Goal: Task Accomplishment & Management: Use online tool/utility

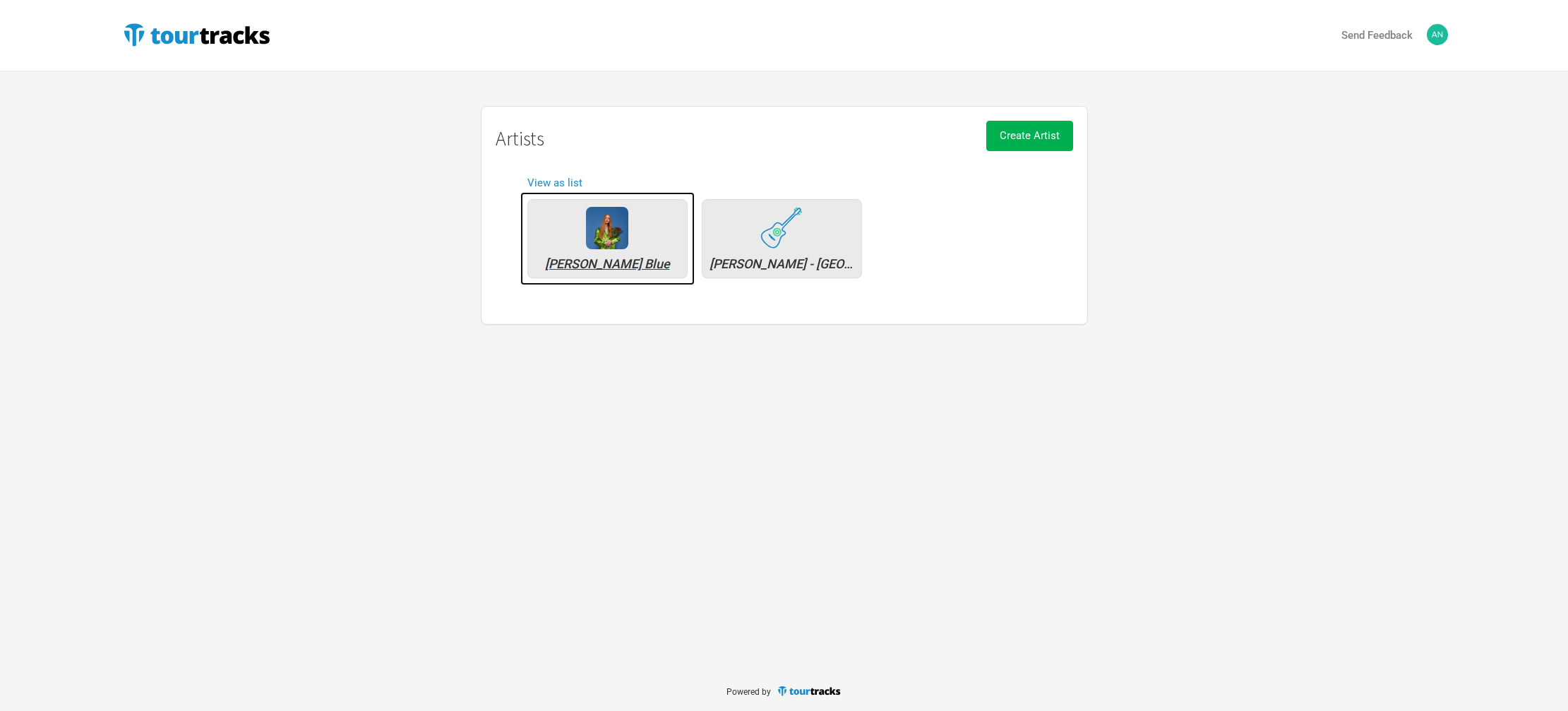
click at [608, 249] on img at bounding box center [607, 227] width 42 height 42
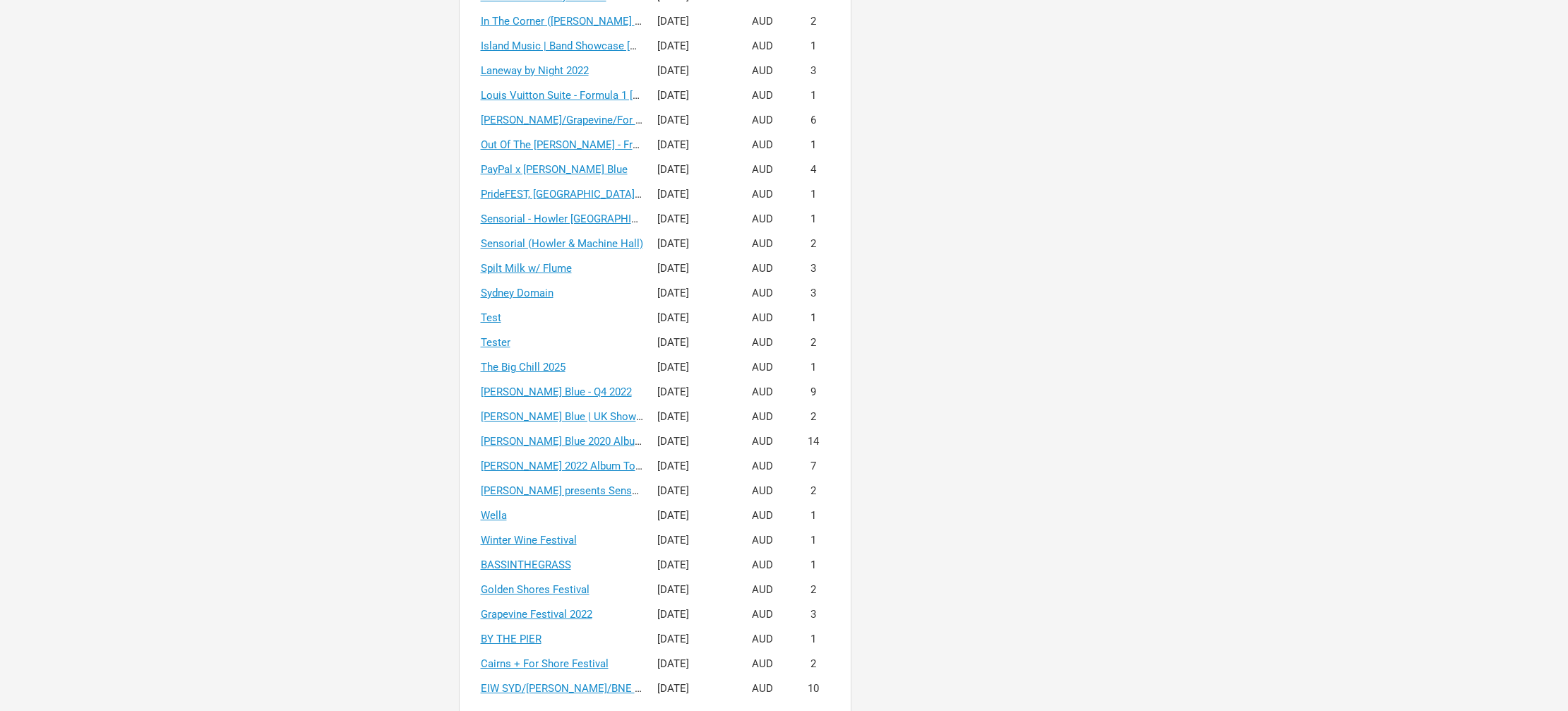
scroll to position [636, 0]
click at [595, 415] on link "[PERSON_NAME] Blue | UK Showcases 2025" at bounding box center [585, 411] width 209 height 13
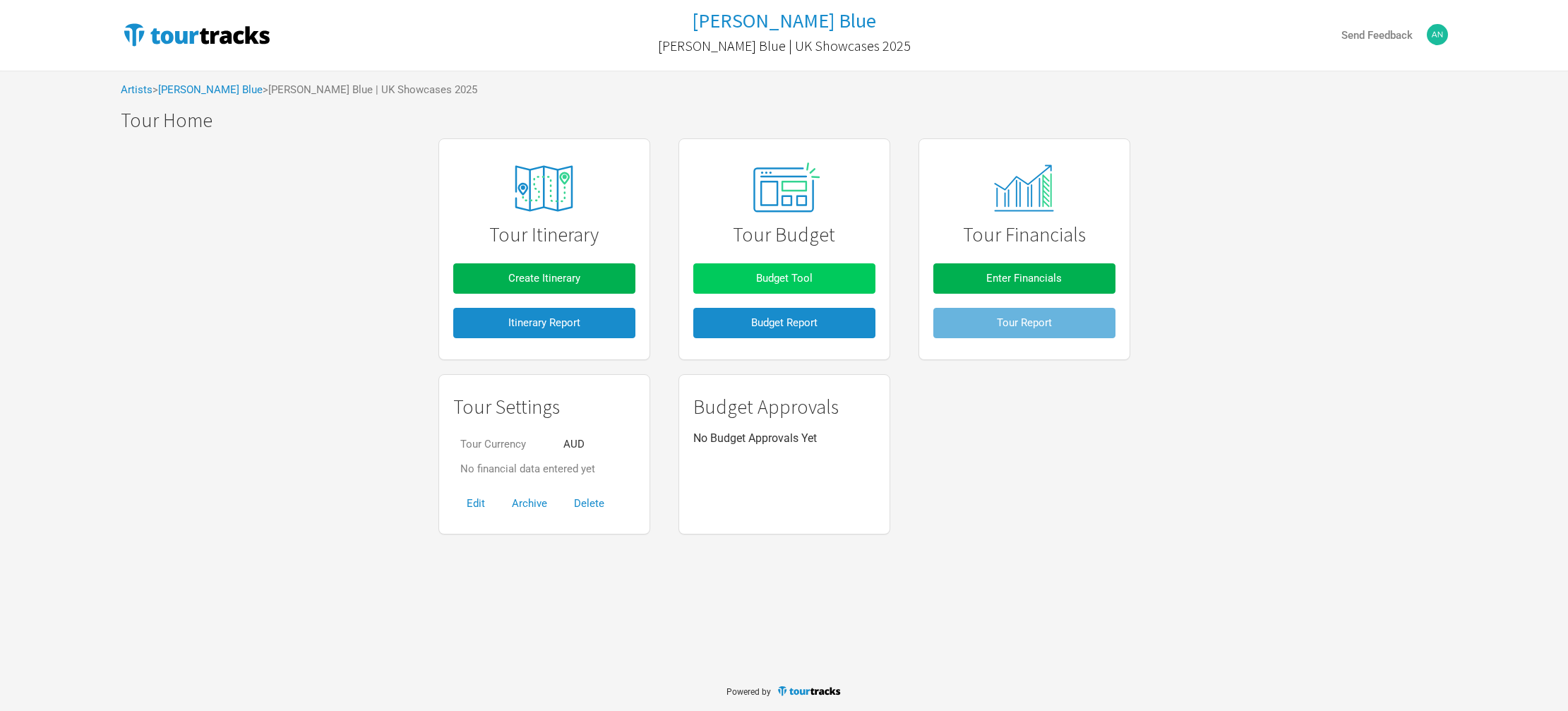
click at [773, 263] on button "Budget Tool" at bounding box center [784, 278] width 182 height 30
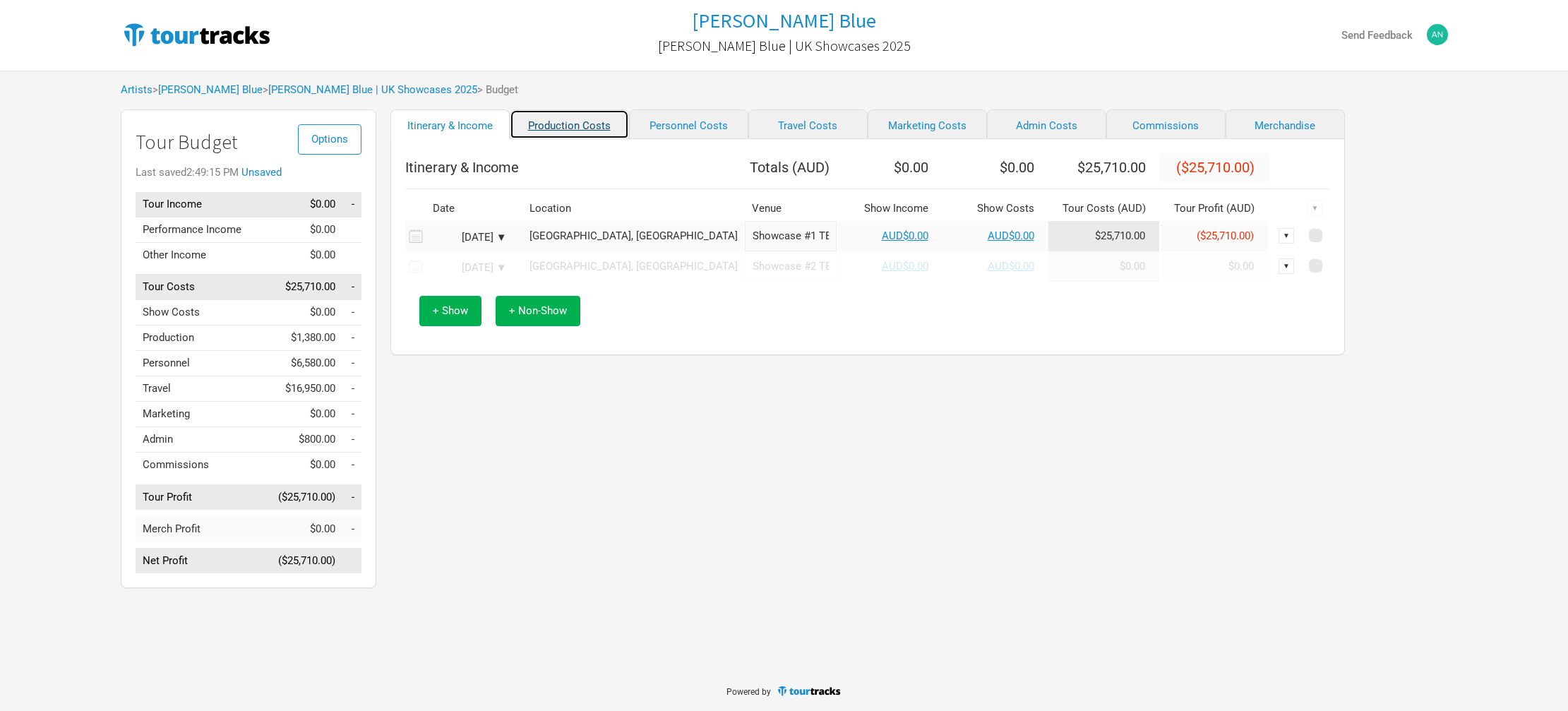
click at [579, 127] on link "Production Costs" at bounding box center [569, 124] width 120 height 29
select select "Shows"
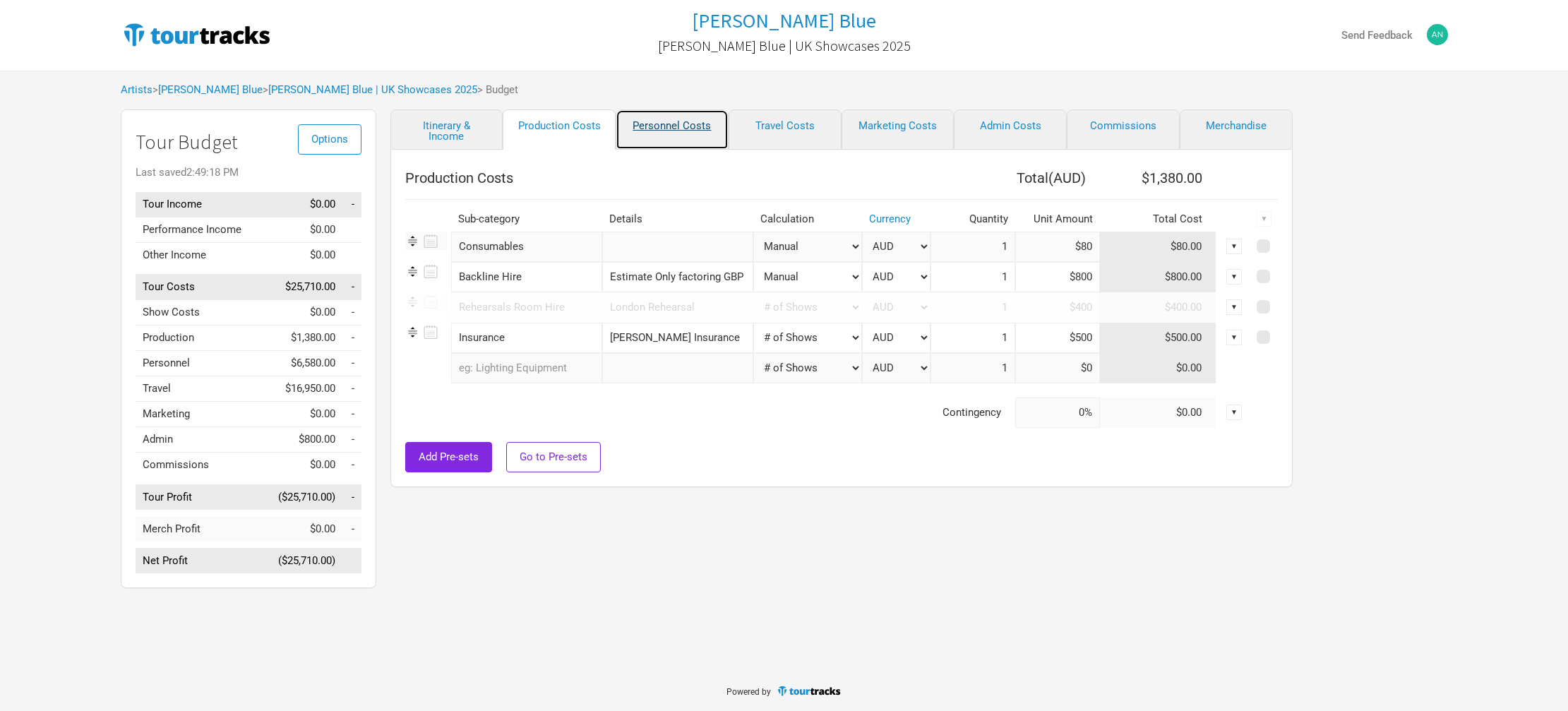
click at [649, 126] on link "Personnel Costs" at bounding box center [671, 129] width 113 height 40
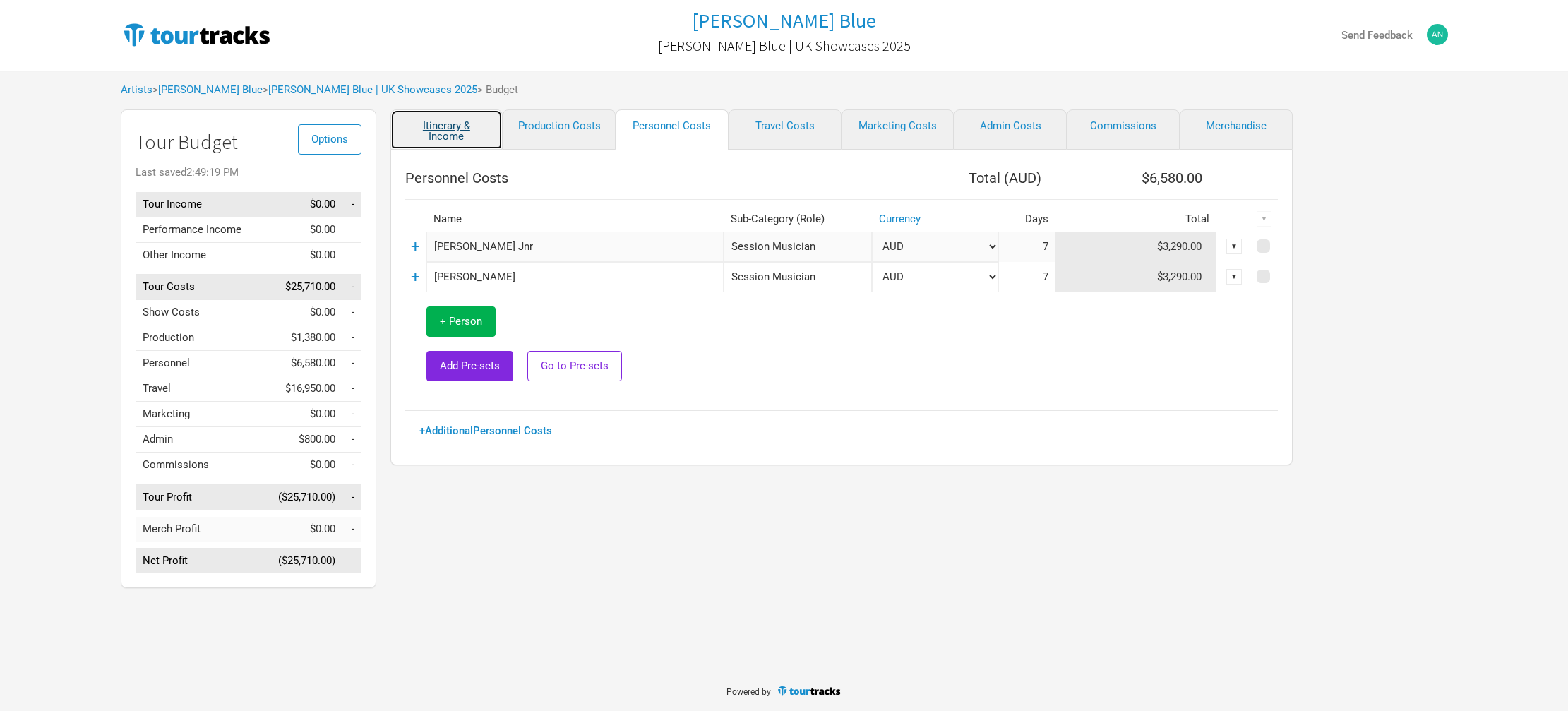
click at [451, 127] on link "Itinerary & Income" at bounding box center [446, 129] width 113 height 40
click at [189, 89] on link "[PERSON_NAME] Blue" at bounding box center [210, 89] width 105 height 13
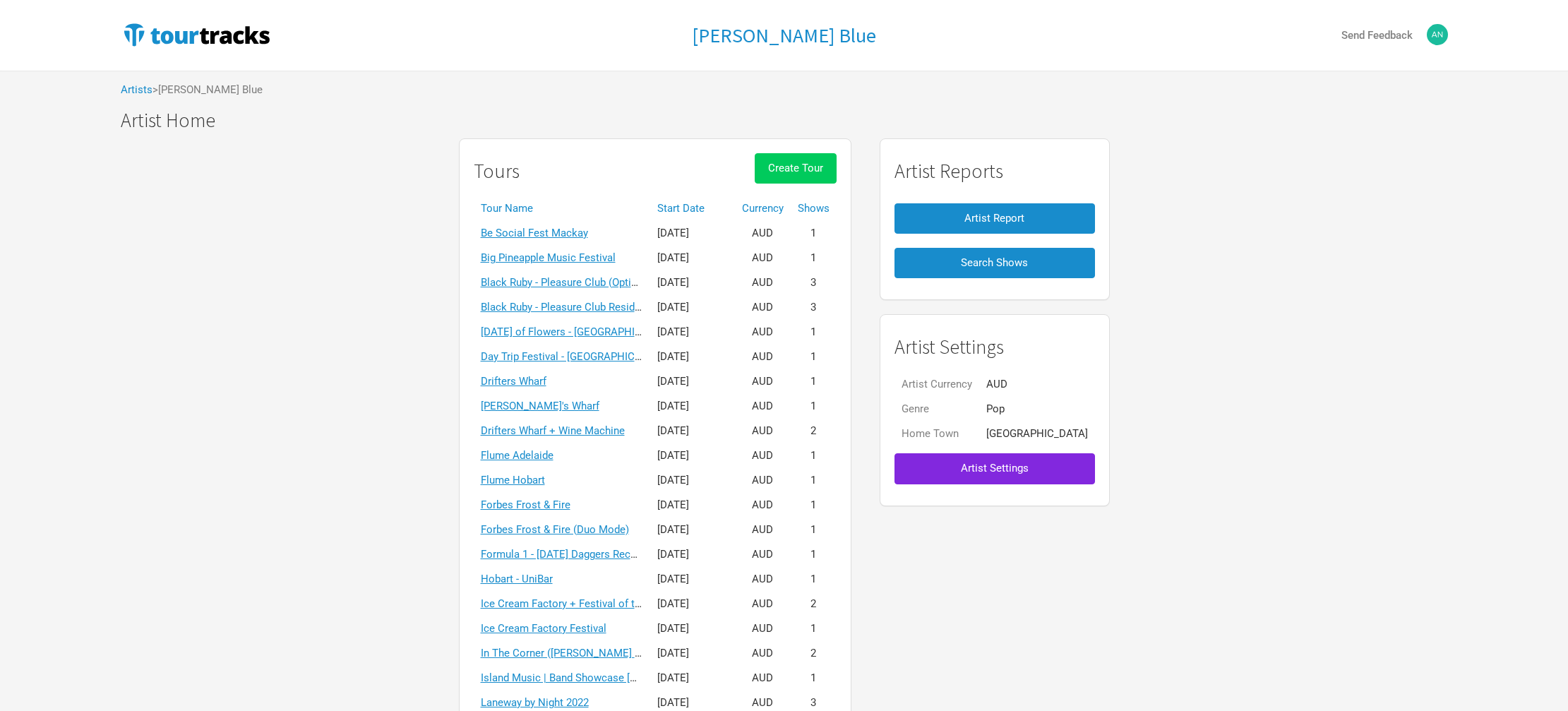
click at [823, 165] on span "Create Tour" at bounding box center [796, 167] width 55 height 13
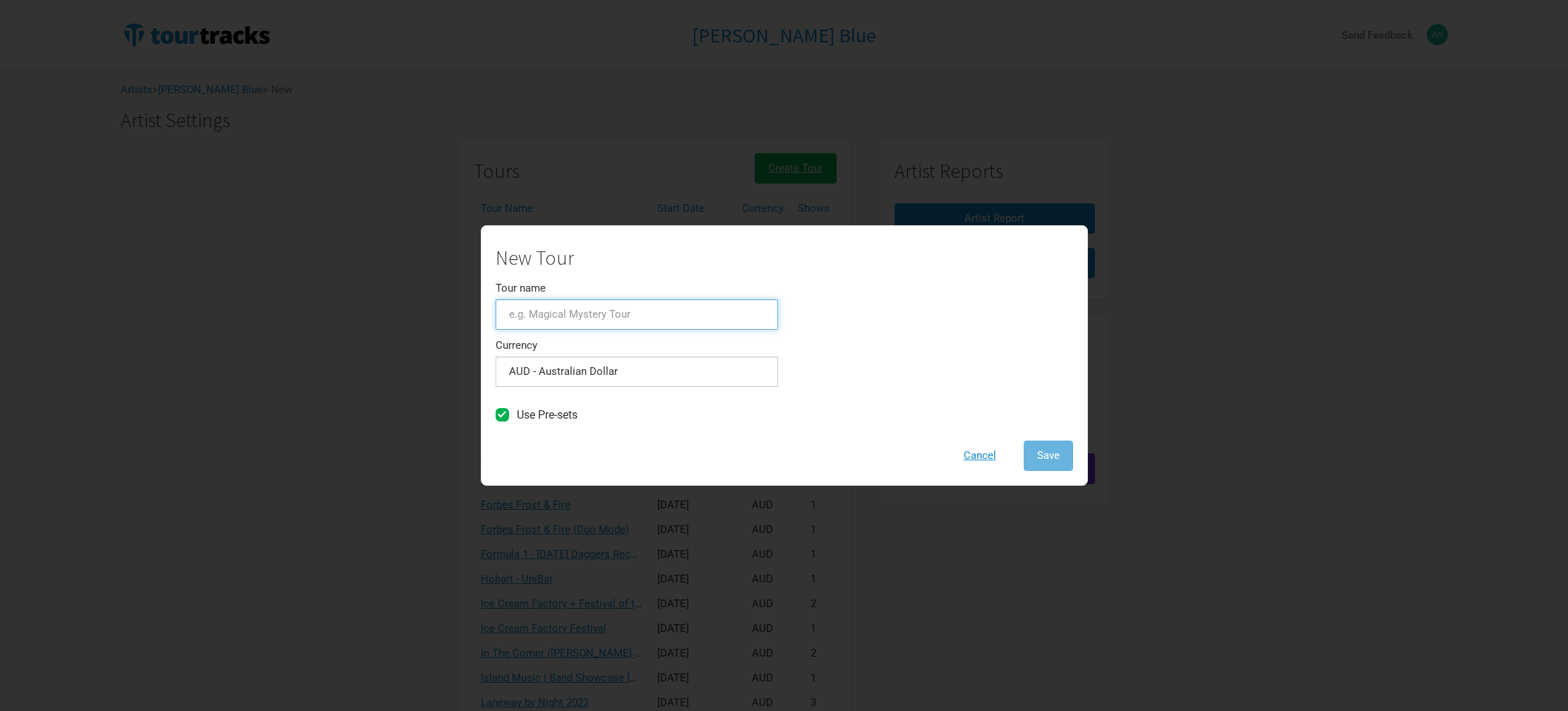
click at [677, 307] on input "Tour name" at bounding box center [637, 313] width 282 height 30
drag, startPoint x: 1051, startPoint y: 451, endPoint x: 994, endPoint y: 359, distance: 108.2
click at [994, 359] on div "New Tour Tour name The Long Sunset Currency AUD - Australian Dollar 1 selection…" at bounding box center [784, 358] width 577 height 223
click at [648, 318] on input "The Long Sunset" at bounding box center [637, 313] width 282 height 30
type input "The Long Sunset [DATE]"
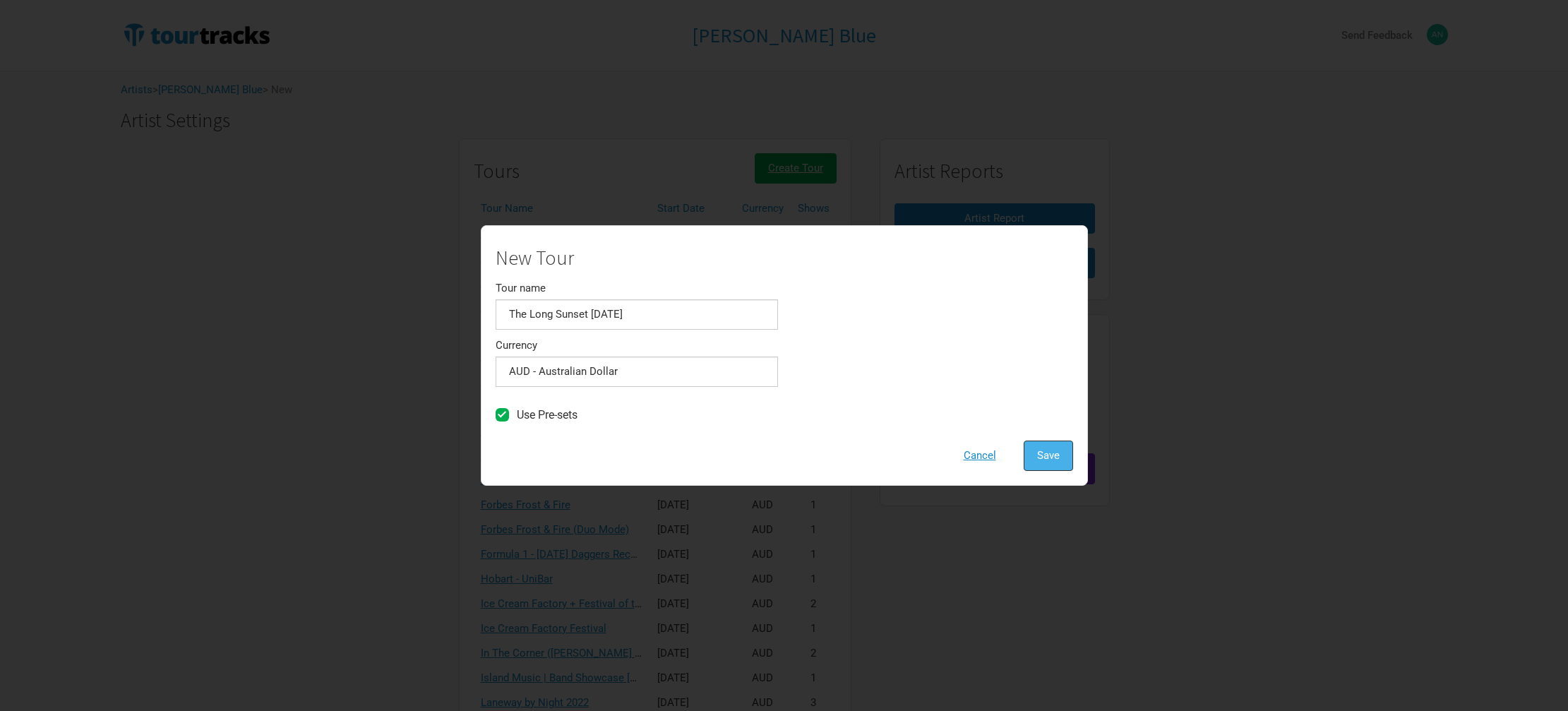
click at [1042, 442] on button "Save" at bounding box center [1049, 455] width 49 height 30
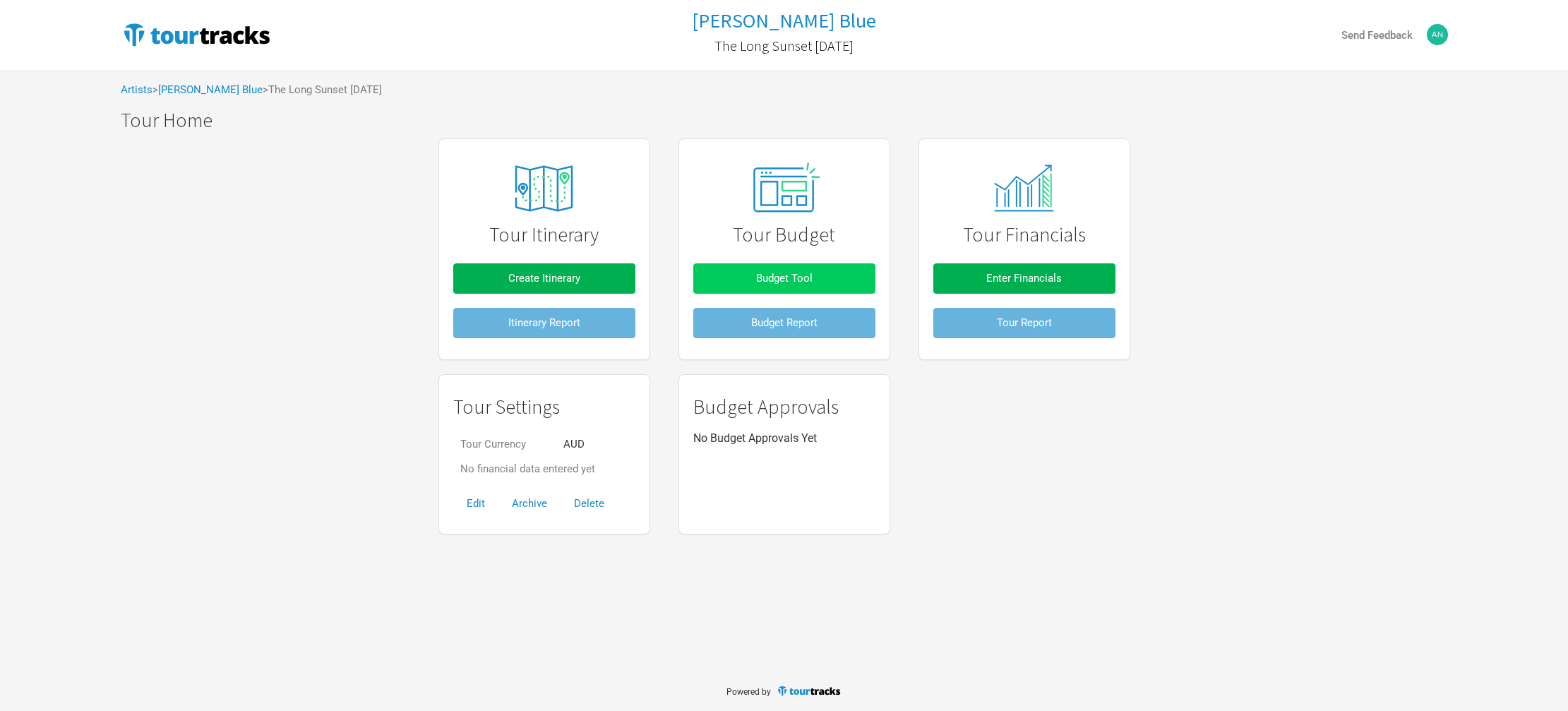
click at [783, 271] on span "Budget Tool" at bounding box center [785, 277] width 57 height 13
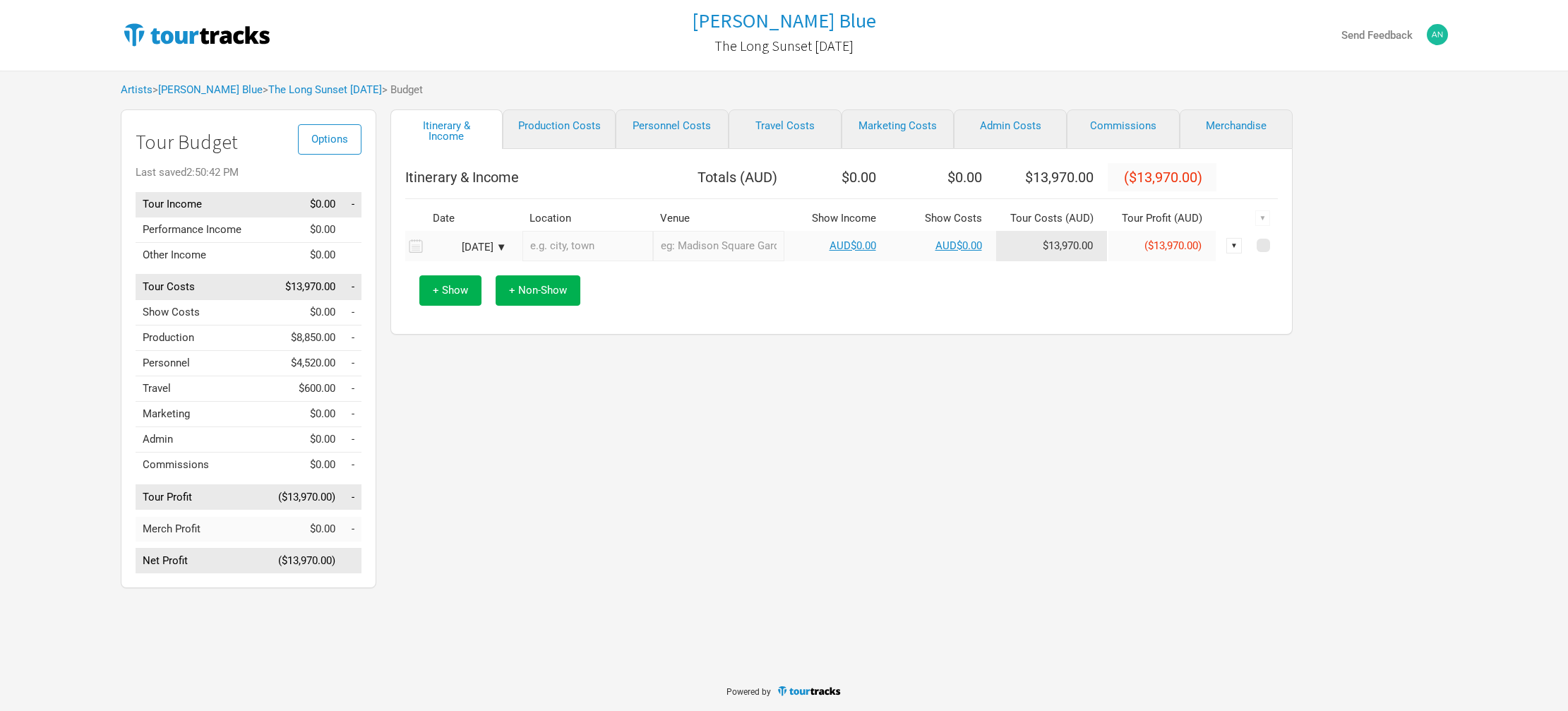
click at [500, 244] on div "[DATE] ▼" at bounding box center [467, 247] width 77 height 11
click at [582, 269] on button "Next Month" at bounding box center [584, 272] width 10 height 10
click at [555, 317] on div "31" at bounding box center [556, 315] width 19 height 19
click at [564, 249] on input "text" at bounding box center [588, 246] width 131 height 30
type input "Travel Day"
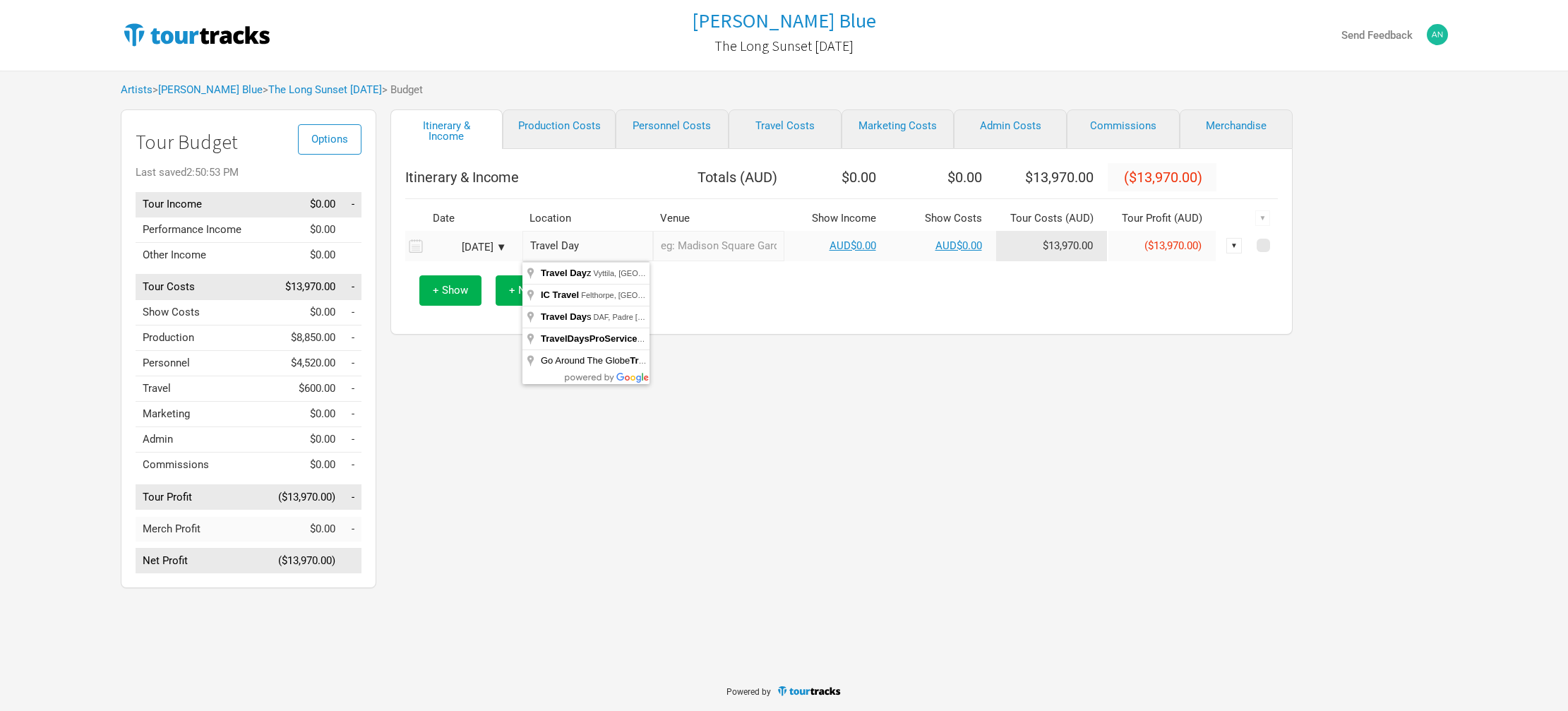
click at [623, 190] on th "Itinerary & Income" at bounding box center [530, 176] width 249 height 28
click at [582, 246] on input "Travel Day" at bounding box center [588, 246] width 131 height 30
drag, startPoint x: 582, startPoint y: 246, endPoint x: 580, endPoint y: 231, distance: 15.1
click at [581, 231] on input "Travel Day" at bounding box center [588, 246] width 131 height 30
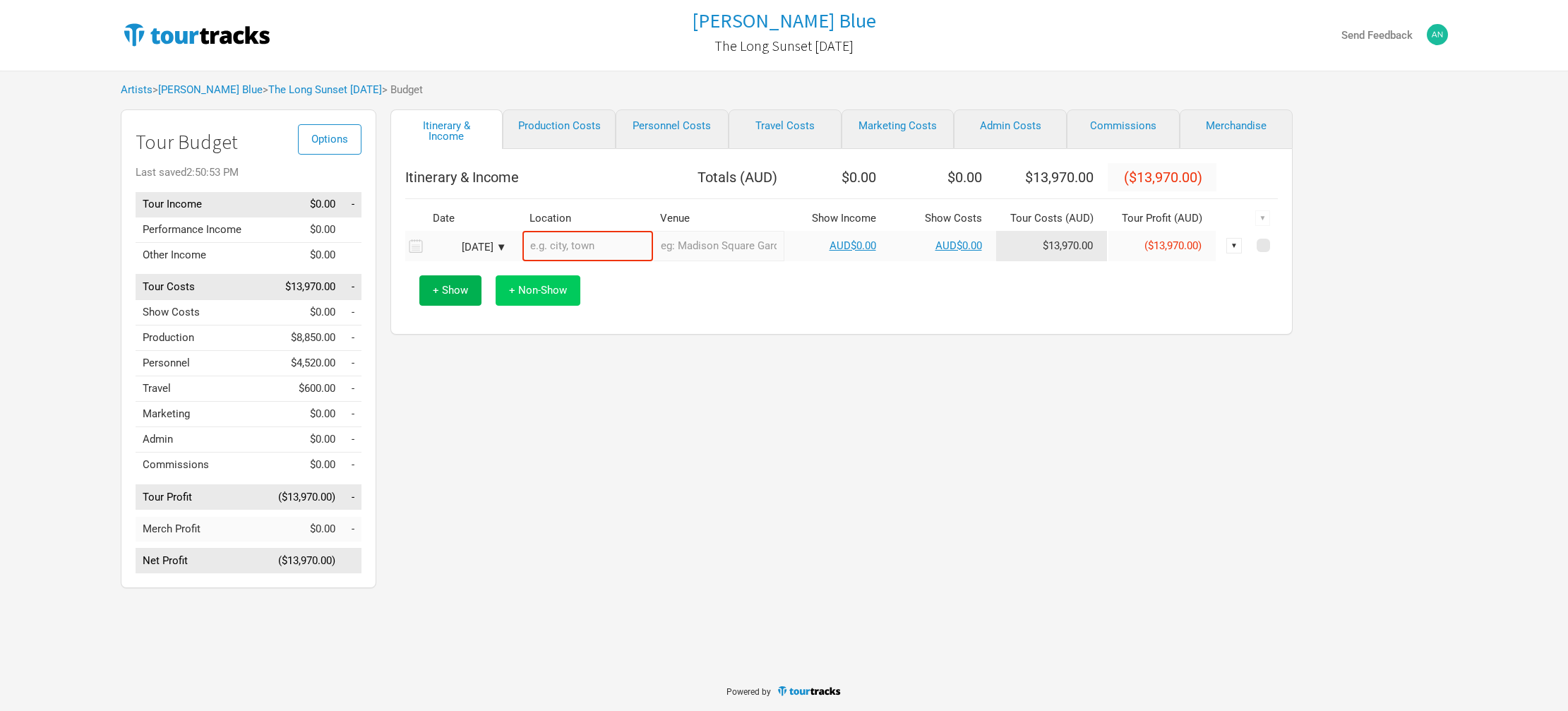
click at [512, 284] on span "+ Non-Show" at bounding box center [537, 290] width 58 height 13
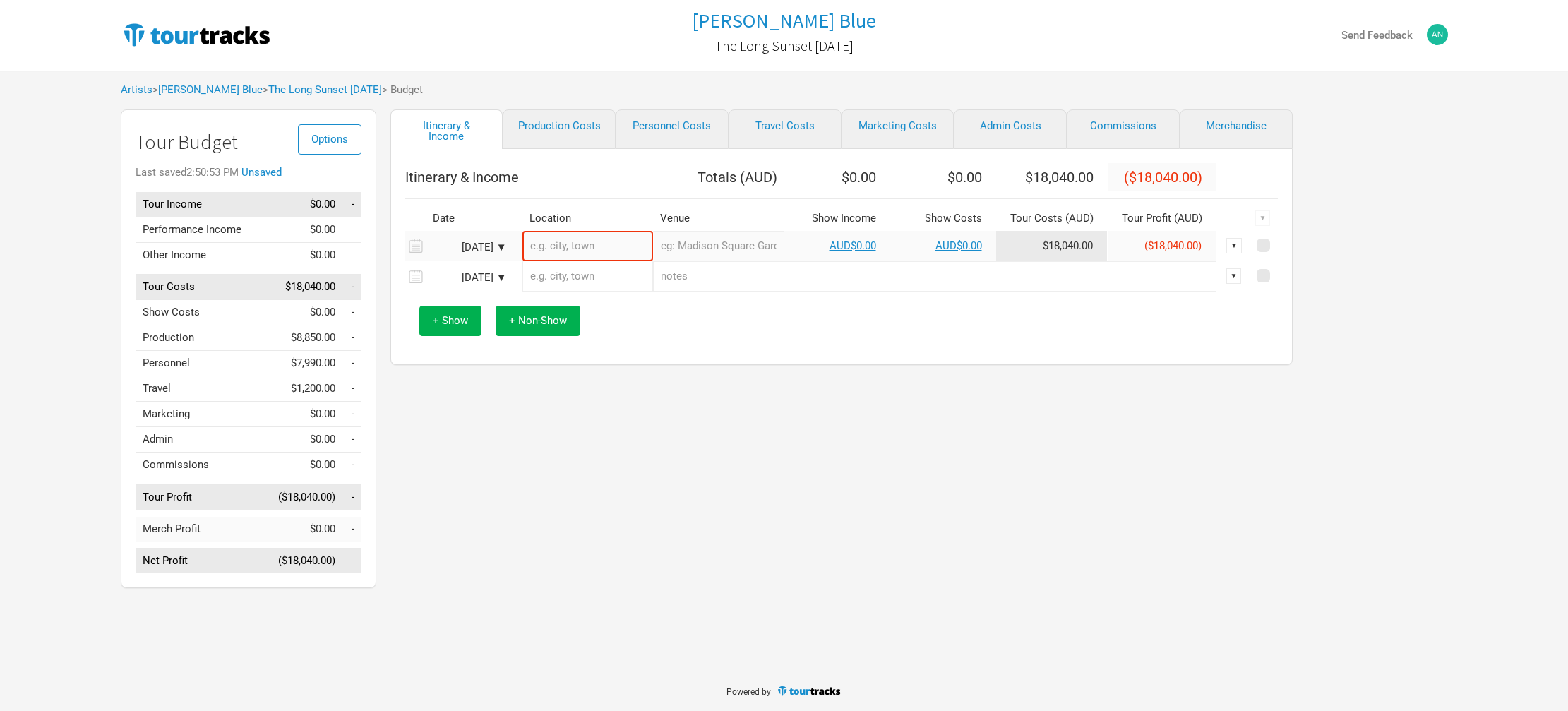
click at [1234, 247] on div "▼" at bounding box center [1234, 246] width 16 height 16
click at [1224, 292] on link "Delete" at bounding box center [1218, 292] width 30 height 11
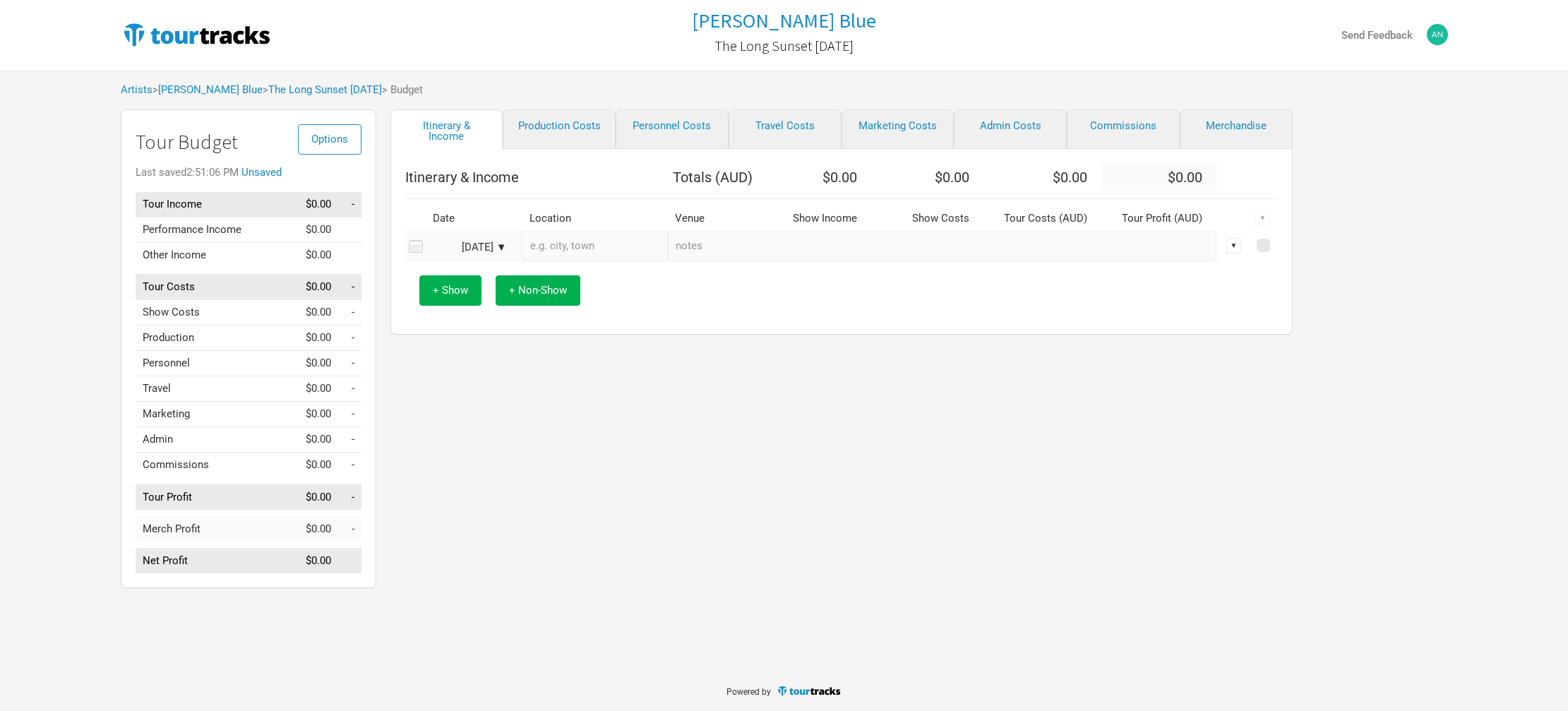
click at [1239, 242] on div "▼" at bounding box center [1234, 246] width 16 height 16
click at [1214, 292] on link "Delete" at bounding box center [1218, 292] width 30 height 11
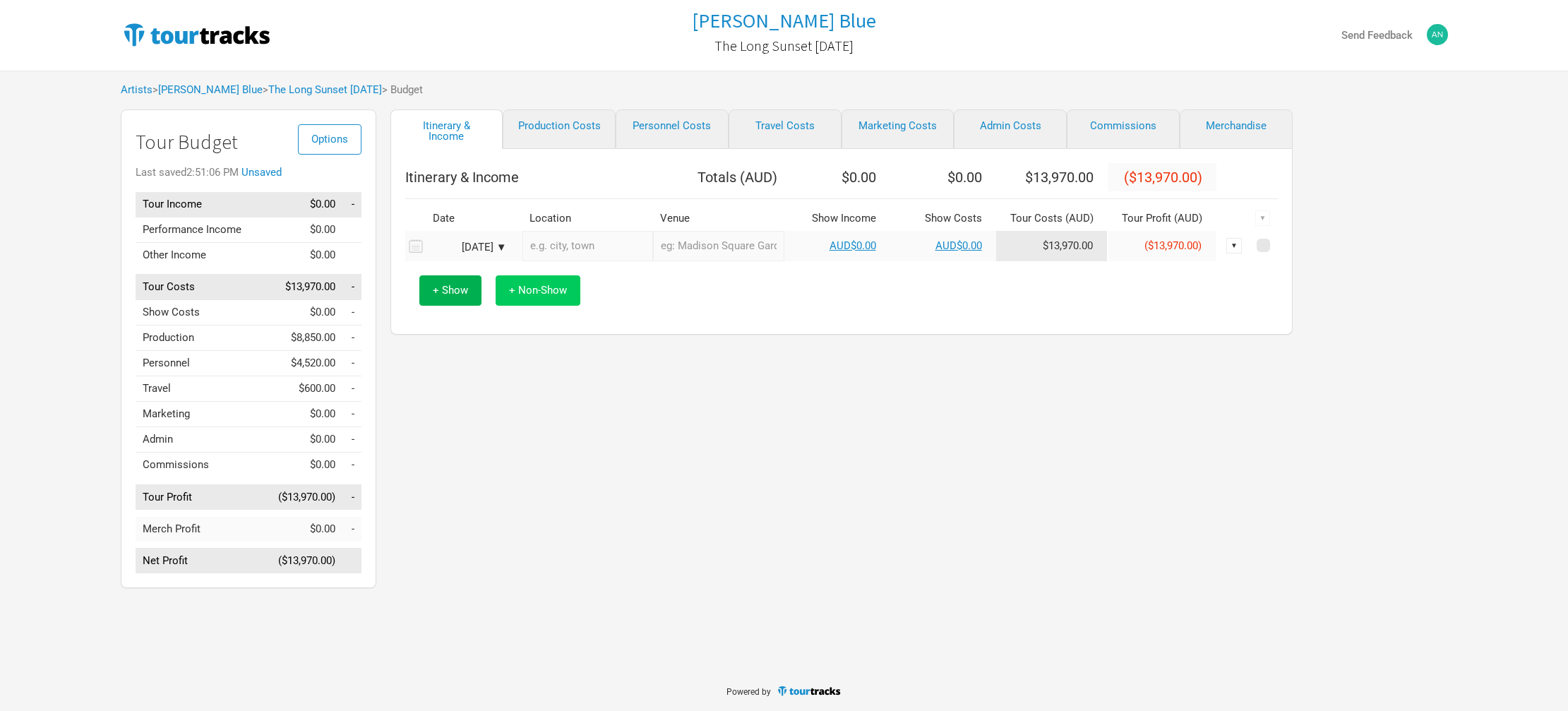
click at [523, 286] on span "+ Non-Show" at bounding box center [537, 290] width 58 height 13
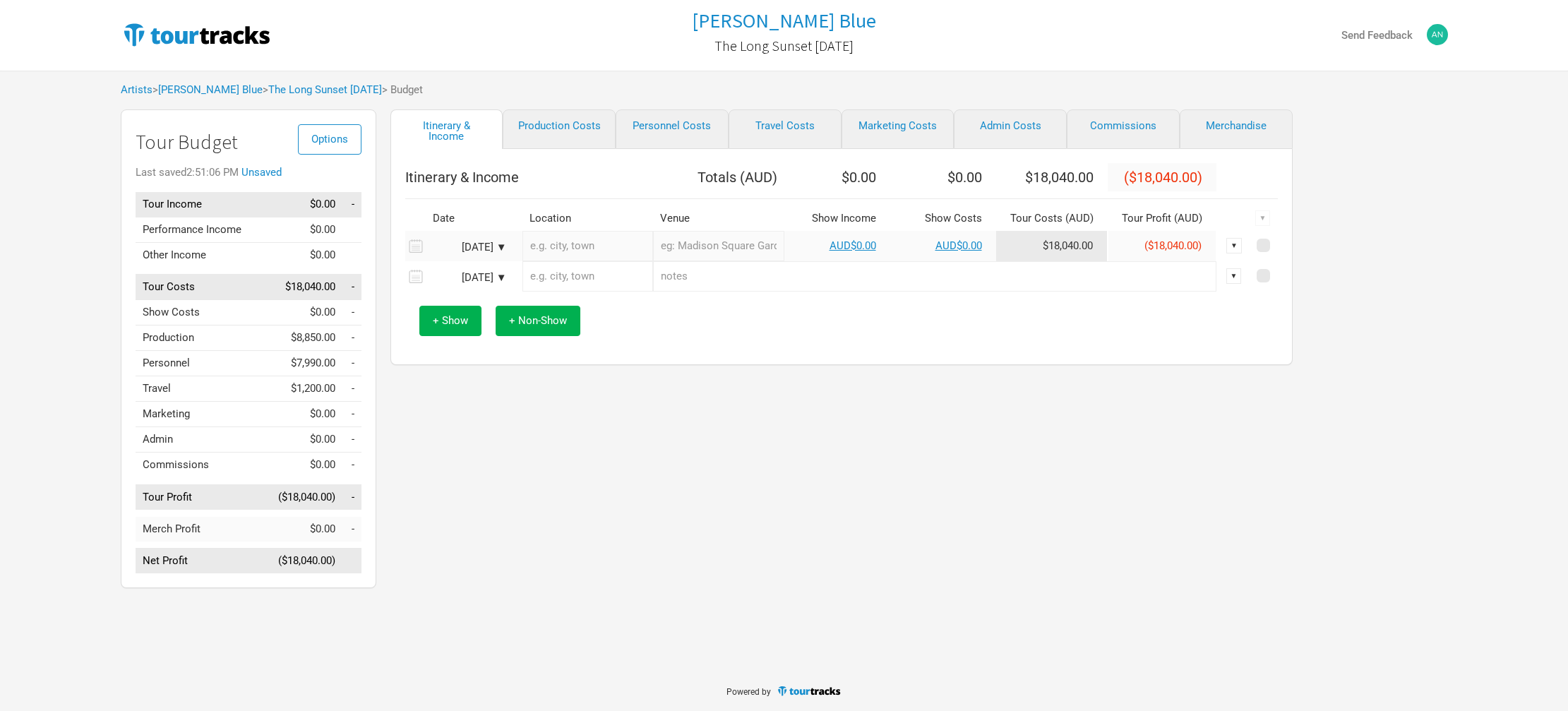
click at [605, 273] on input "text" at bounding box center [588, 276] width 131 height 30
click at [1234, 276] on div "▼" at bounding box center [1234, 276] width 16 height 16
click at [1221, 316] on div "Delete" at bounding box center [1217, 322] width 44 height 24
click at [503, 245] on div "[DATE] ▼" at bounding box center [467, 247] width 77 height 11
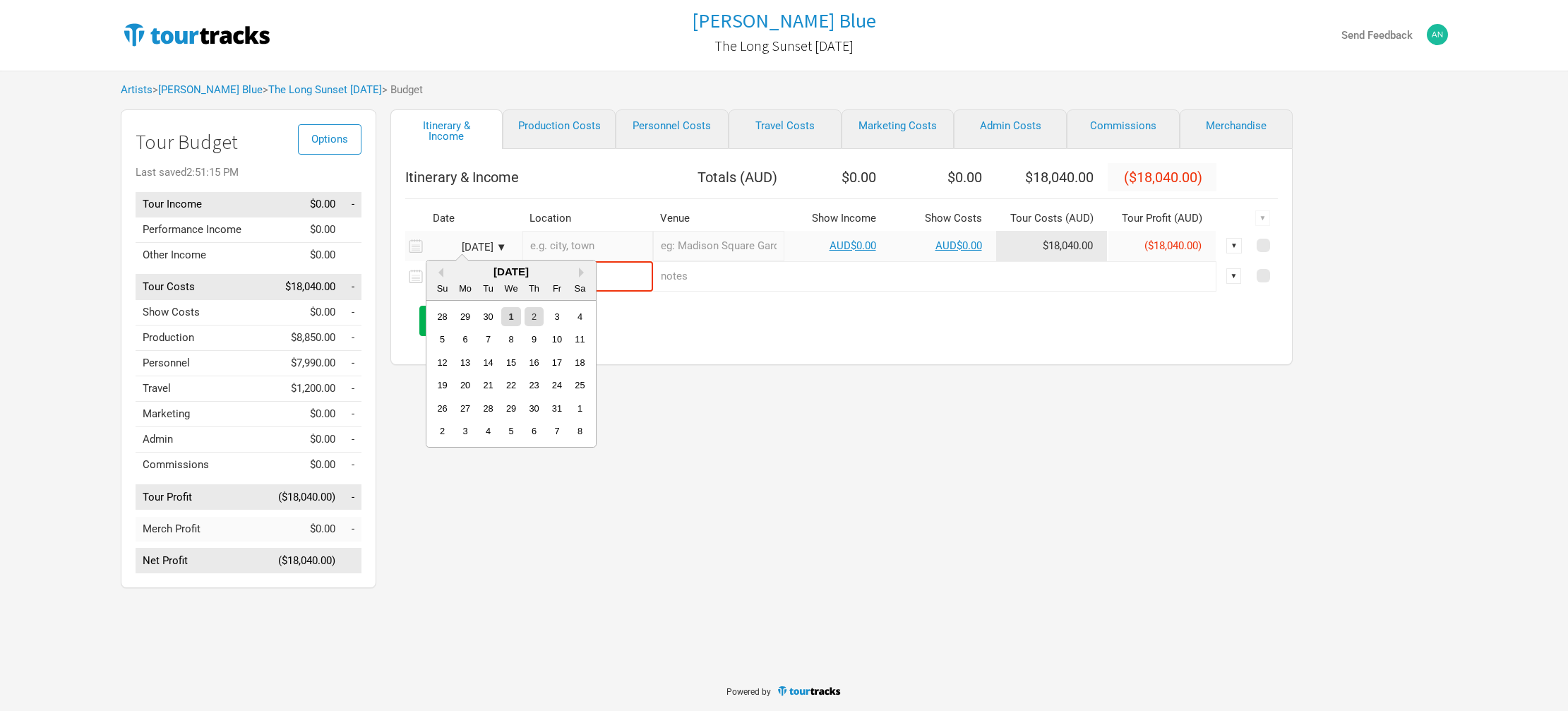
click at [576, 270] on div "[DATE]" at bounding box center [511, 271] width 170 height 11
click at [581, 271] on button "Next Month" at bounding box center [584, 272] width 10 height 10
click at [582, 311] on div "1" at bounding box center [579, 315] width 19 height 19
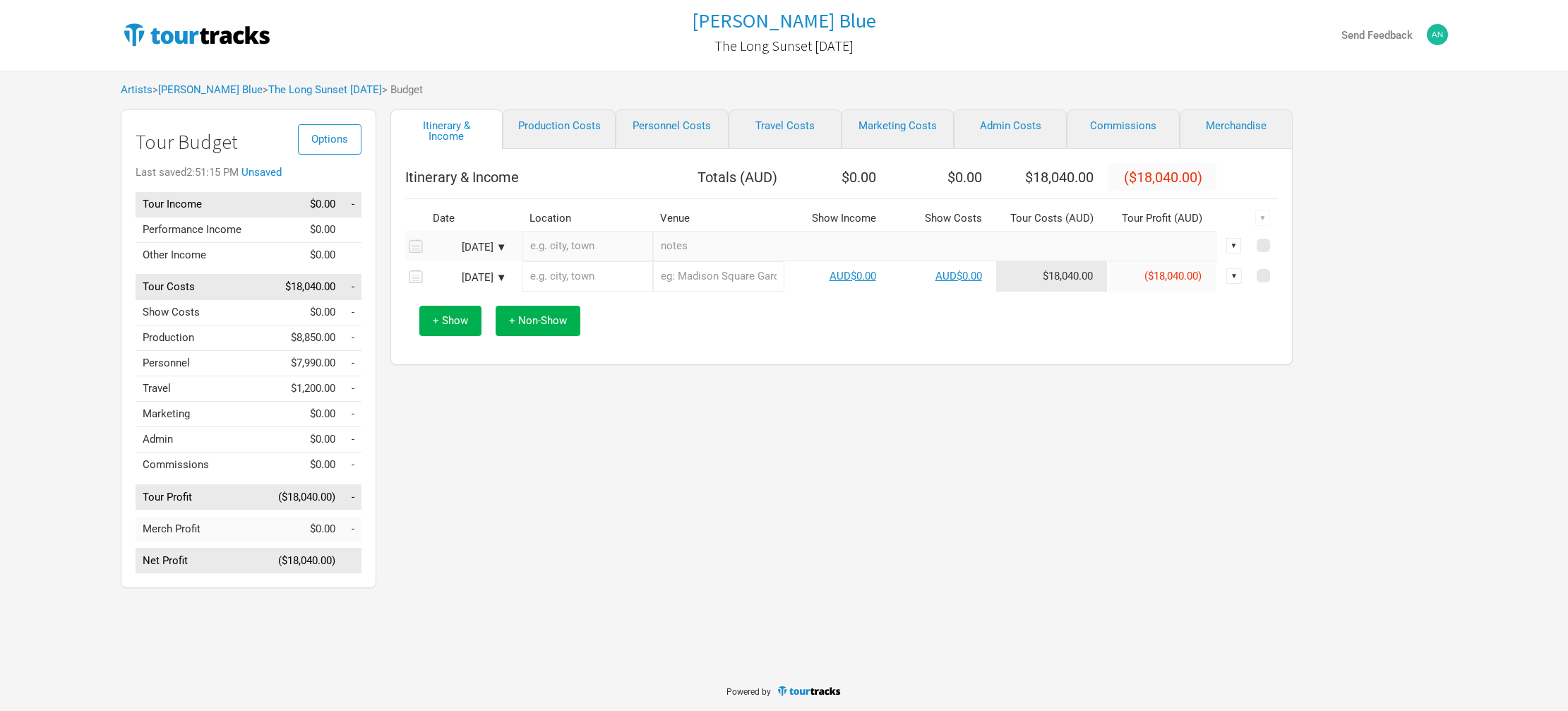
click at [562, 241] on input "text" at bounding box center [588, 246] width 131 height 30
click at [505, 244] on div "[DATE] ▼" at bounding box center [467, 247] width 77 height 11
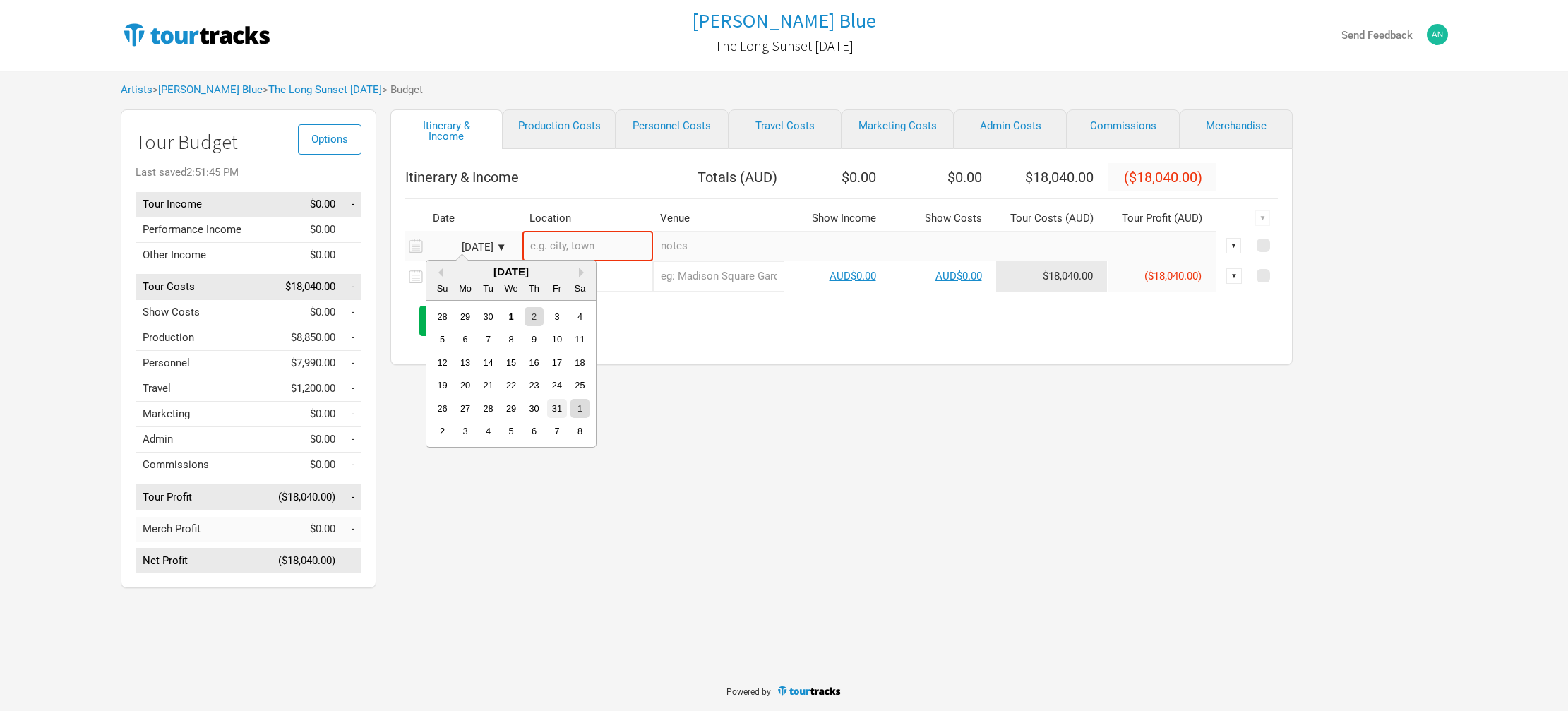
click at [557, 409] on div "31" at bounding box center [556, 407] width 19 height 19
click at [558, 251] on input "text" at bounding box center [588, 246] width 131 height 30
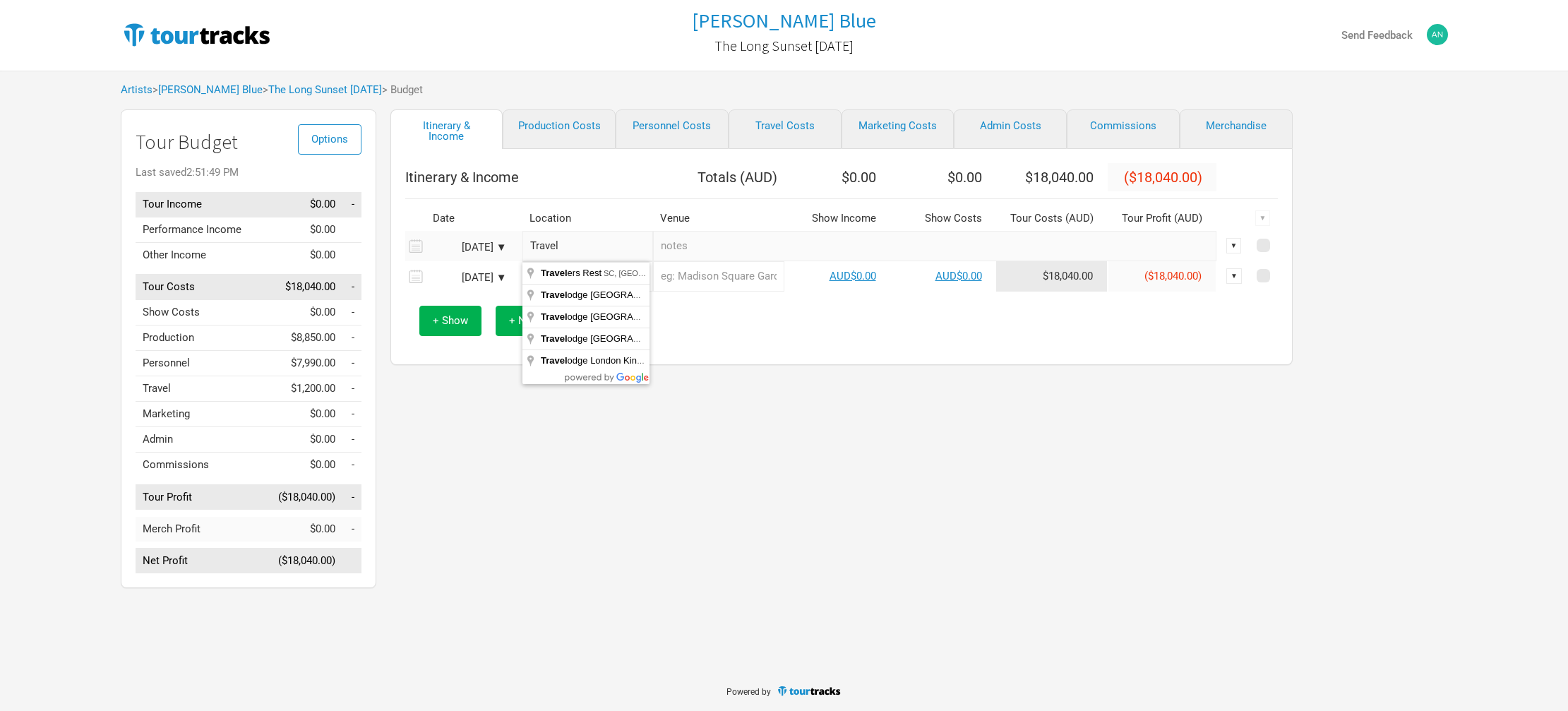
type input "Travel"
click at [684, 398] on div "Itinerary & Income Production Costs Personnel Costs Travel Costs Marketing Cost…" at bounding box center [827, 353] width 903 height 486
click at [630, 275] on input "text" at bounding box center [588, 276] width 131 height 30
type input "Boonah Showgrounds, [GEOGRAPHIC_DATA], [GEOGRAPHIC_DATA]"
type input "Boonah Showgrounds"
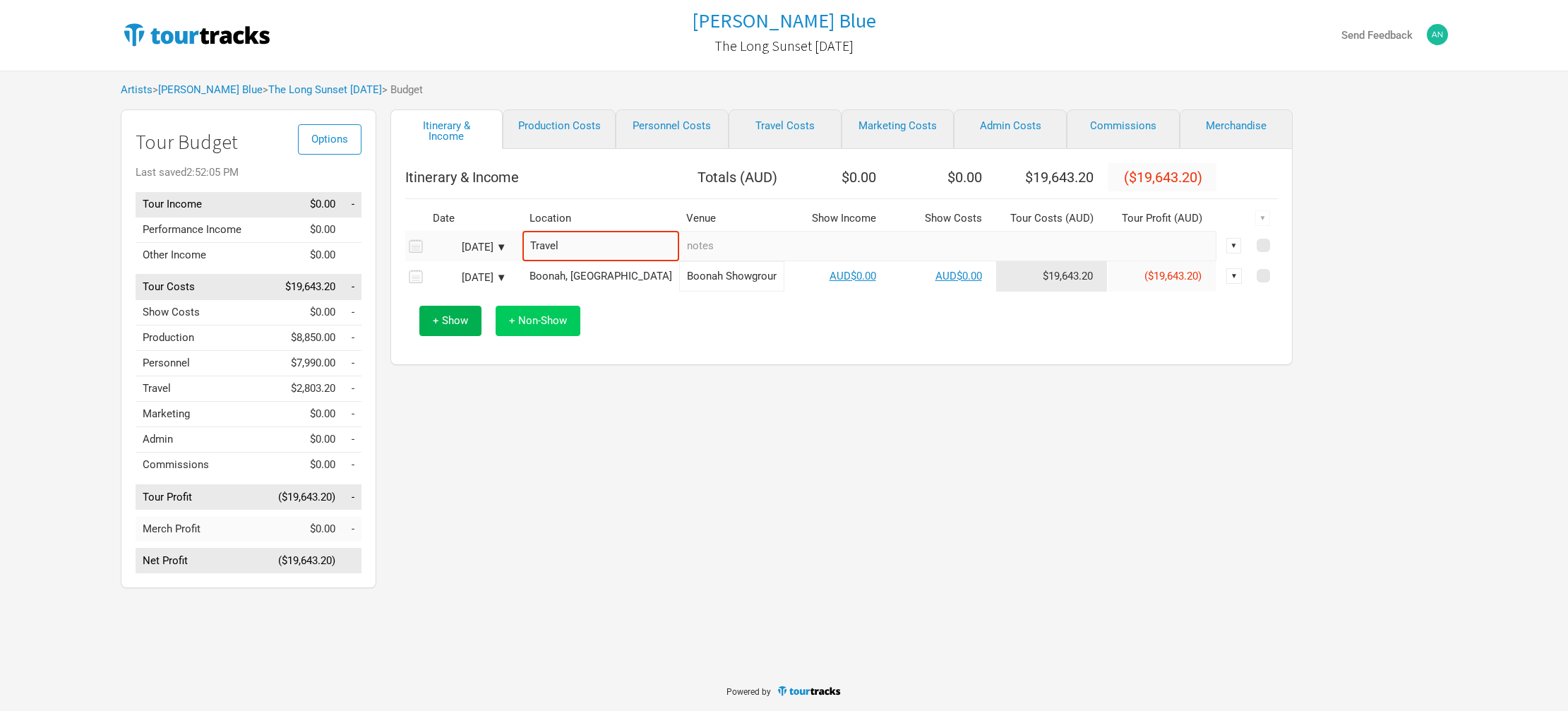
click at [514, 316] on span "+ Non-Show" at bounding box center [537, 320] width 58 height 13
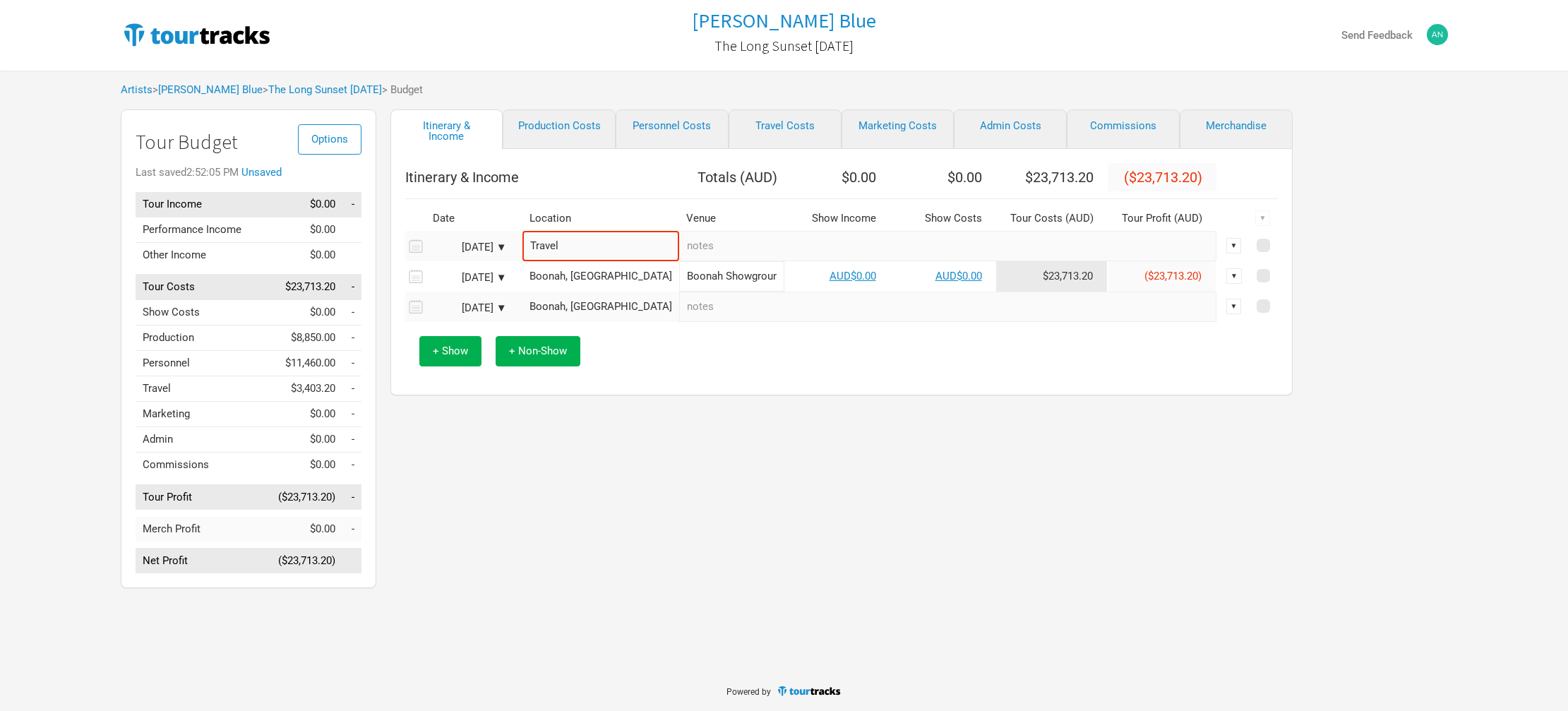
click at [612, 303] on div "Boonah, [GEOGRAPHIC_DATA]" at bounding box center [601, 307] width 143 height 11
click at [603, 306] on input "text" at bounding box center [601, 307] width 157 height 30
click at [691, 305] on input "text" at bounding box center [948, 307] width 537 height 30
type input "Travel"
click at [685, 355] on div "+ Show + Non-Show" at bounding box center [842, 352] width 858 height 59
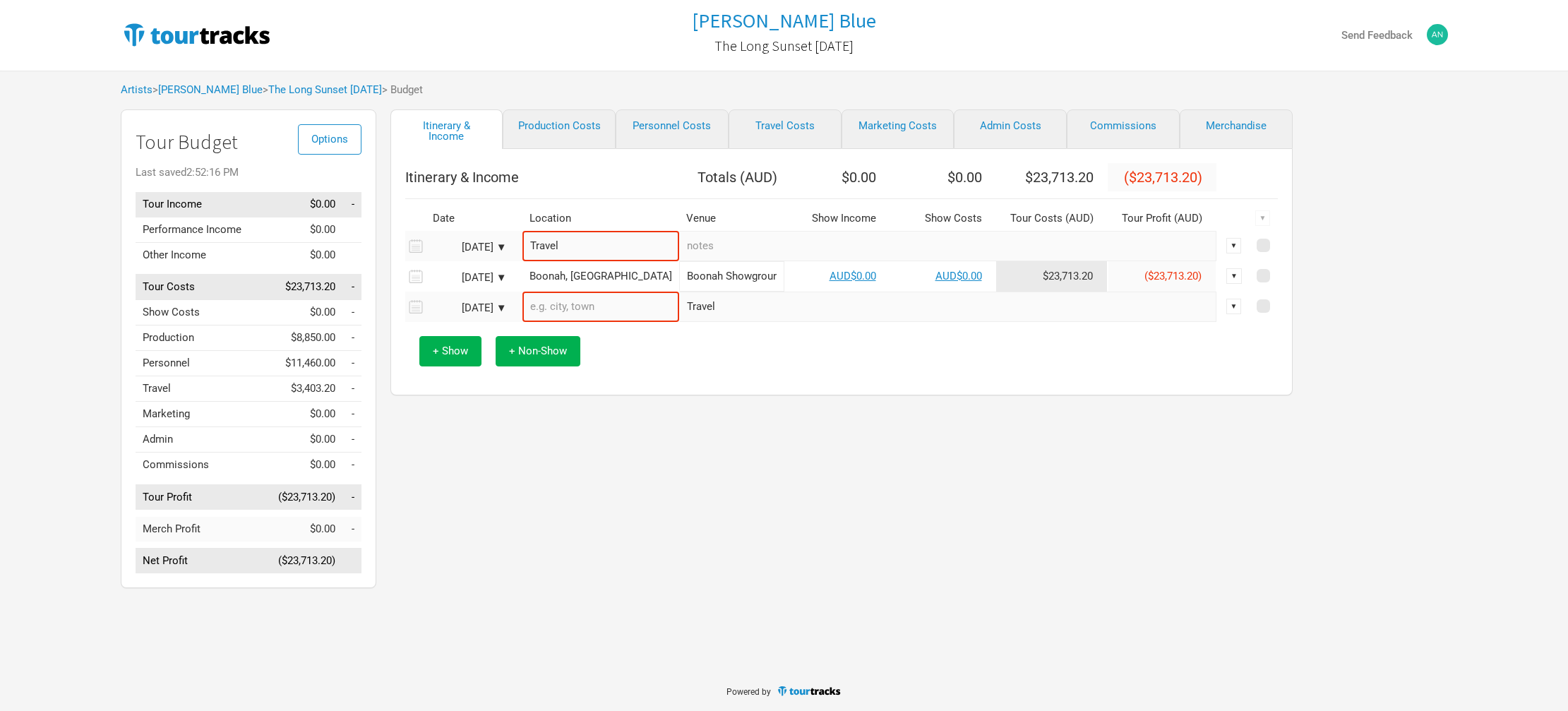
click at [590, 298] on input "text" at bounding box center [601, 307] width 157 height 30
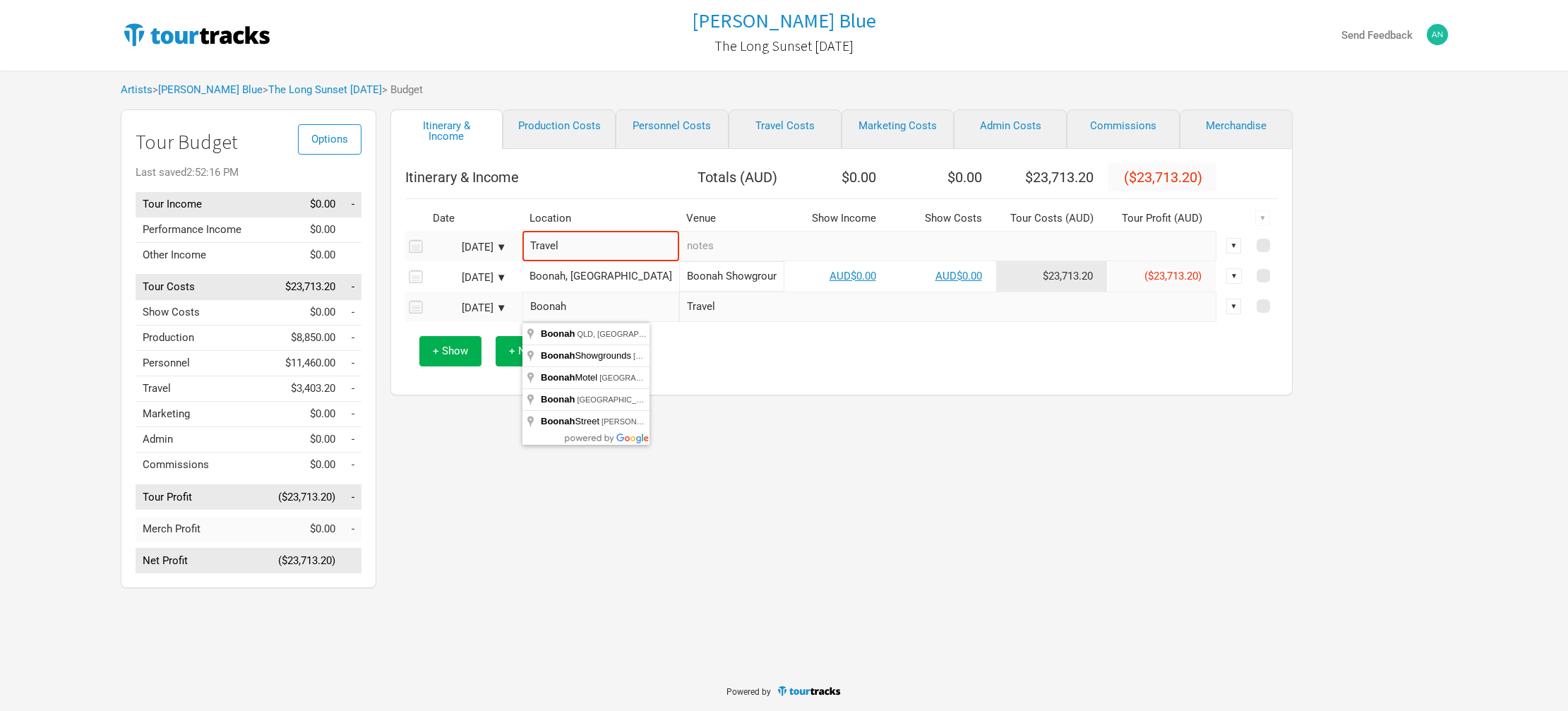
type input "Boonah QLD, [GEOGRAPHIC_DATA]"
drag, startPoint x: 587, startPoint y: 242, endPoint x: 529, endPoint y: 242, distance: 58.0
click at [529, 242] on input "Travel" at bounding box center [601, 246] width 157 height 30
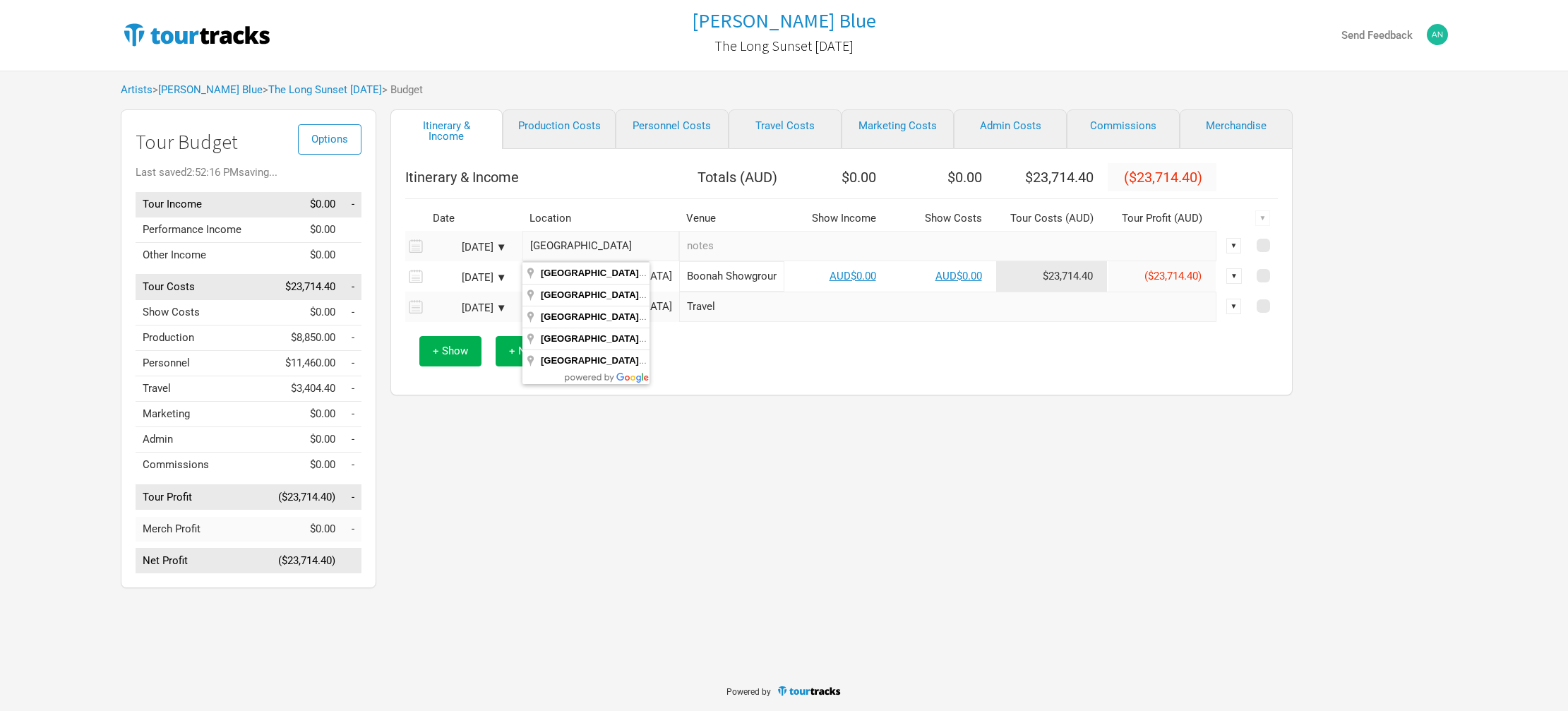
type input "[GEOGRAPHIC_DATA] [GEOGRAPHIC_DATA], [GEOGRAPHIC_DATA]"
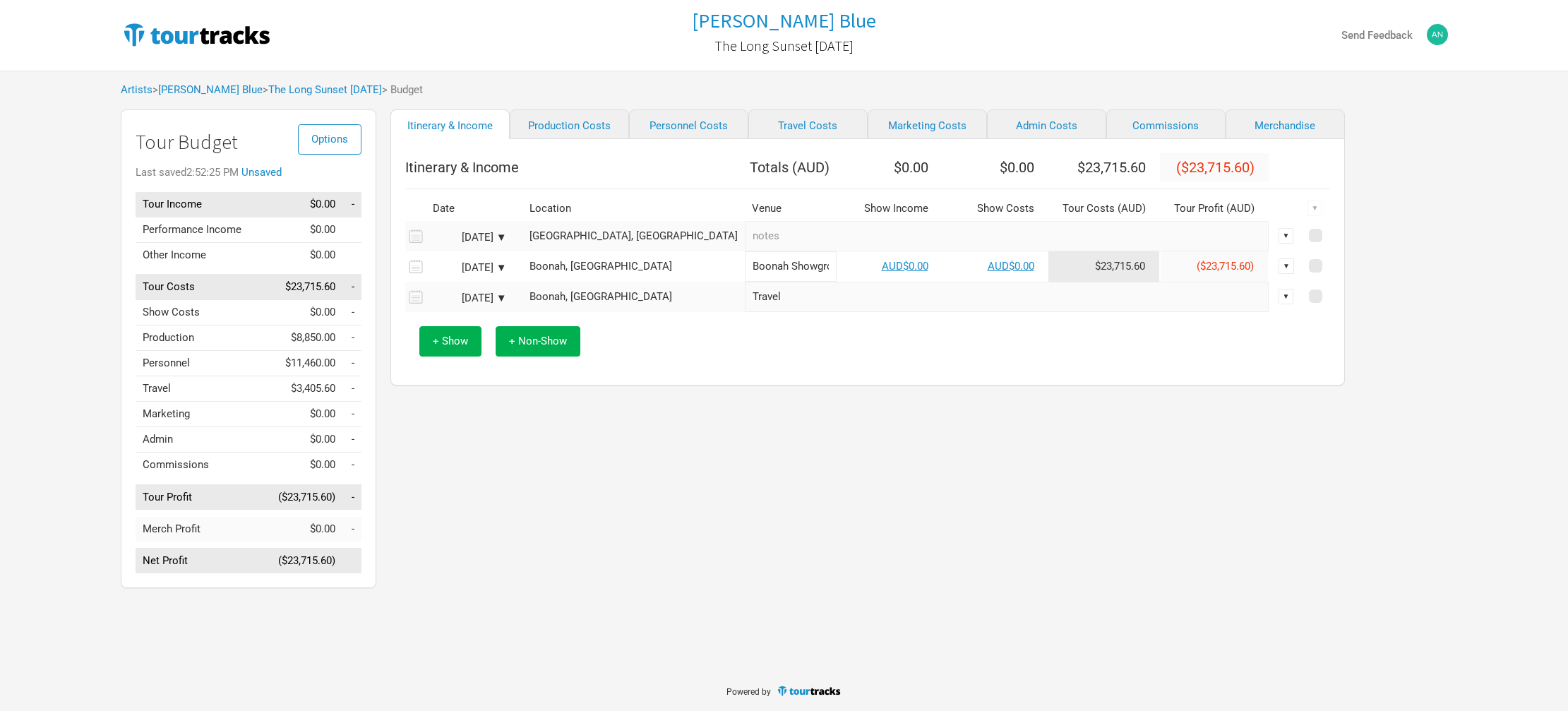
click at [745, 246] on input "text" at bounding box center [1006, 236] width 524 height 30
type input "Travel"
click at [777, 370] on div "+ Show + Non-Show" at bounding box center [867, 341] width 910 height 59
click at [541, 127] on link "Production Costs" at bounding box center [569, 124] width 120 height 29
select select "Shows"
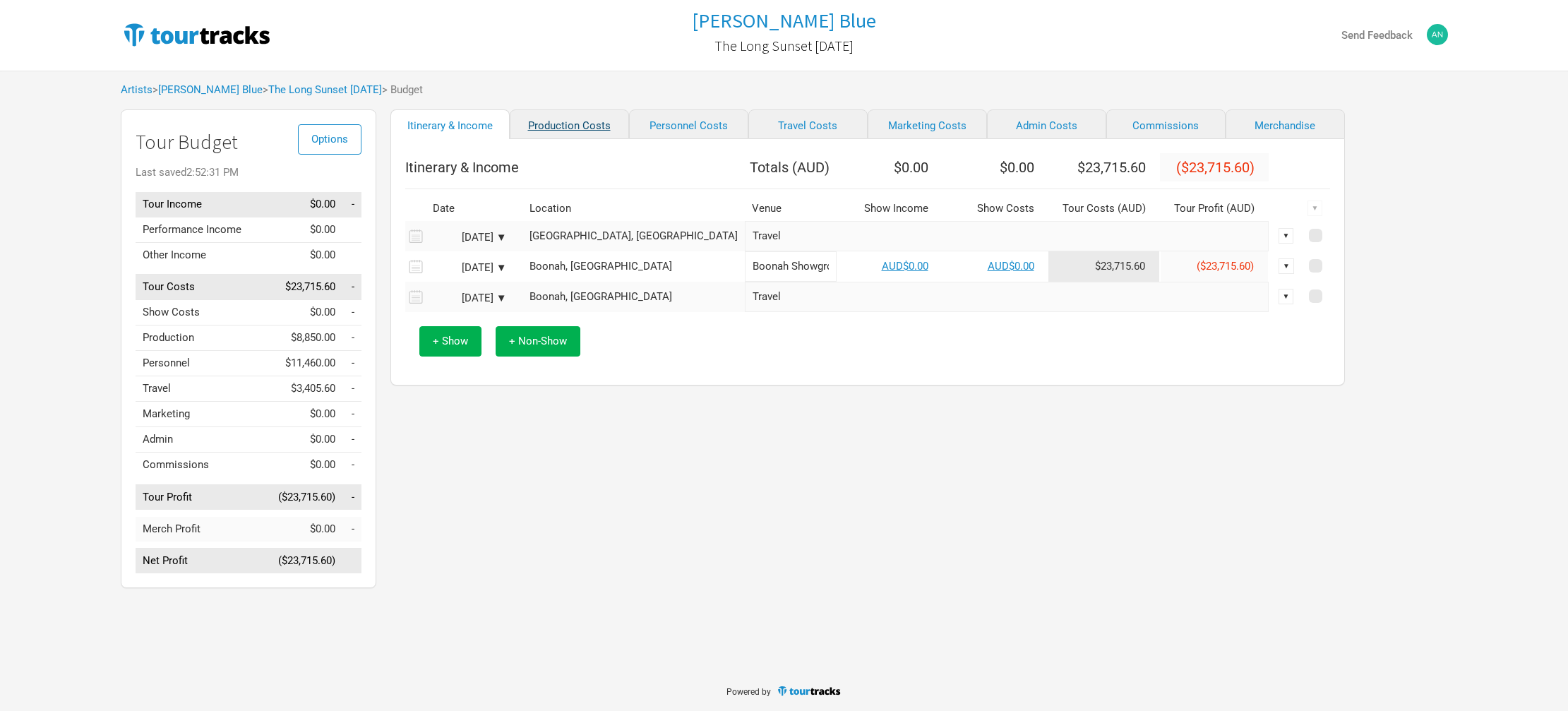
select select "Shows"
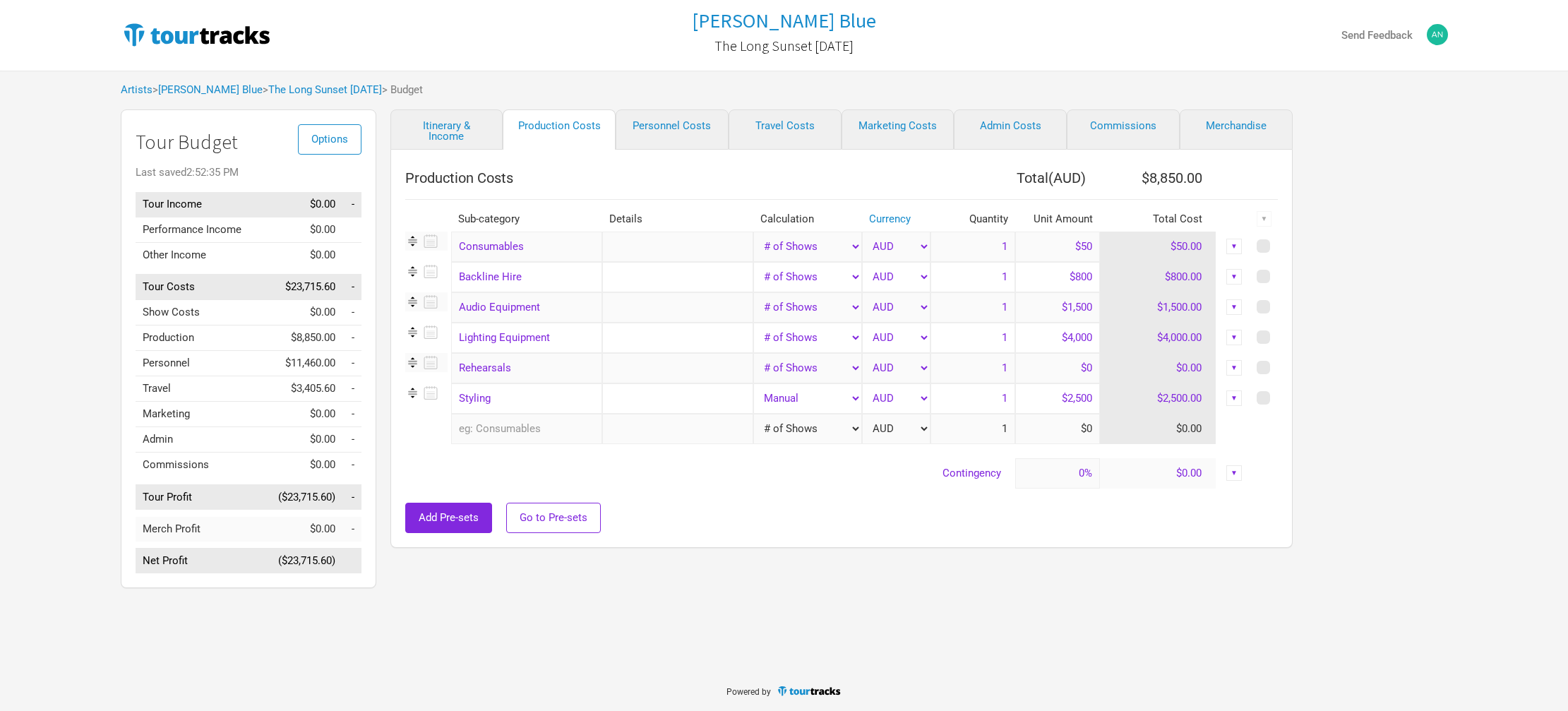
click at [1234, 337] on div "▼" at bounding box center [1234, 337] width 16 height 16
click at [1184, 384] on link "Hide" at bounding box center [1191, 384] width 87 height 11
click at [1234, 399] on div "▼" at bounding box center [1234, 398] width 16 height 16
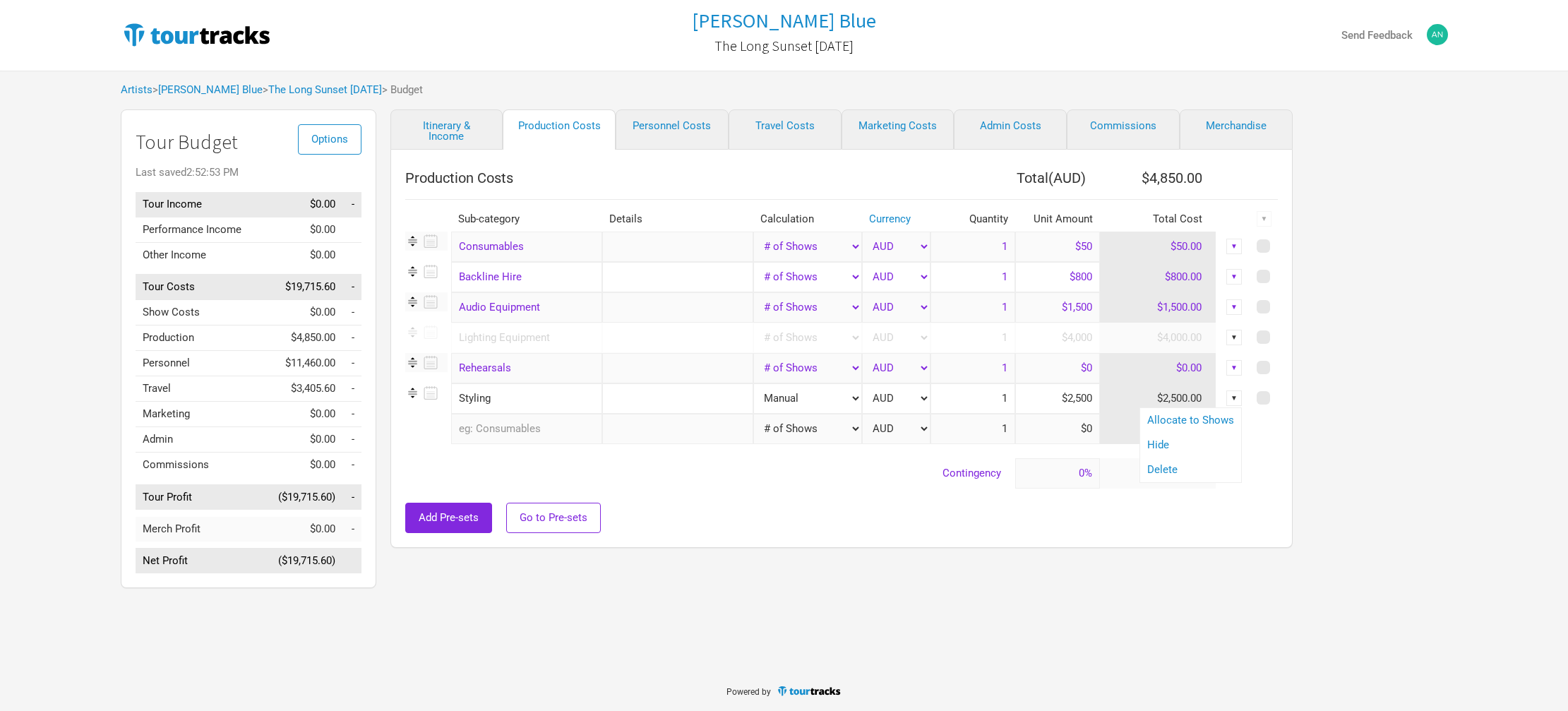
click at [1048, 401] on input "$2,500" at bounding box center [1057, 398] width 84 height 30
drag, startPoint x: 1048, startPoint y: 401, endPoint x: 1096, endPoint y: 402, distance: 48.0
click at [1096, 402] on tr "Styling 1 selection Manual # of Shows # of Show Days # of Non-Show Days # of Da…" at bounding box center [842, 398] width 872 height 30
type input "$2"
type input "$500"
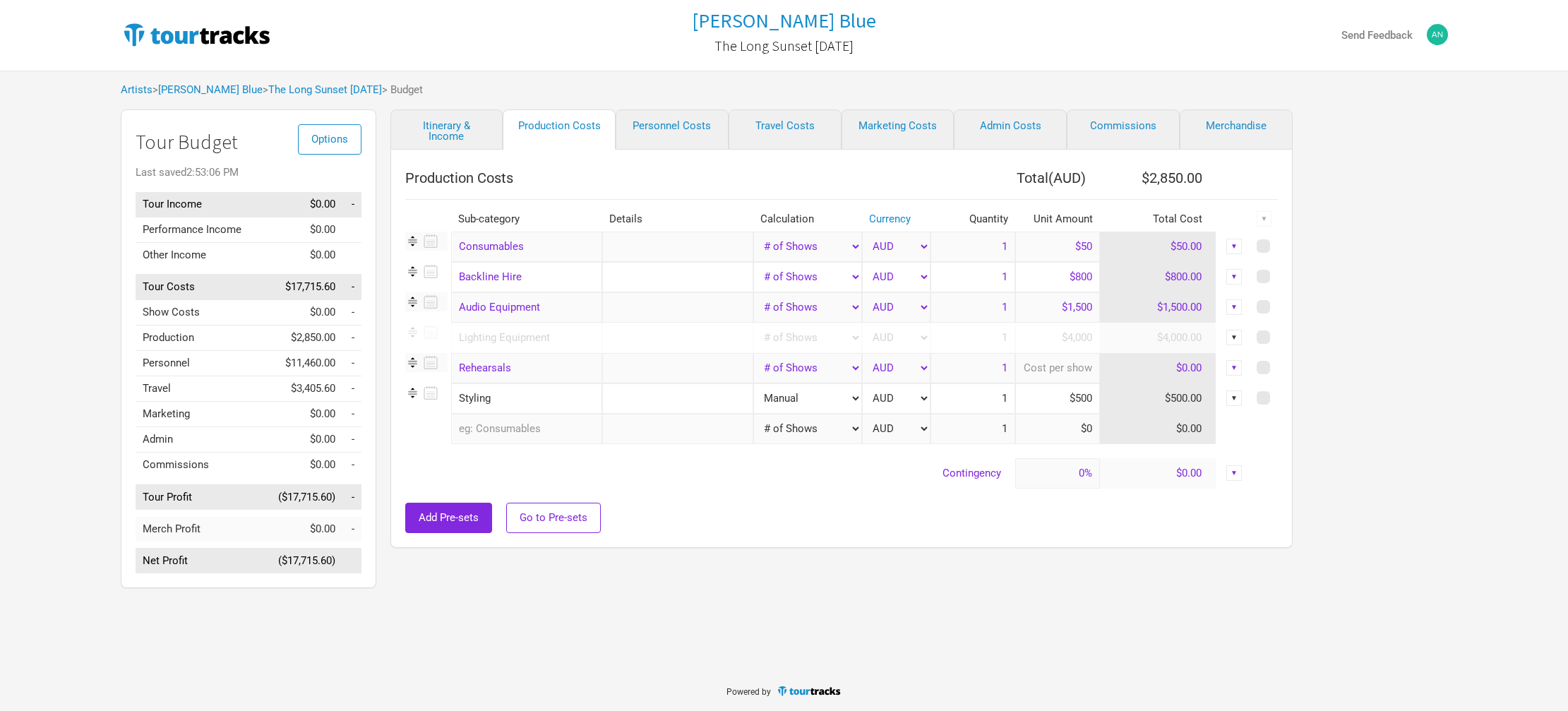
click at [1077, 362] on input at bounding box center [1057, 367] width 84 height 30
type input "$1,500"
click at [1064, 274] on input "$800" at bounding box center [1057, 276] width 84 height 30
drag, startPoint x: 1066, startPoint y: 274, endPoint x: 1102, endPoint y: 278, distance: 36.2
click at [1102, 278] on tr "Backline Hire 1 selection Manual # of Shows # of Show Days # of Non-Show Days #…" at bounding box center [842, 276] width 872 height 30
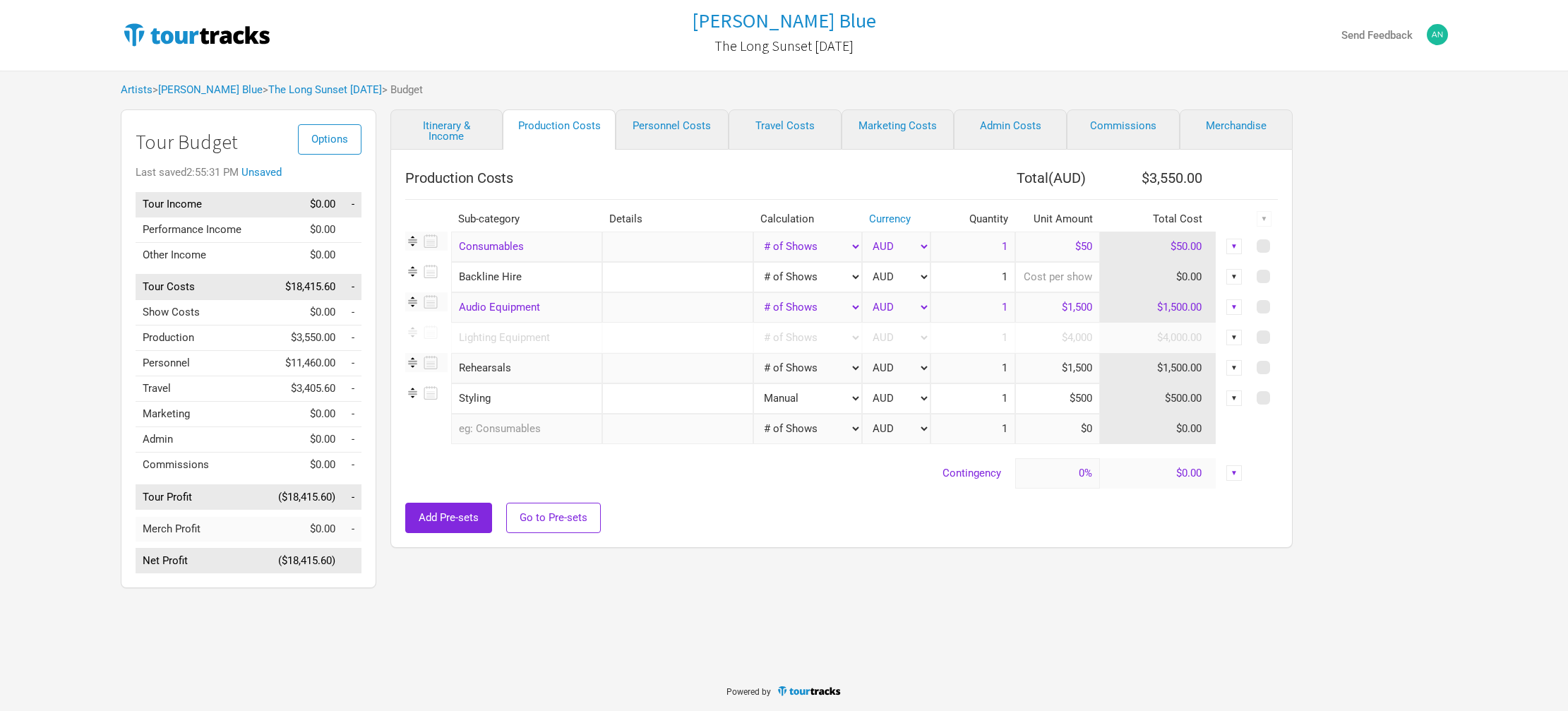
click at [1054, 277] on input at bounding box center [1057, 276] width 84 height 30
type input "$0"
click at [691, 281] on input "text" at bounding box center [678, 276] width 151 height 30
type input "Provided"
click at [677, 483] on td "Contingency" at bounding box center [710, 473] width 610 height 30
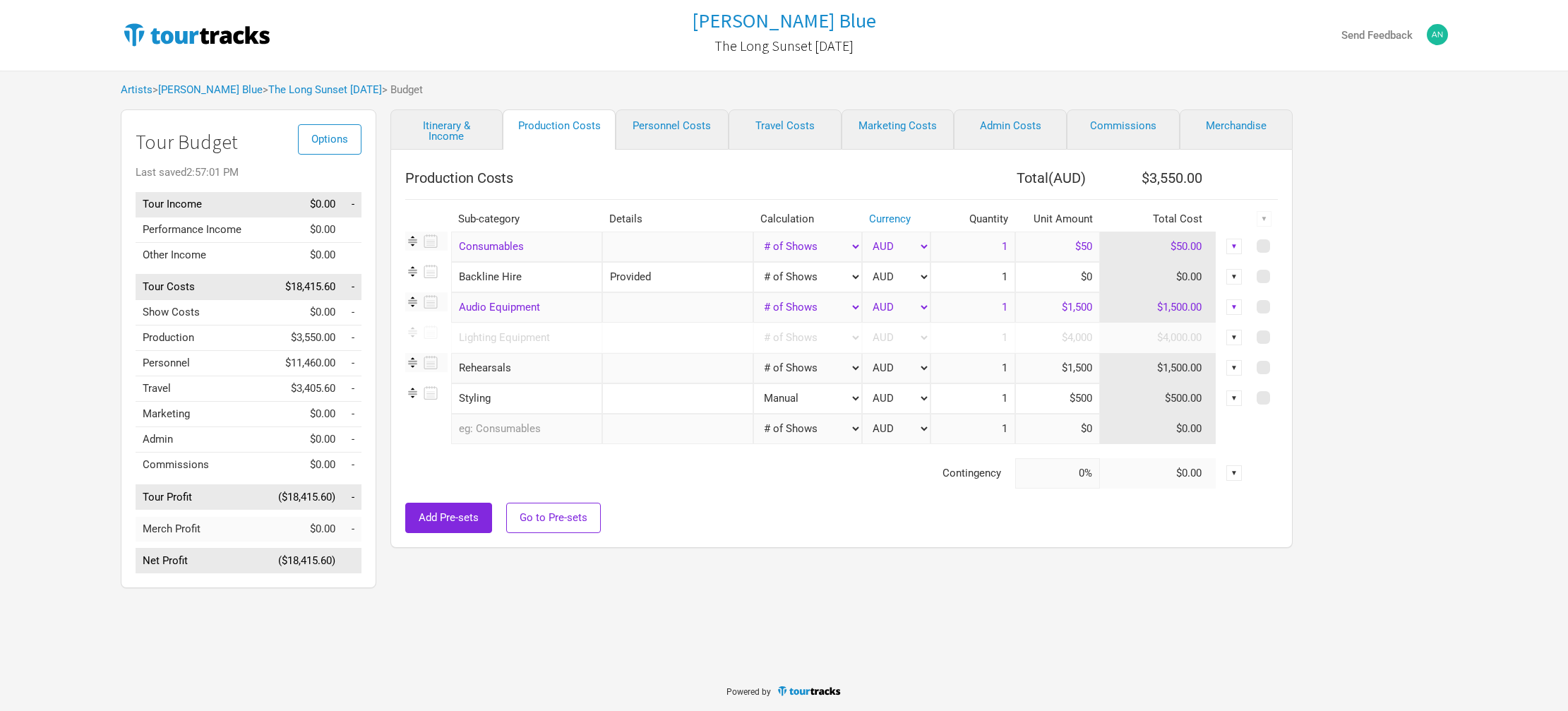
click at [1239, 335] on div "▼" at bounding box center [1234, 337] width 16 height 16
click at [1176, 380] on link "Unhide" at bounding box center [1191, 384] width 87 height 11
click at [627, 342] on input "text" at bounding box center [678, 337] width 151 height 30
type input "Colorblind - Lighting Tech"
drag, startPoint x: 1064, startPoint y: 342, endPoint x: 1090, endPoint y: 342, distance: 26.0
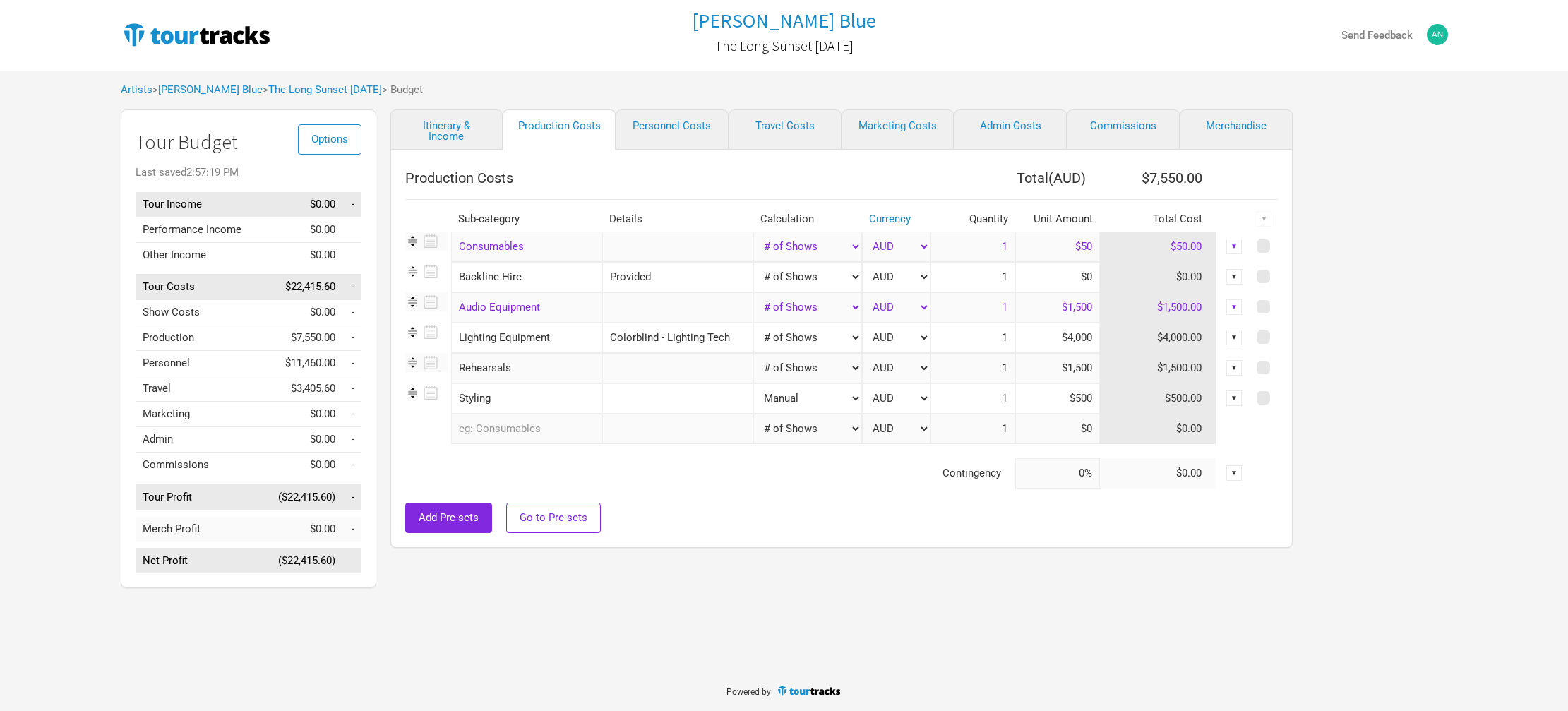
click at [1090, 342] on input "$4,000" at bounding box center [1057, 337] width 84 height 30
drag, startPoint x: 1062, startPoint y: 339, endPoint x: 1136, endPoint y: 339, distance: 74.0
click at [1136, 339] on tr "Lighting Equipment 1 selection Colorblind - Lighting Tech Manual # of Shows # o…" at bounding box center [842, 337] width 872 height 30
type input "$3,225"
click at [663, 126] on link "Personnel Costs" at bounding box center [671, 129] width 113 height 40
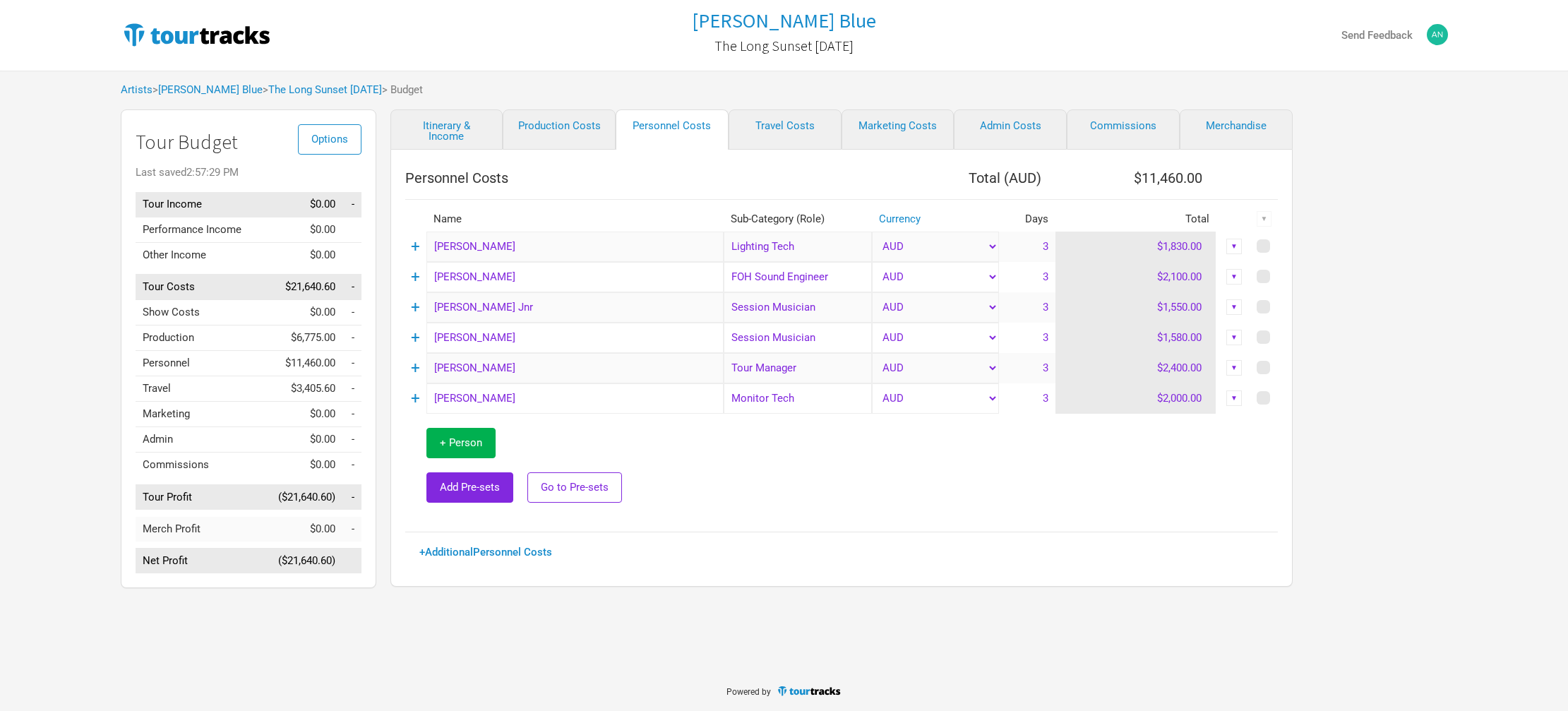
click at [1231, 247] on div "▼" at bounding box center [1234, 247] width 16 height 16
click at [1164, 345] on link "Delete" at bounding box center [1191, 342] width 87 height 11
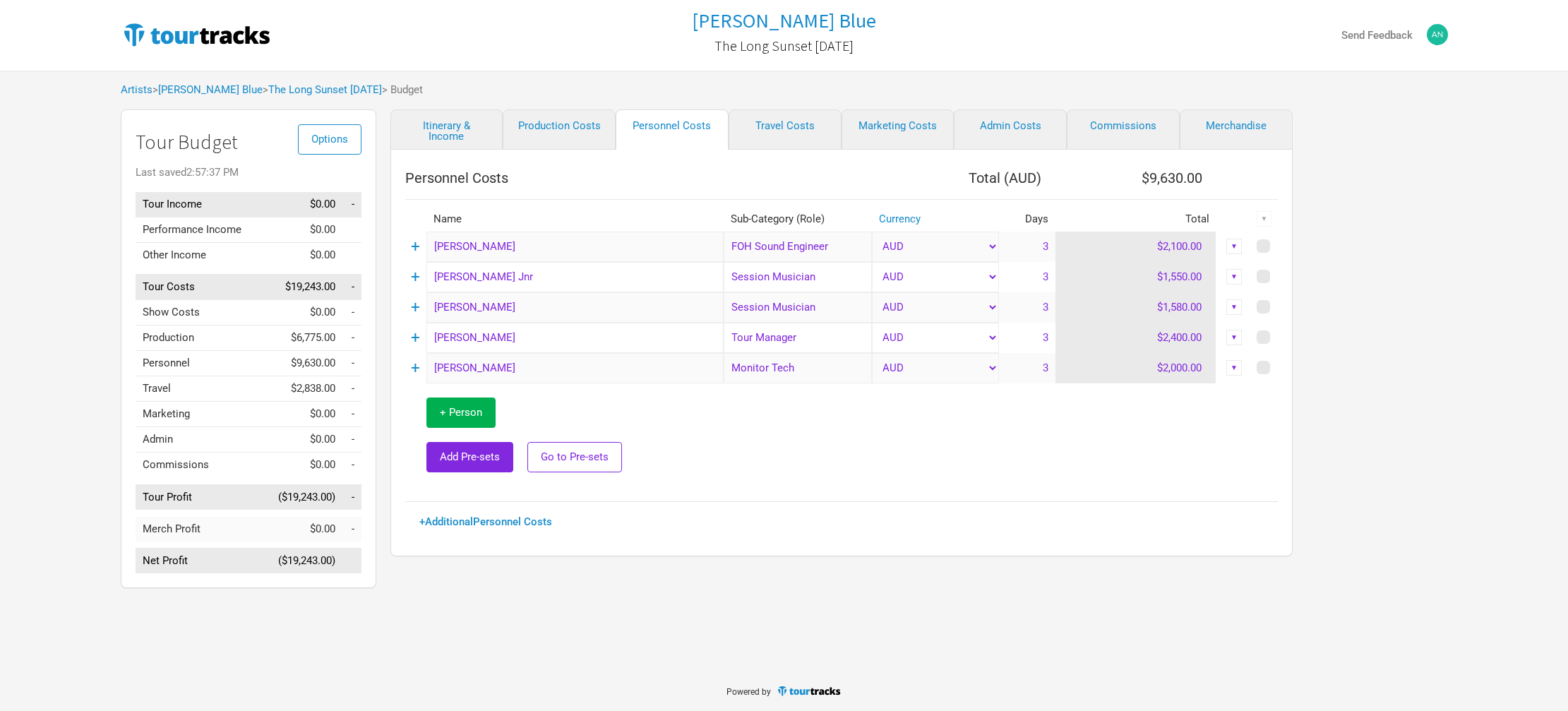
click at [1235, 246] on div "▼" at bounding box center [1234, 247] width 16 height 16
click at [1168, 341] on link "Delete" at bounding box center [1191, 342] width 87 height 11
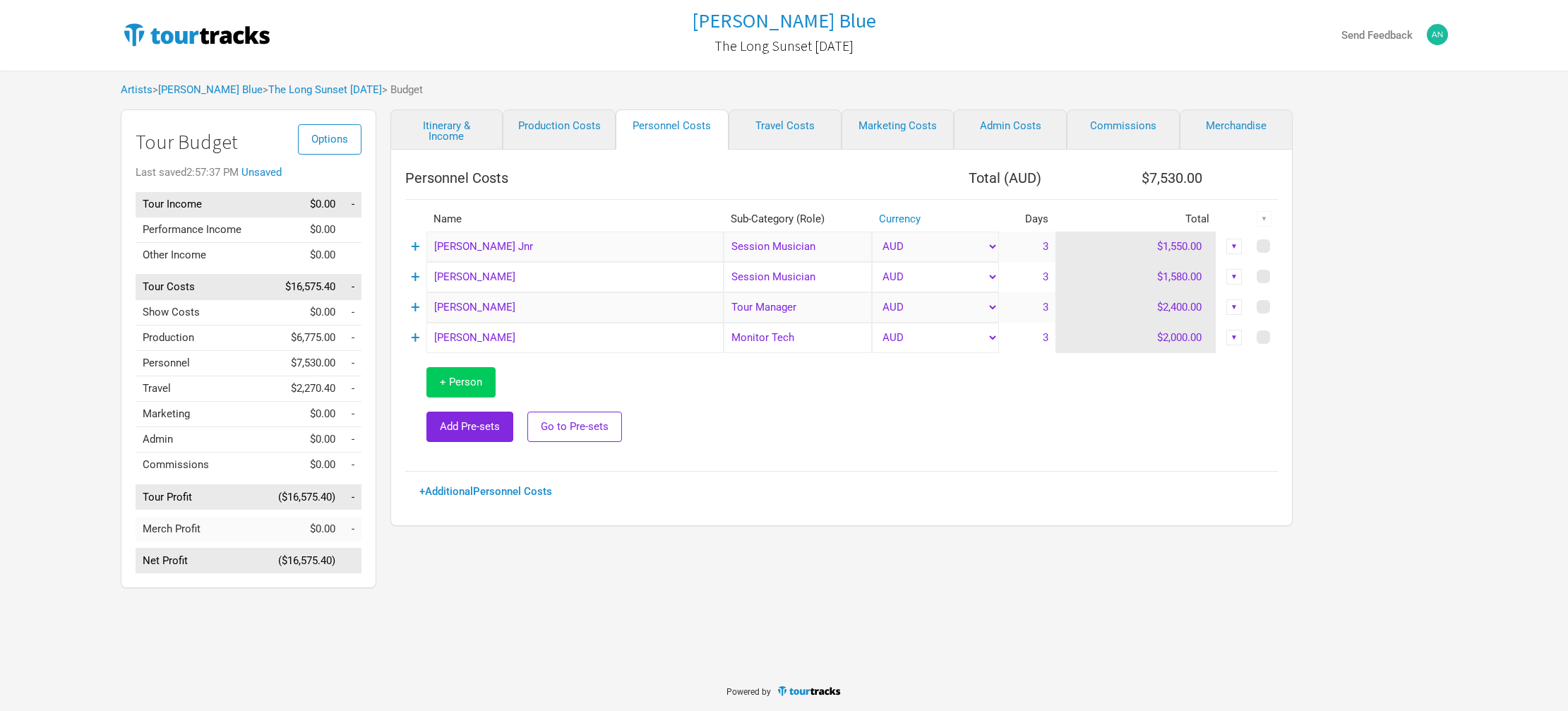
click at [433, 384] on button "+ Person" at bounding box center [461, 382] width 70 height 30
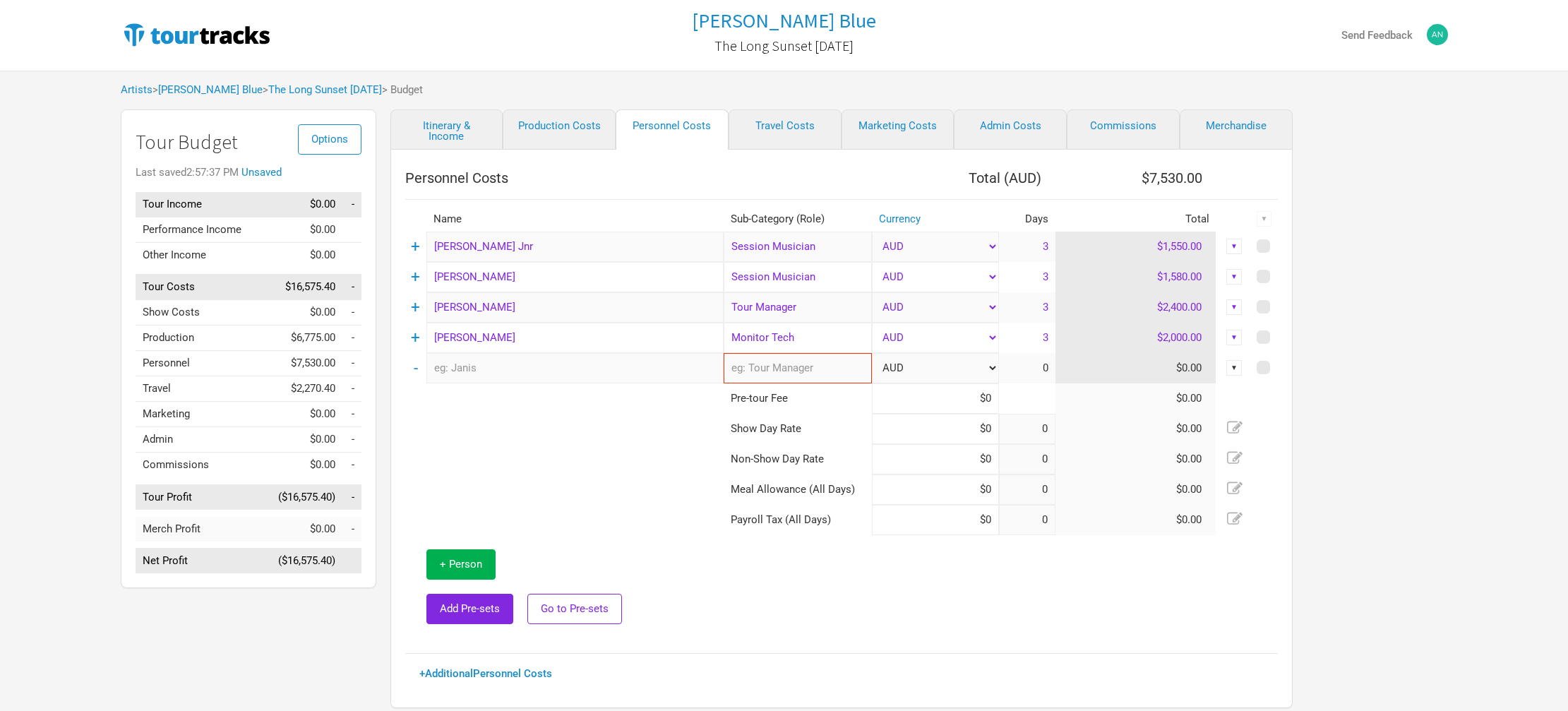
type input "1"
type input "2"
type input "3"
click at [546, 360] on input "text" at bounding box center [574, 367] width 297 height 30
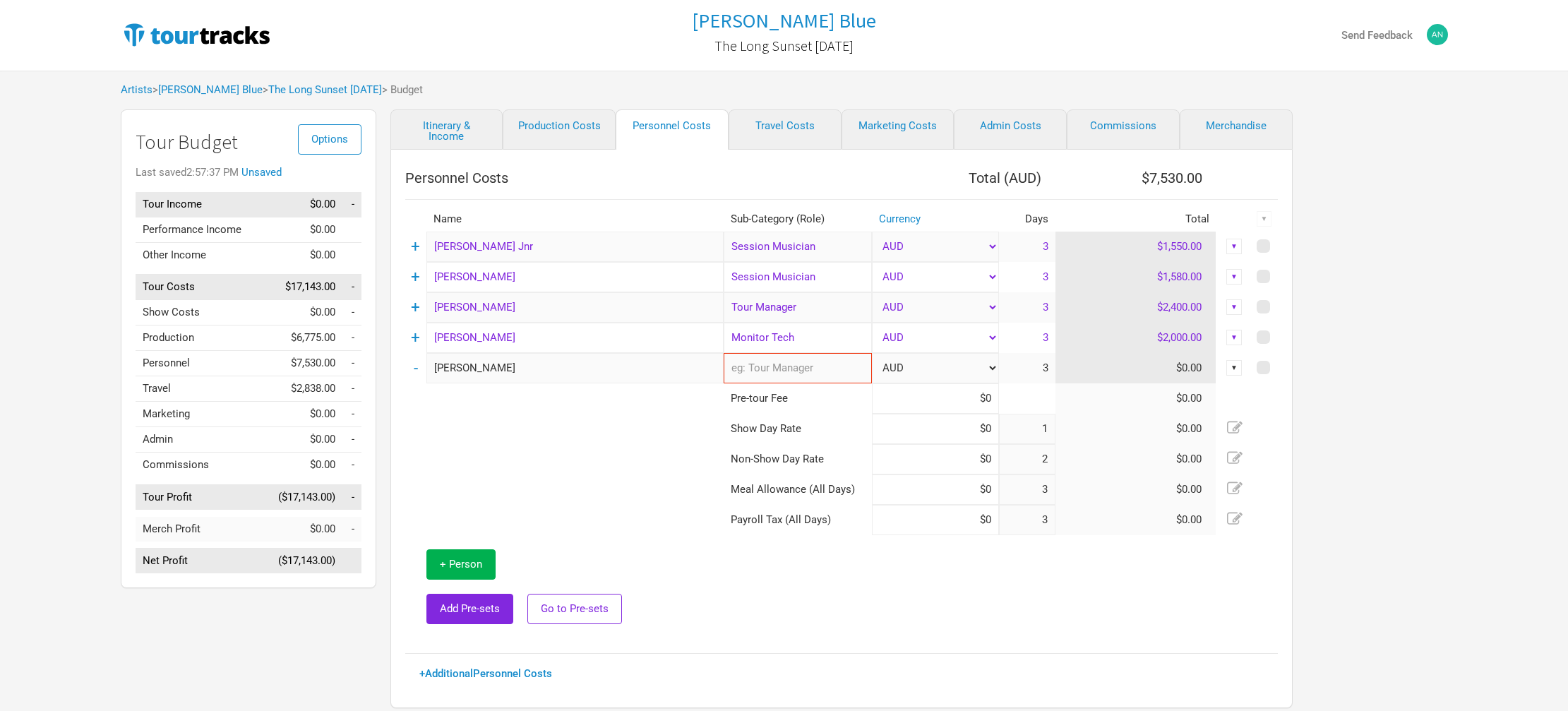
type input "[PERSON_NAME]"
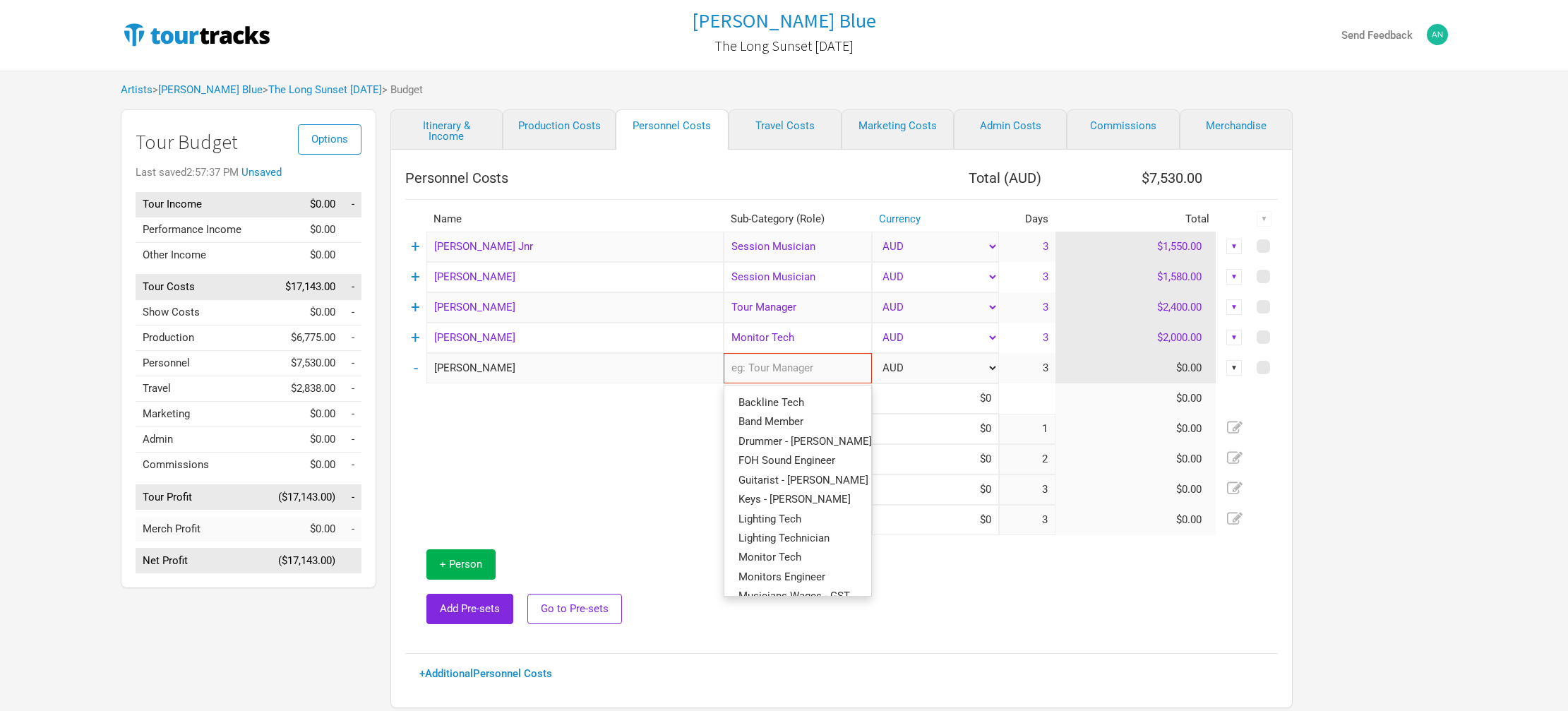
click at [807, 377] on input "text" at bounding box center [797, 367] width 148 height 30
type input "Mon"
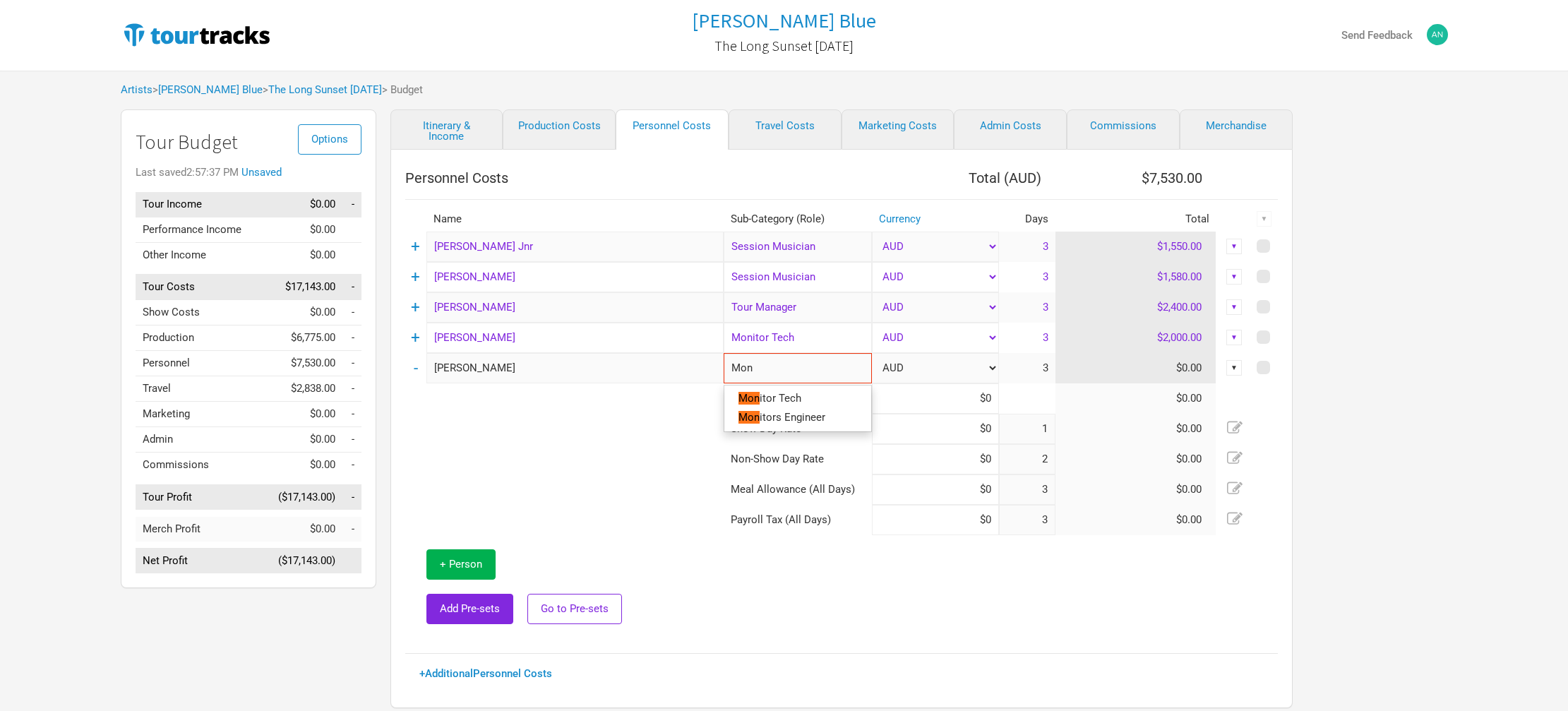
type input "Moni"
type input "Monit"
type input "Monito"
type input "Monitor"
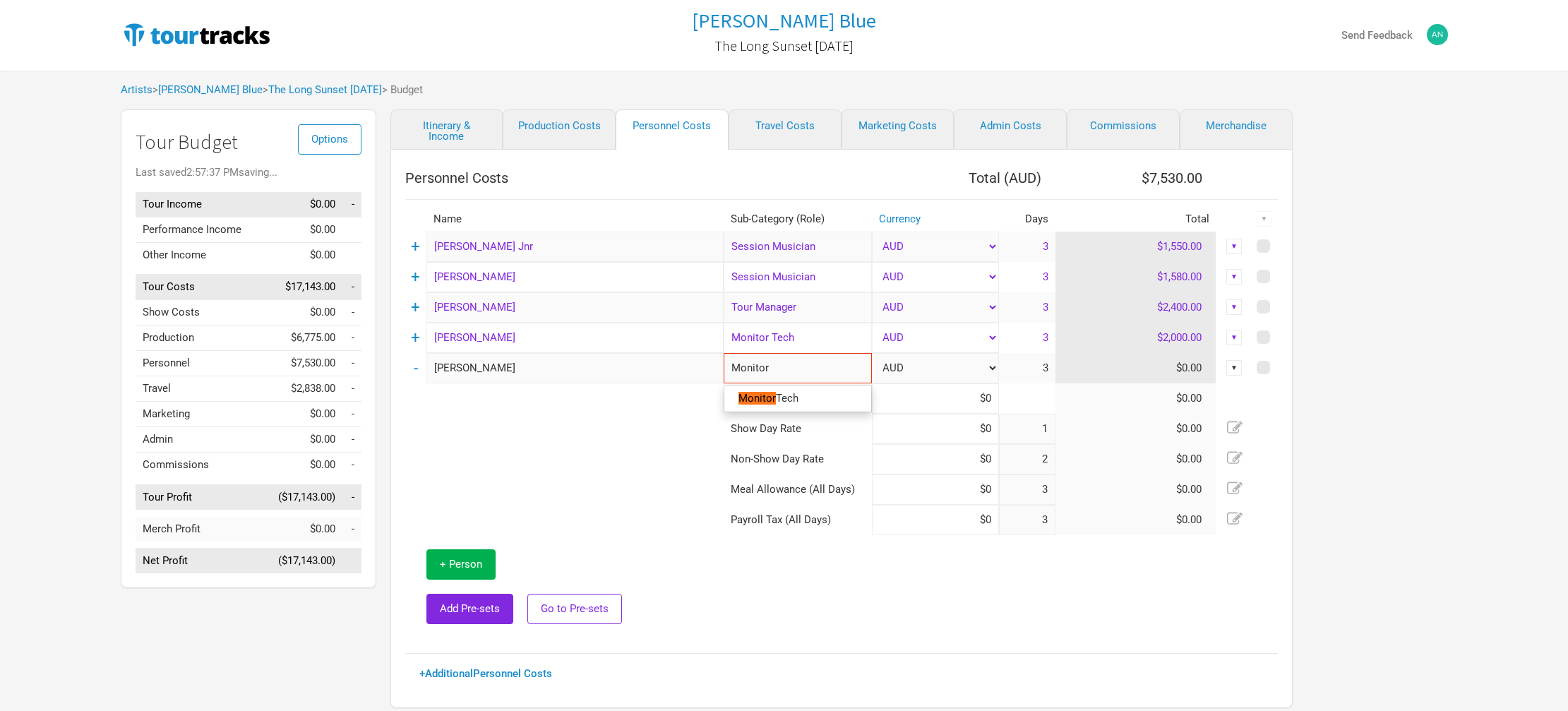
type input "Monitor T"
type input "Monitor Te"
type input "Monitor Tec"
type input "Monitor Tech"
click at [792, 401] on mark "Monitor Tech" at bounding box center [770, 398] width 63 height 13
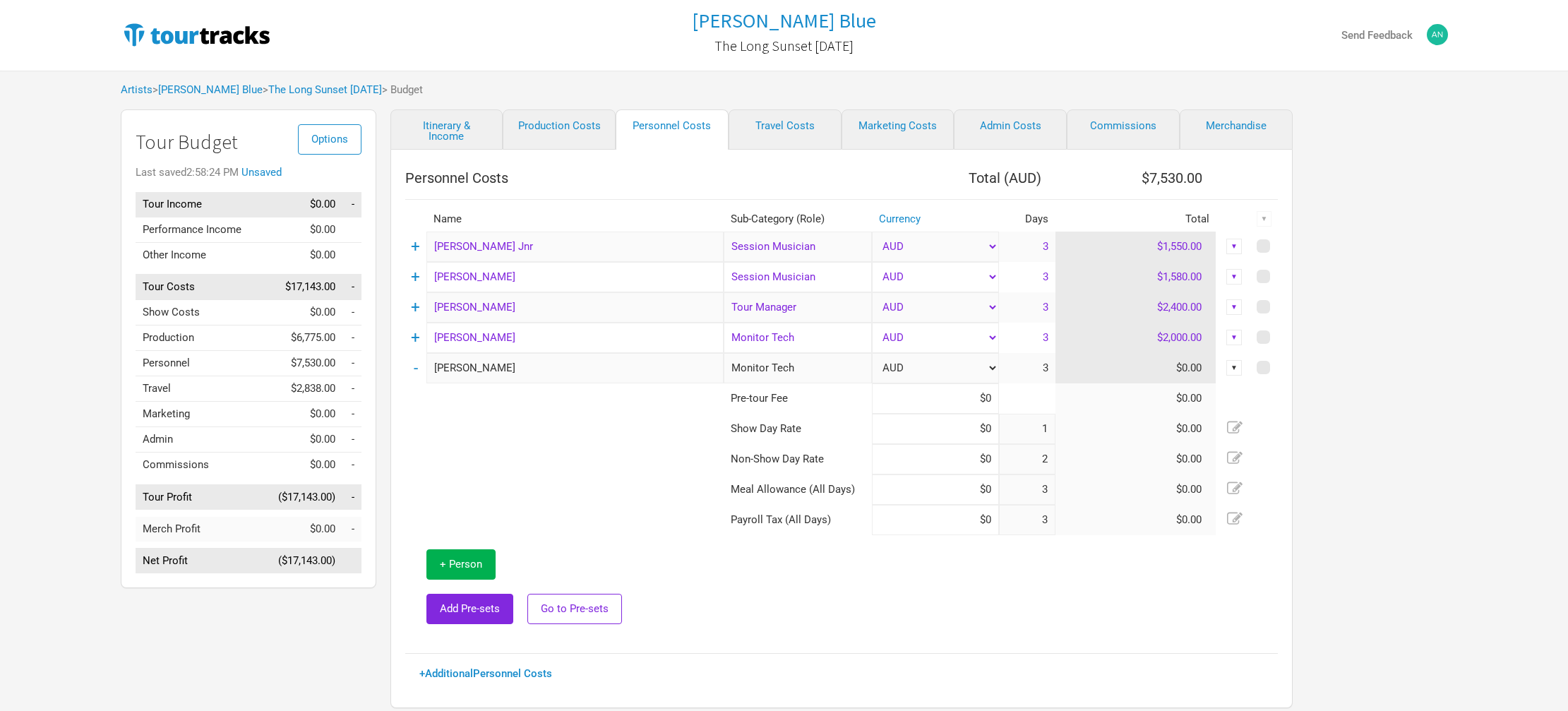
type input "Monitor Tech"
click at [818, 339] on input "Monitor Tech" at bounding box center [797, 337] width 148 height 30
drag, startPoint x: 785, startPoint y: 339, endPoint x: 712, endPoint y: 340, distance: 73.0
click at [712, 340] on tr "+ [PERSON_NAME] Monitor Tech 1 result. Use up and down arrow keys to navigate. …" at bounding box center [842, 337] width 872 height 30
type input "FO"
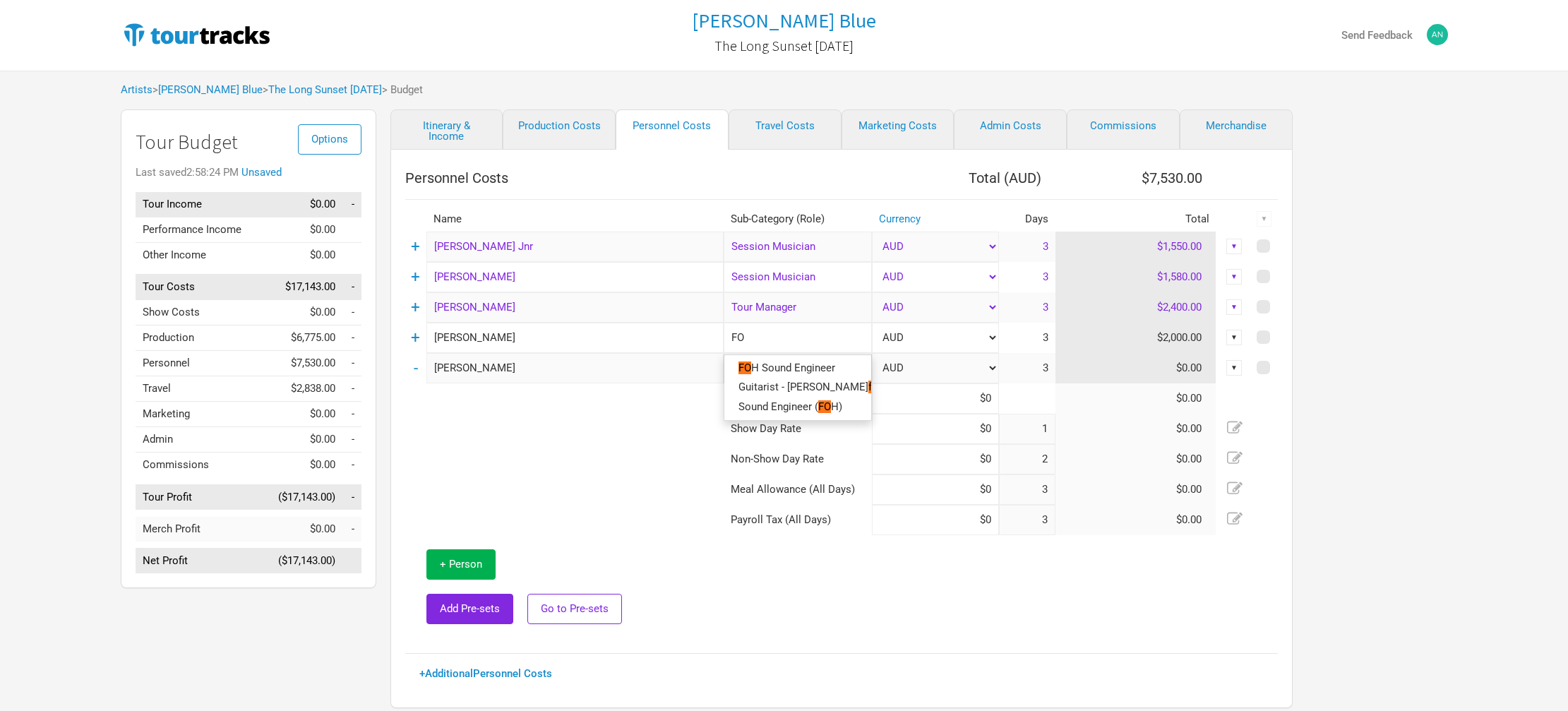
type input "FOH"
click at [749, 369] on mark "FOH" at bounding box center [749, 367] width 21 height 13
type input "FOH Sound Engineer"
click at [1237, 305] on div "▼" at bounding box center [1234, 307] width 16 height 16
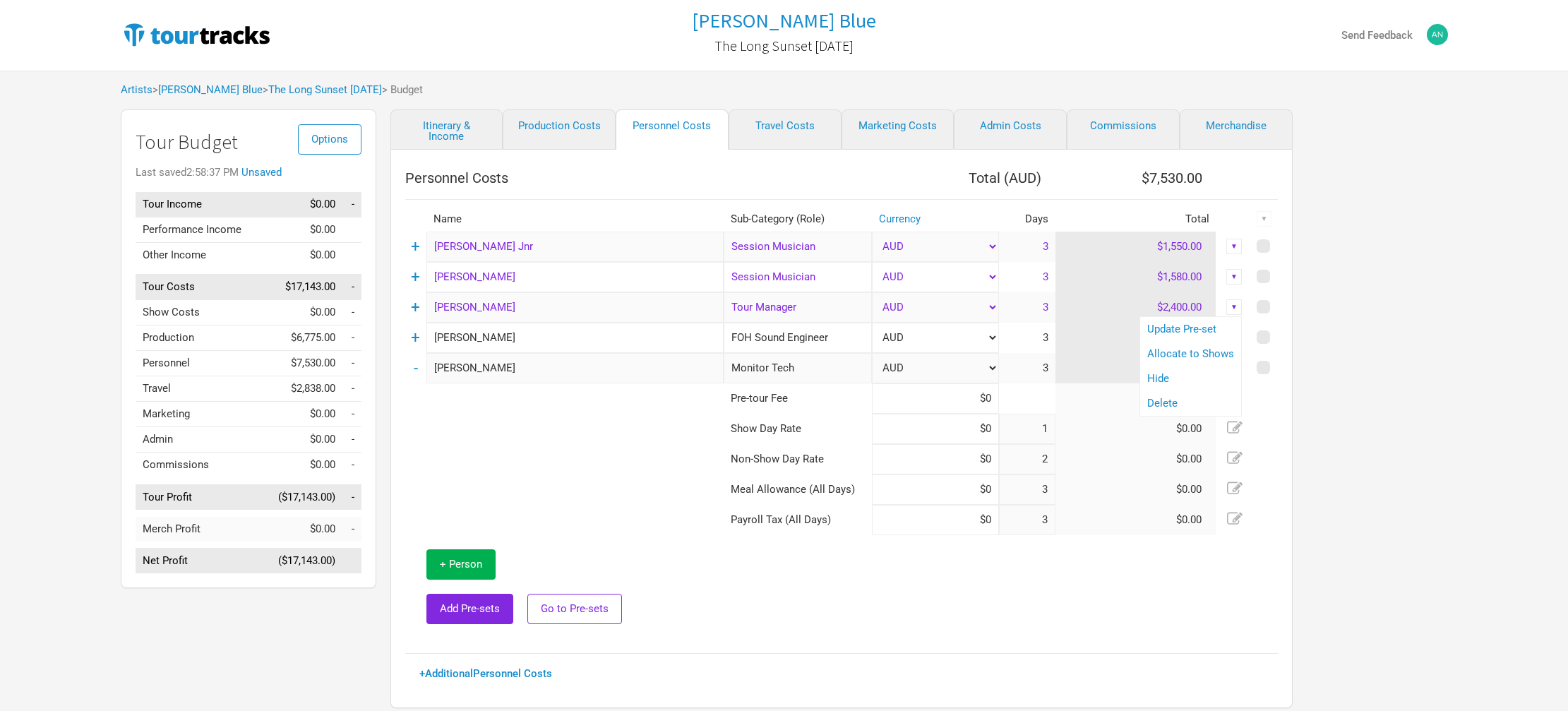
click at [1297, 305] on div "Options Tour Budget Last saved 2:58:37 PM Unsaved Tour Income $0.00 - Performan…" at bounding box center [707, 412] width 1200 height 605
click at [418, 310] on link "+" at bounding box center [415, 307] width 9 height 19
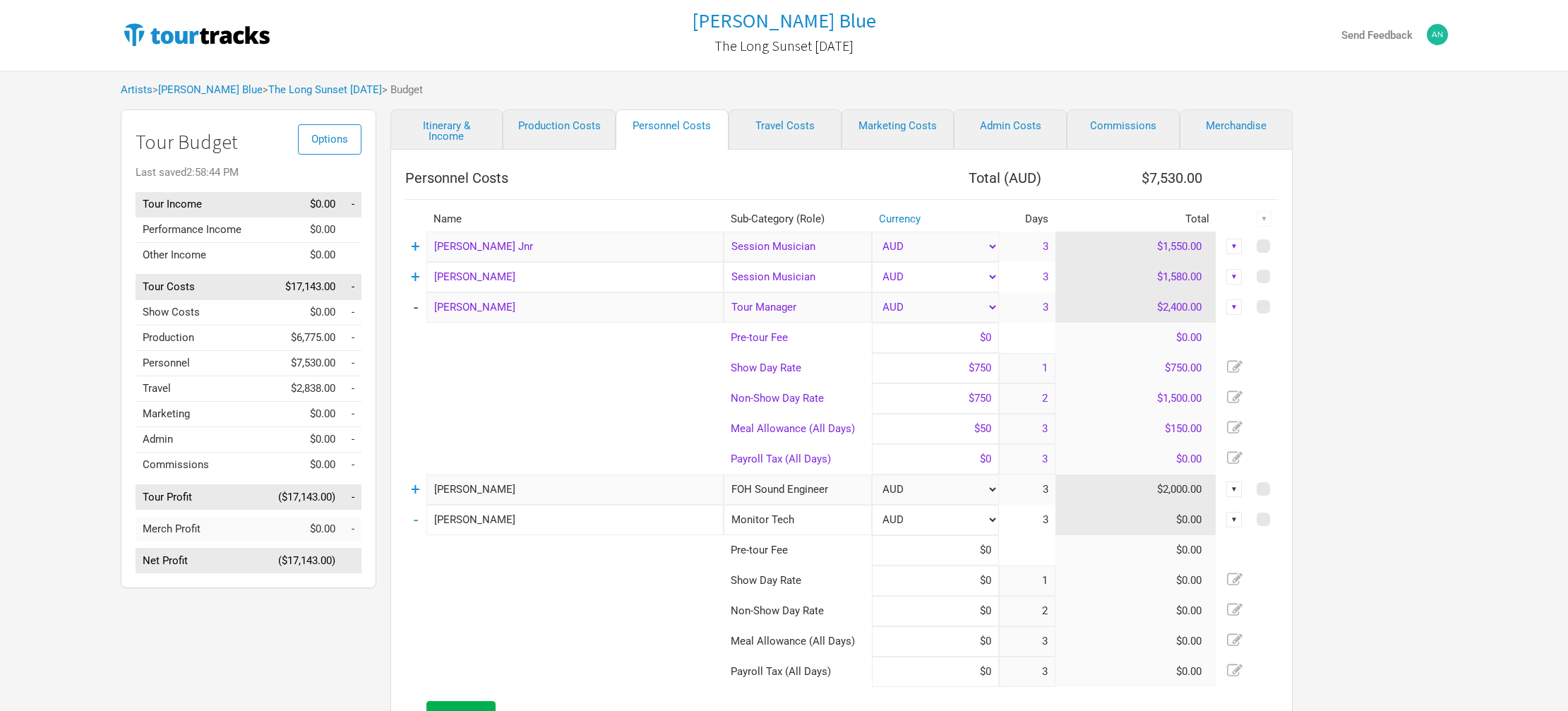
click at [414, 308] on link "-" at bounding box center [416, 307] width 4 height 19
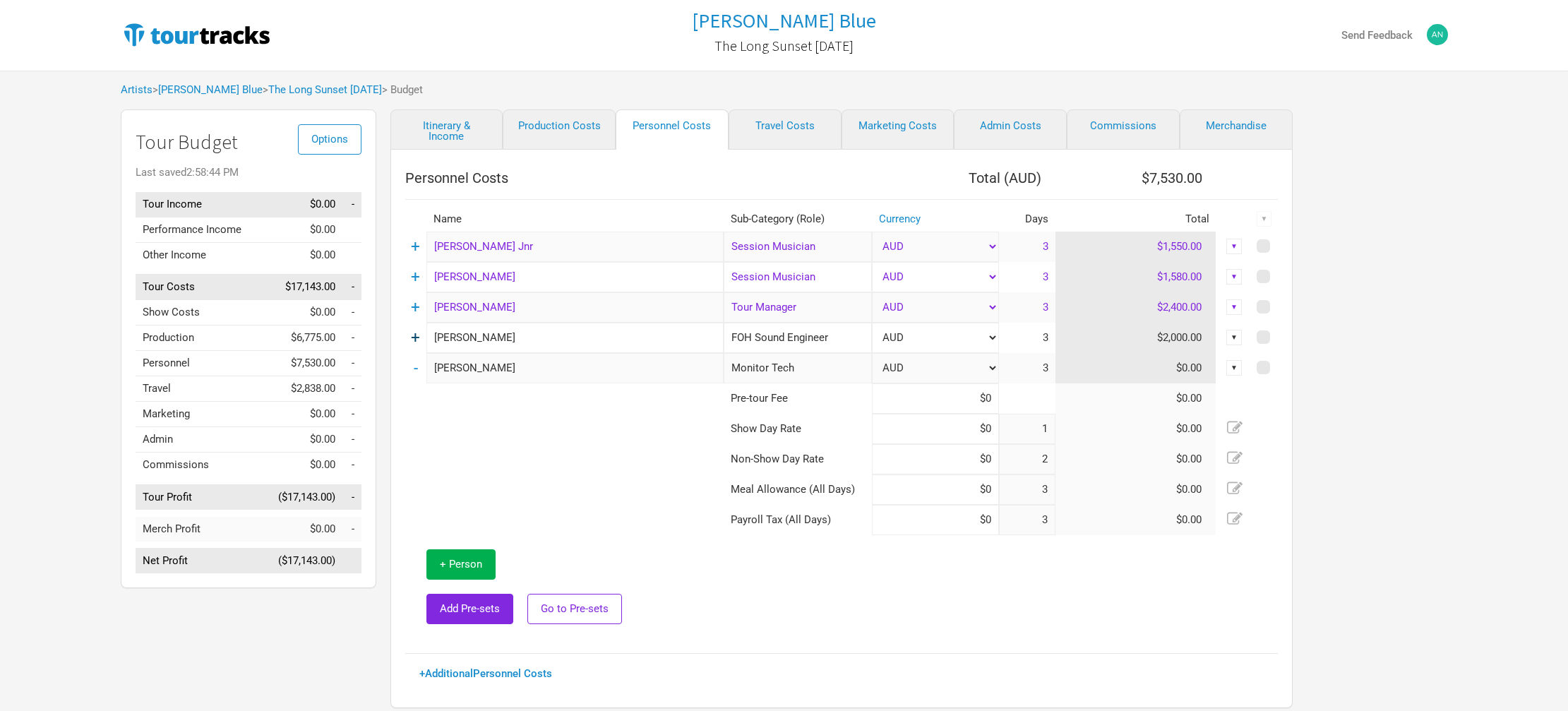
click at [414, 335] on link "+" at bounding box center [415, 337] width 9 height 19
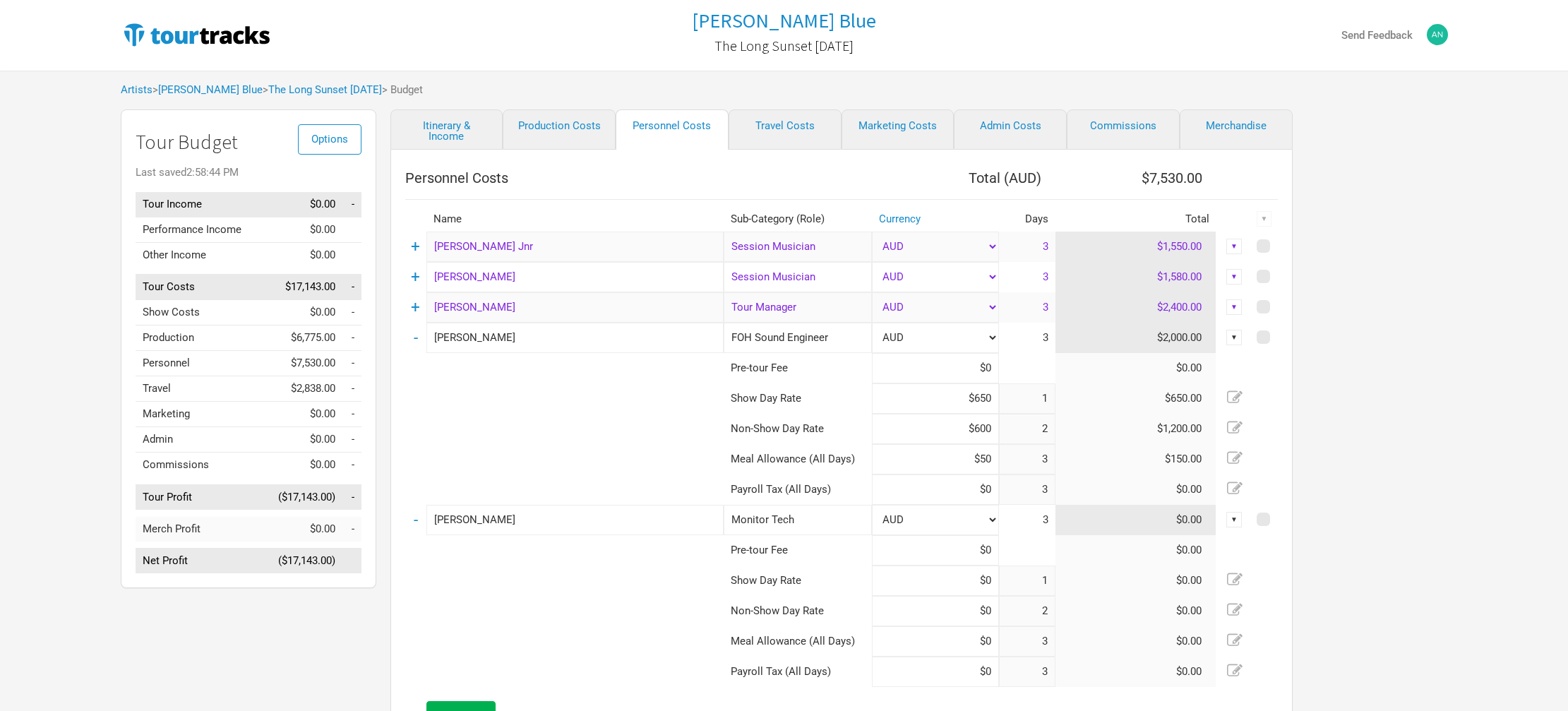
click at [1231, 427] on icon at bounding box center [1235, 428] width 16 height 16
click at [984, 430] on input "$600" at bounding box center [936, 428] width 127 height 30
type input "$650"
click at [635, 463] on td at bounding box center [564, 458] width 318 height 30
click at [416, 337] on link "-" at bounding box center [416, 337] width 4 height 19
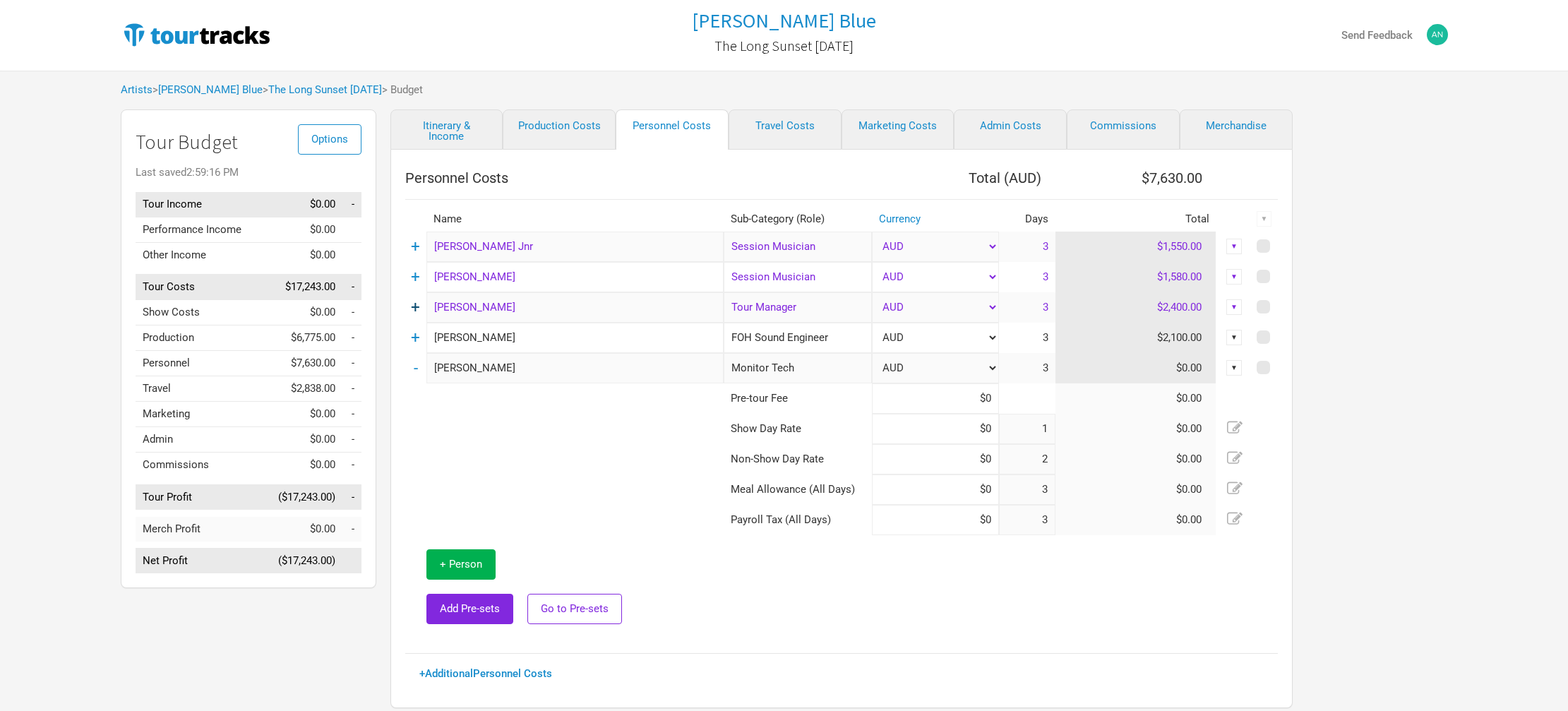
click at [416, 308] on link "+" at bounding box center [415, 307] width 9 height 19
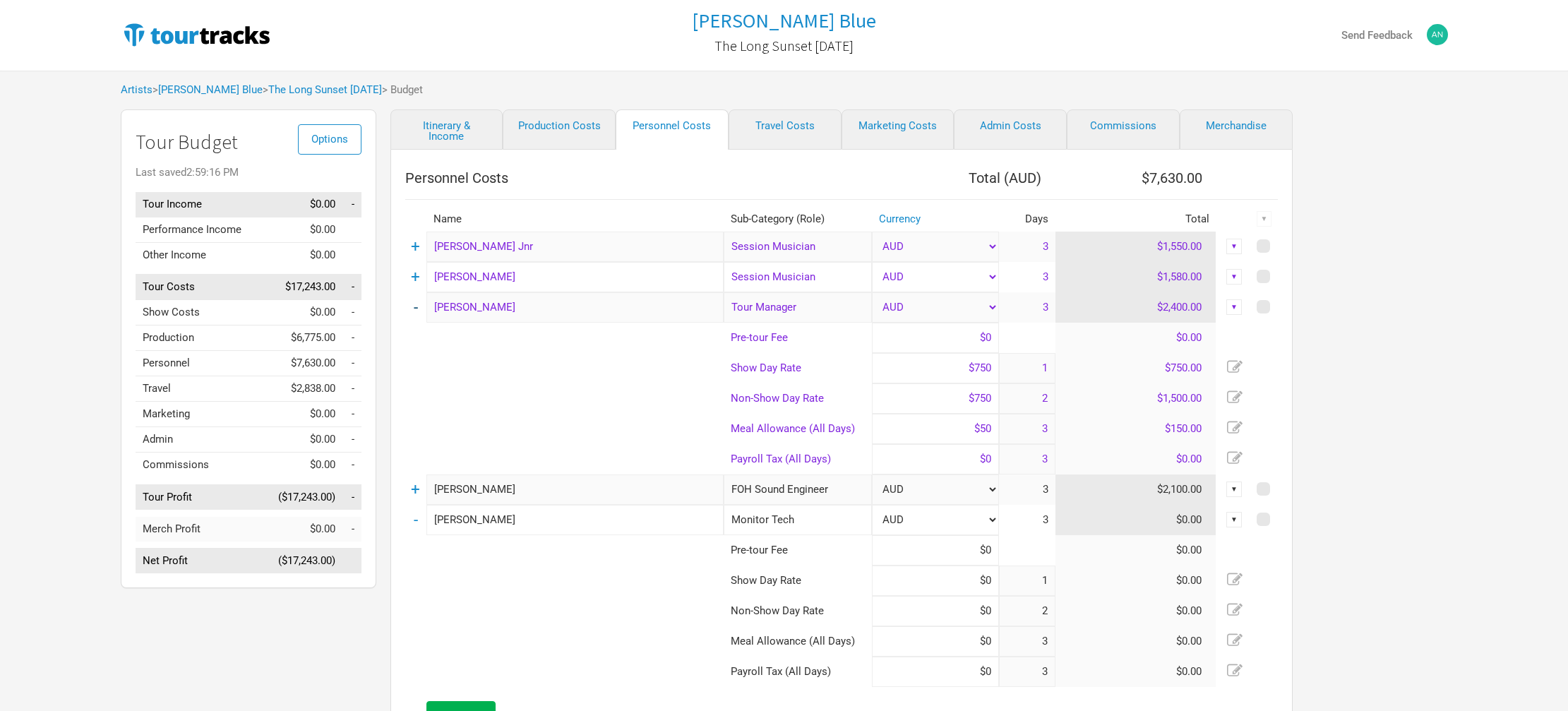
click at [416, 308] on link "-" at bounding box center [416, 307] width 4 height 19
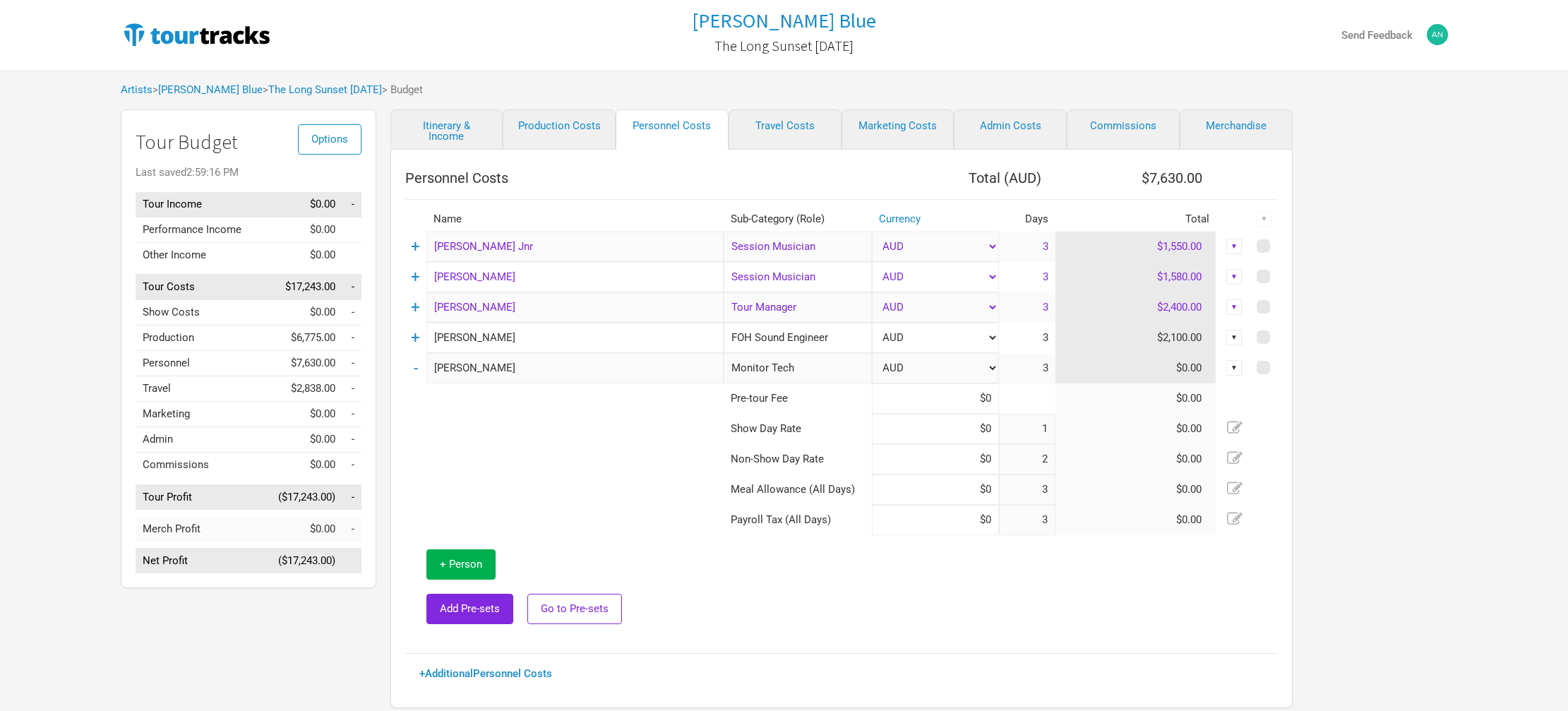
click at [1234, 430] on icon at bounding box center [1235, 426] width 16 height 12
click at [989, 430] on input at bounding box center [936, 428] width 127 height 30
type input "$750"
click at [992, 457] on input at bounding box center [936, 458] width 127 height 30
type input "$750"
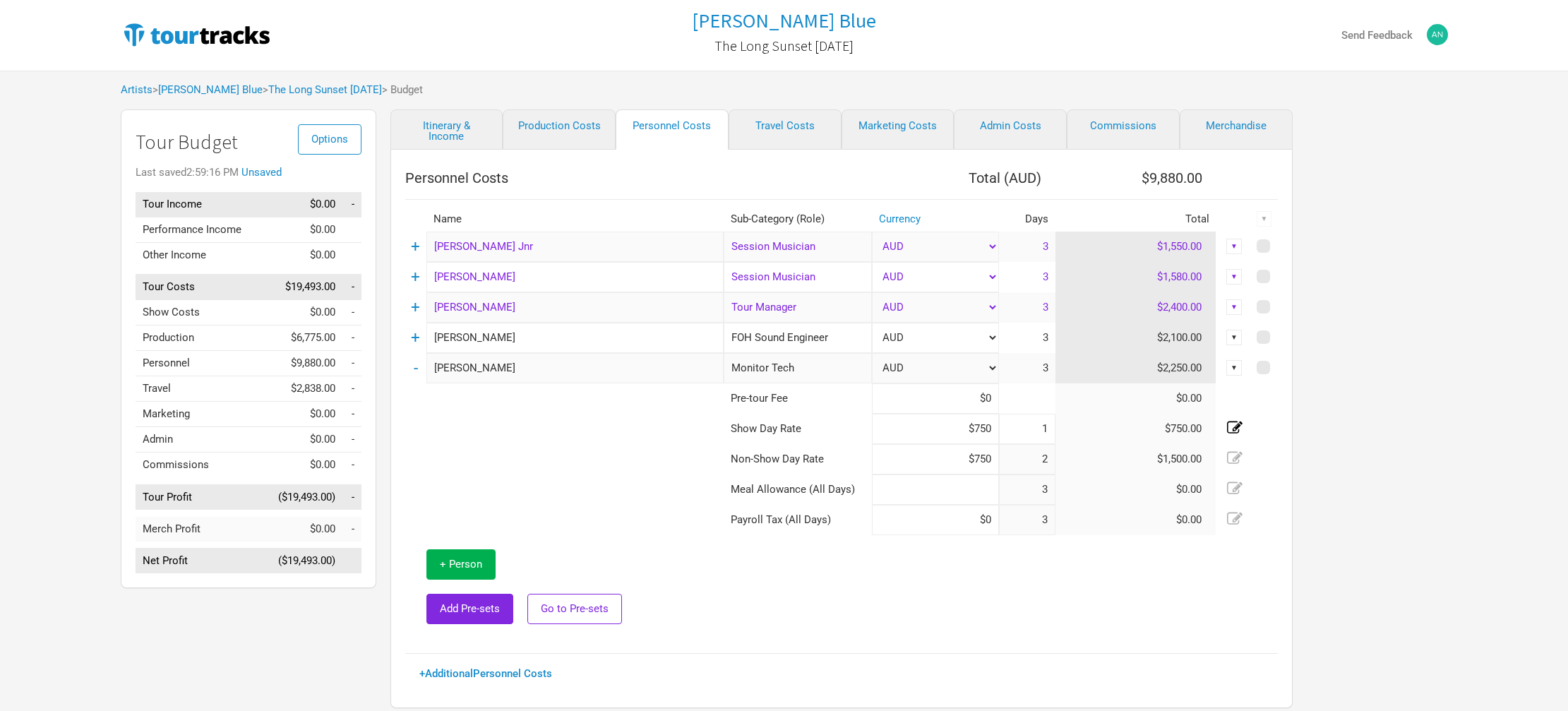
click at [991, 490] on input at bounding box center [936, 489] width 127 height 30
type input "$50"
click at [663, 534] on td at bounding box center [564, 519] width 318 height 30
click at [416, 370] on link "-" at bounding box center [416, 367] width 4 height 19
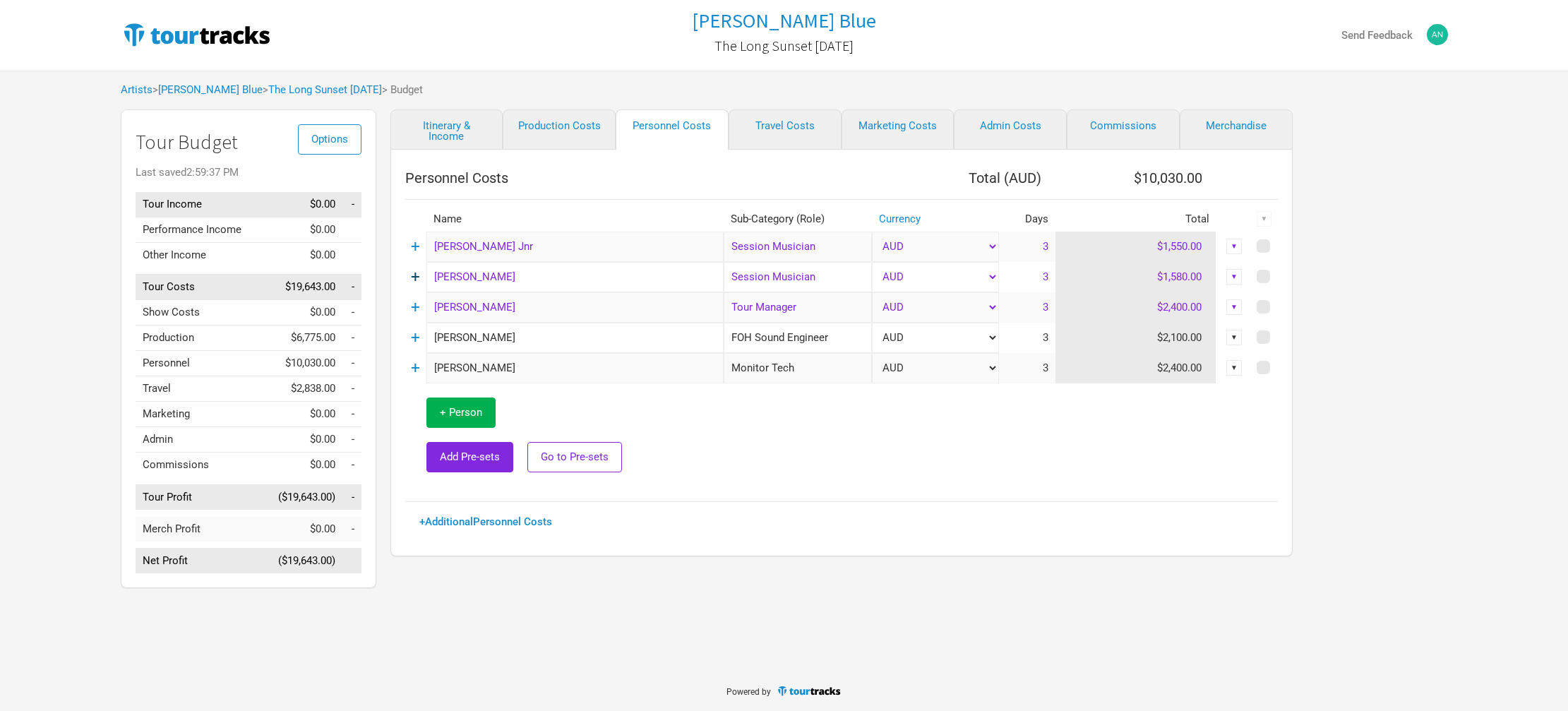
click at [416, 277] on link "+" at bounding box center [415, 276] width 9 height 19
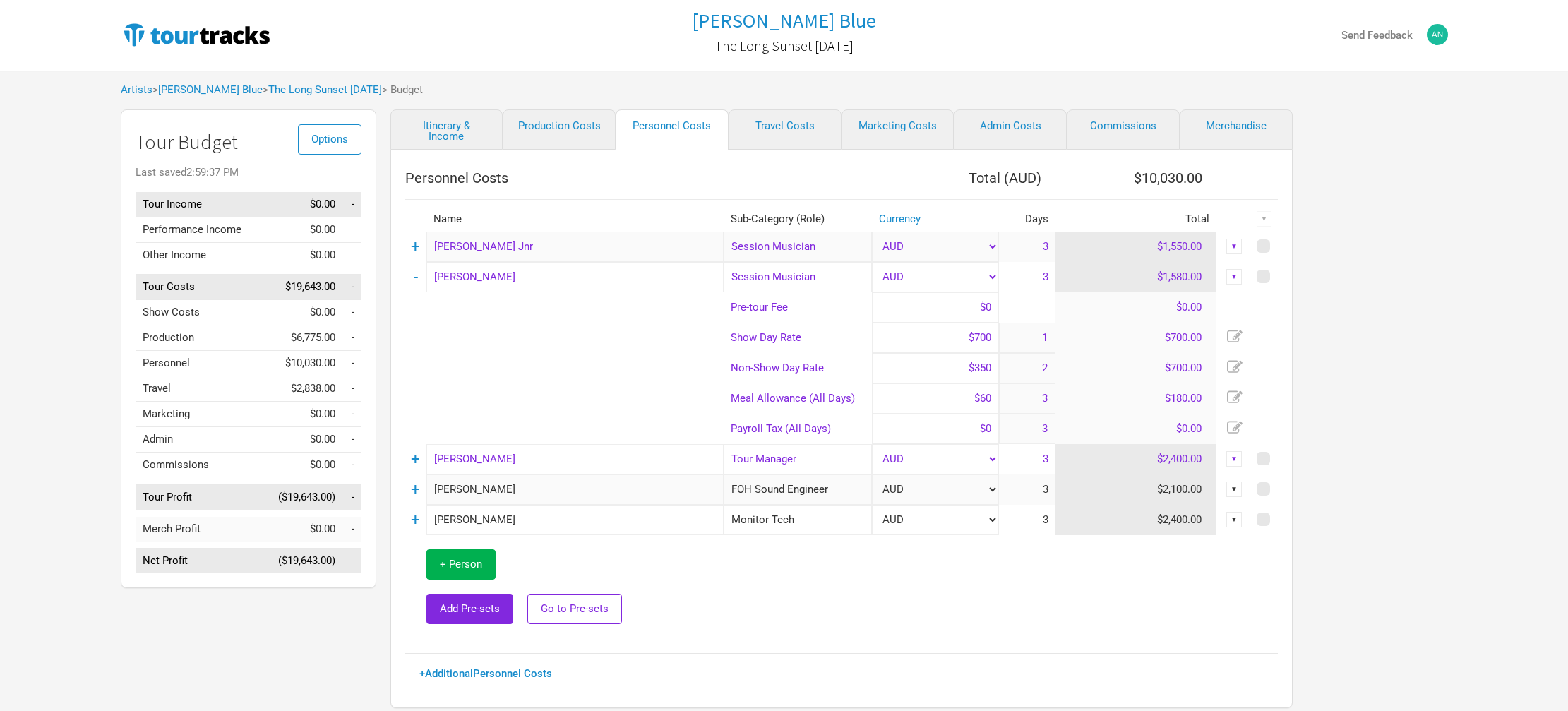
click at [1236, 367] on icon at bounding box center [1235, 365] width 16 height 12
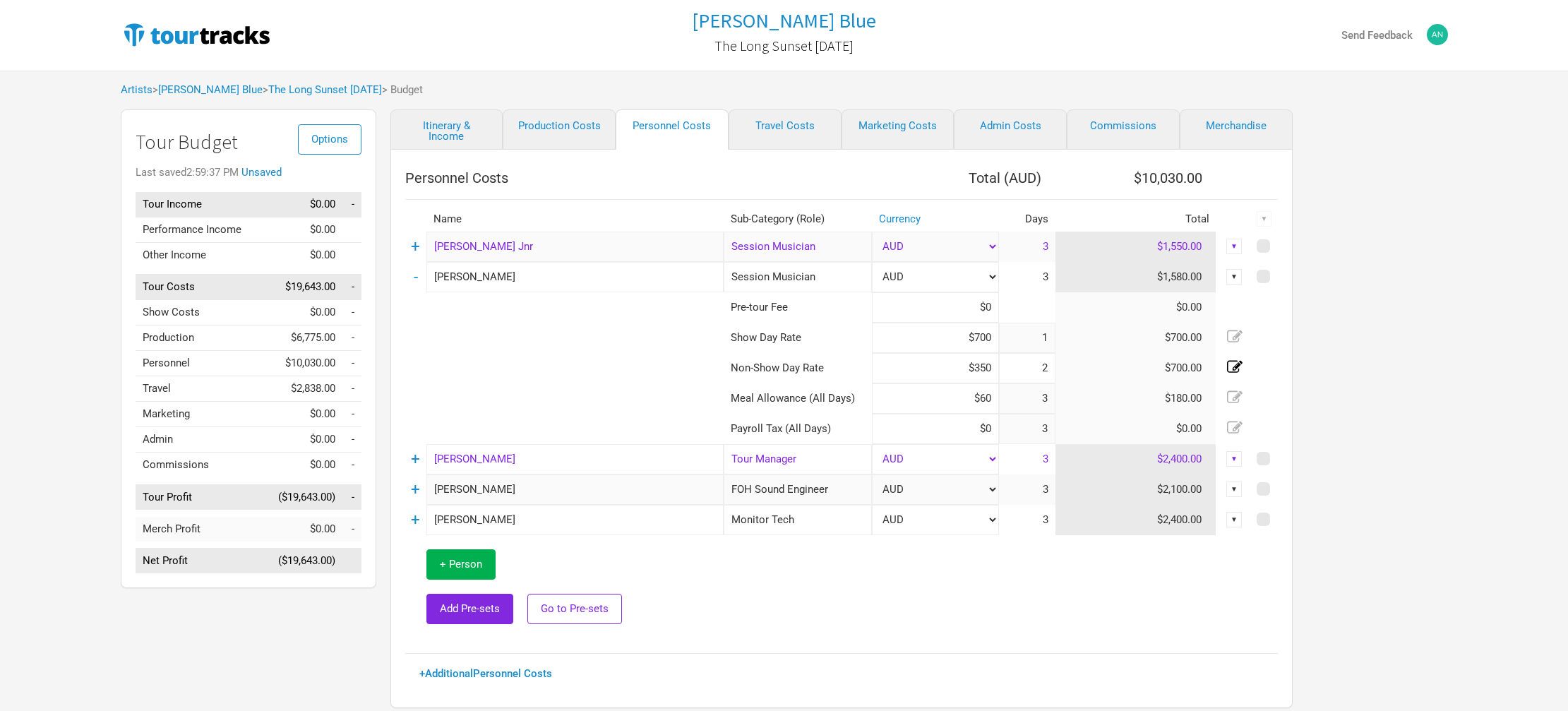
drag, startPoint x: 1028, startPoint y: 371, endPoint x: 1066, endPoint y: 371, distance: 38.0
click at [1066, 371] on tr "Non-Show Day Rate $350 2 $700.00" at bounding box center [842, 367] width 872 height 30
type input "3"
drag, startPoint x: 973, startPoint y: 364, endPoint x: 994, endPoint y: 364, distance: 21.0
click at [994, 364] on input "$350" at bounding box center [936, 367] width 127 height 30
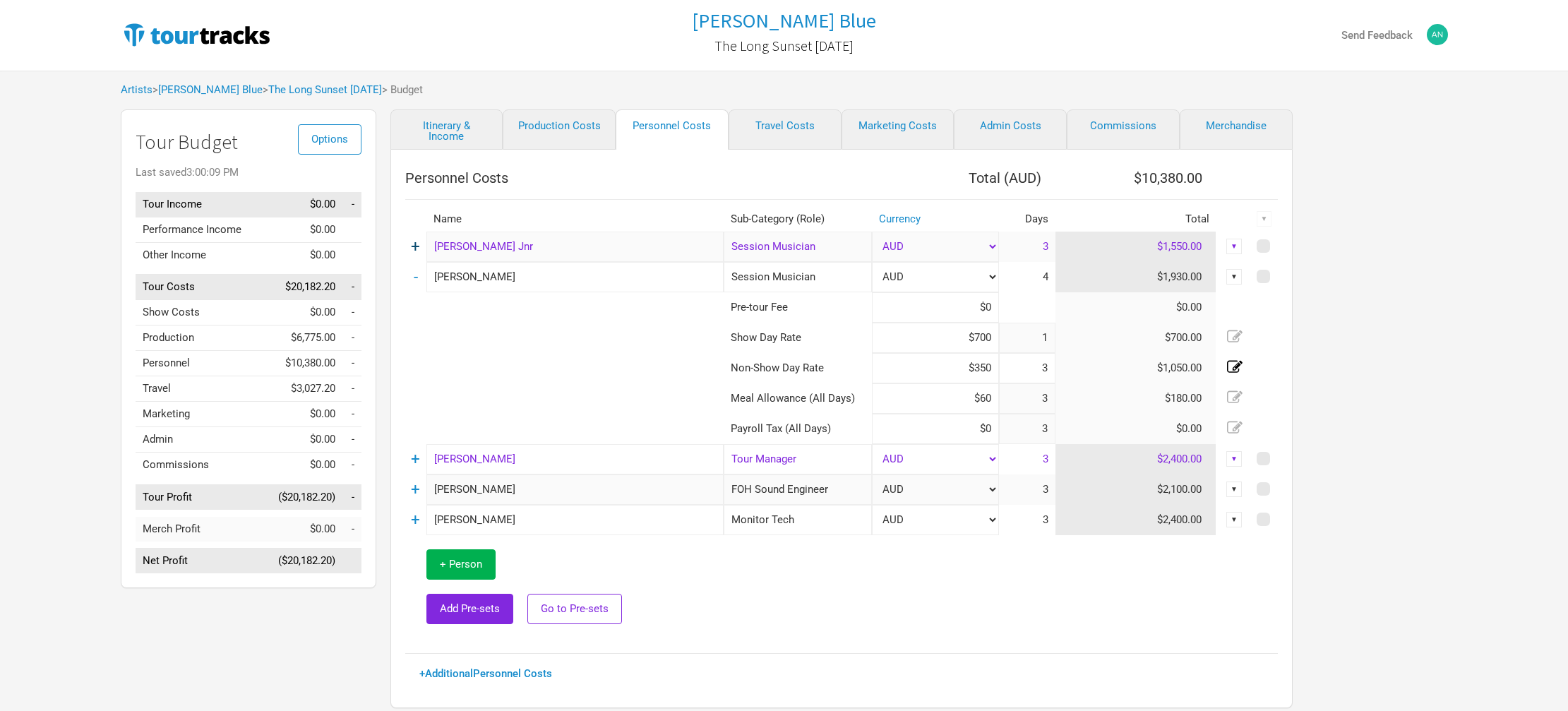
click at [416, 248] on link "+" at bounding box center [415, 246] width 9 height 19
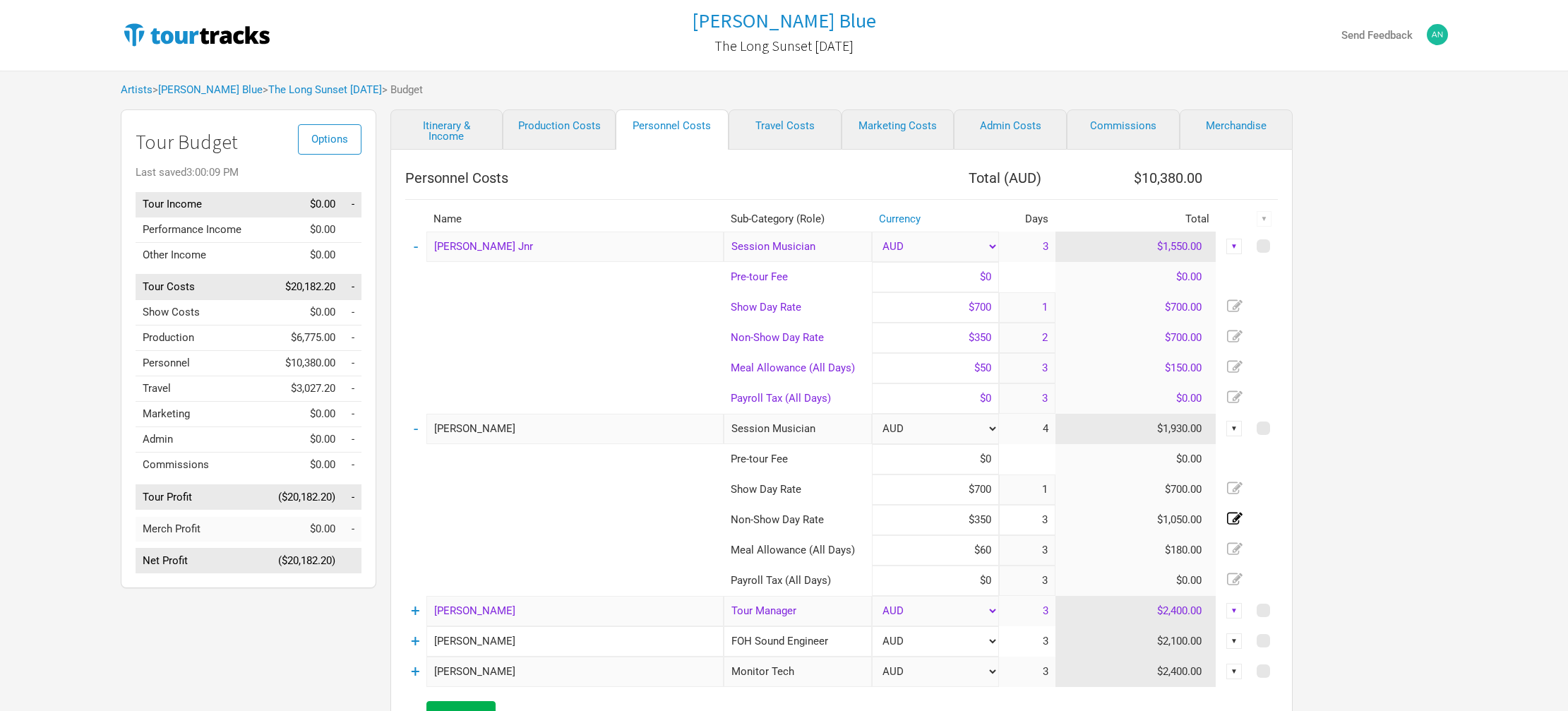
click at [1234, 335] on icon at bounding box center [1235, 337] width 16 height 16
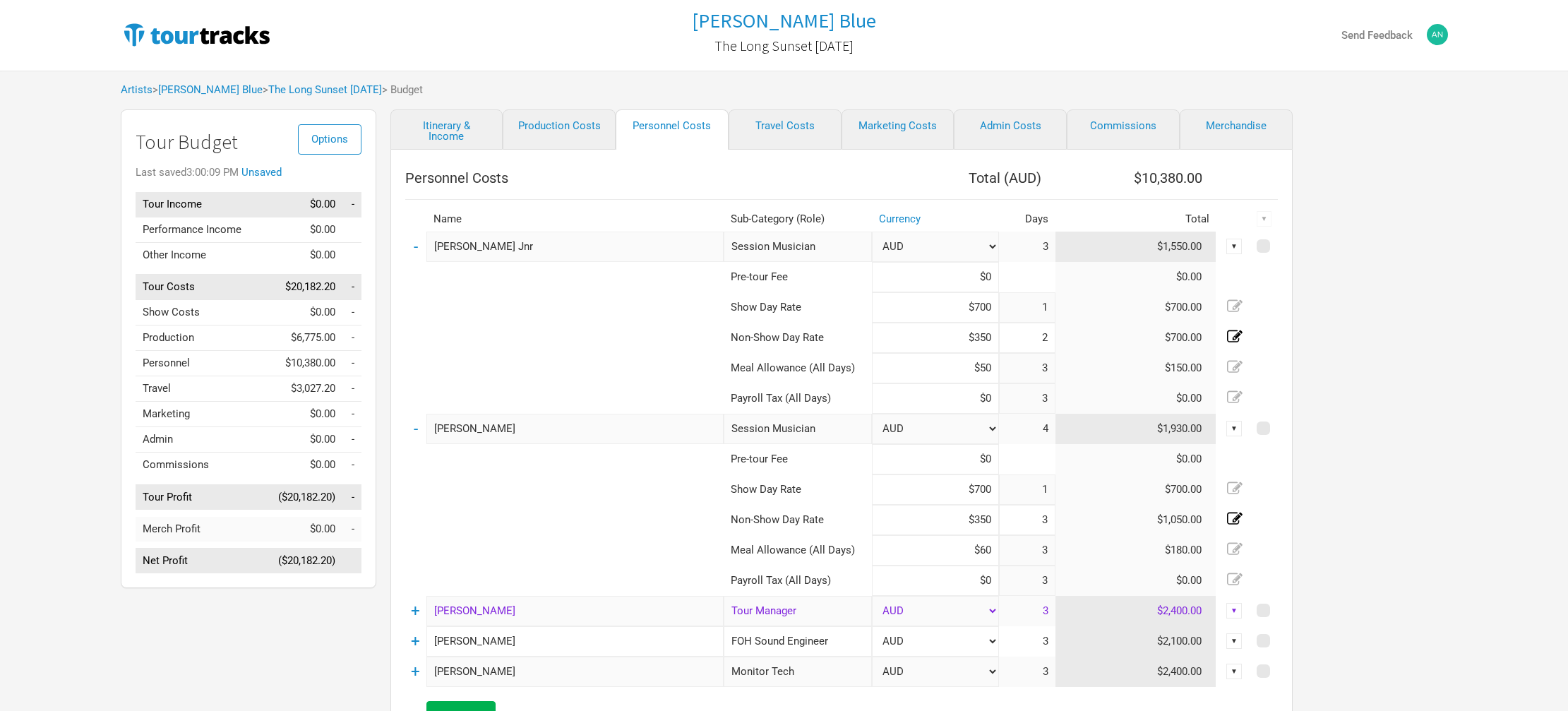
drag, startPoint x: 1038, startPoint y: 336, endPoint x: 1060, endPoint y: 336, distance: 22.0
click at [1060, 336] on tr "Non-Show Day Rate $350 2 $700.00" at bounding box center [842, 337] width 872 height 30
type input "3"
click at [1090, 365] on td "$150.00" at bounding box center [1136, 367] width 161 height 30
drag, startPoint x: 1032, startPoint y: 521, endPoint x: 1051, endPoint y: 519, distance: 19.1
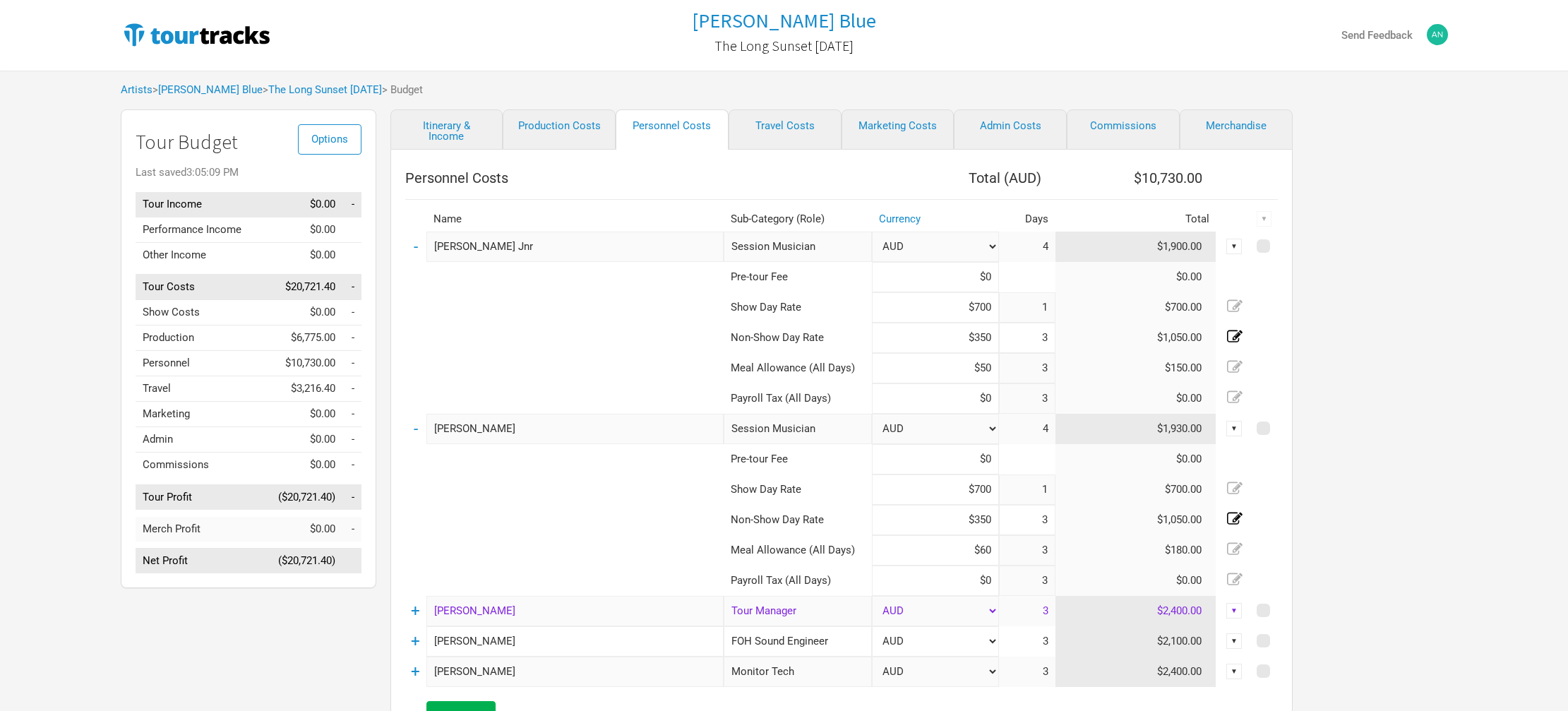
click at [1051, 519] on input "3" at bounding box center [1027, 519] width 57 height 30
click at [1334, 497] on div "Options Tour Budget Last saved 3:05:09 PM Tour Income $0.00 - Performance Incom…" at bounding box center [784, 488] width 1355 height 757
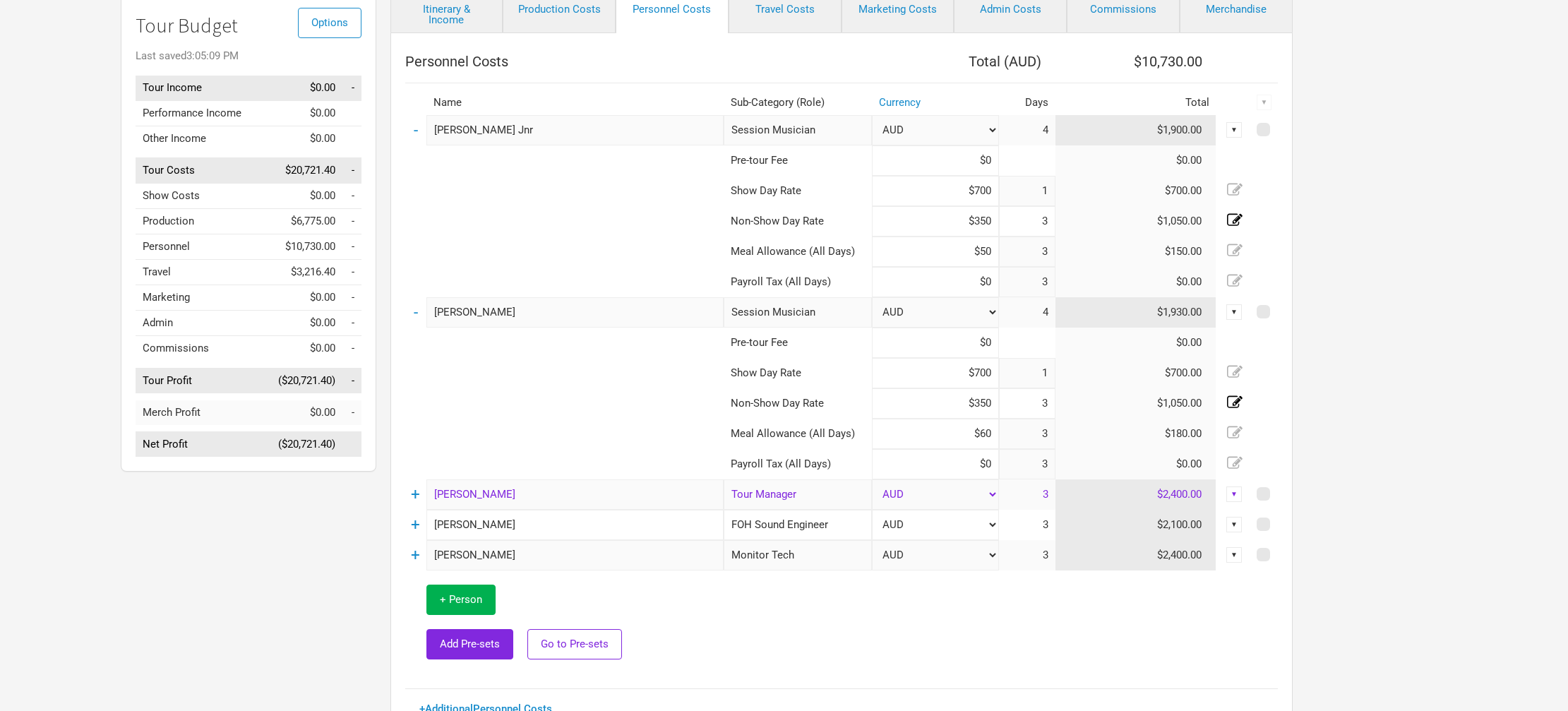
scroll to position [159, 0]
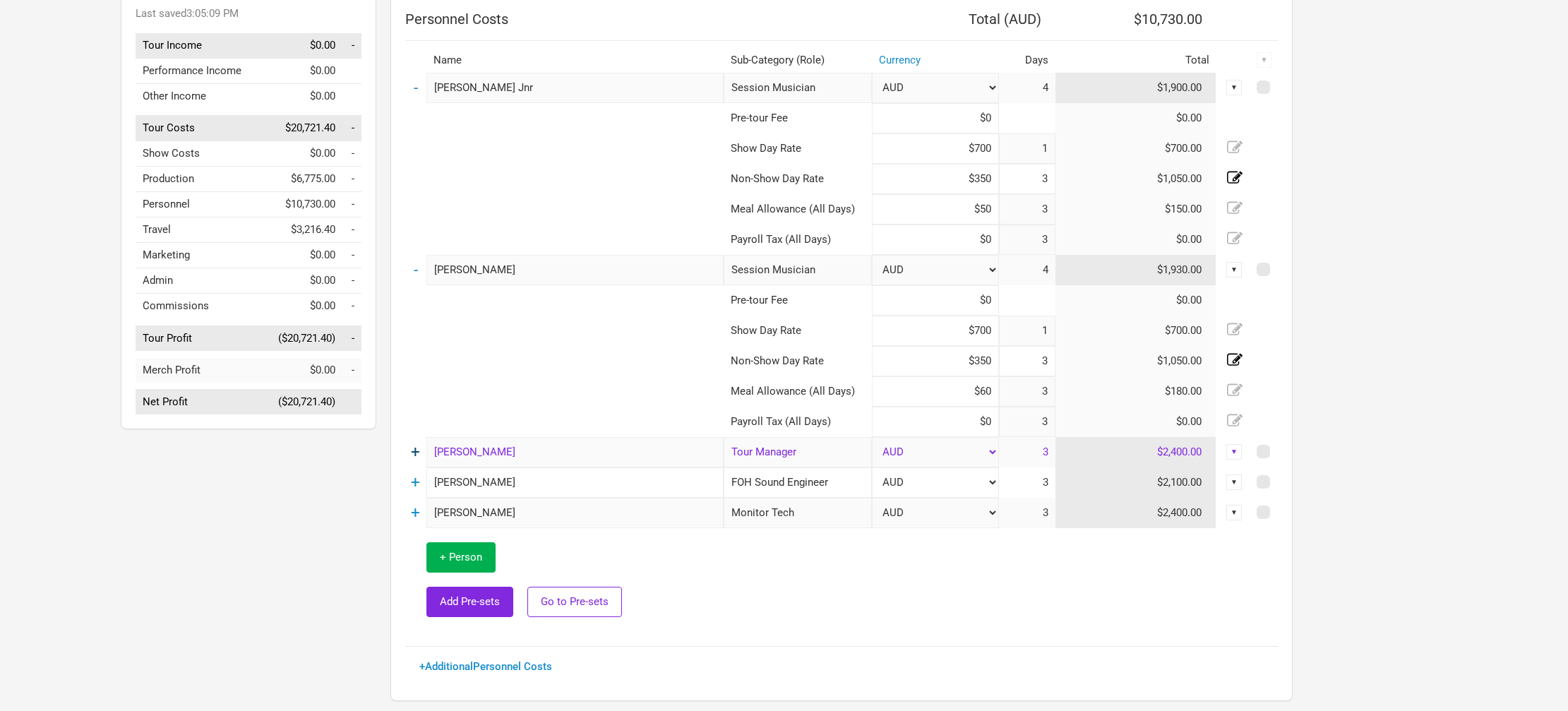
click at [417, 455] on link "+" at bounding box center [415, 451] width 9 height 19
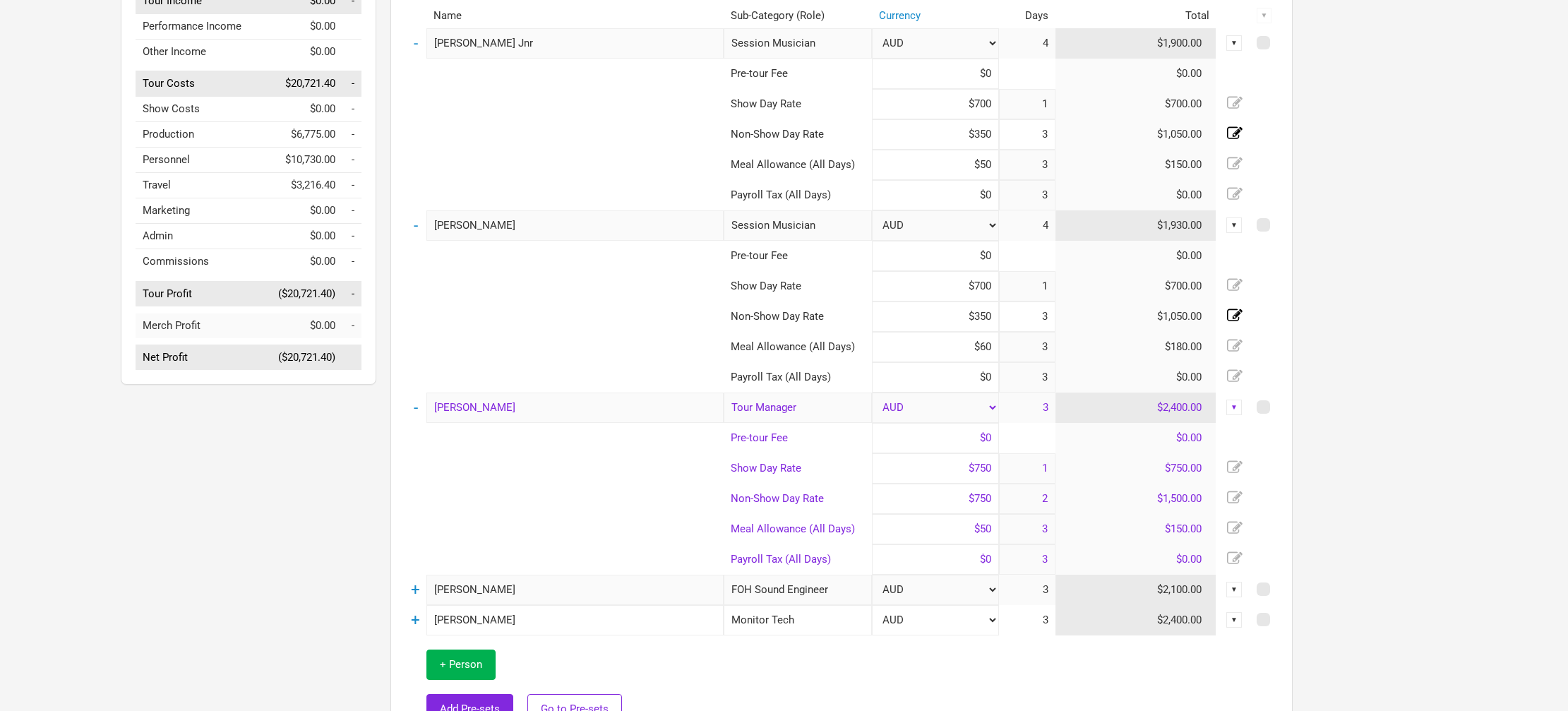
scroll to position [229, 0]
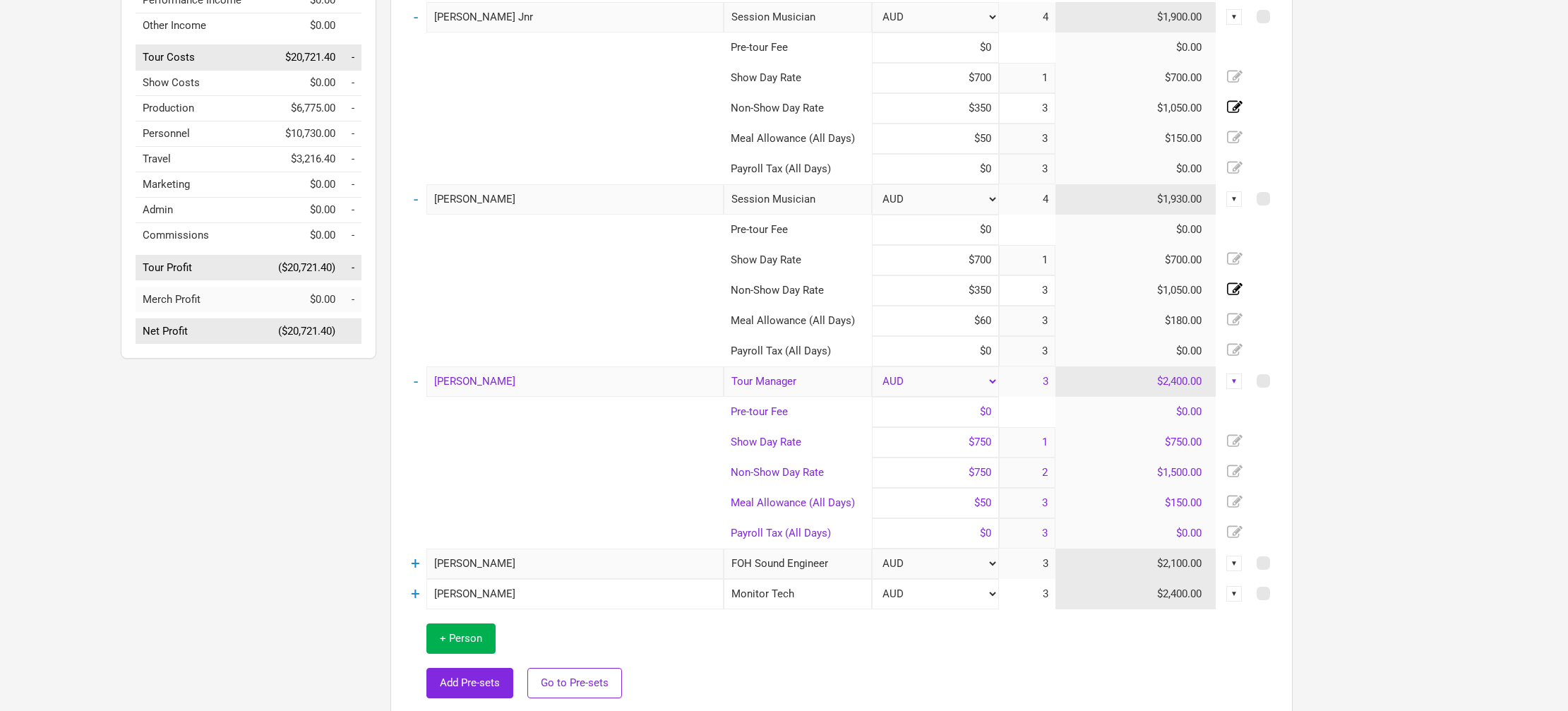
click at [1235, 501] on icon at bounding box center [1235, 500] width 16 height 12
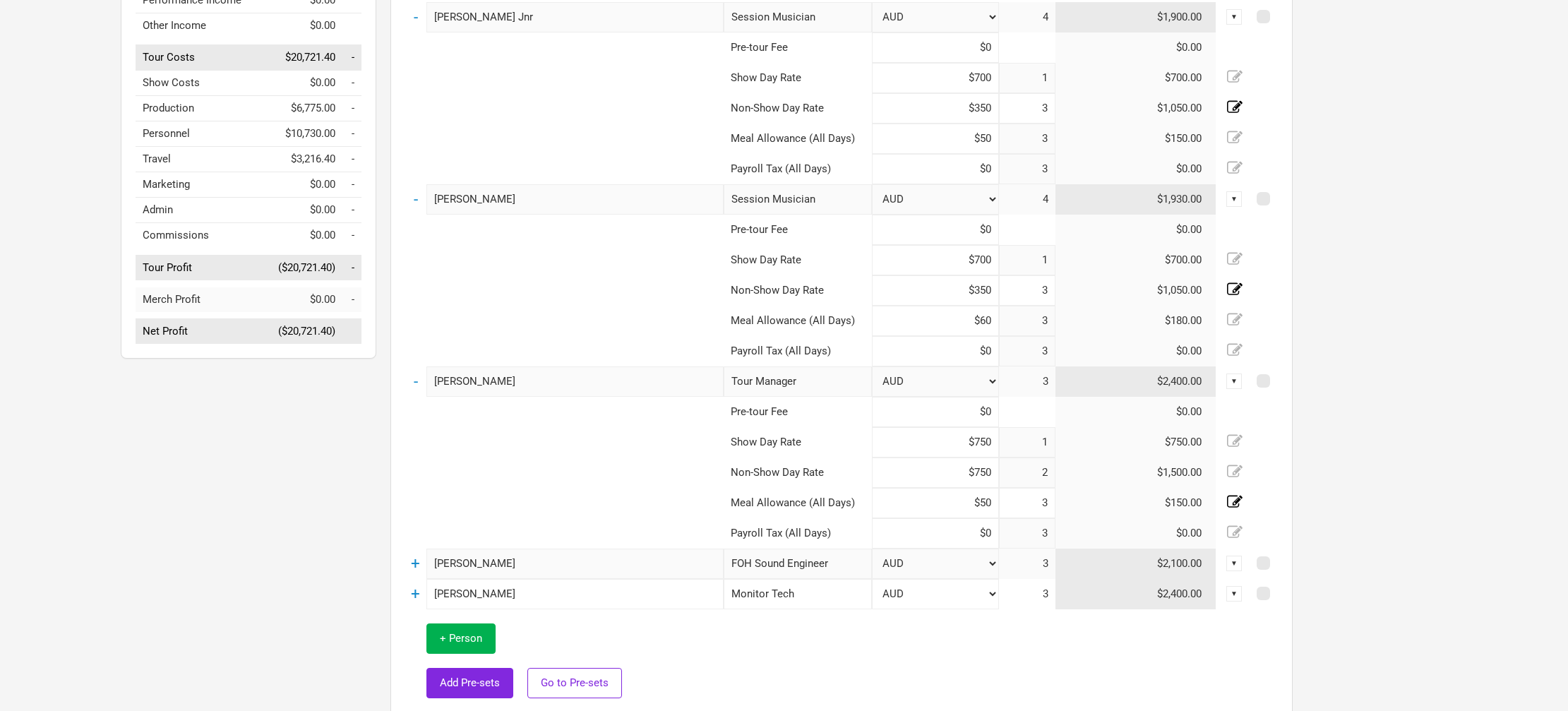
click at [985, 503] on input "$50" at bounding box center [936, 502] width 127 height 30
type input "$60"
click at [531, 481] on td at bounding box center [564, 472] width 318 height 30
click at [413, 567] on link "+" at bounding box center [415, 563] width 9 height 19
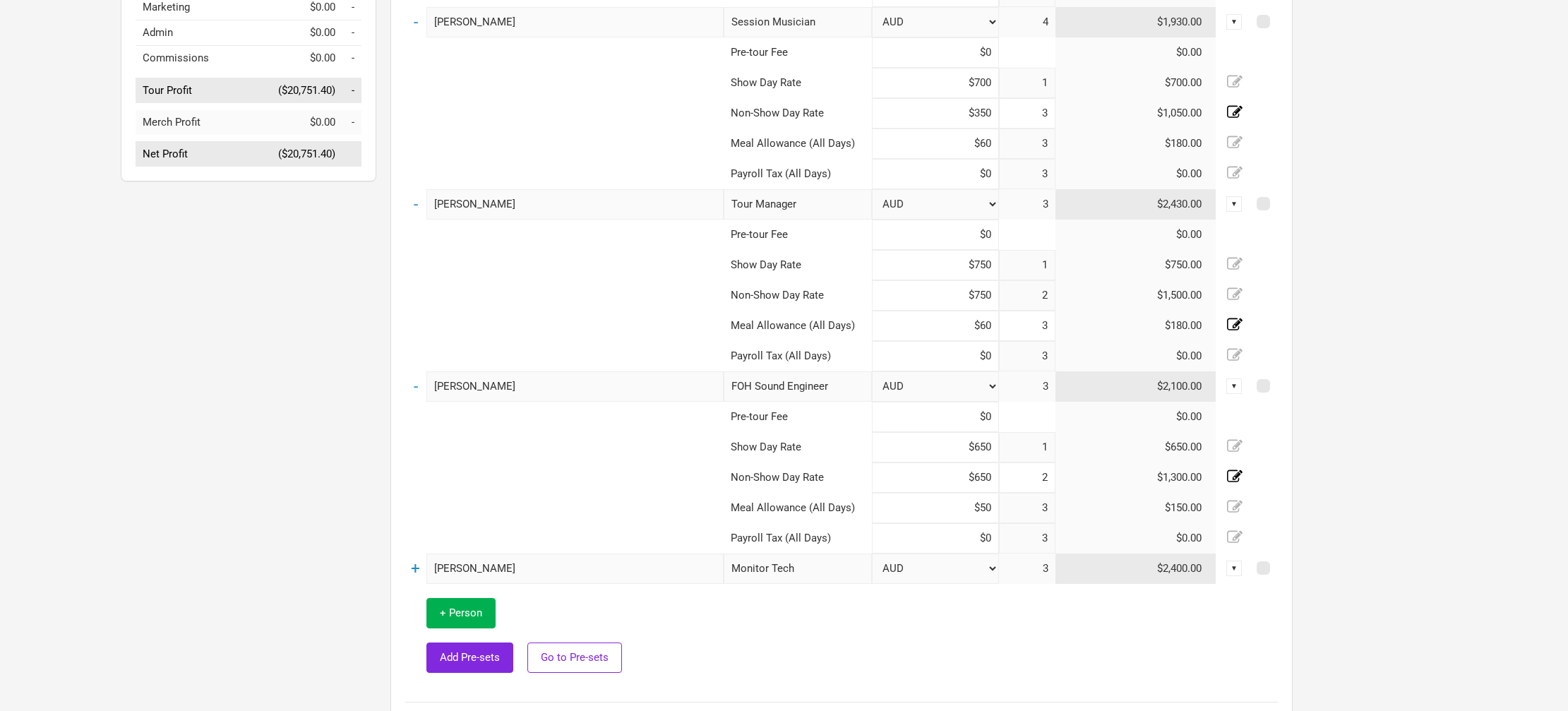
scroll to position [412, 0]
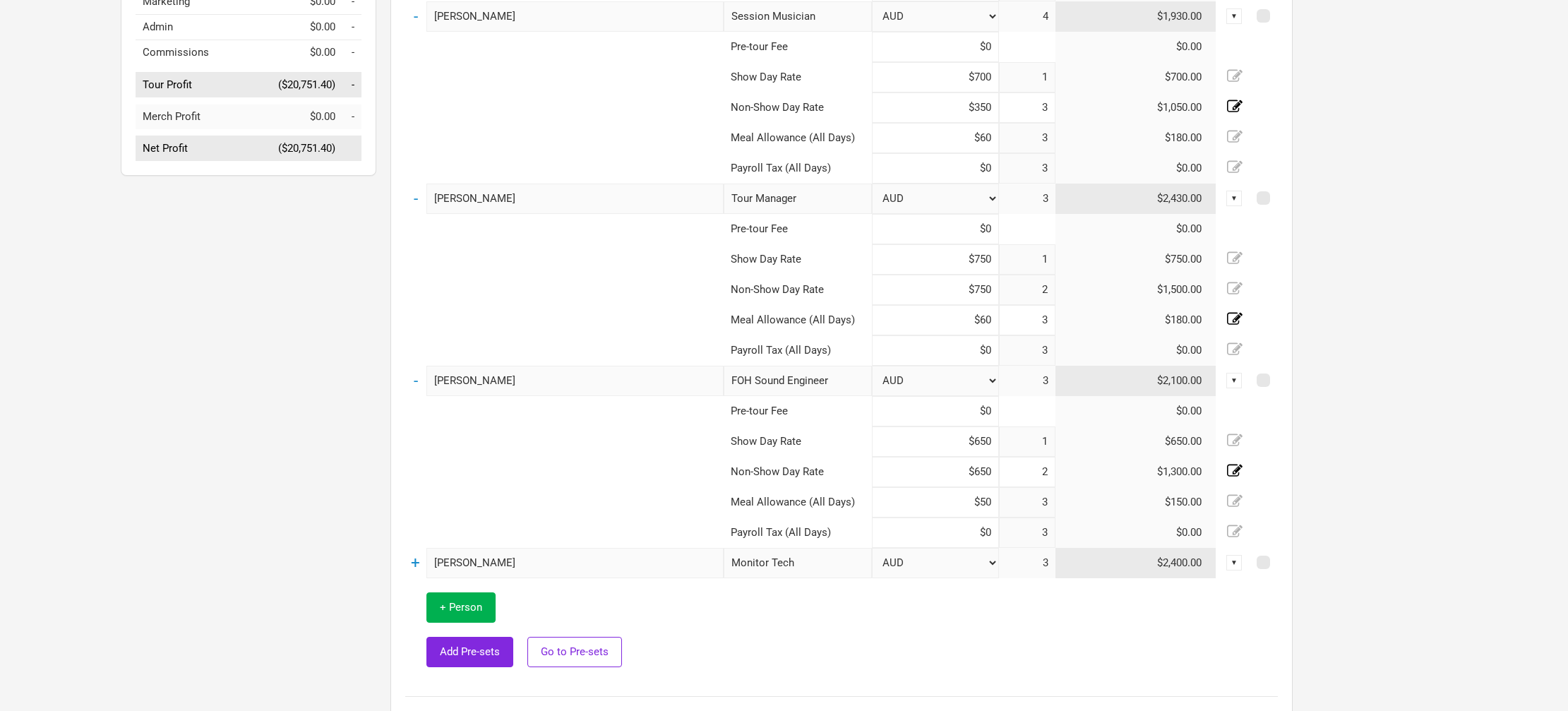
click at [982, 504] on input "$50" at bounding box center [936, 501] width 127 height 30
type input "$60"
click at [599, 508] on td at bounding box center [564, 501] width 318 height 30
click at [411, 564] on link "+" at bounding box center [415, 562] width 9 height 19
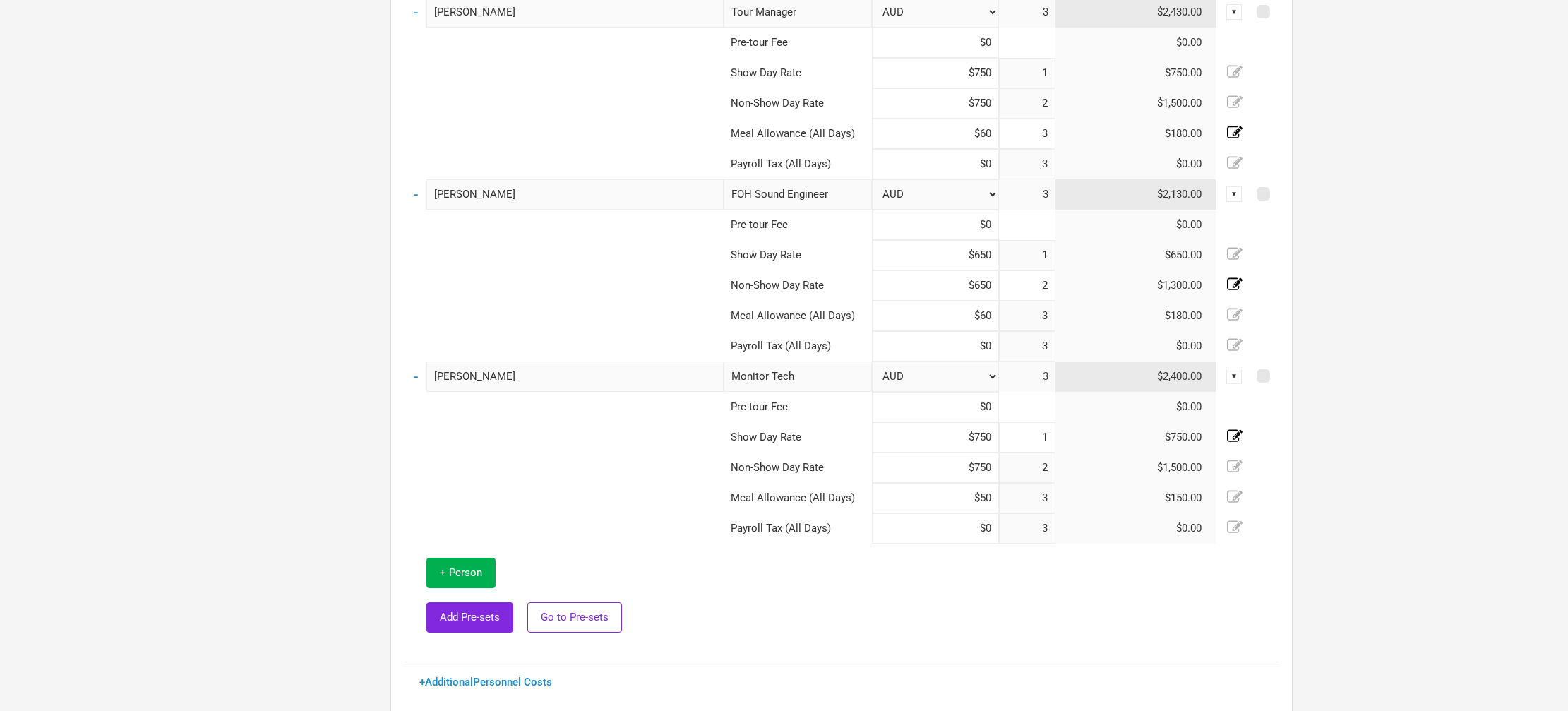
scroll to position [615, 0]
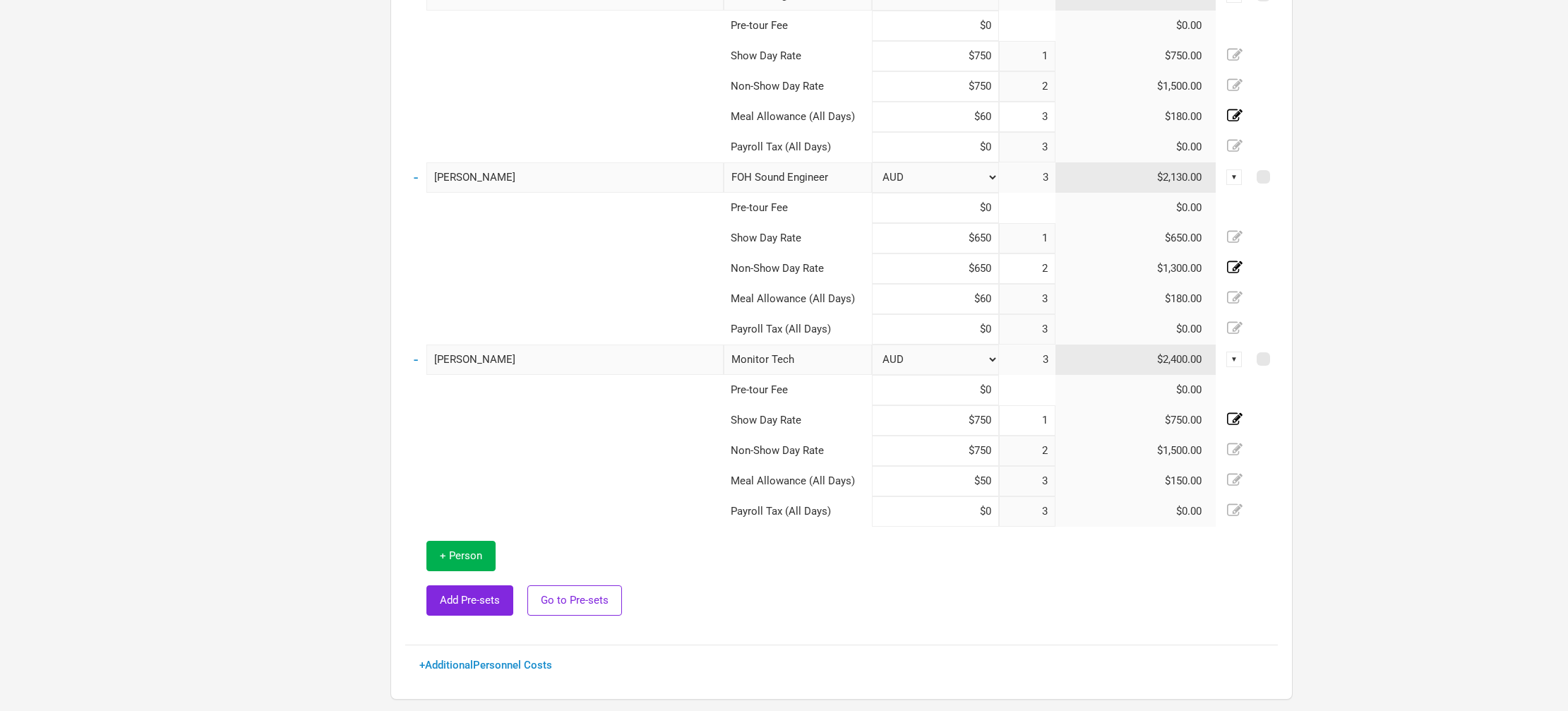
click at [984, 481] on input "$50" at bounding box center [936, 481] width 127 height 30
type input "$60"
click at [596, 474] on td at bounding box center [564, 481] width 318 height 30
click at [414, 360] on link "-" at bounding box center [416, 358] width 4 height 19
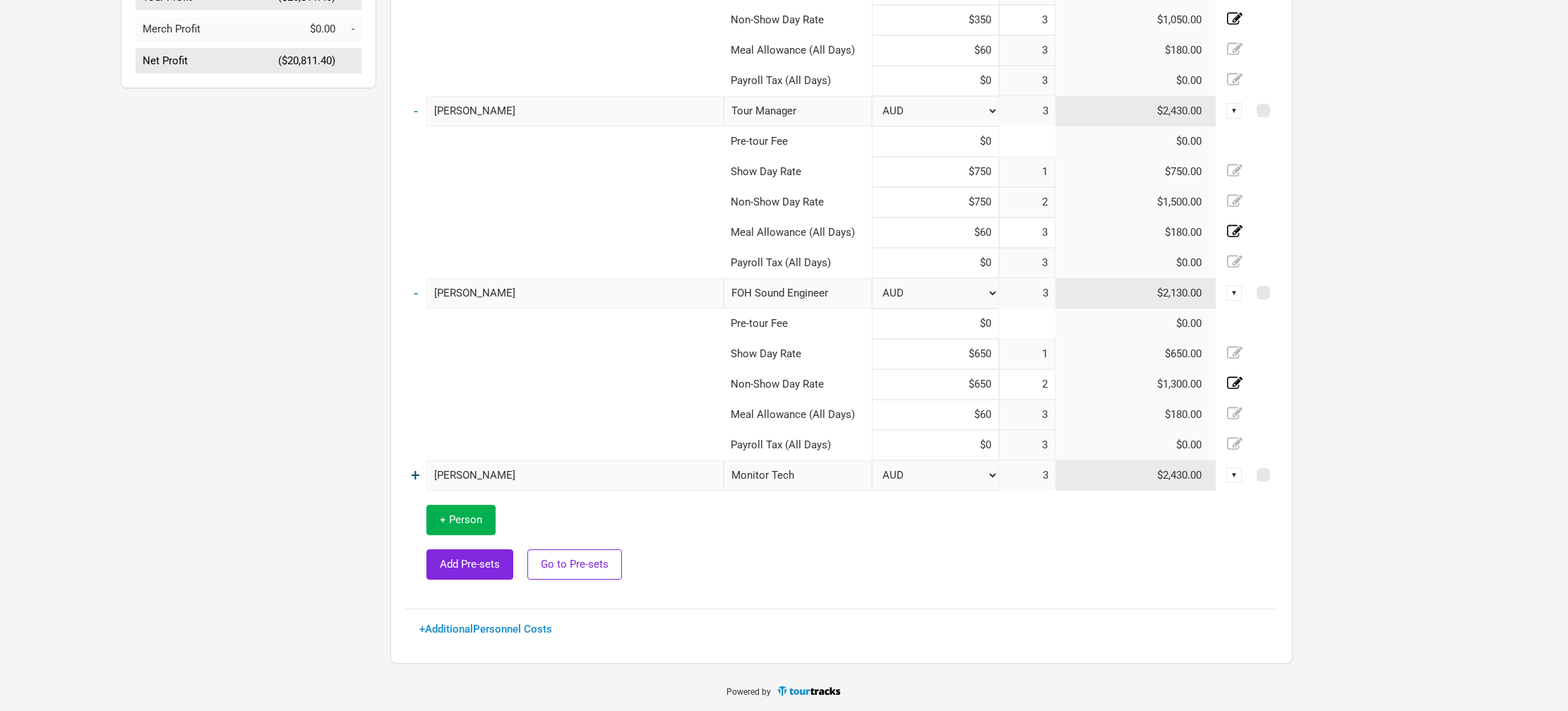
scroll to position [499, 0]
click at [416, 297] on link "-" at bounding box center [416, 293] width 4 height 19
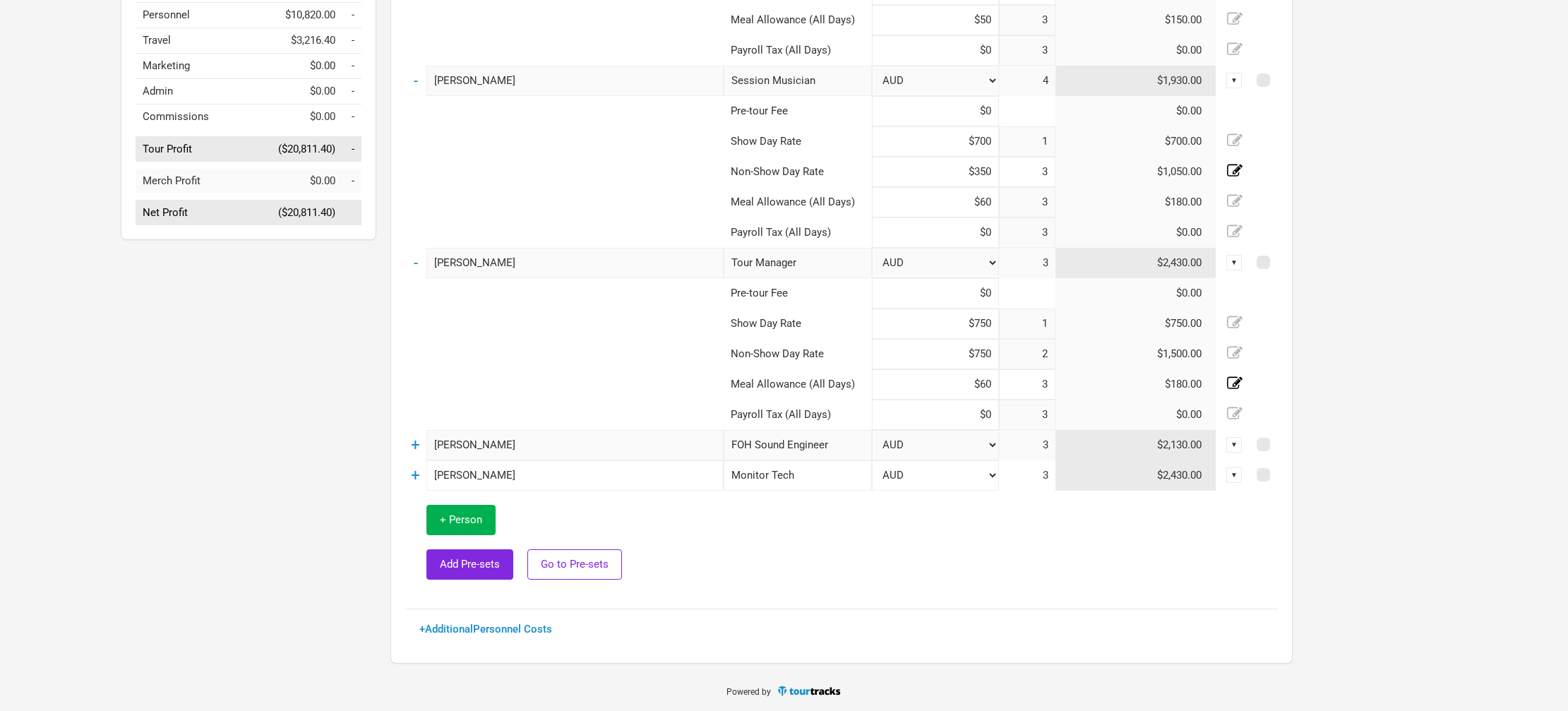
click at [412, 80] on td "-" at bounding box center [416, 80] width 22 height 30
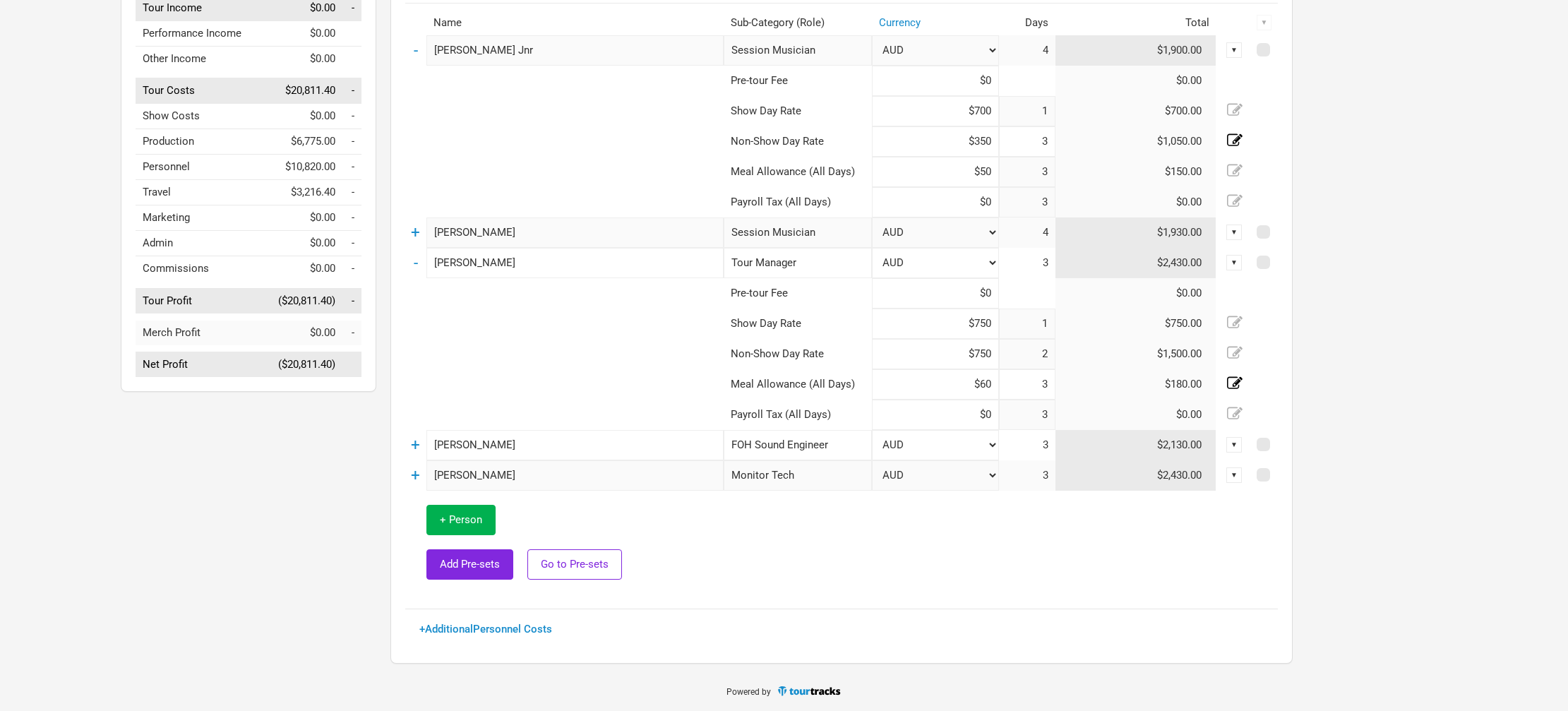
click at [413, 48] on td "-" at bounding box center [416, 50] width 22 height 30
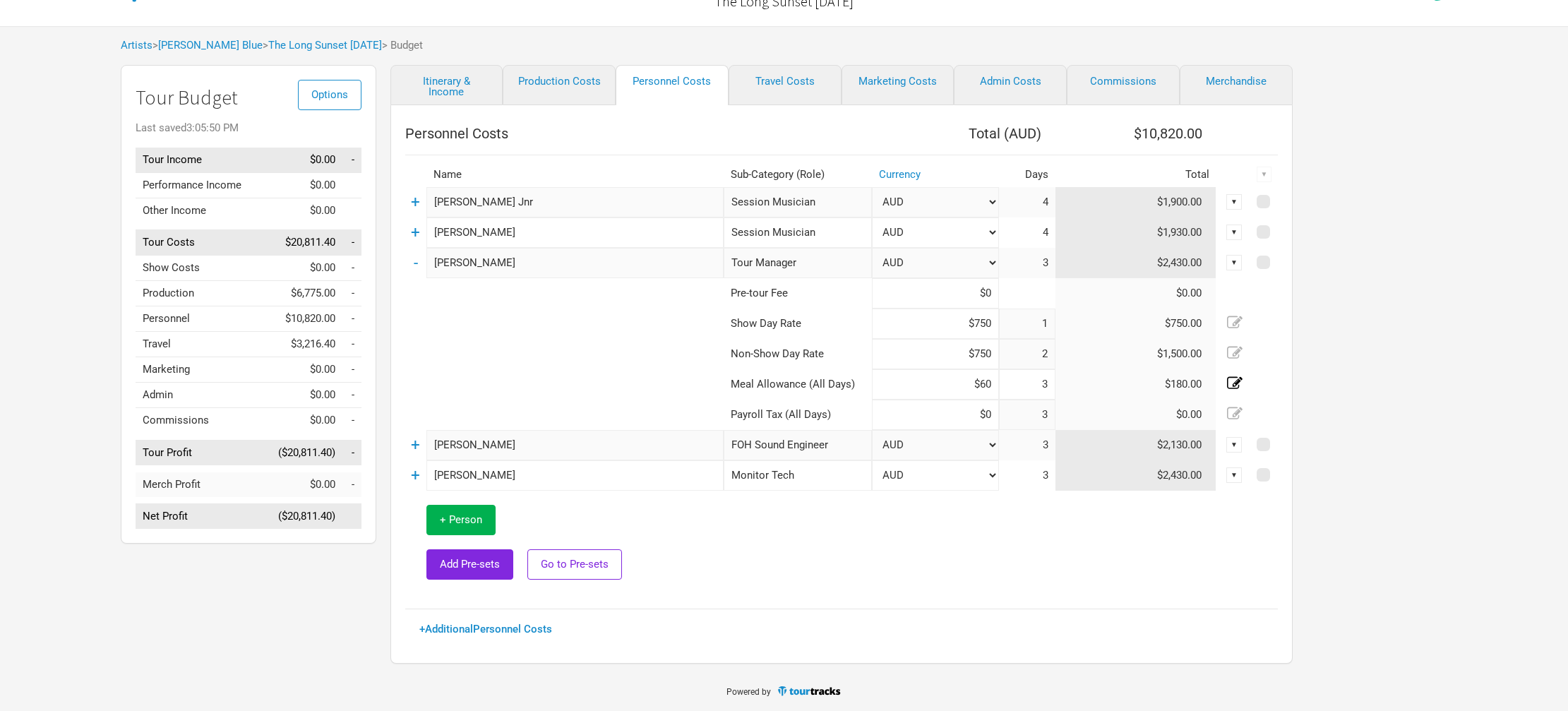
scroll to position [44, 0]
click at [416, 263] on link "-" at bounding box center [416, 262] width 4 height 19
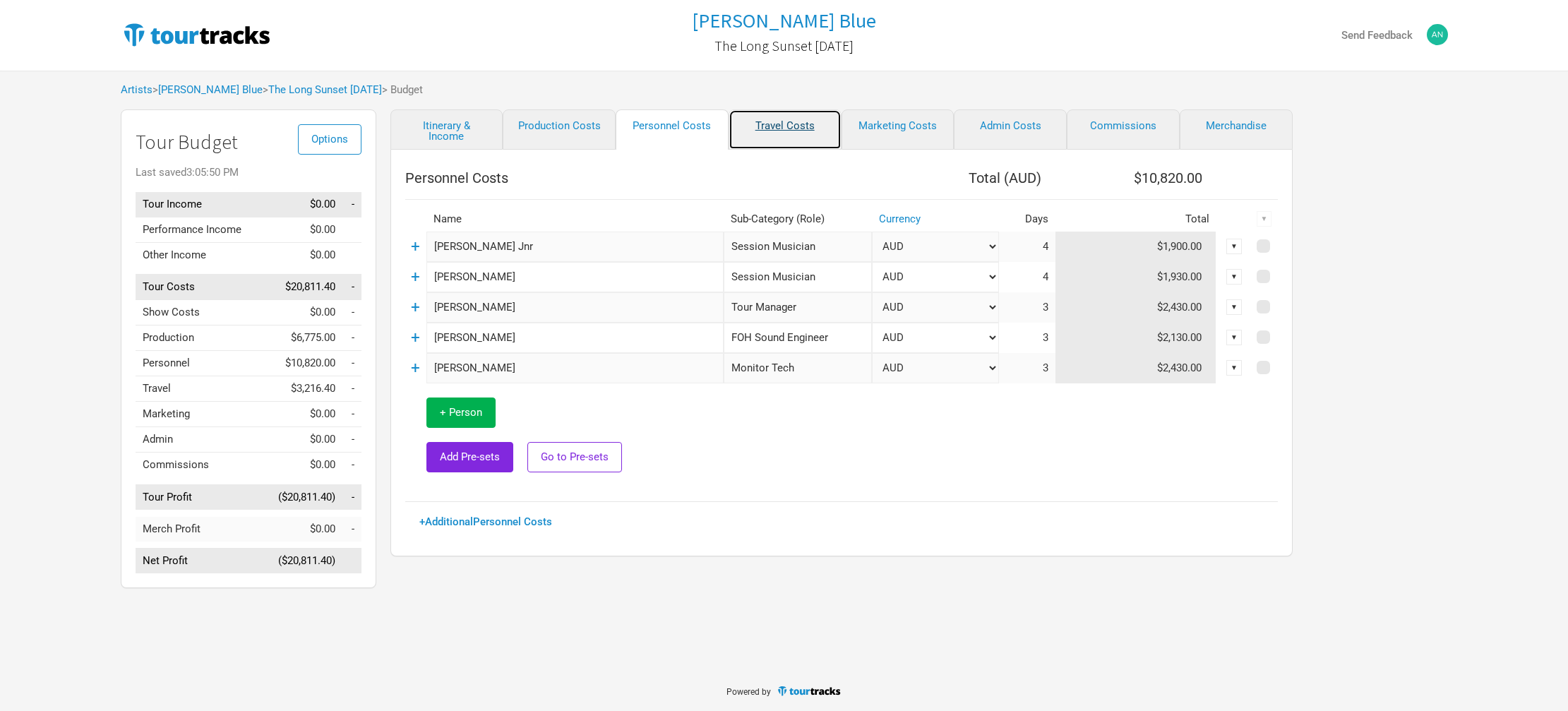
click at [771, 125] on link "Travel Costs" at bounding box center [785, 129] width 113 height 40
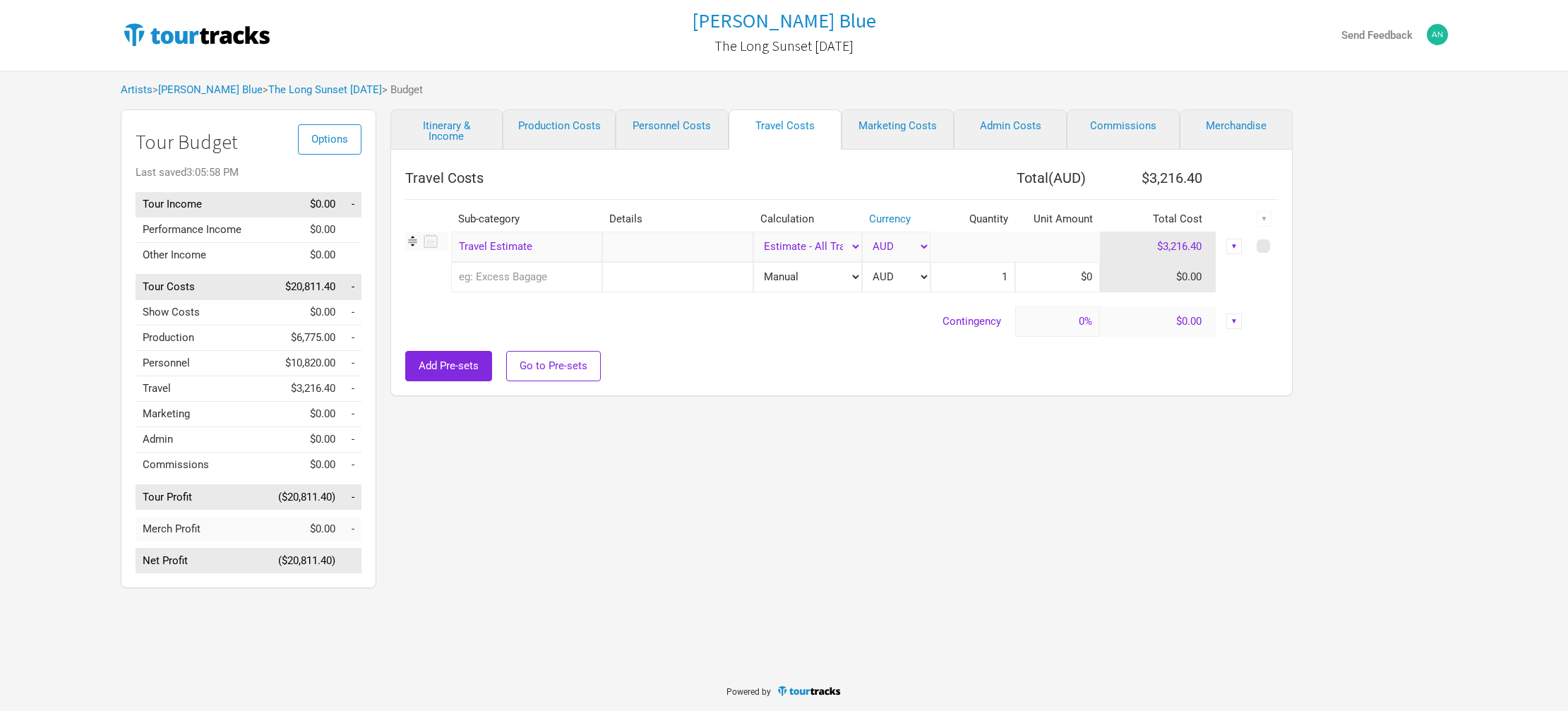
click at [840, 243] on select "Manual # of Shows # of Show Days # of Non-Show Days # of Days # of Tickets Sold…" at bounding box center [808, 246] width 109 height 30
select select "Manual"
click at [754, 231] on select "Manual # of Shows # of Show Days # of Non-Show Days # of Days # of Tickets Sold…" at bounding box center [808, 246] width 109 height 30
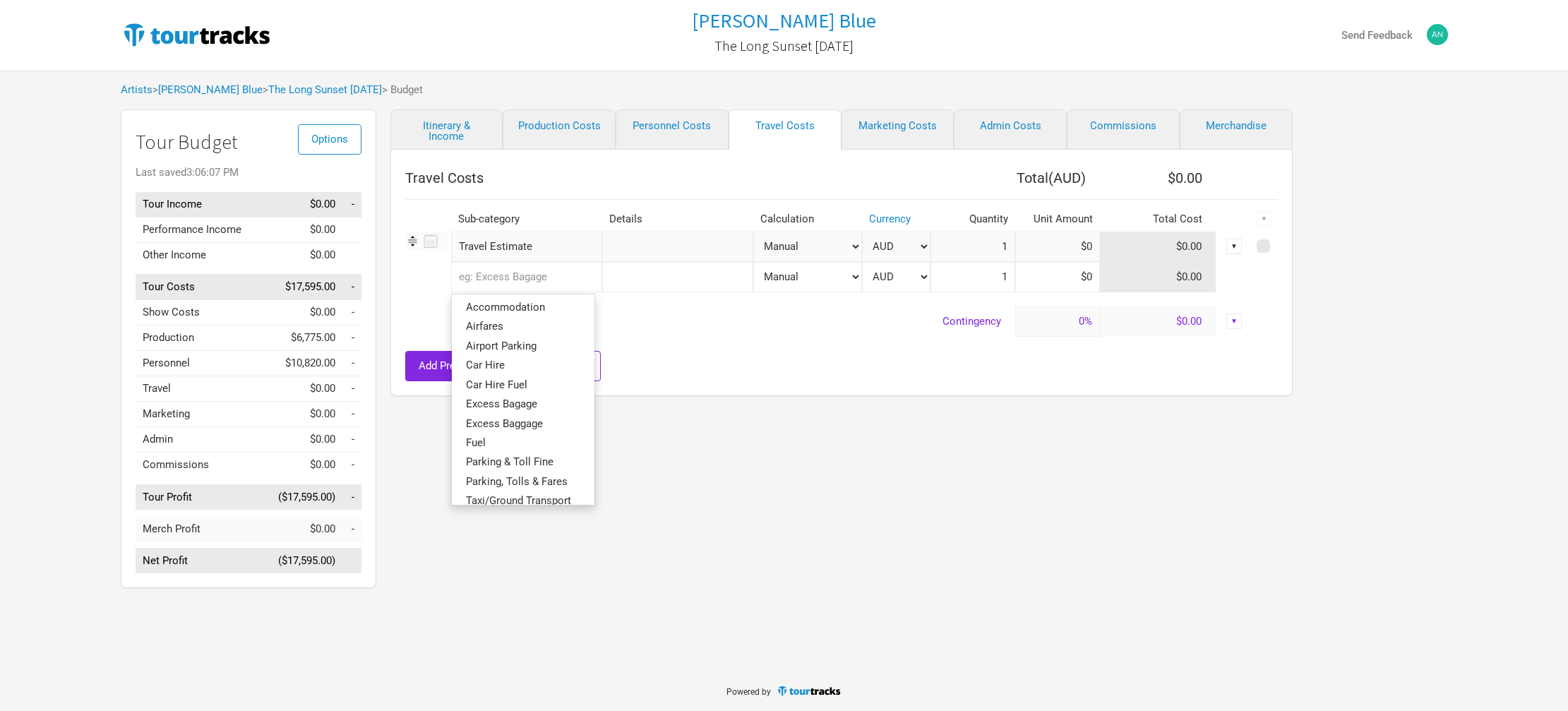
click at [539, 274] on input "text" at bounding box center [526, 276] width 151 height 30
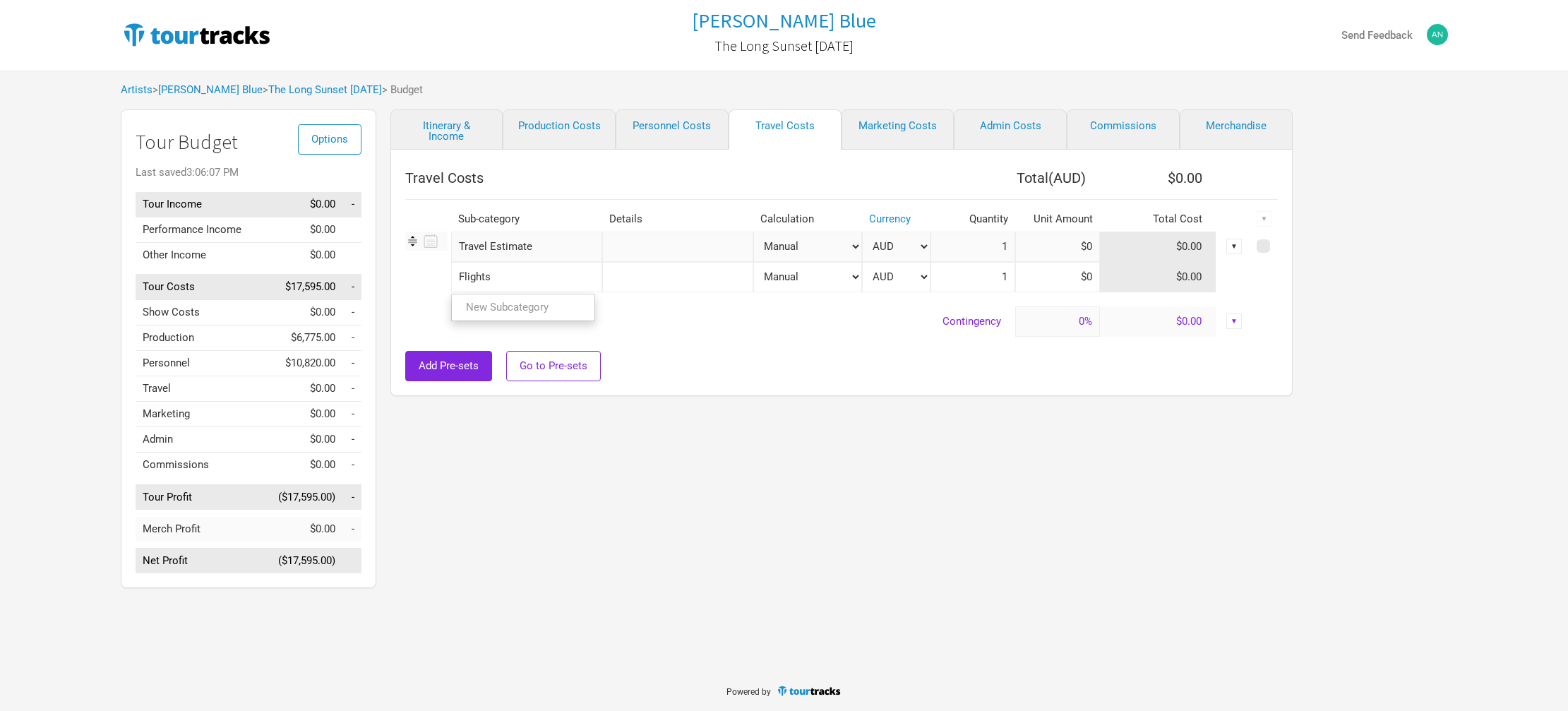
type input "Flights"
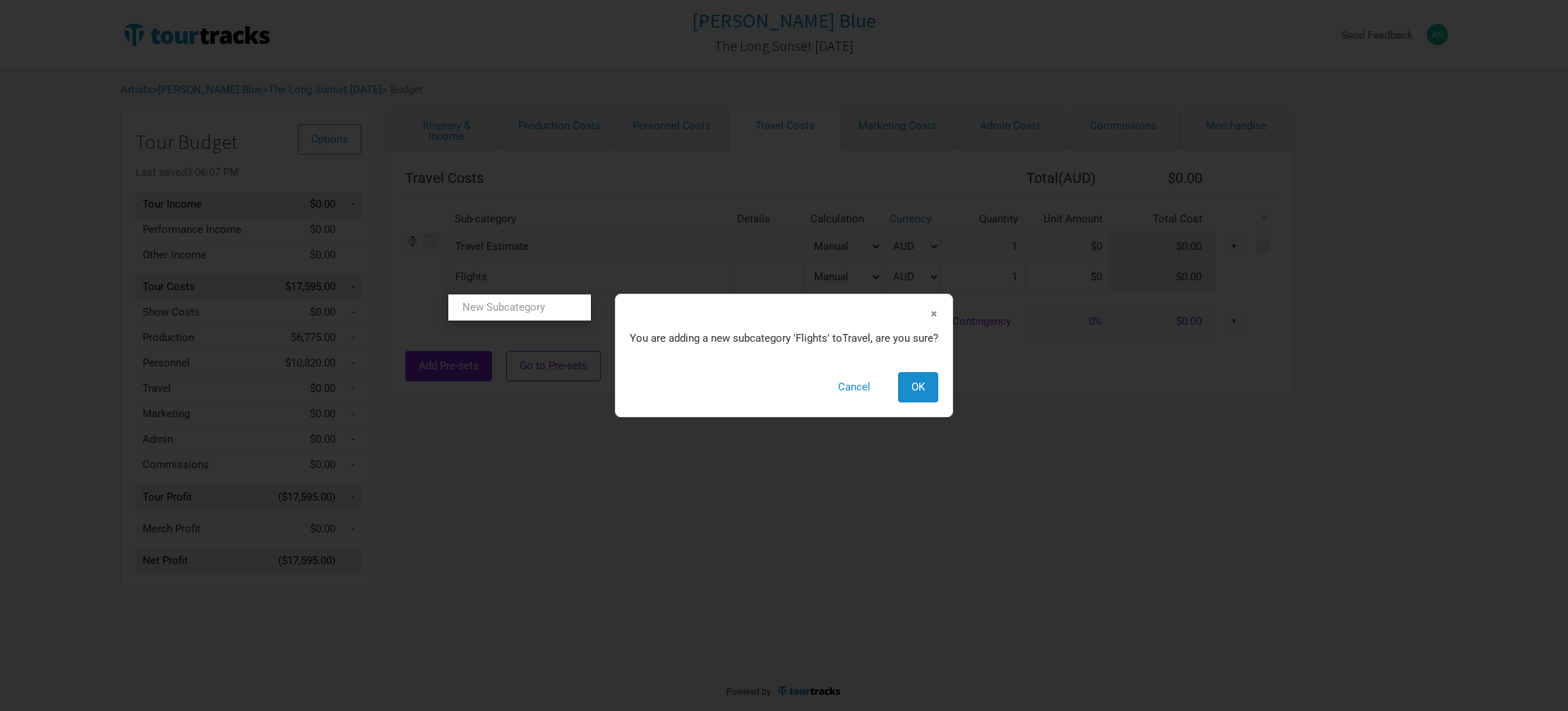
click at [734, 311] on tbody "Travel Estimate 1 selection Manual # of Shows # of Show Days # of Non-Show Days…" at bounding box center [842, 283] width 872 height 105
click at [858, 388] on button "Cancel" at bounding box center [855, 387] width 60 height 30
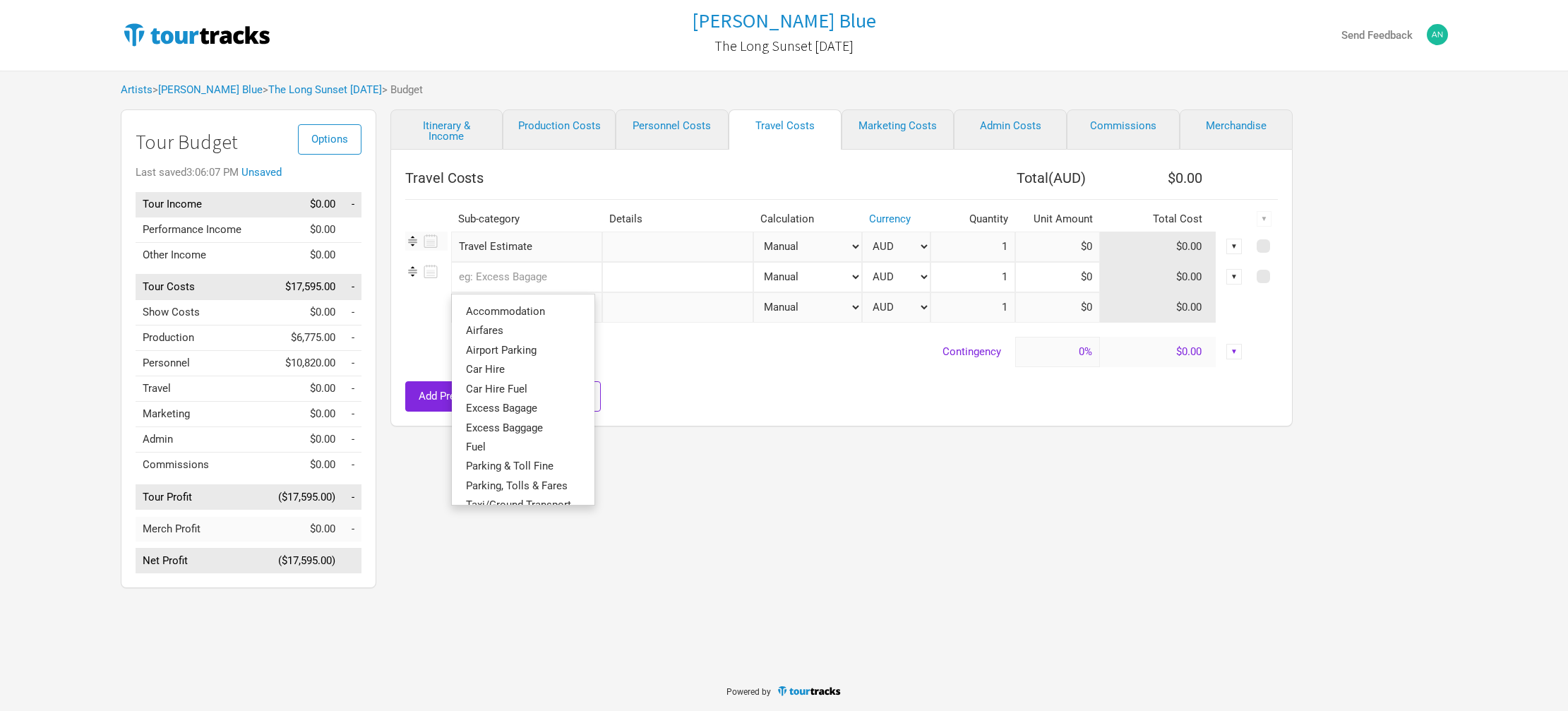
click at [576, 278] on input "text" at bounding box center [526, 276] width 151 height 30
click at [537, 327] on link "Airfares" at bounding box center [523, 330] width 143 height 19
click at [555, 309] on input "text" at bounding box center [526, 307] width 151 height 30
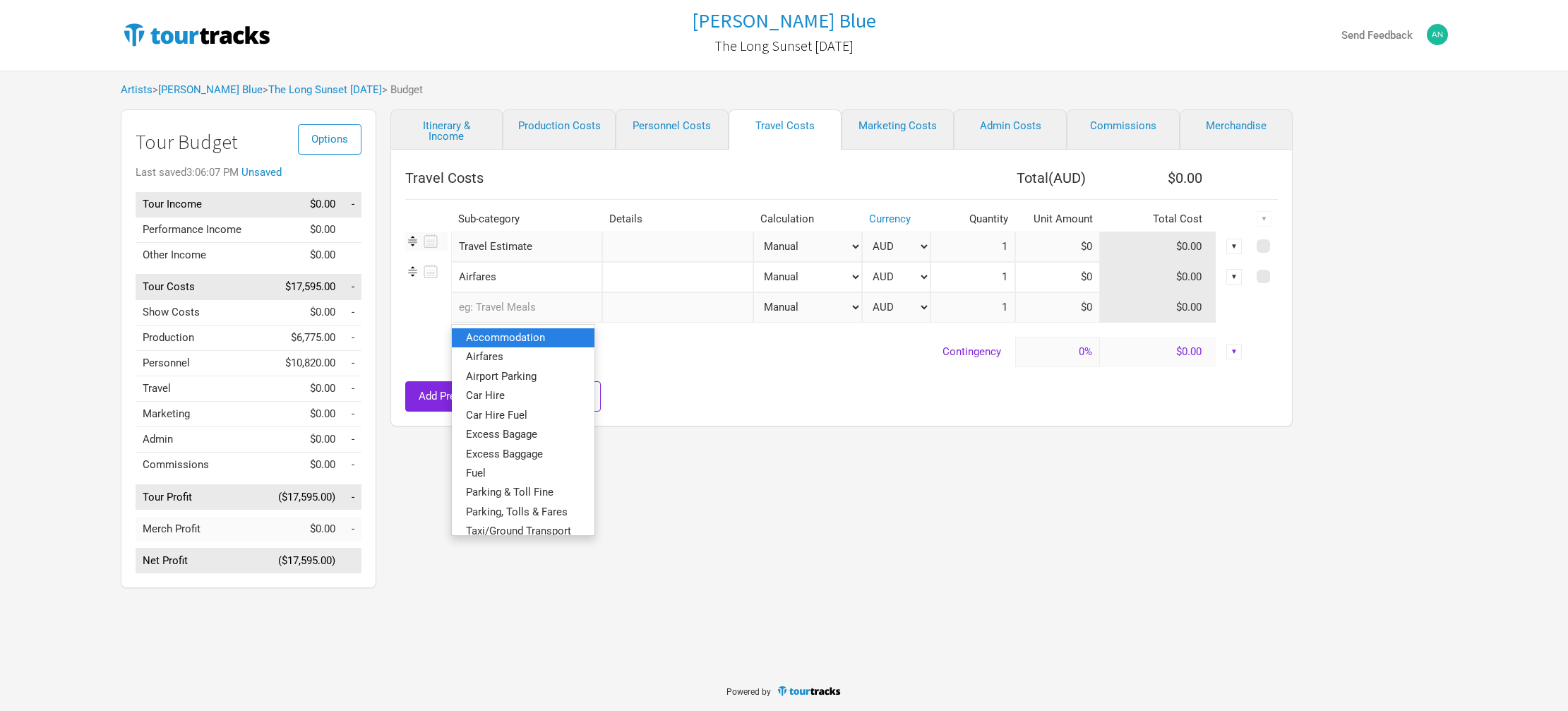
click at [536, 336] on span "Accommodation" at bounding box center [506, 337] width 79 height 13
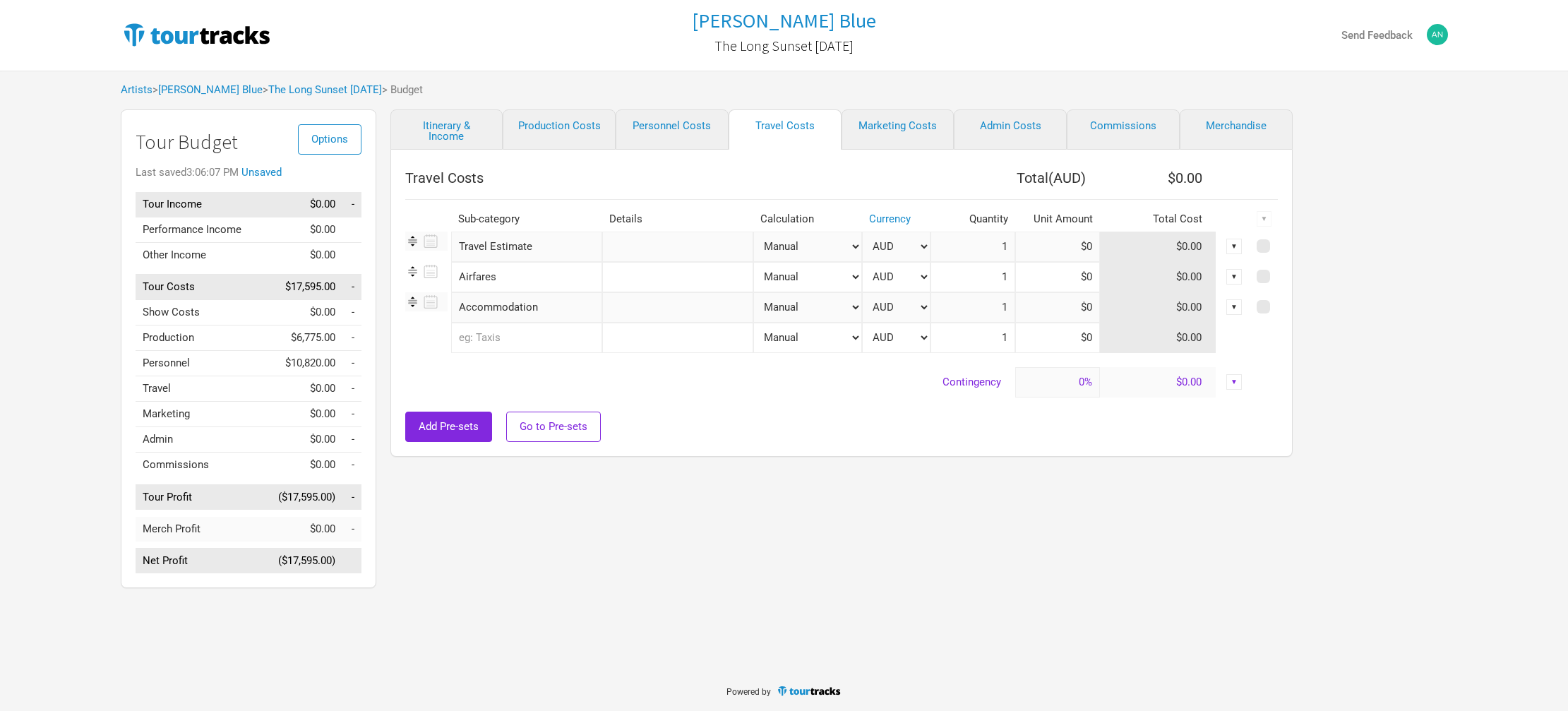
click at [624, 309] on input "text" at bounding box center [678, 307] width 151 height 30
type input "Promoter Cost"
click at [720, 432] on div "Add Pre-sets Go to Pre-sets" at bounding box center [842, 426] width 872 height 30
click at [531, 335] on input "text" at bounding box center [526, 337] width 151 height 30
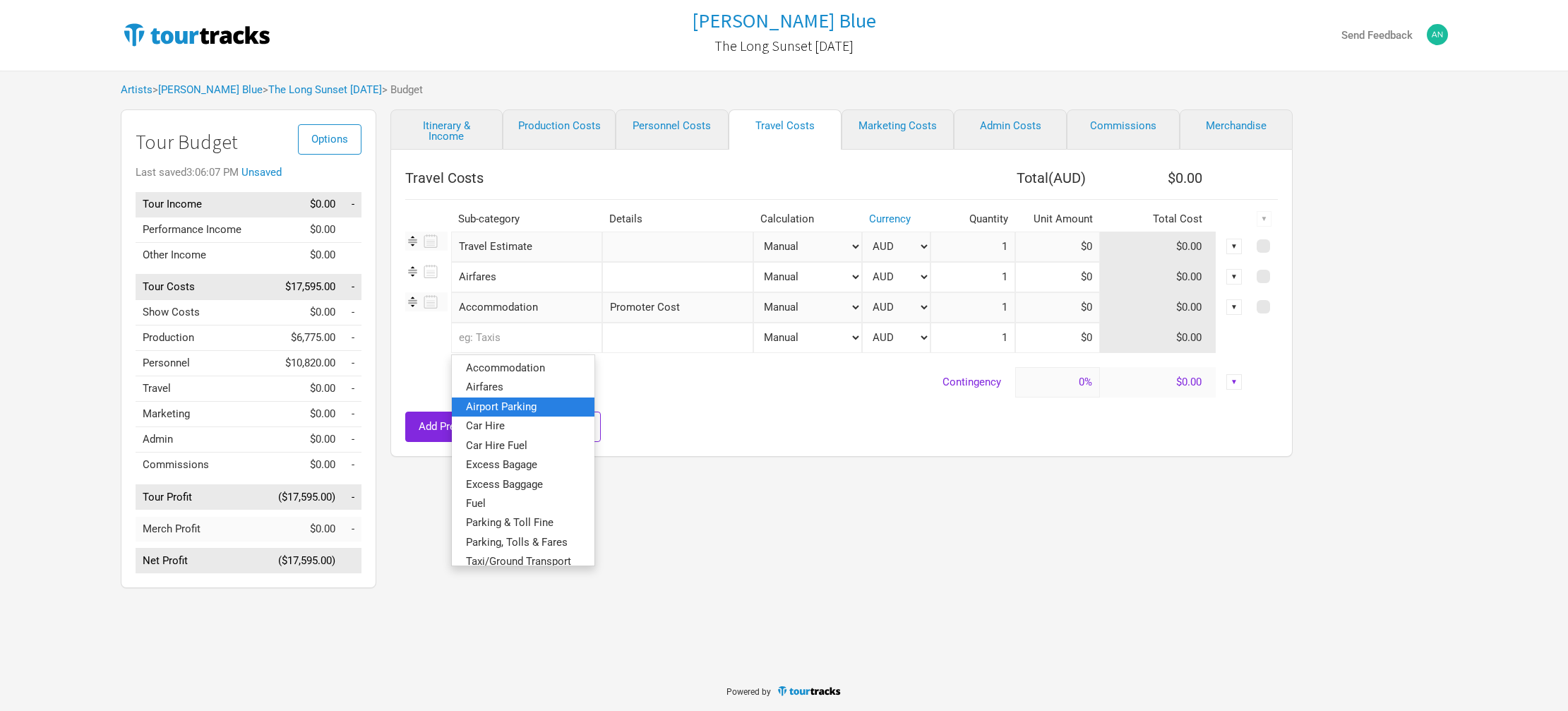
click at [515, 408] on span "Airport Parking" at bounding box center [502, 405] width 71 height 13
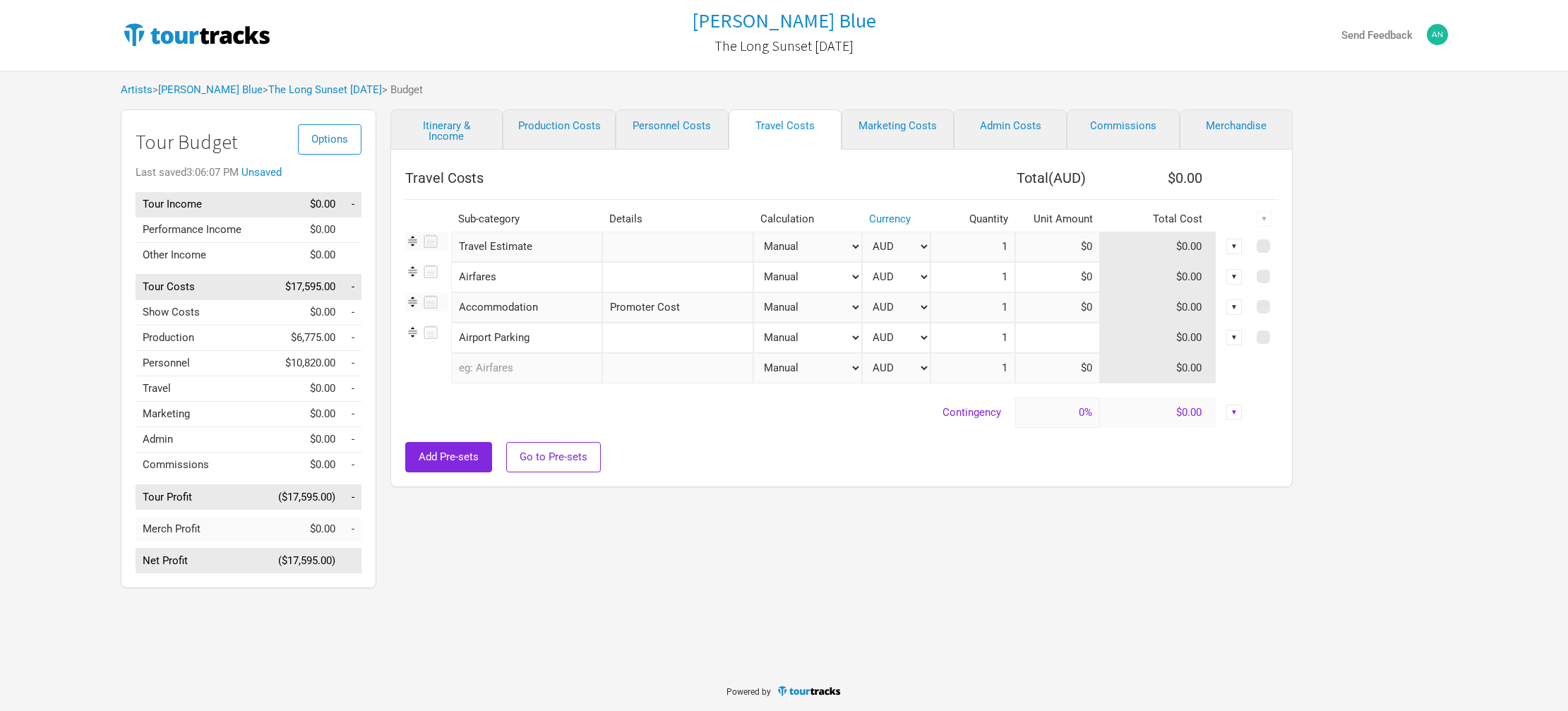
click at [1074, 340] on input at bounding box center [1057, 337] width 84 height 30
type input "$200"
click at [726, 454] on div "Add Pre-sets Go to Pre-sets" at bounding box center [842, 456] width 872 height 30
click at [552, 364] on input "text" at bounding box center [526, 367] width 151 height 30
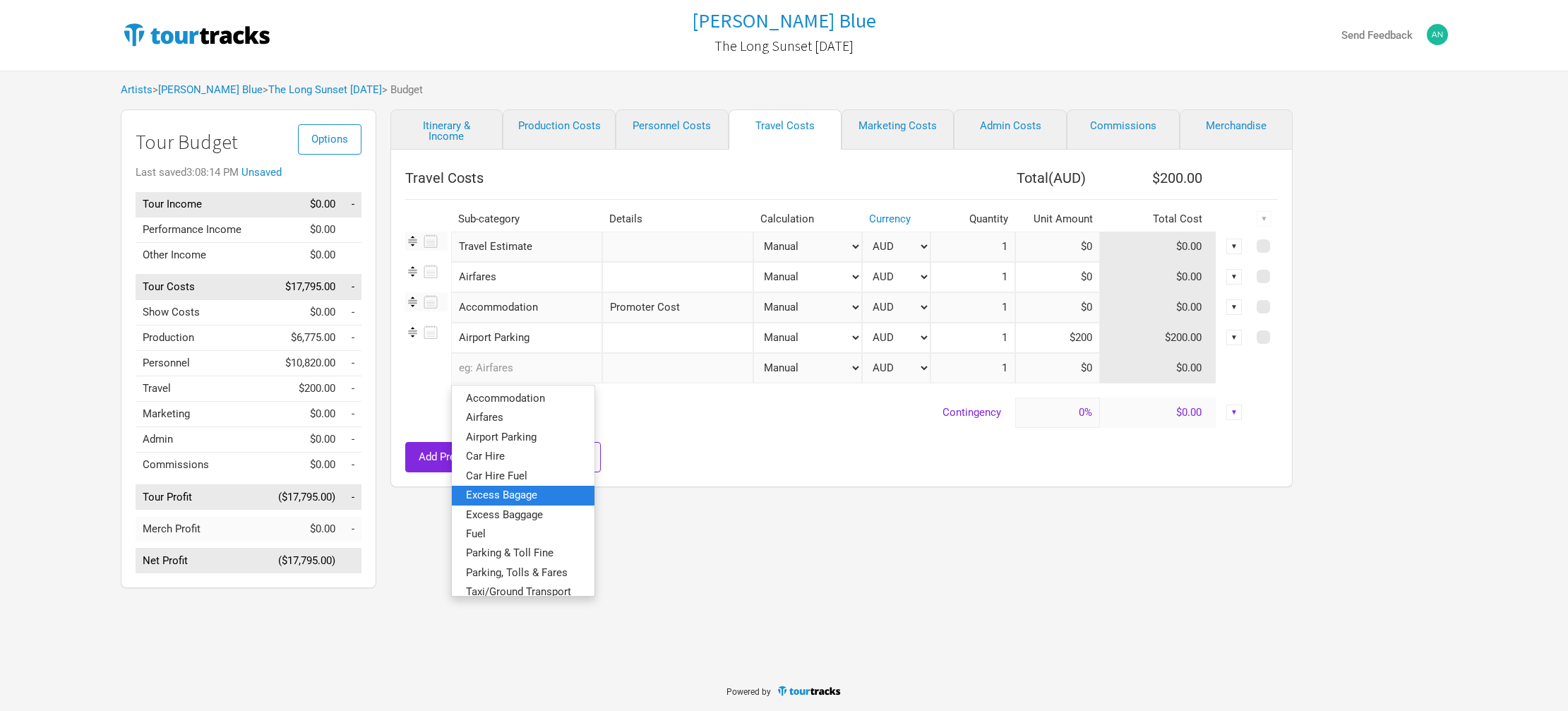
click at [532, 489] on span "Excess Bagage" at bounding box center [502, 495] width 72 height 13
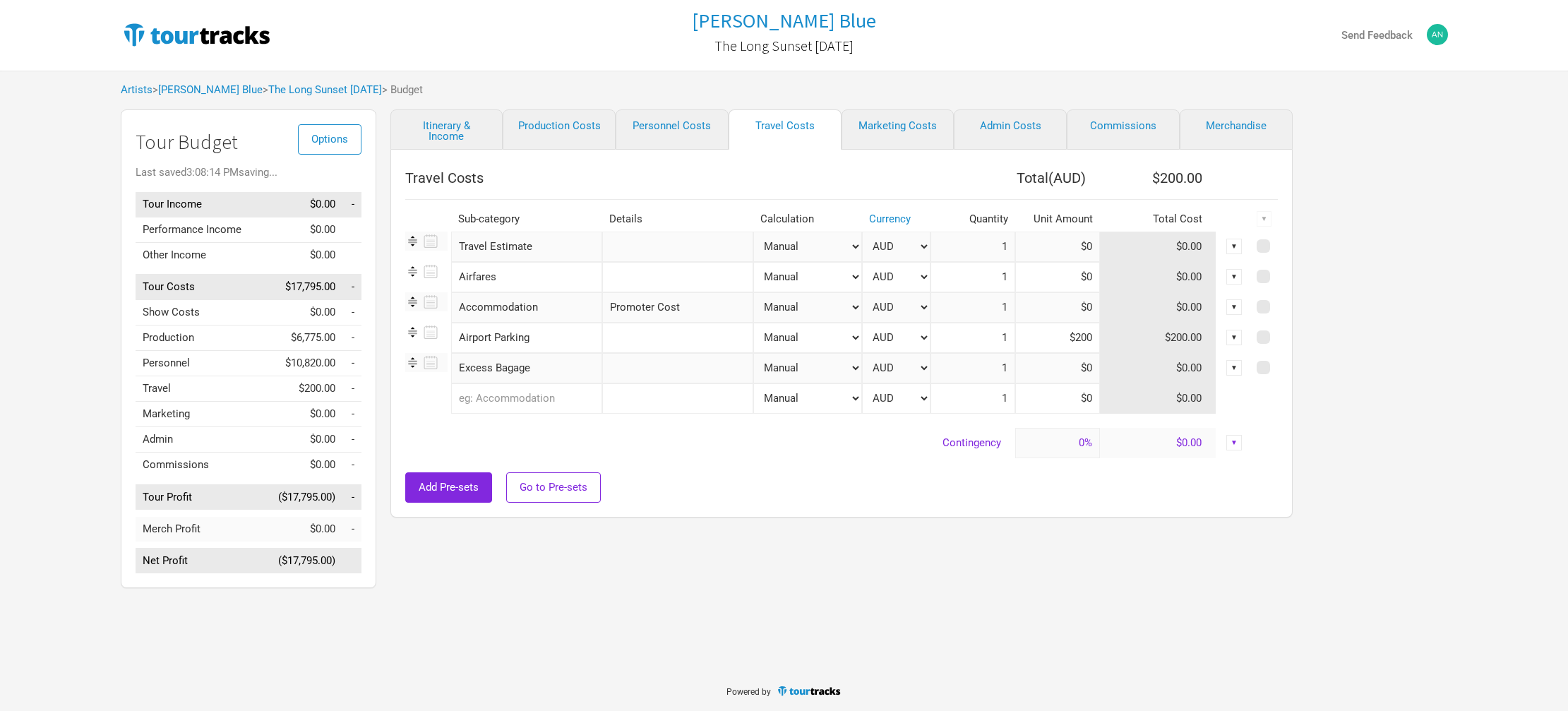
click at [629, 367] on input "text" at bounding box center [678, 367] width 151 height 30
type input "Excess baggage"
drag, startPoint x: 706, startPoint y: 368, endPoint x: 595, endPoint y: 367, distance: 111.0
click at [595, 367] on tr "Excess Bagage 1 selection Excess baggage Manual # of Shows # of Show Days # of …" at bounding box center [842, 367] width 872 height 30
click at [1081, 364] on input at bounding box center [1057, 367] width 84 height 30
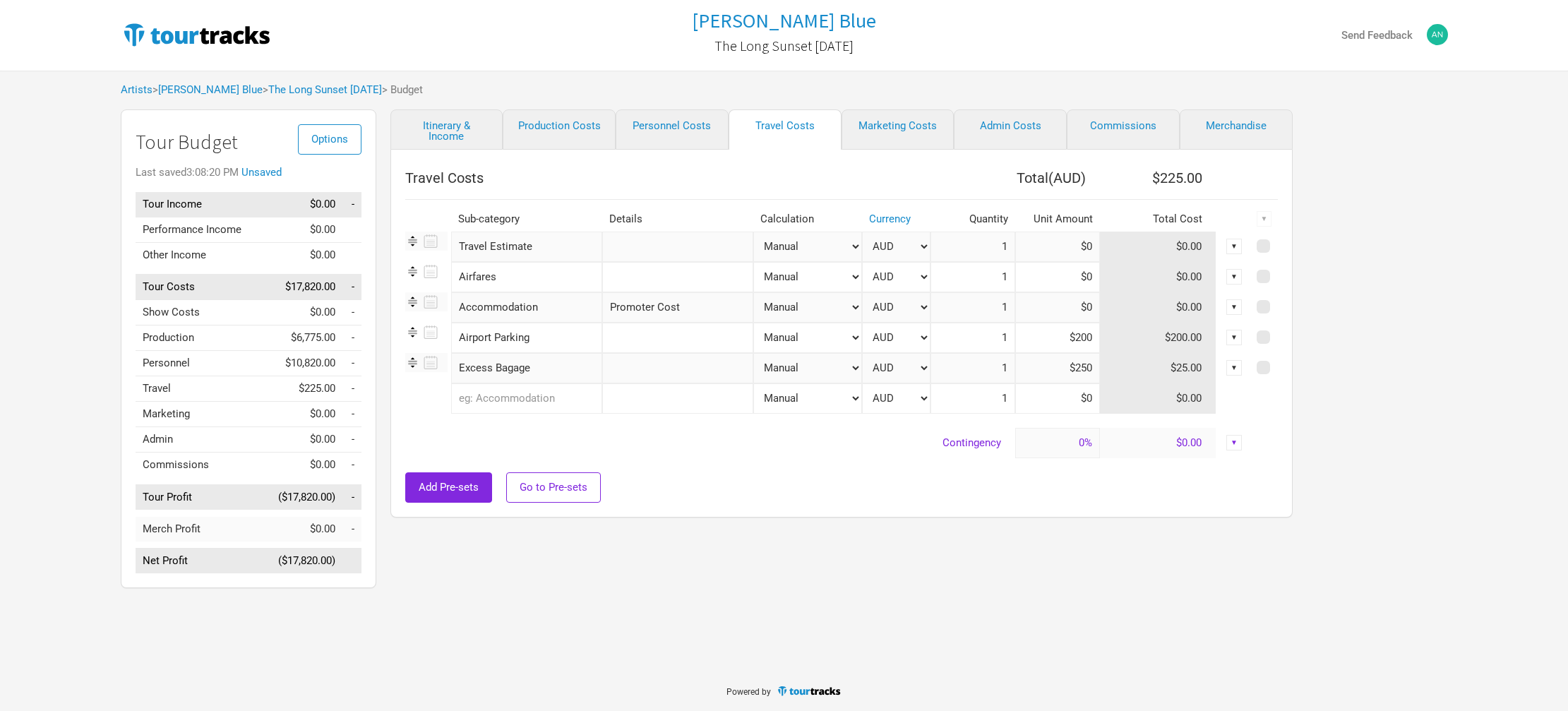
type input "$250"
click at [537, 397] on input "text" at bounding box center [526, 398] width 151 height 30
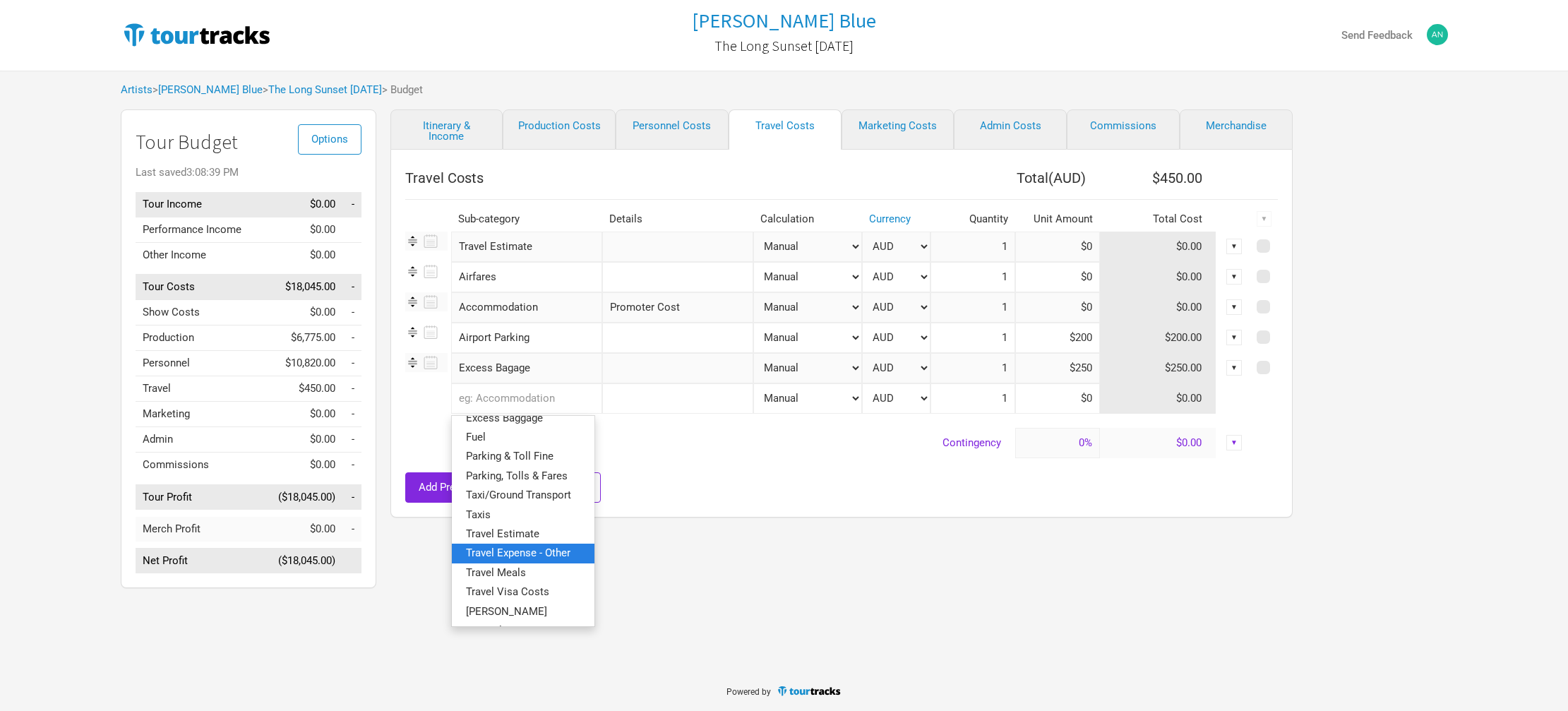
scroll to position [122, 0]
click at [508, 506] on link "Taxi/Ground Transport" at bounding box center [523, 498] width 143 height 19
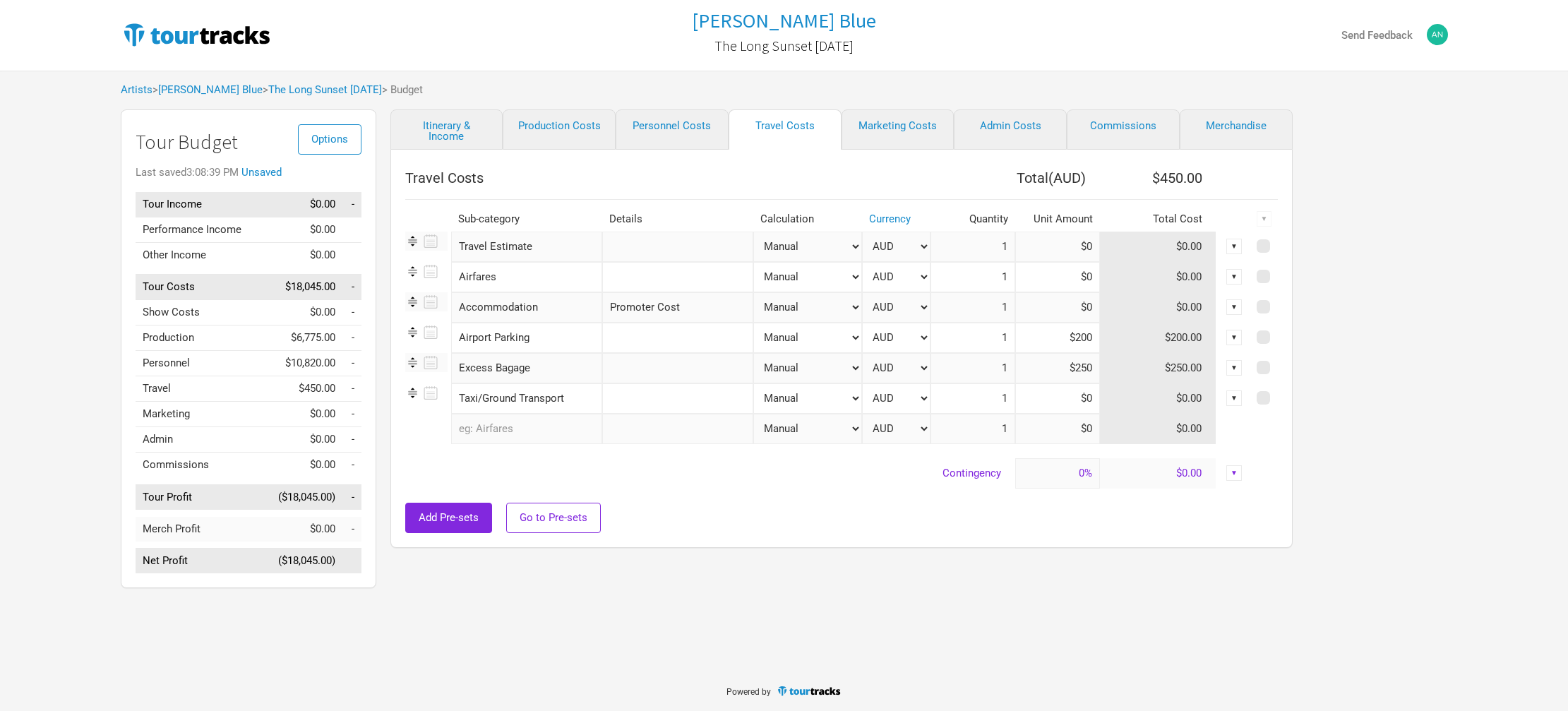
click at [642, 395] on input "text" at bounding box center [678, 398] width 151 height 30
type input "Promoter provides"
click at [668, 519] on div "Add Pre-sets Go to Pre-sets" at bounding box center [842, 517] width 872 height 30
click at [691, 274] on input "text" at bounding box center [678, 276] width 151 height 30
click at [654, 277] on input "text" at bounding box center [678, 276] width 151 height 30
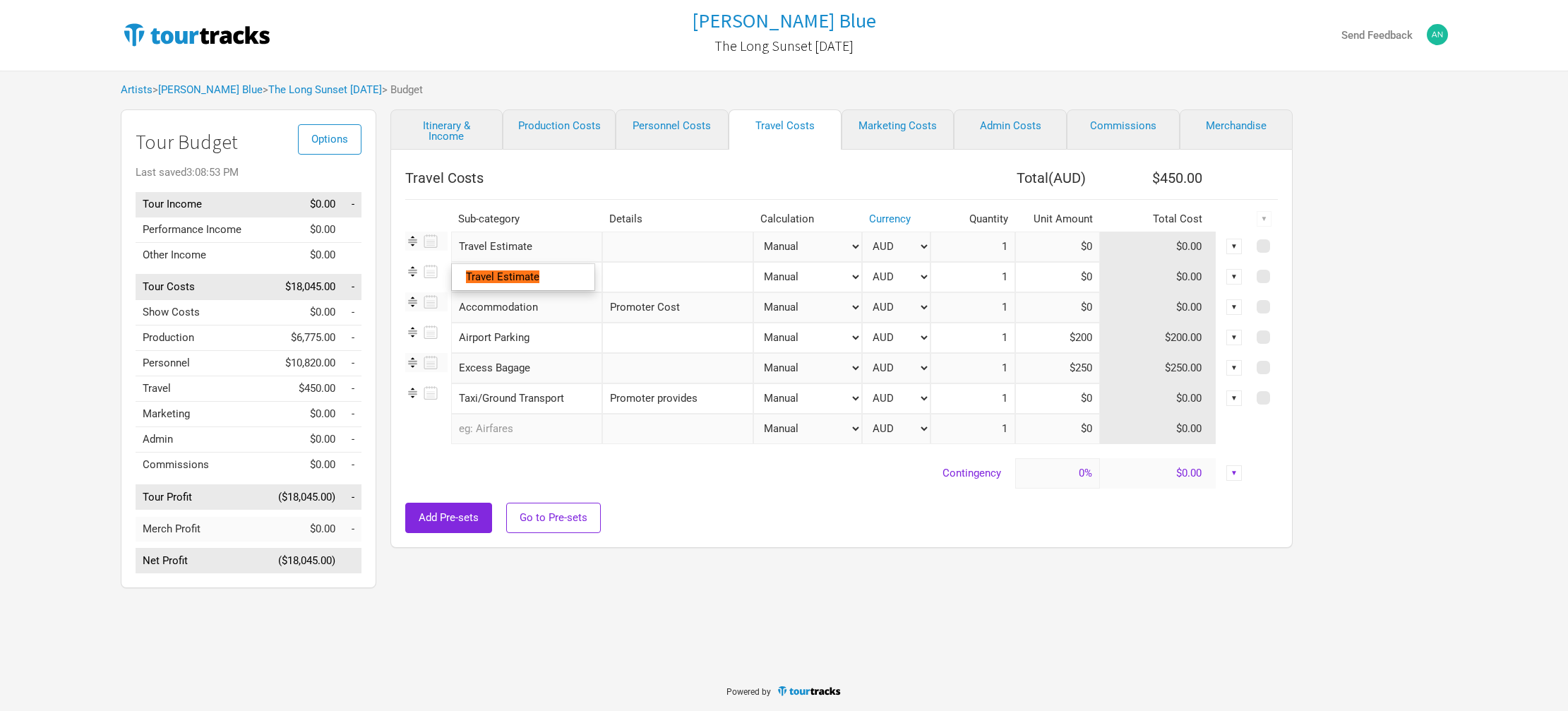
click at [539, 247] on input "Travel Estimate" at bounding box center [526, 246] width 151 height 30
click at [406, 239] on img at bounding box center [413, 240] width 15 height 15
click at [413, 240] on img at bounding box center [413, 240] width 15 height 15
click at [533, 244] on input "Travel Estimate" at bounding box center [526, 246] width 151 height 30
click at [633, 256] on input "text" at bounding box center [678, 246] width 151 height 30
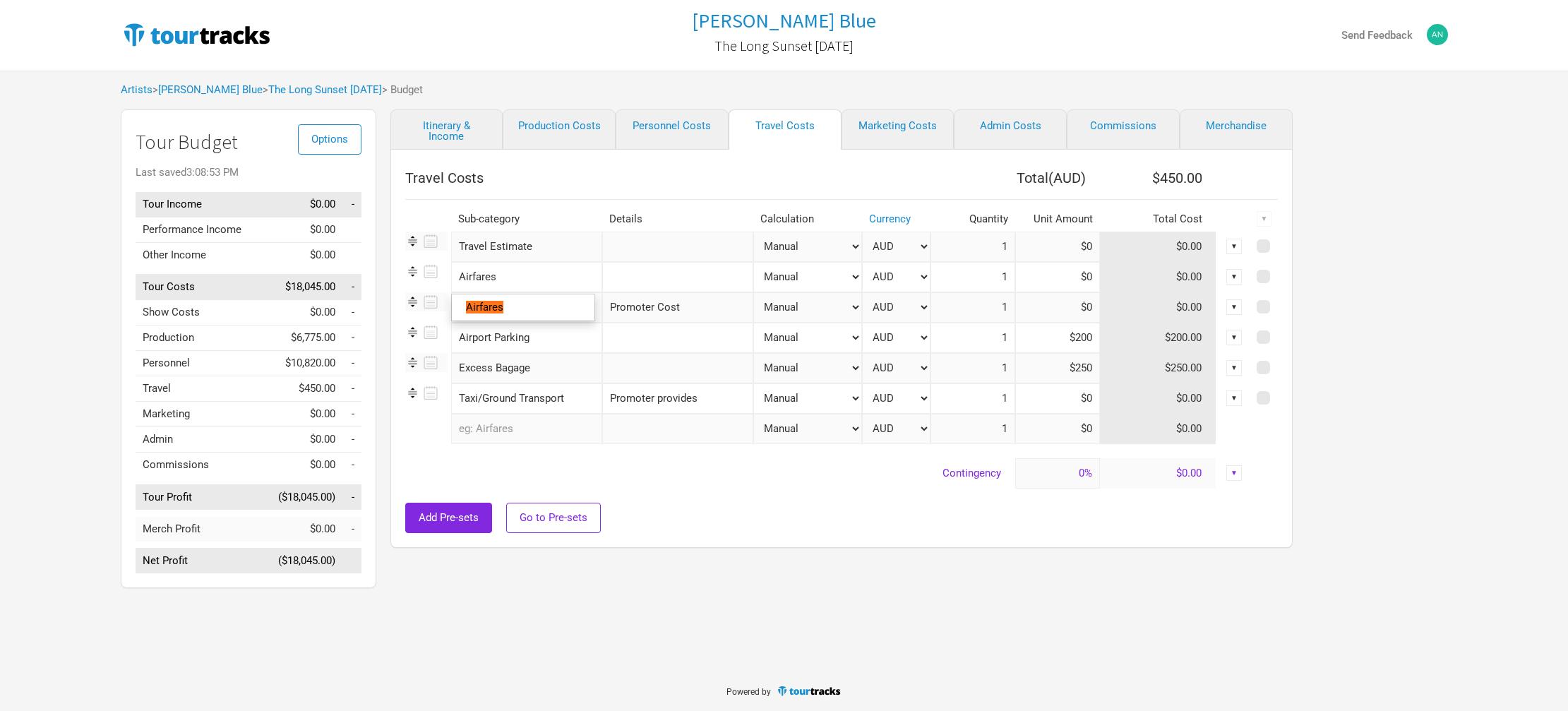
click at [552, 274] on input "Airfares" at bounding box center [526, 276] width 151 height 30
click at [527, 354] on input "Excess Bagage" at bounding box center [526, 367] width 151 height 30
click at [428, 271] on icon at bounding box center [429, 270] width 18 height 19
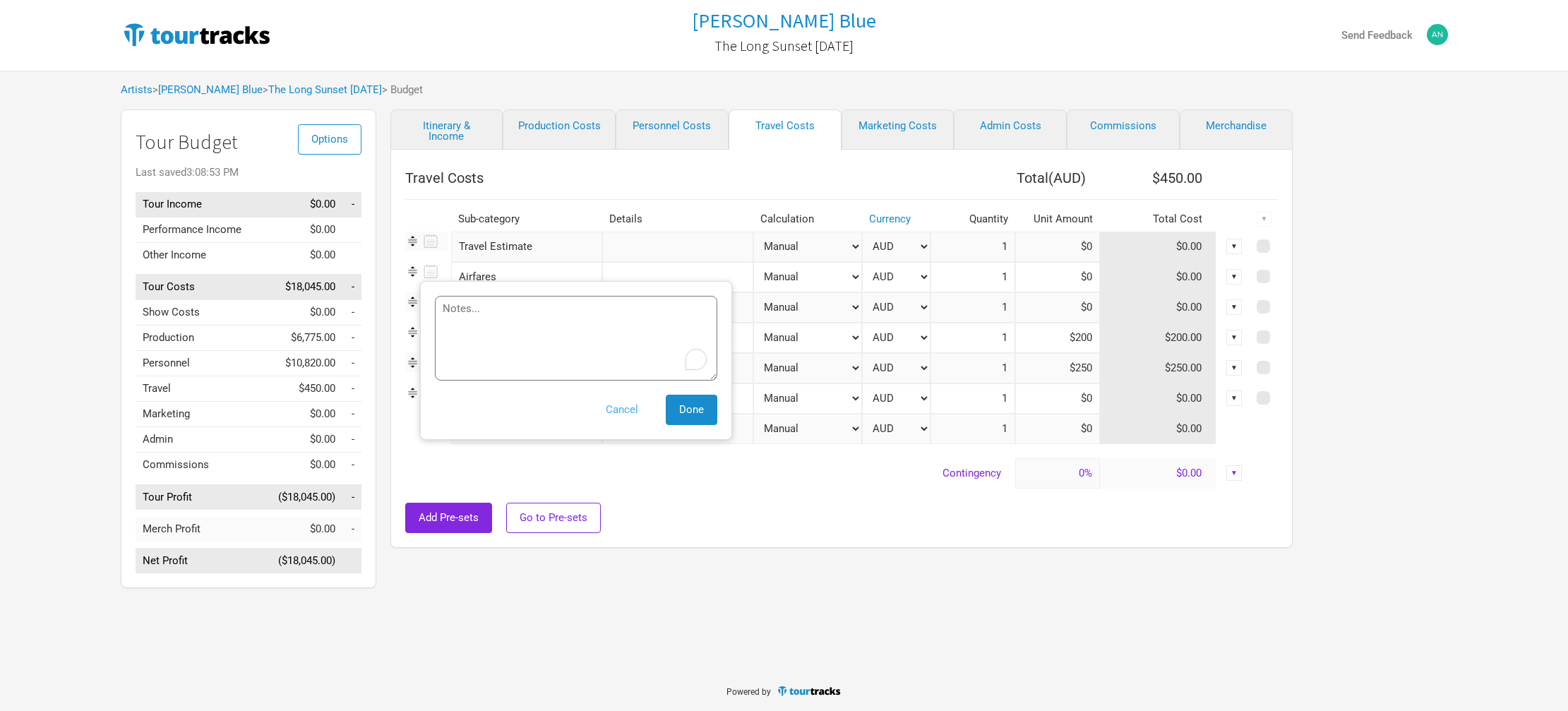
click at [629, 410] on button "Cancel" at bounding box center [621, 409] width 60 height 30
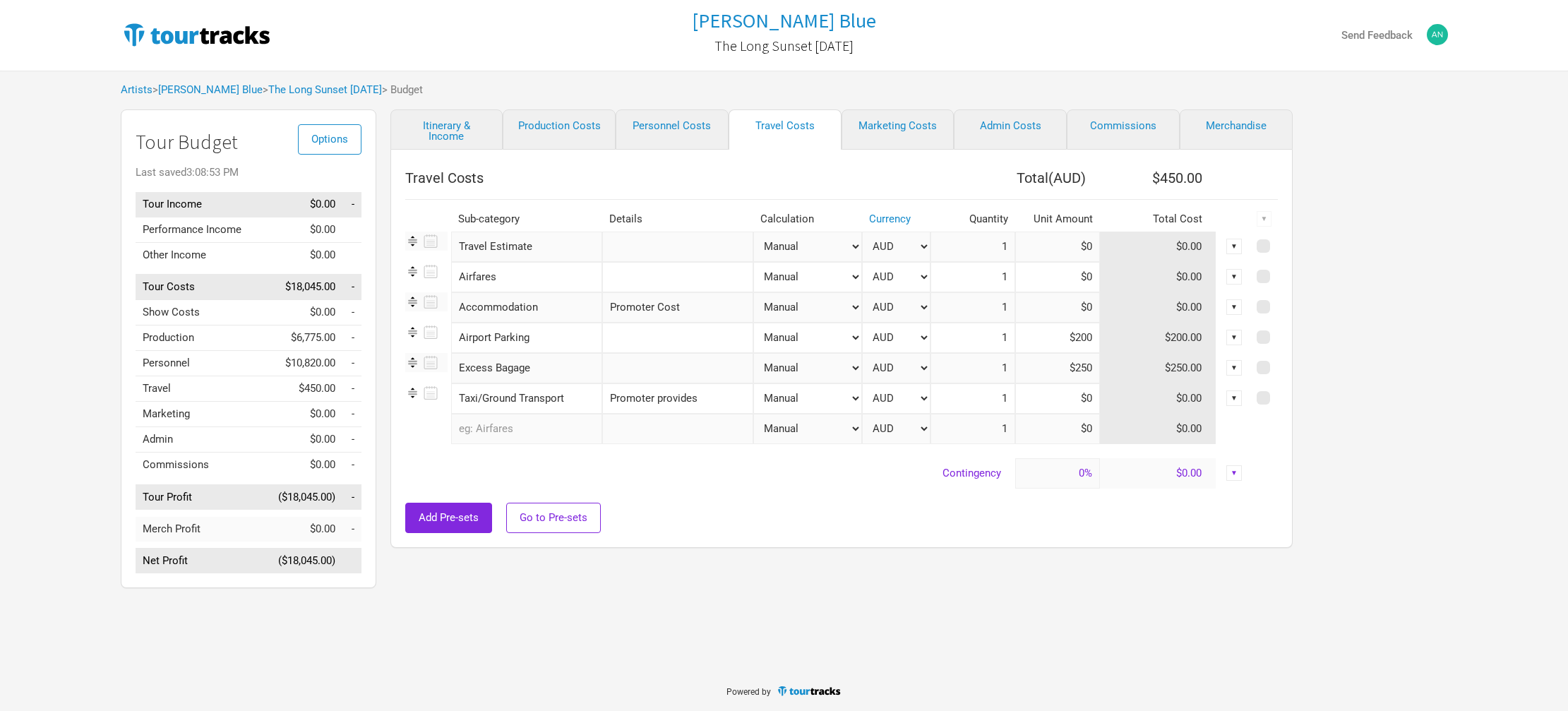
click at [527, 431] on input "text" at bounding box center [526, 428] width 151 height 30
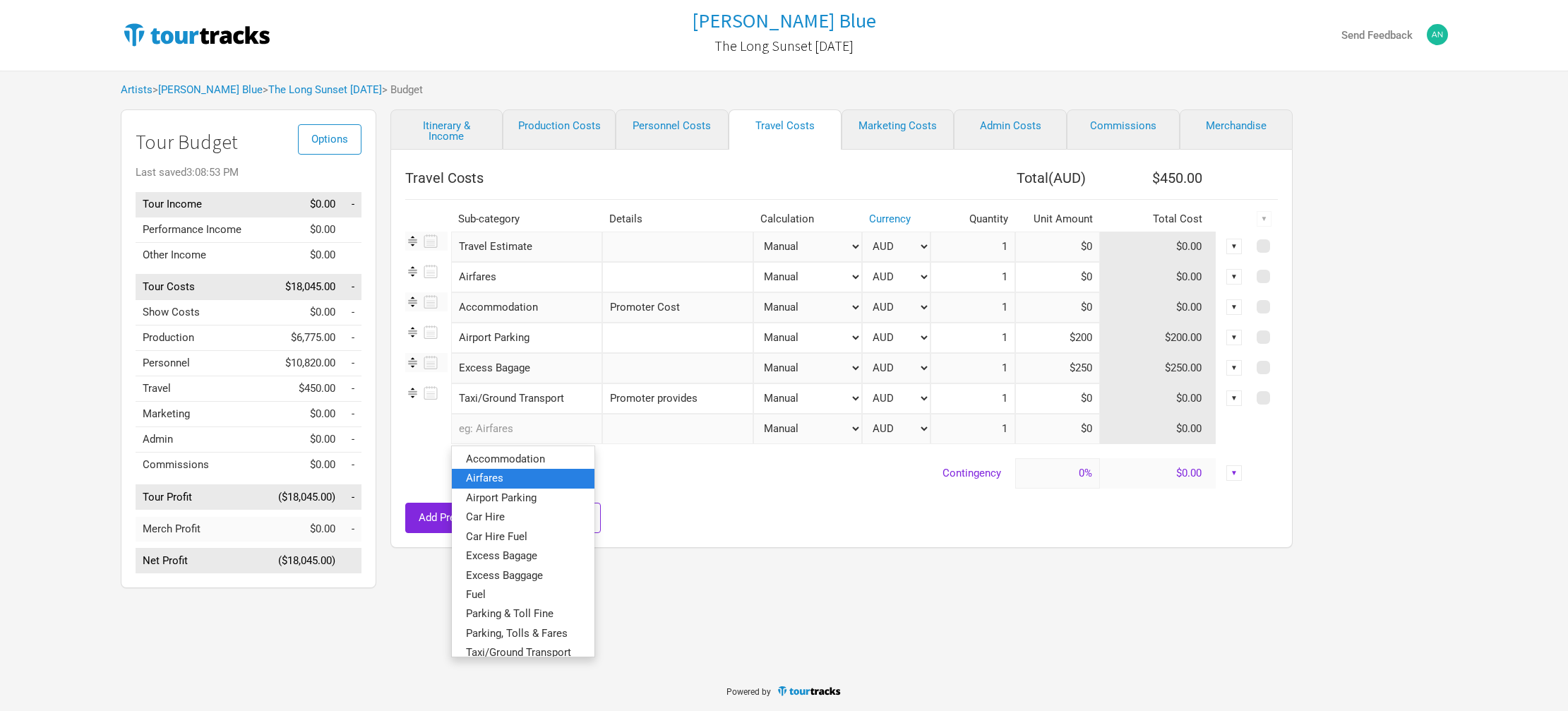
click at [507, 480] on link "Airfares" at bounding box center [523, 477] width 143 height 19
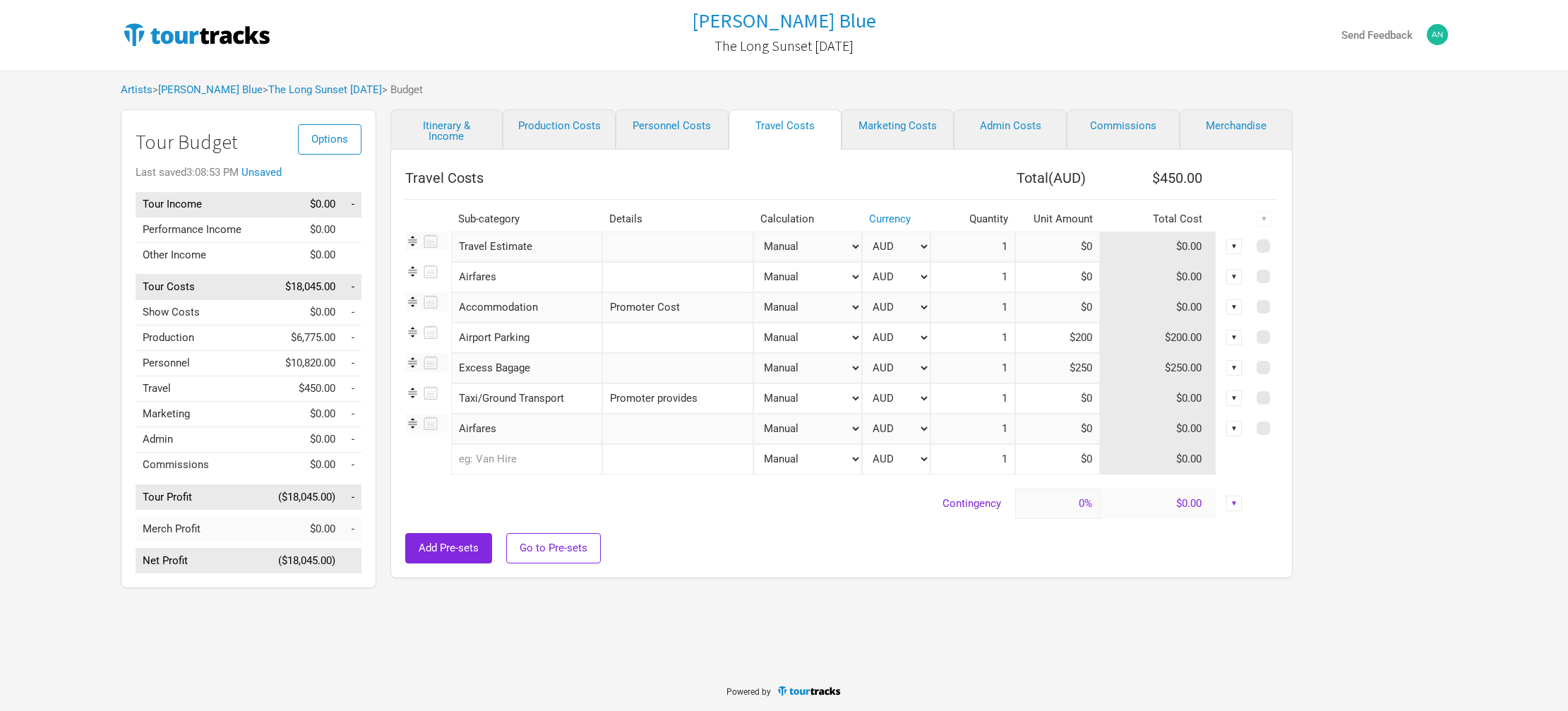
click at [645, 427] on input "text" at bounding box center [678, 428] width 151 height 30
click at [625, 308] on input "text" at bounding box center [678, 307] width 151 height 30
type input "[PERSON_NAME]"
drag, startPoint x: 1080, startPoint y: 305, endPoint x: 1095, endPoint y: 305, distance: 15.0
click at [1095, 305] on tr "Airfares 1 selection [PERSON_NAME] Manual # of Shows # of Show Days # of Non-Sh…" at bounding box center [842, 307] width 872 height 30
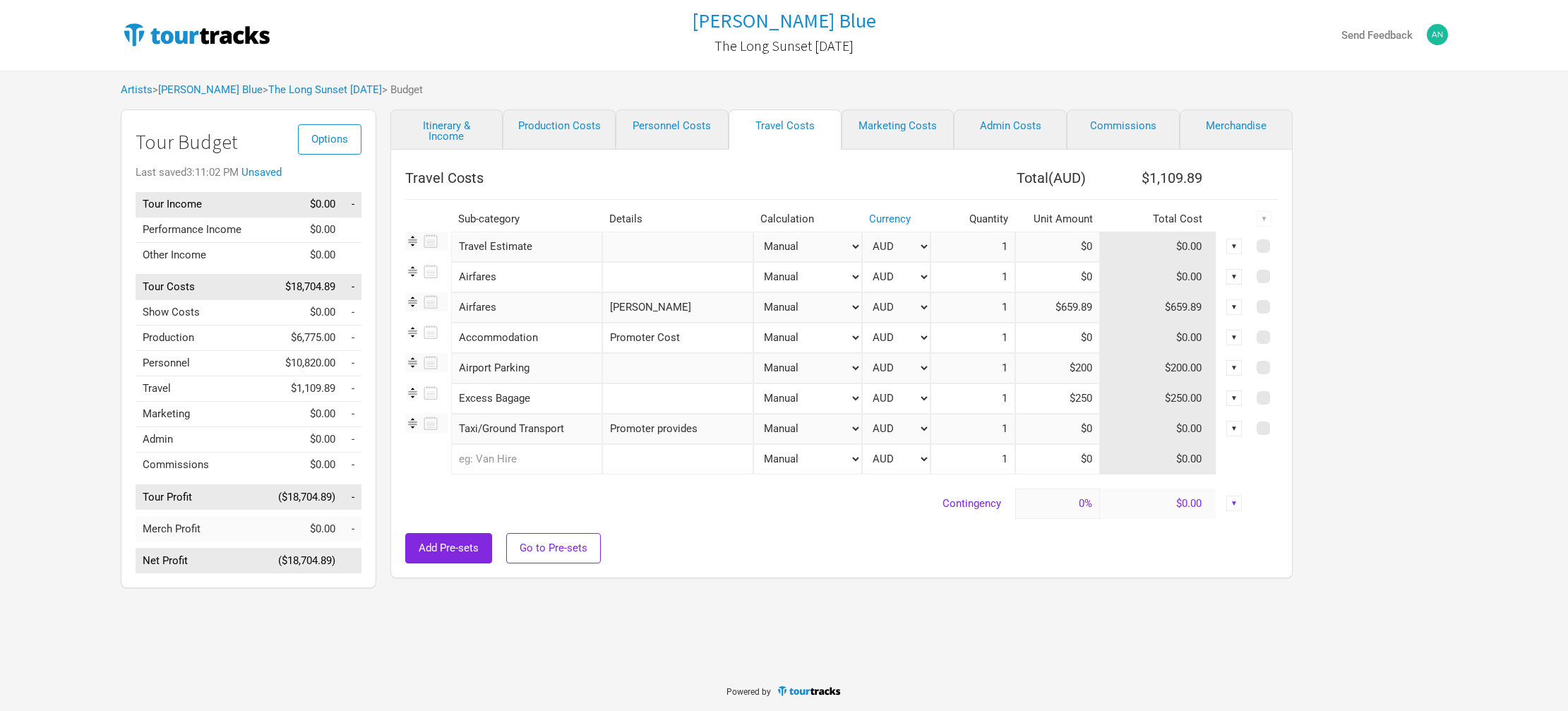
type input "$659.89"
click at [869, 541] on div "Add Pre-sets Go to Pre-sets" at bounding box center [842, 547] width 872 height 30
click at [486, 455] on input "text" at bounding box center [526, 458] width 151 height 30
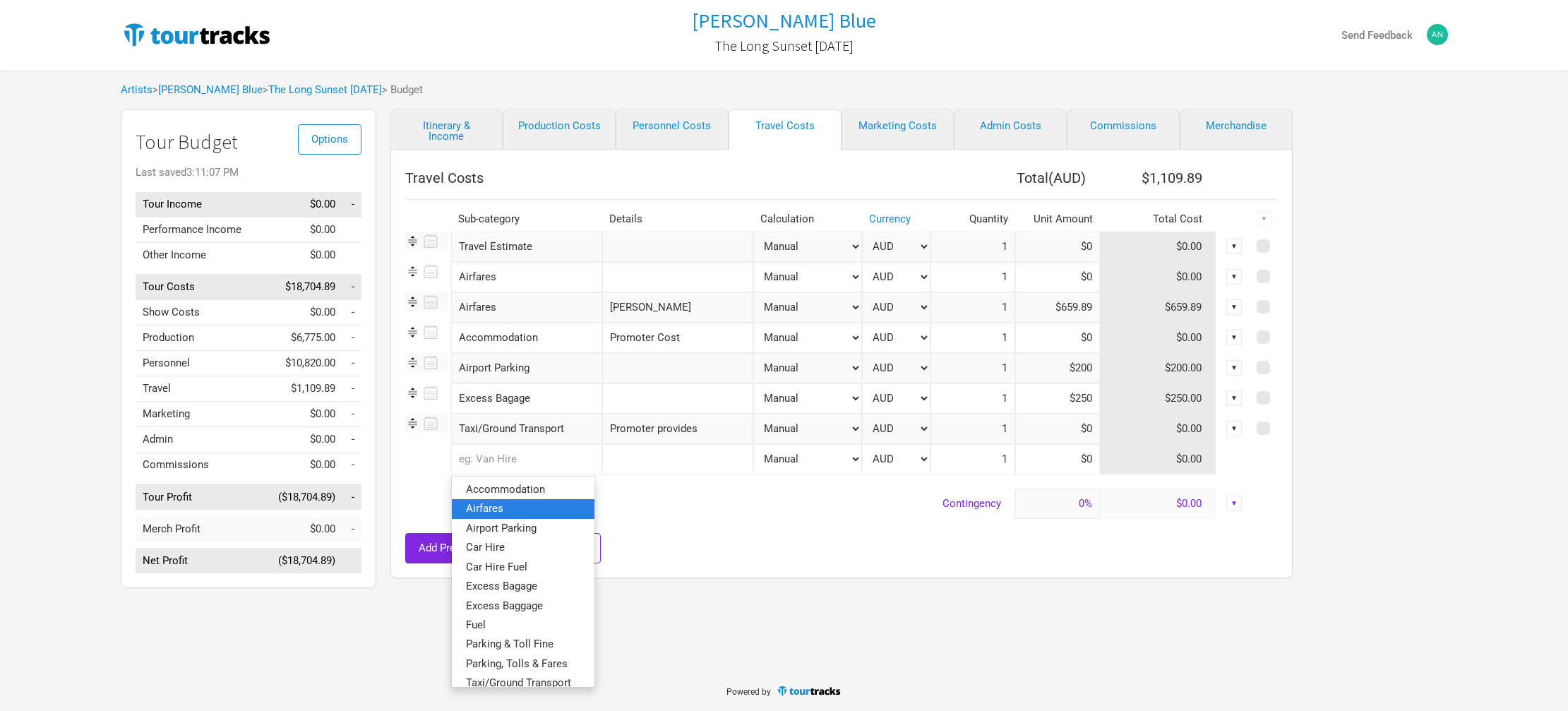
click at [489, 510] on span "Airfares" at bounding box center [485, 507] width 37 height 13
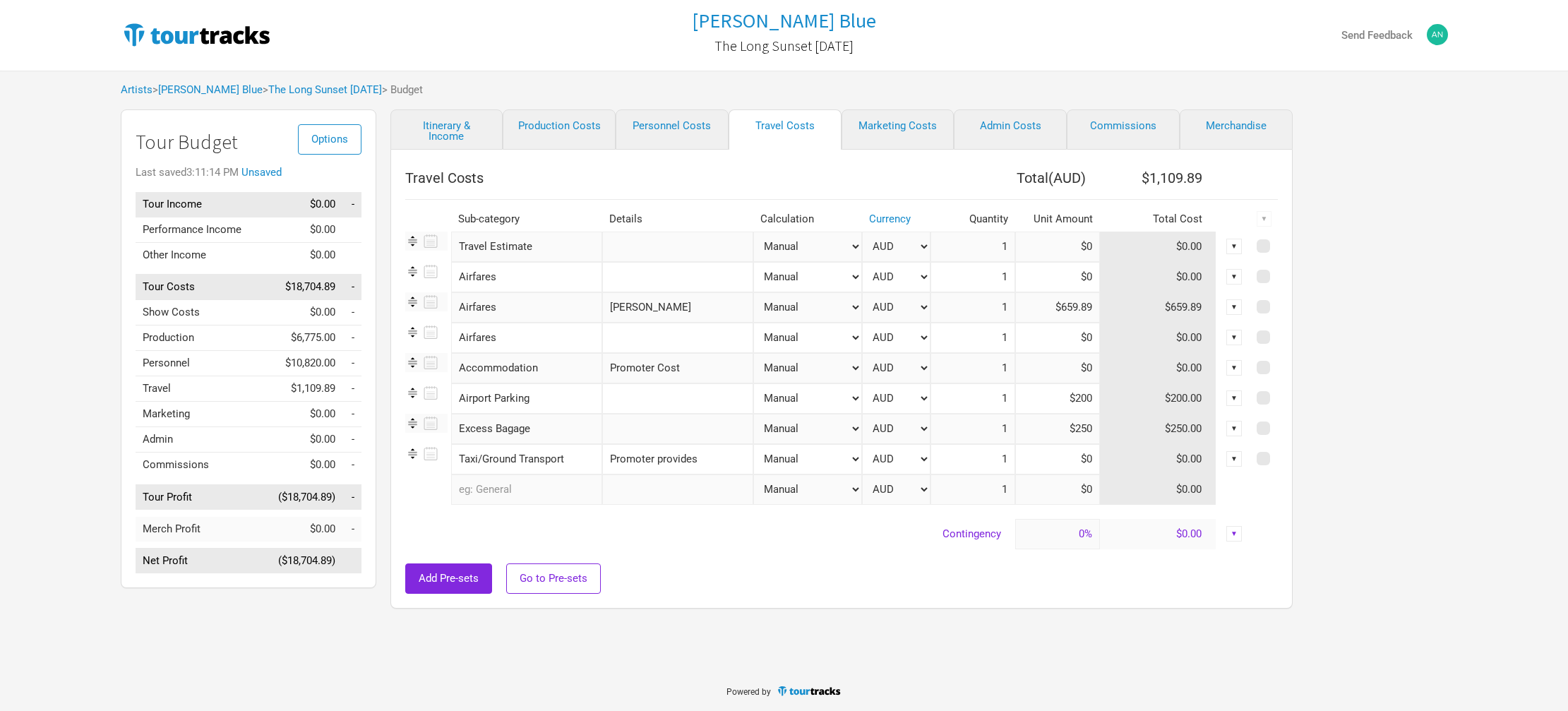
click at [617, 340] on input "text" at bounding box center [678, 337] width 151 height 30
type input "Daggers"
click at [1059, 333] on input at bounding box center [1057, 337] width 84 height 30
type input "$767.57"
click at [618, 274] on input "text" at bounding box center [678, 276] width 151 height 30
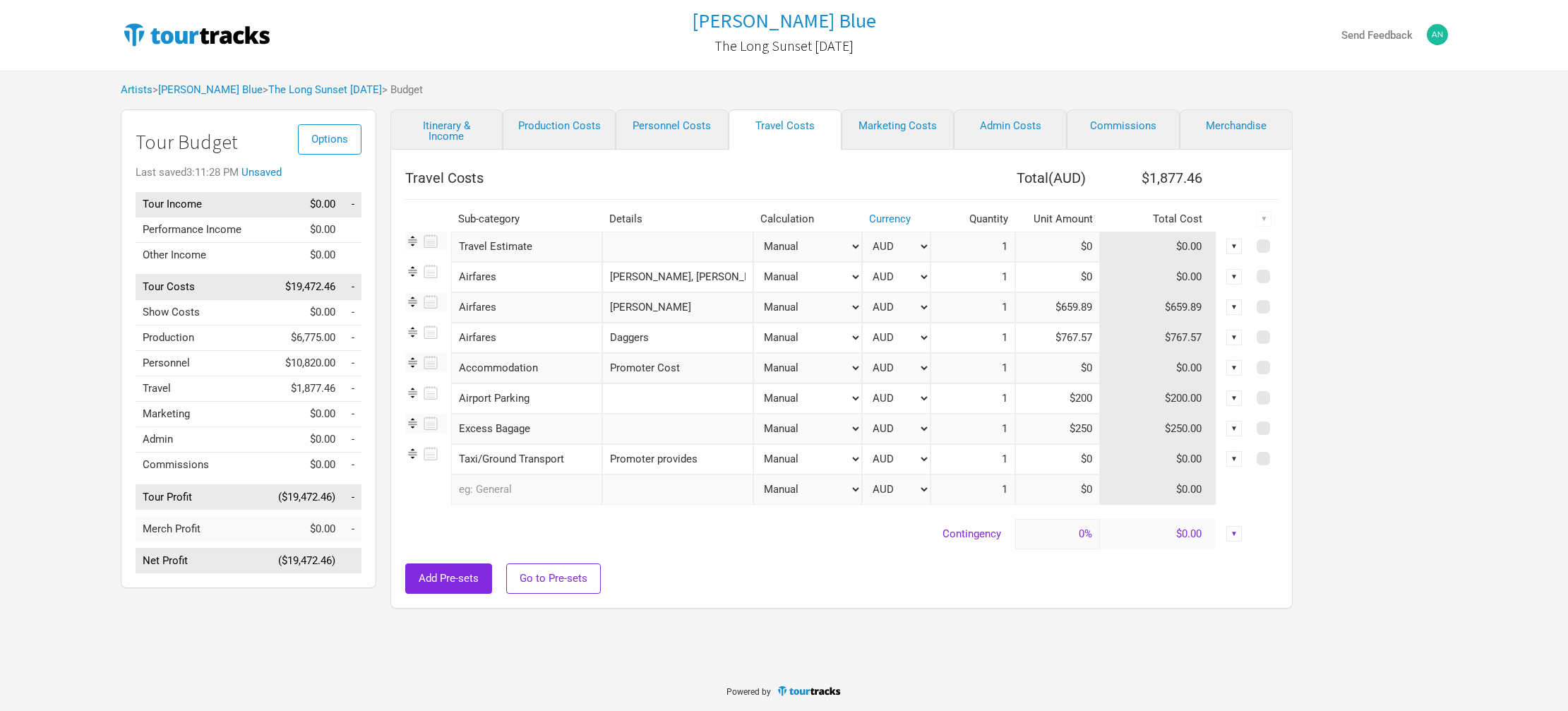
type input "[PERSON_NAME], [PERSON_NAME], [PERSON_NAME]"
click at [1069, 277] on input at bounding box center [1057, 276] width 84 height 30
type input "$2,079.2"
click at [896, 554] on div at bounding box center [842, 556] width 872 height 14
click at [895, 122] on link "Marketing Costs" at bounding box center [898, 129] width 113 height 40
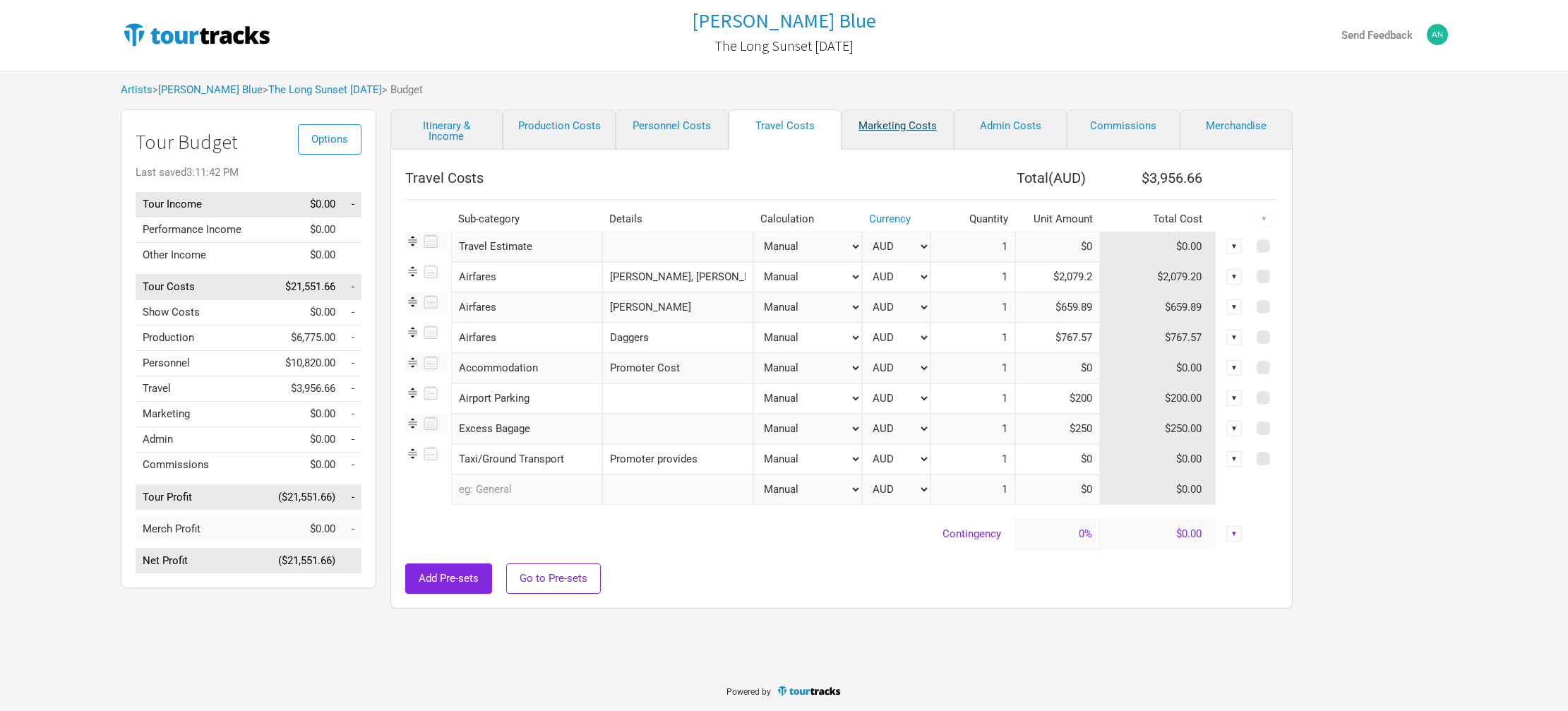
select select "% of Gross"
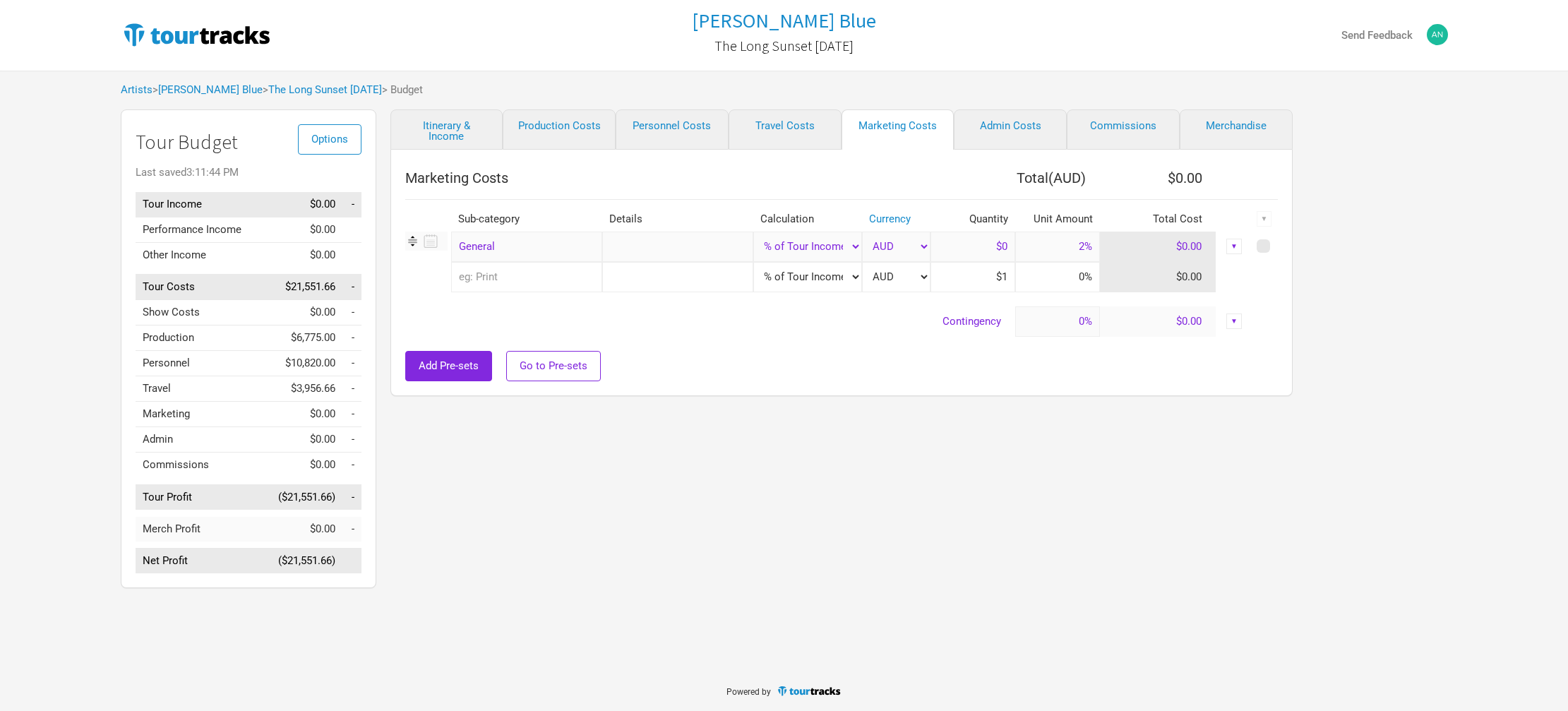
click at [836, 248] on select "Manual # of Shows # of Show Days # of Non-Show Days # of Days # of Tickets Sold…" at bounding box center [808, 246] width 109 height 30
select select "Manual"
click at [754, 231] on select "Manual # of Shows # of Show Days # of Non-Show Days # of Days # of Tickets Sold…" at bounding box center [808, 246] width 109 height 30
type input "1"
type input "$2"
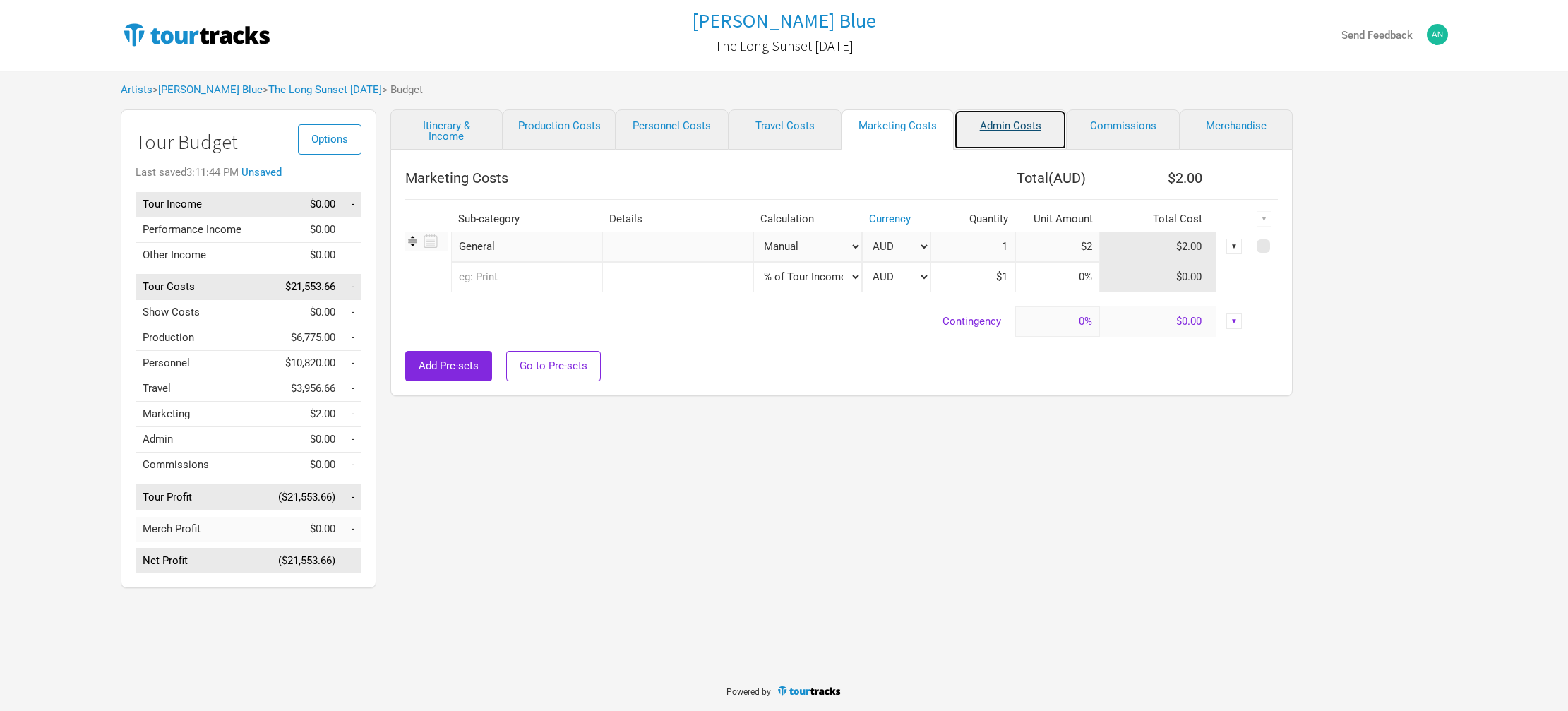
click at [1010, 125] on link "Admin Costs" at bounding box center [1009, 129] width 113 height 40
click at [1080, 251] on input at bounding box center [1057, 246] width 84 height 30
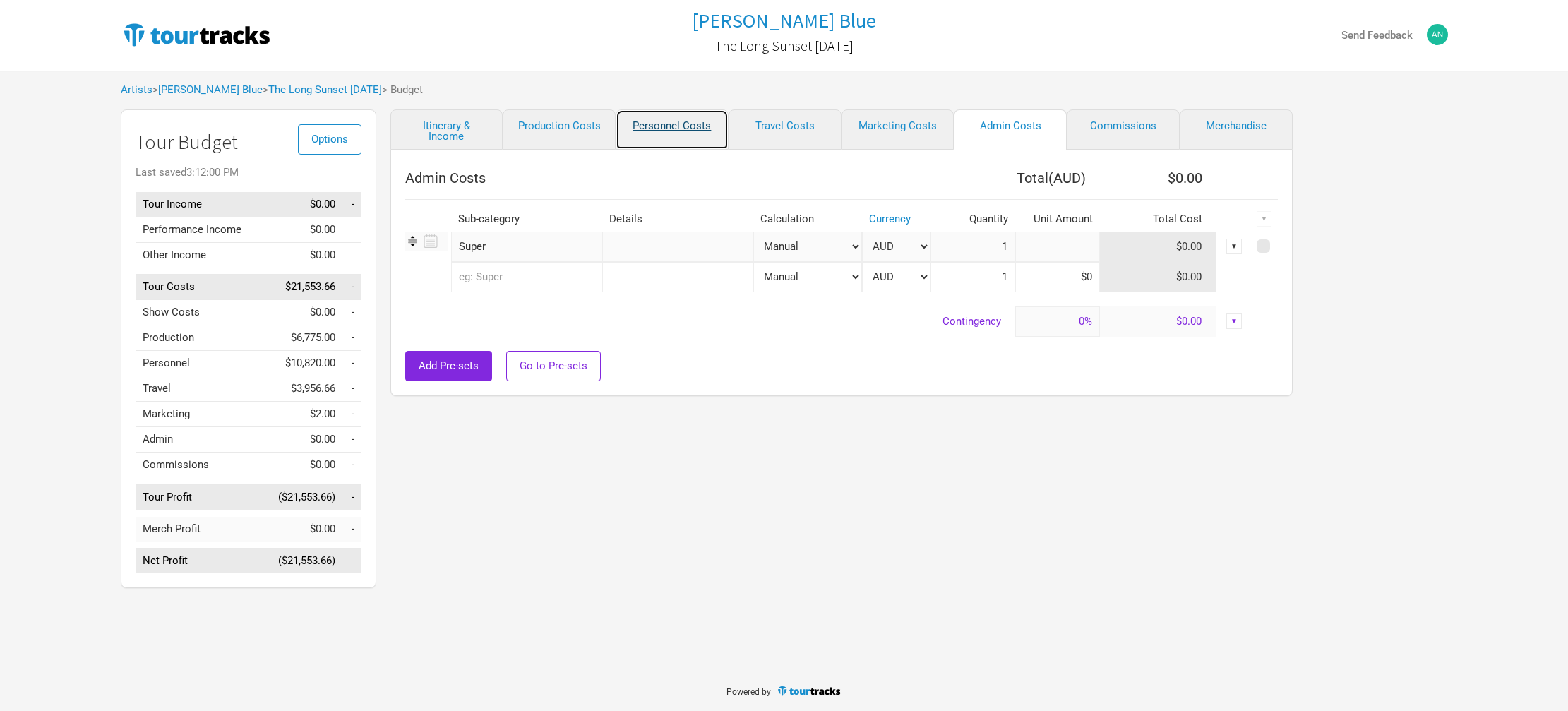
type input "$0"
click at [678, 128] on link "Personnel Costs" at bounding box center [671, 129] width 113 height 40
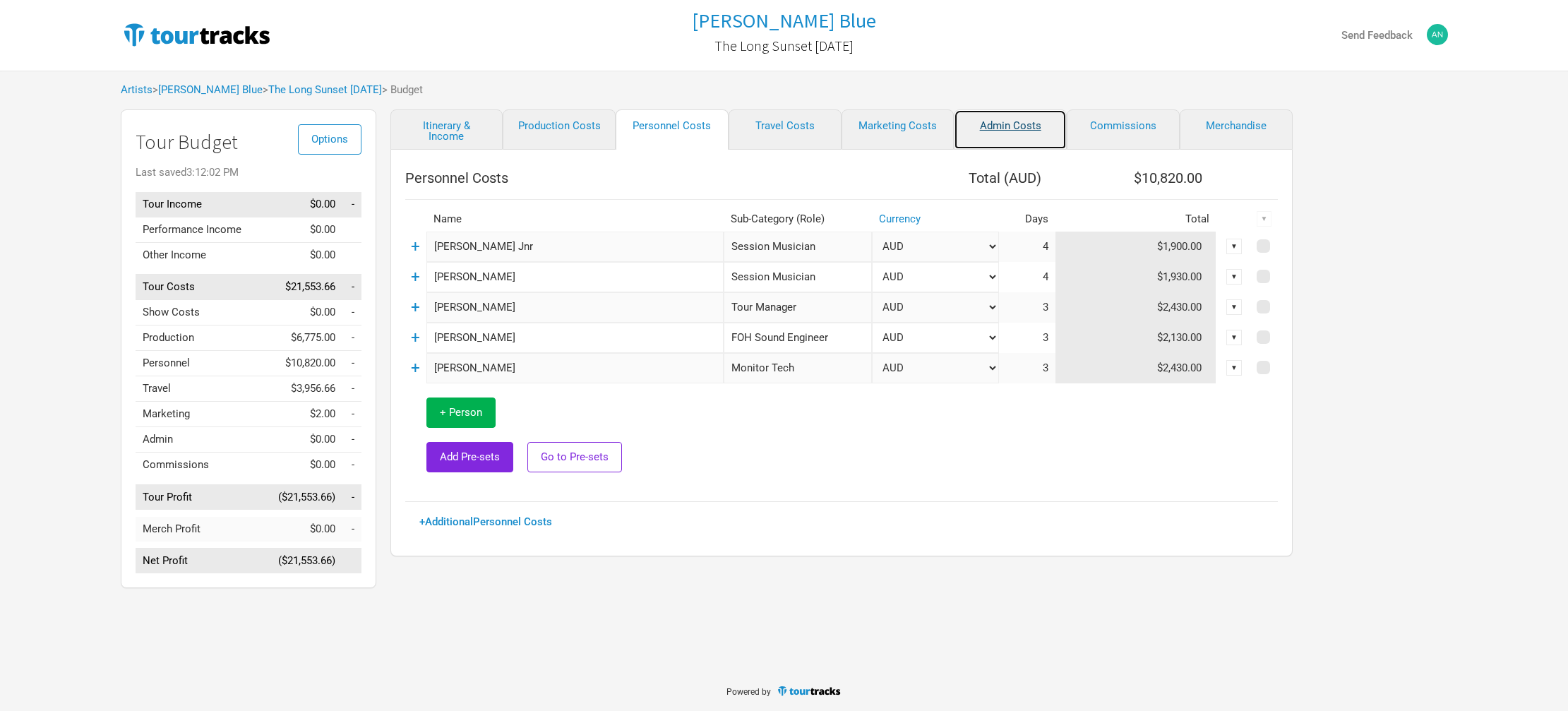
click at [986, 125] on link "Admin Costs" at bounding box center [1009, 129] width 113 height 40
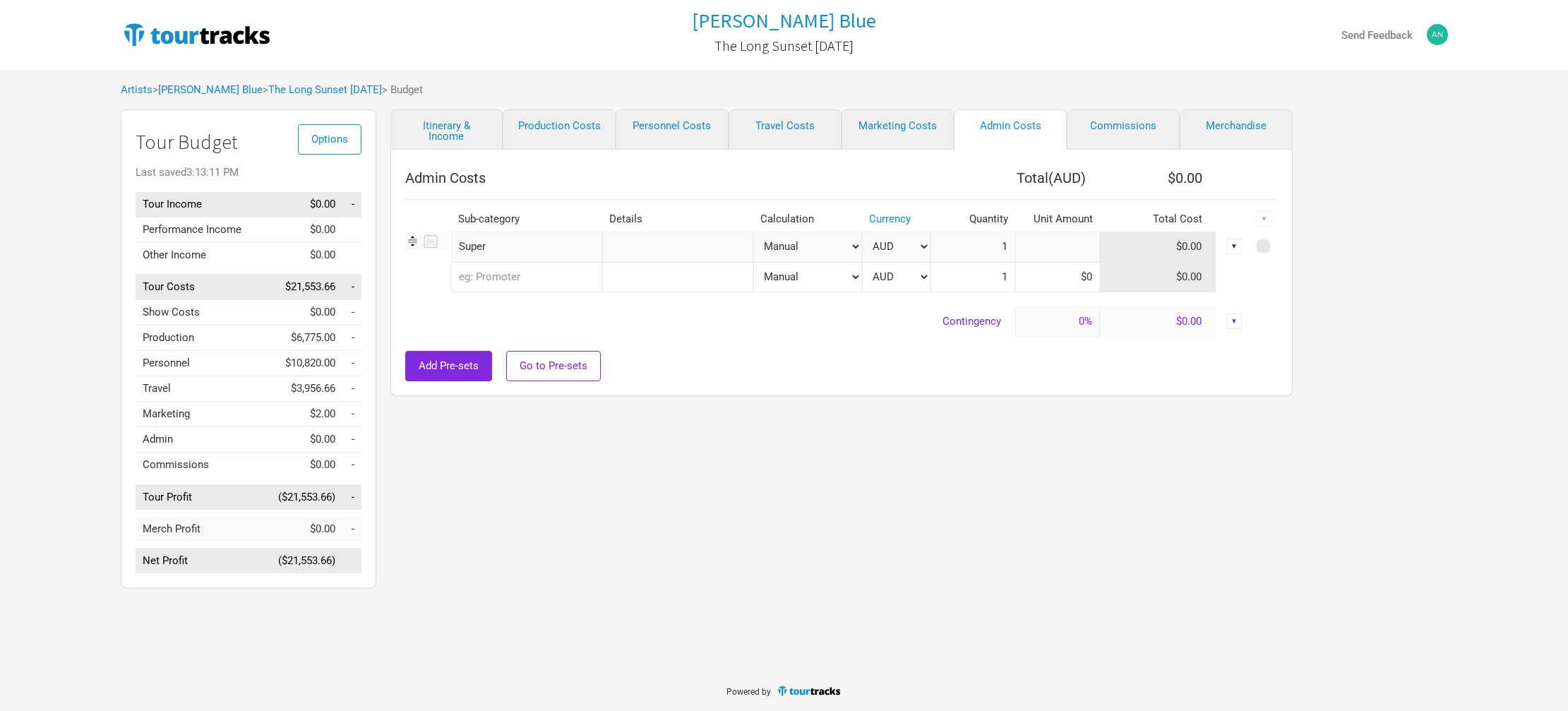
click at [1074, 242] on input at bounding box center [1057, 246] width 84 height 30
type input "$1,100"
click at [906, 363] on div "Add Pre-sets Go to Pre-sets" at bounding box center [842, 365] width 872 height 30
click at [1110, 127] on link "Commissions" at bounding box center [1123, 129] width 113 height 40
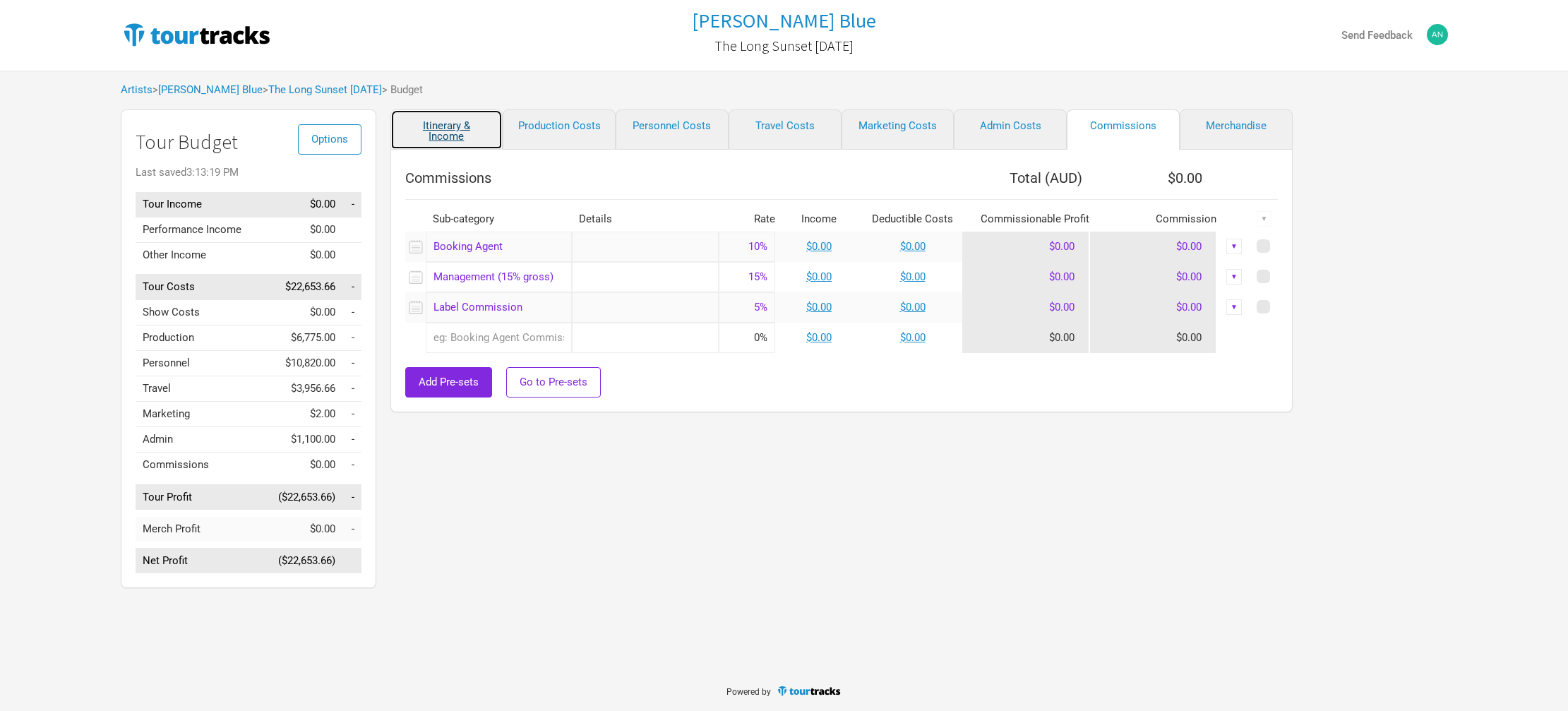
click at [448, 131] on link "Itinerary & Income" at bounding box center [446, 129] width 113 height 40
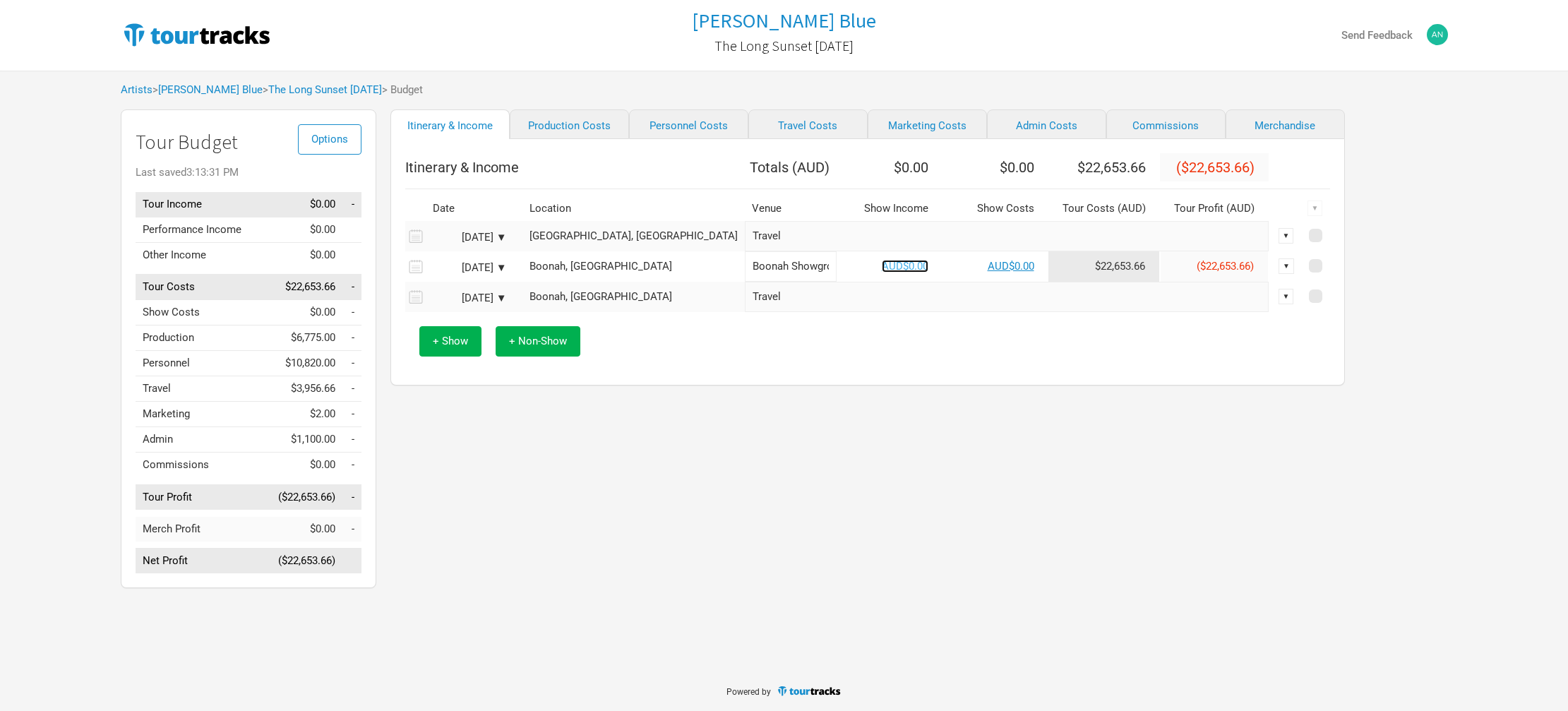
click at [882, 272] on link "AUD$0.00" at bounding box center [906, 265] width 47 height 13
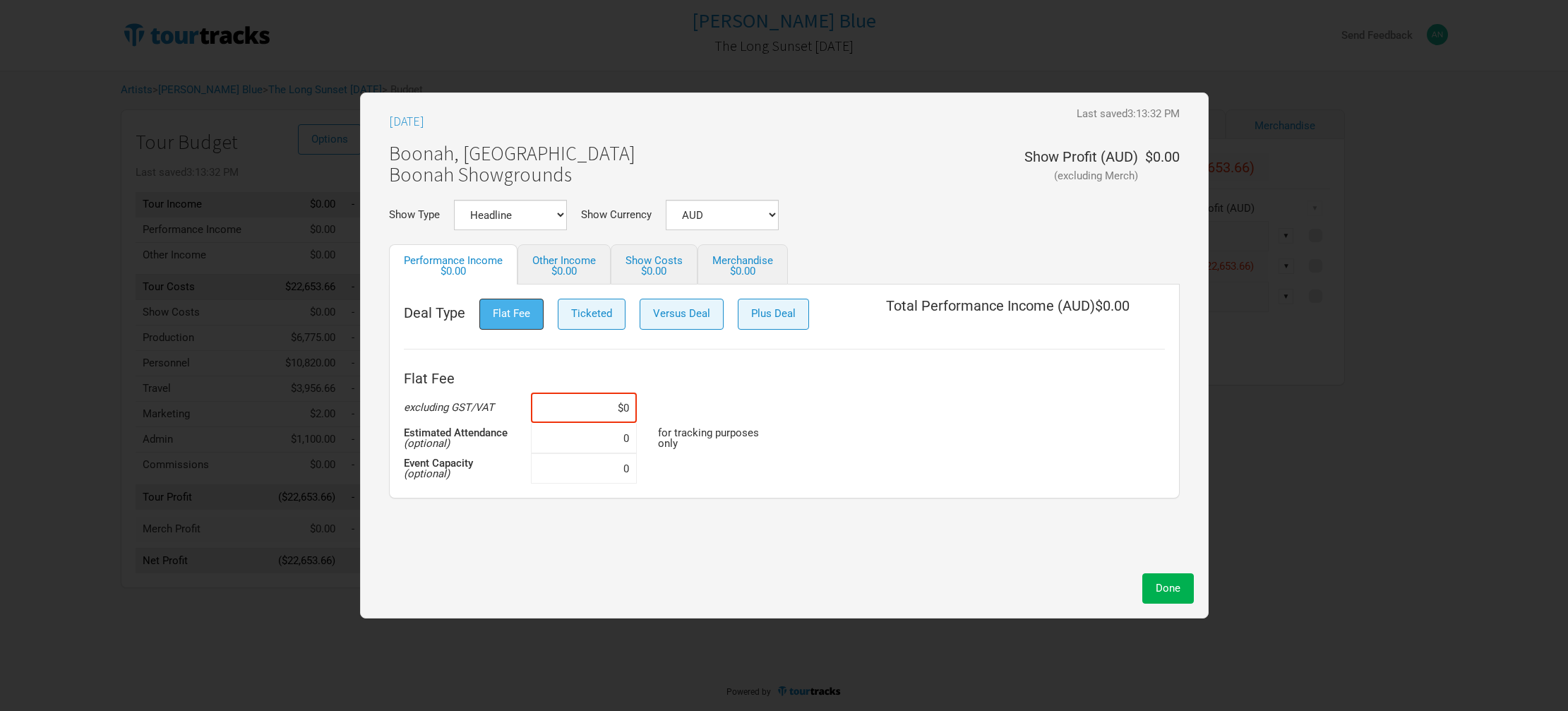
click at [524, 307] on span "Flat Fee" at bounding box center [512, 312] width 37 height 13
click at [625, 406] on input at bounding box center [584, 407] width 106 height 30
type input "$65,000"
click at [847, 415] on div "Flat Fee excluding GST/VAT $65,000 Estimated Attendance (optional) 0 for tracki…" at bounding box center [784, 424] width 761 height 119
click at [1167, 589] on span "Done" at bounding box center [1167, 588] width 24 height 13
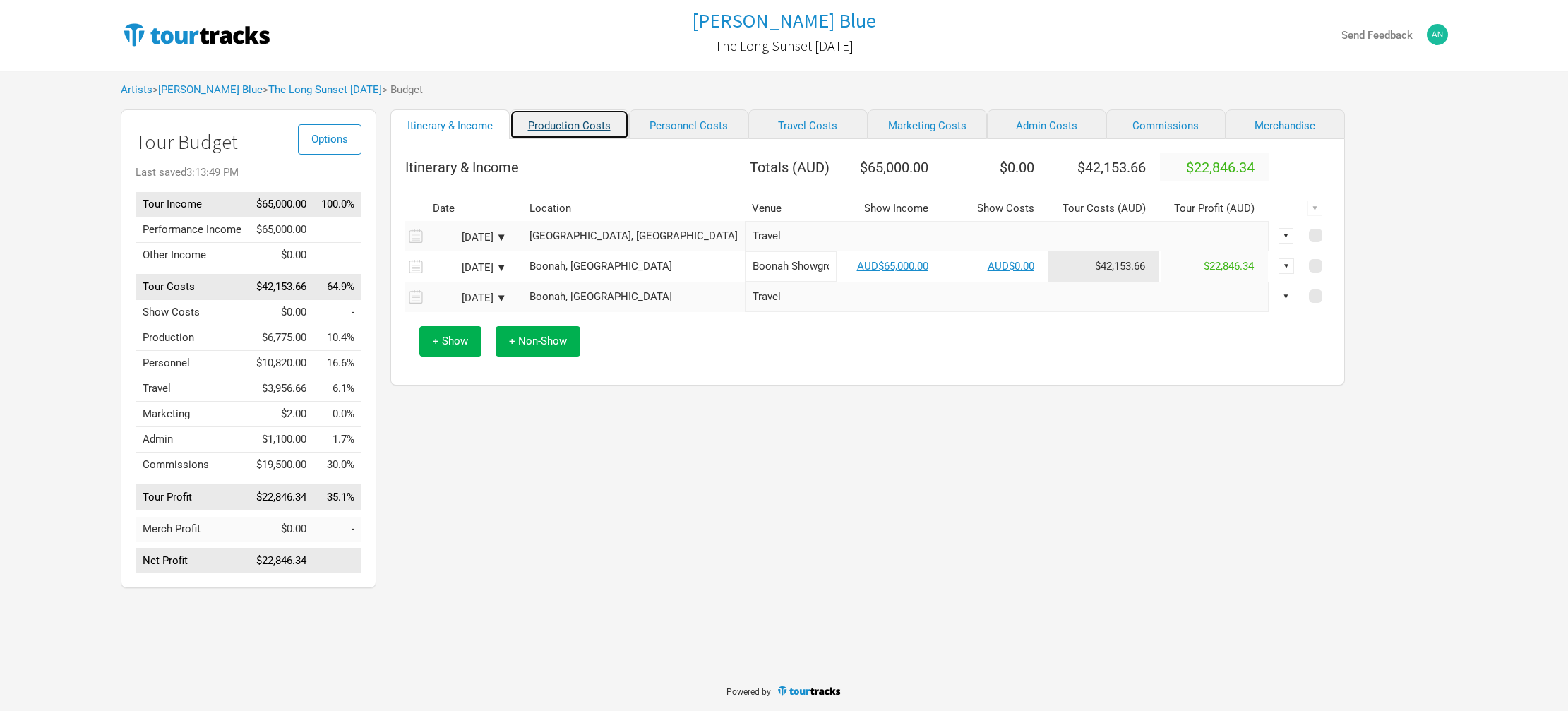
click at [551, 122] on link "Production Costs" at bounding box center [569, 124] width 120 height 29
select select "Shows"
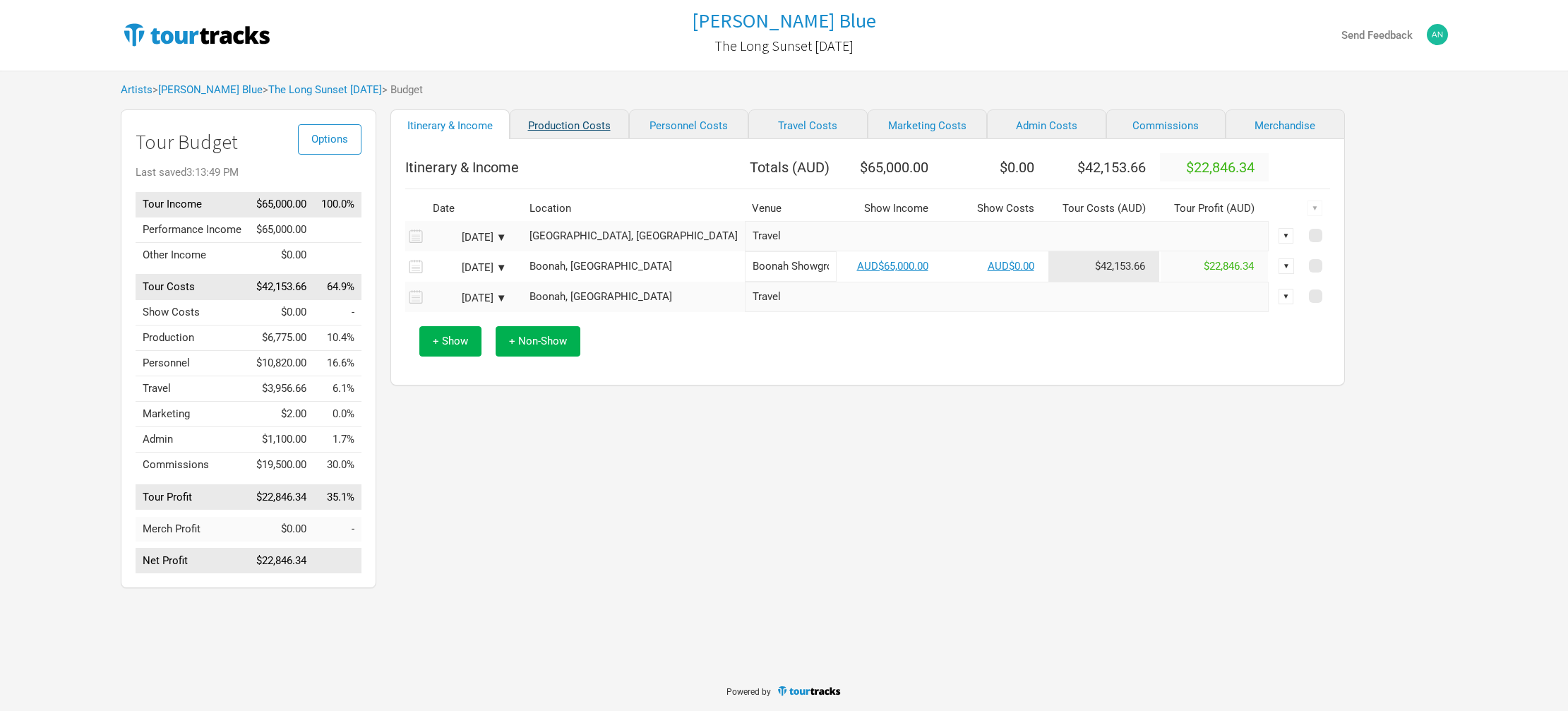
select select "Shows"
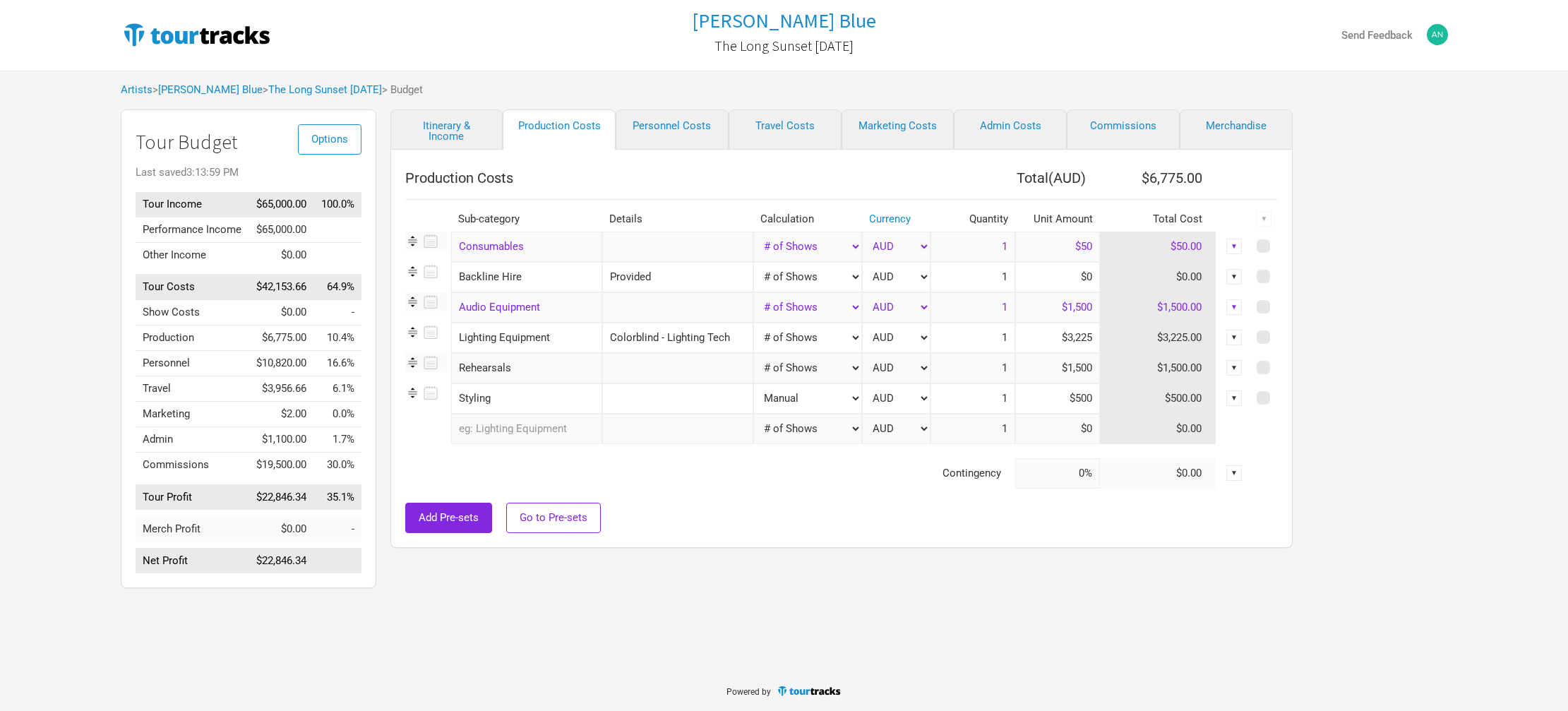
click at [1067, 398] on input "$500" at bounding box center [1057, 398] width 84 height 30
drag, startPoint x: 1070, startPoint y: 398, endPoint x: 1110, endPoint y: 396, distance: 40.0
click at [1110, 396] on tr "Styling 1 selection Manual # of Shows # of Show Days # of Non-Show Days # of Da…" at bounding box center [842, 398] width 872 height 30
type input "$250"
click at [696, 368] on input "text" at bounding box center [678, 367] width 151 height 30
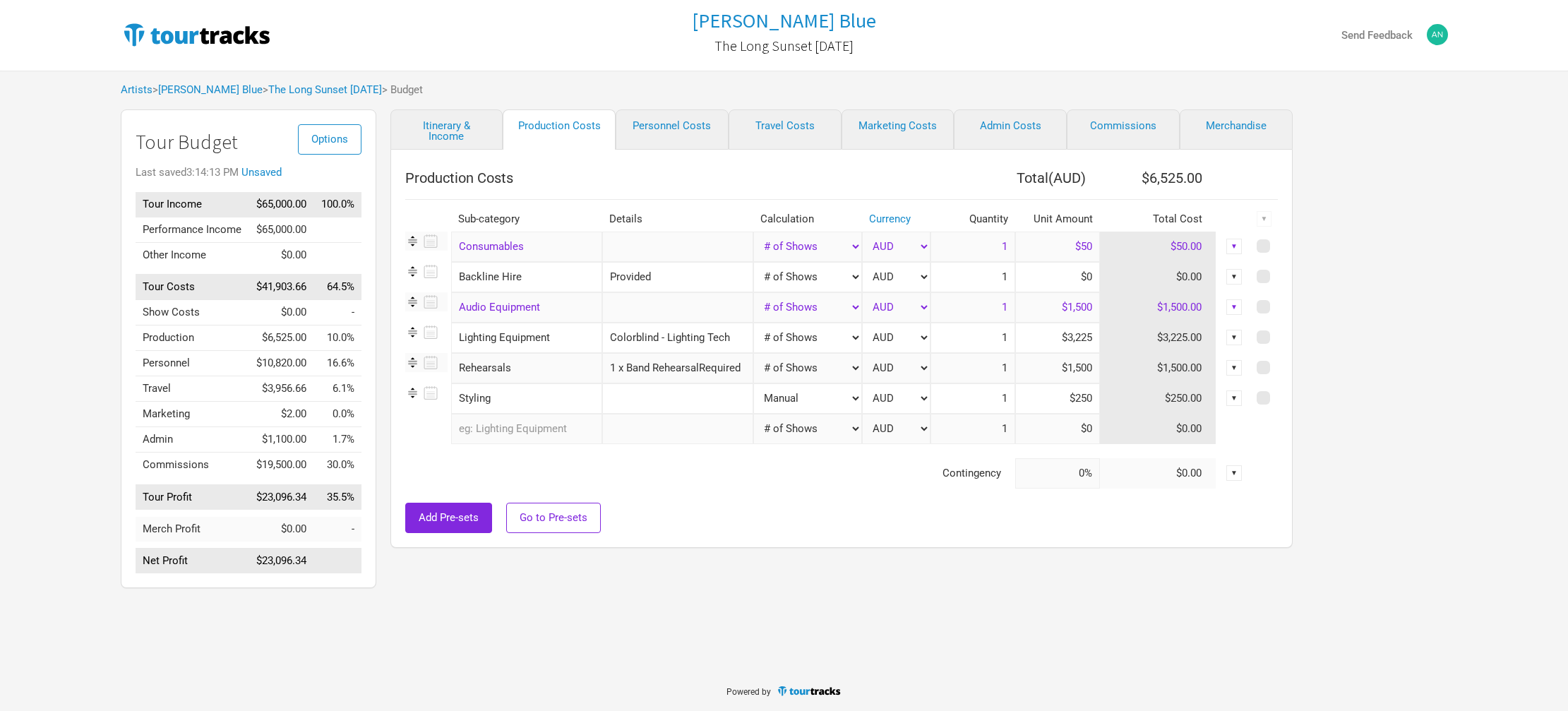
scroll to position [0, 3]
click at [693, 365] on input "1 x Band RehearsalRequired" at bounding box center [678, 367] width 151 height 30
type input "1 x Band Rehearsal Required"
click at [1150, 122] on link "Commissions" at bounding box center [1123, 129] width 113 height 40
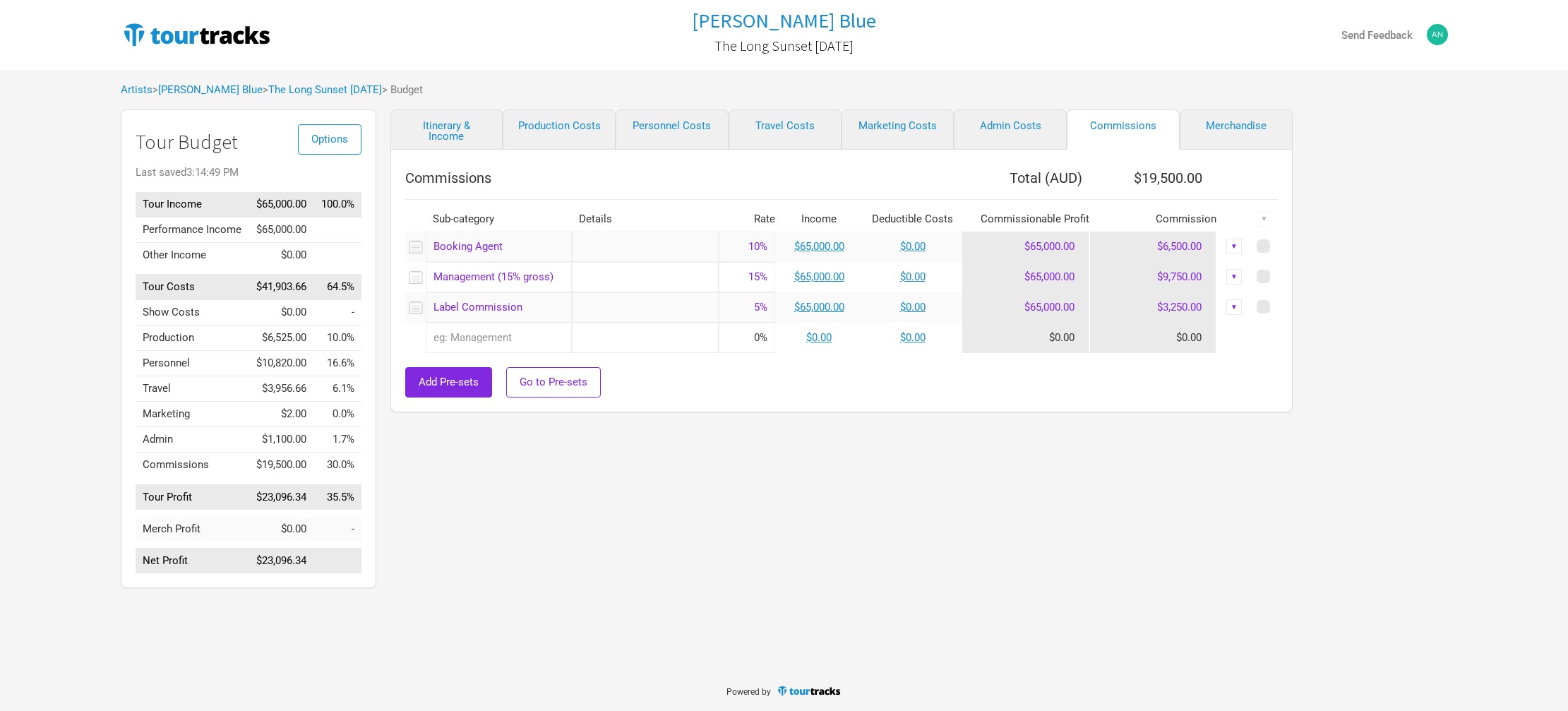
click at [1237, 307] on div "▼" at bounding box center [1234, 307] width 16 height 16
click at [1189, 353] on link "Hide" at bounding box center [1200, 354] width 70 height 11
click at [324, 143] on span "Options" at bounding box center [329, 138] width 36 height 13
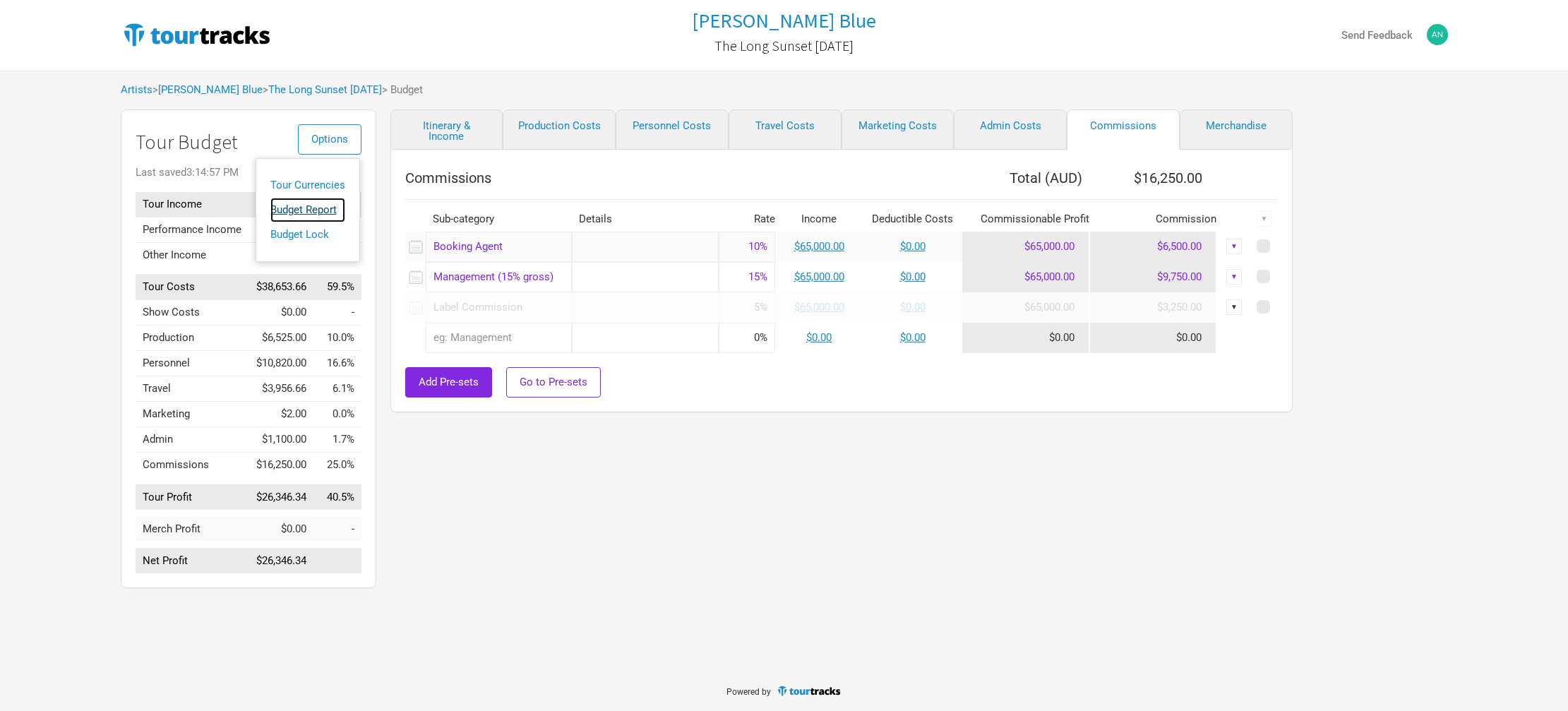
click at [297, 208] on link "Budget Report" at bounding box center [308, 210] width 74 height 24
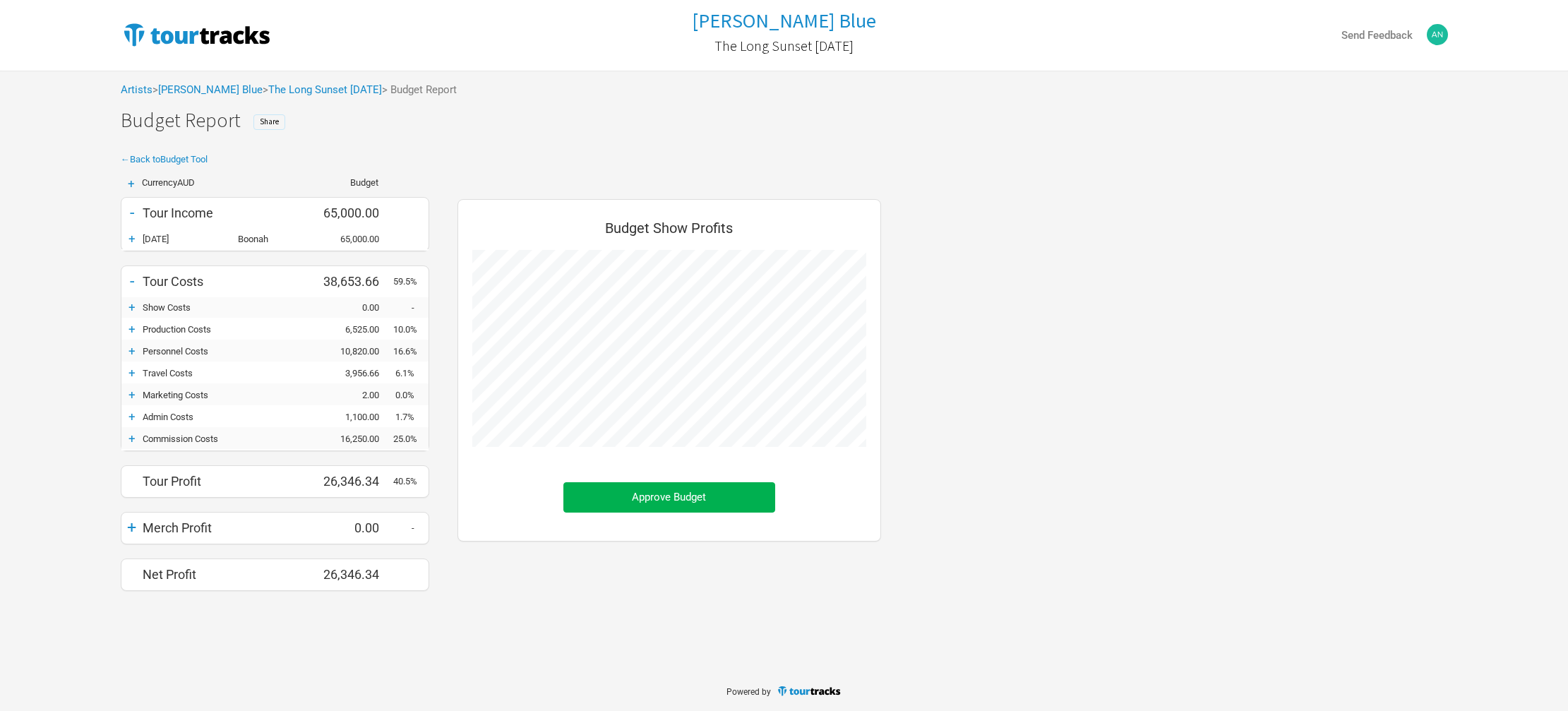
scroll to position [412, 452]
click at [268, 121] on span "Share" at bounding box center [269, 121] width 19 height 10
click at [433, 276] on button "Copy Link" at bounding box center [447, 278] width 70 height 30
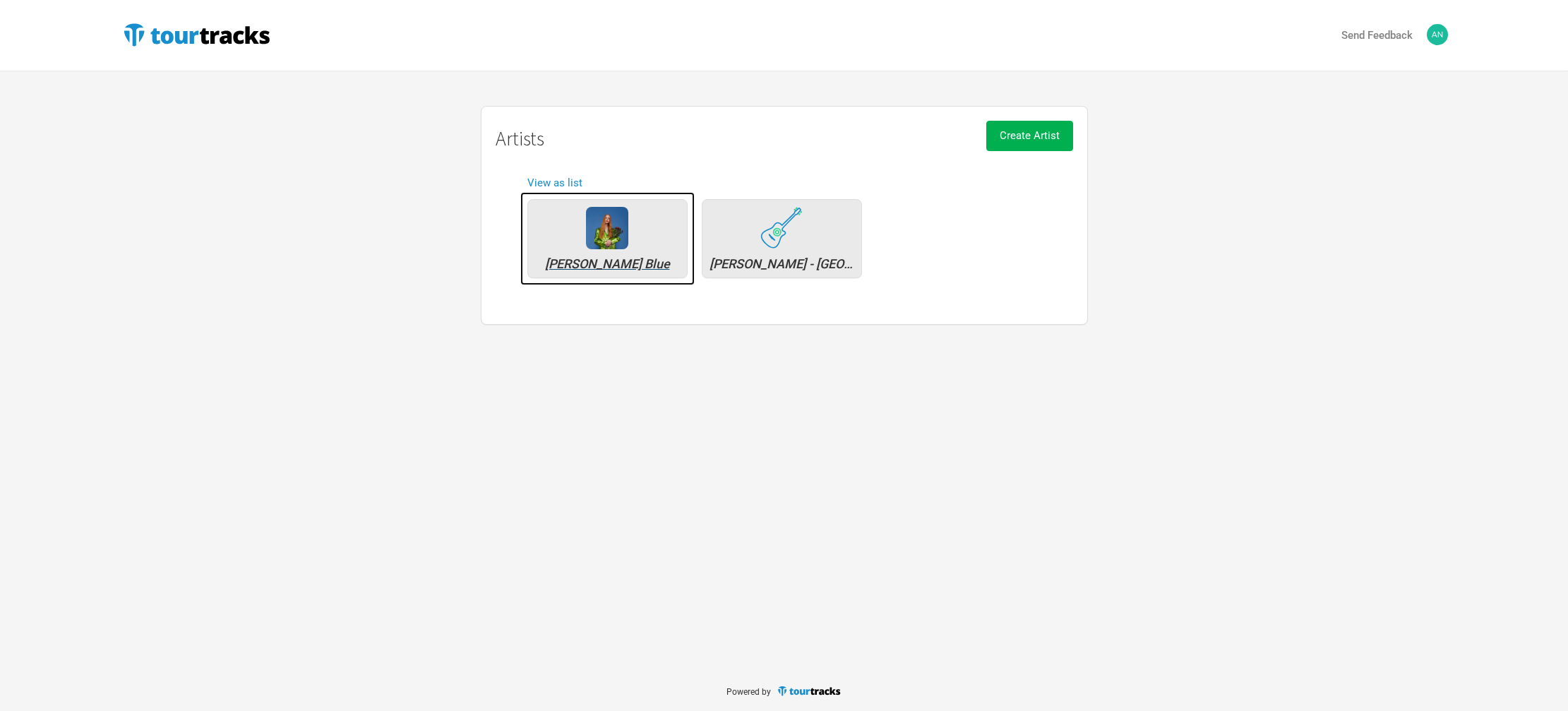
click at [601, 256] on div "[PERSON_NAME] Blue" at bounding box center [608, 238] width 161 height 79
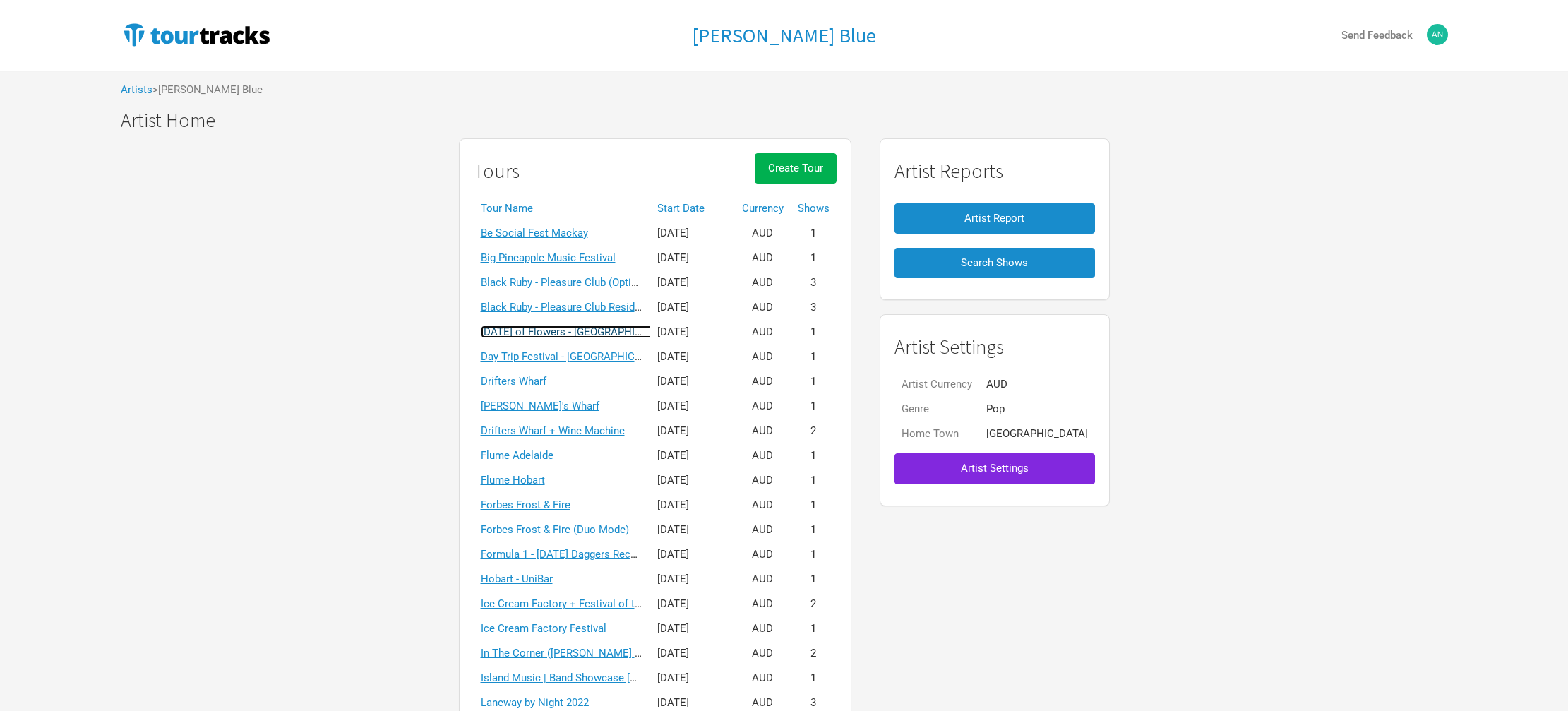
click at [576, 330] on link "[DATE] of Flowers - [GEOGRAPHIC_DATA]" at bounding box center [578, 331] width 195 height 13
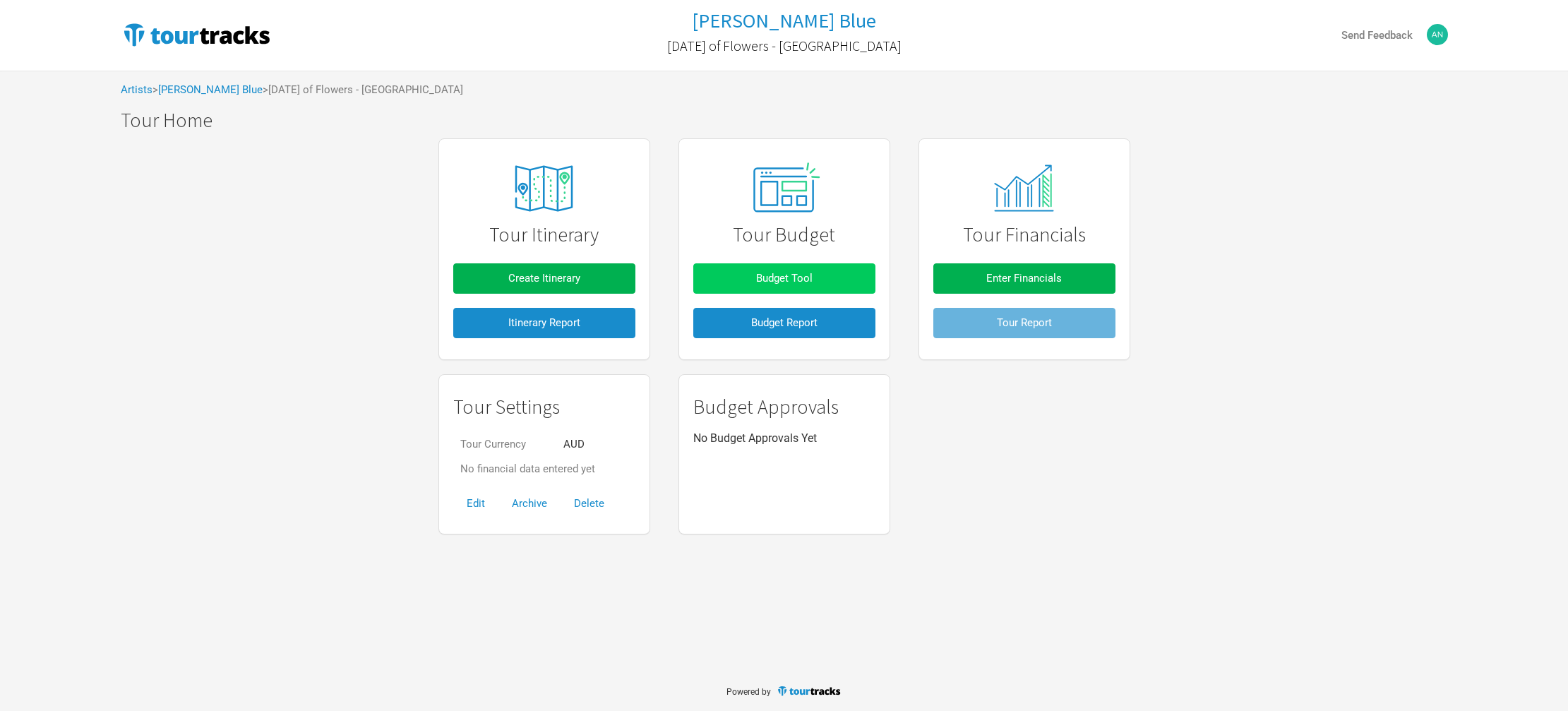
click at [782, 267] on button "Budget Tool" at bounding box center [784, 278] width 182 height 30
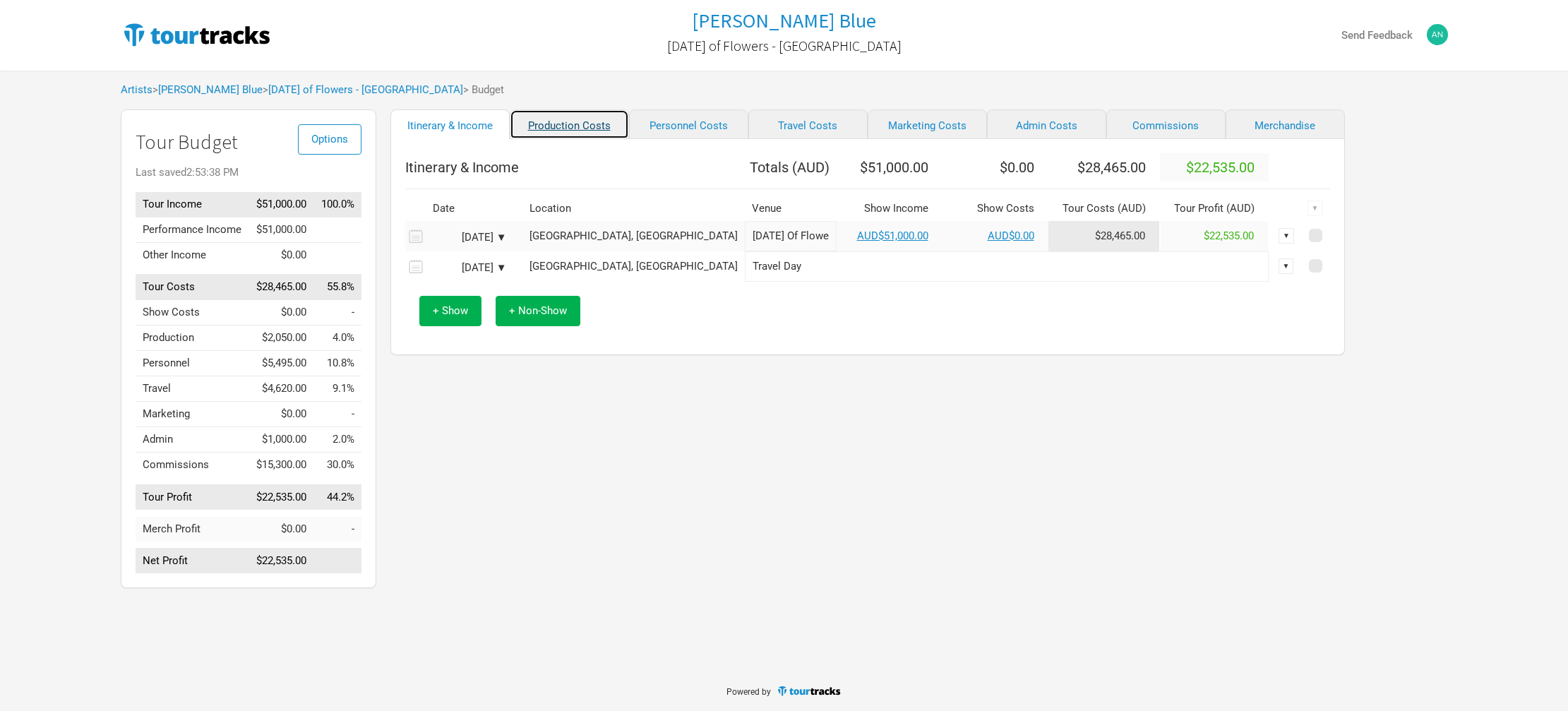
click at [577, 127] on link "Production Costs" at bounding box center [569, 124] width 120 height 29
select select "Shows"
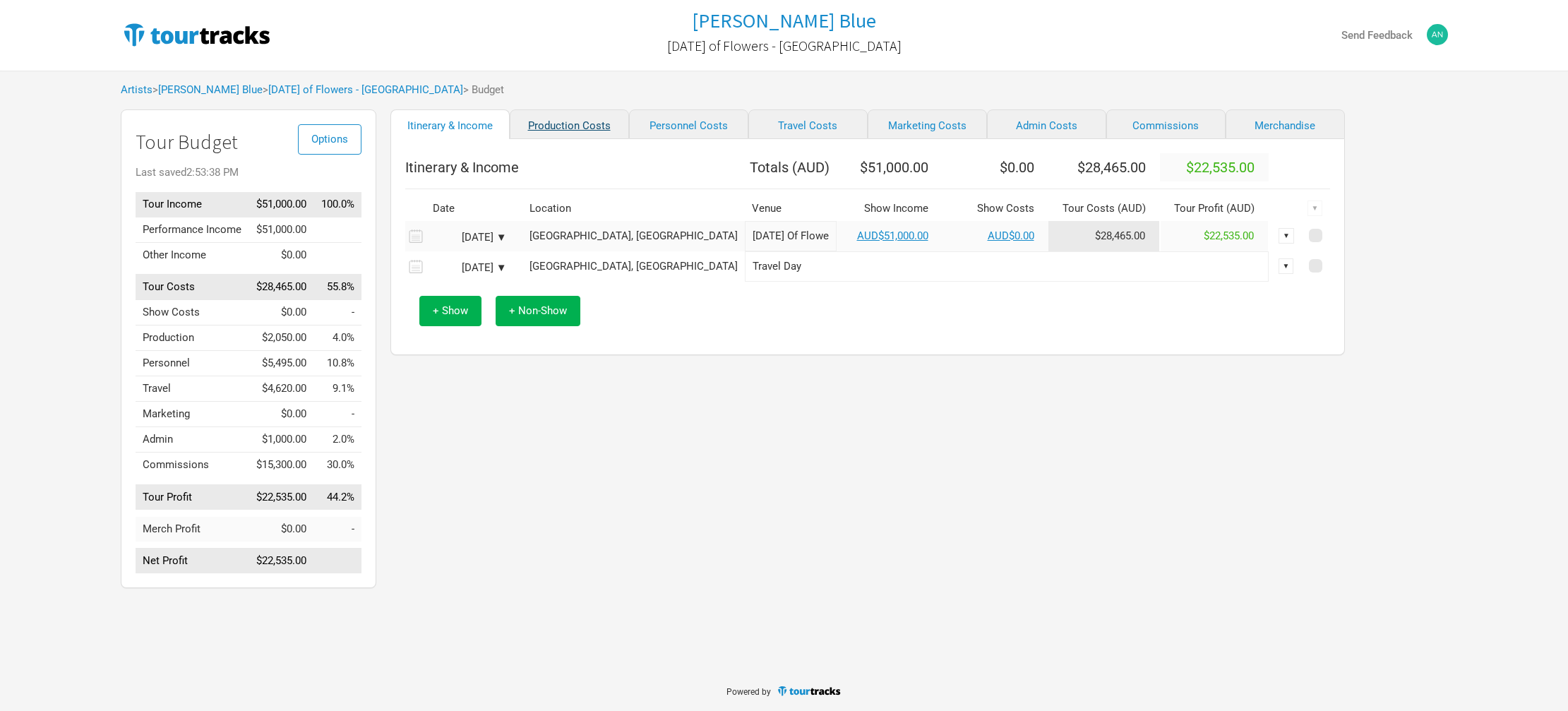
select select "Shows"
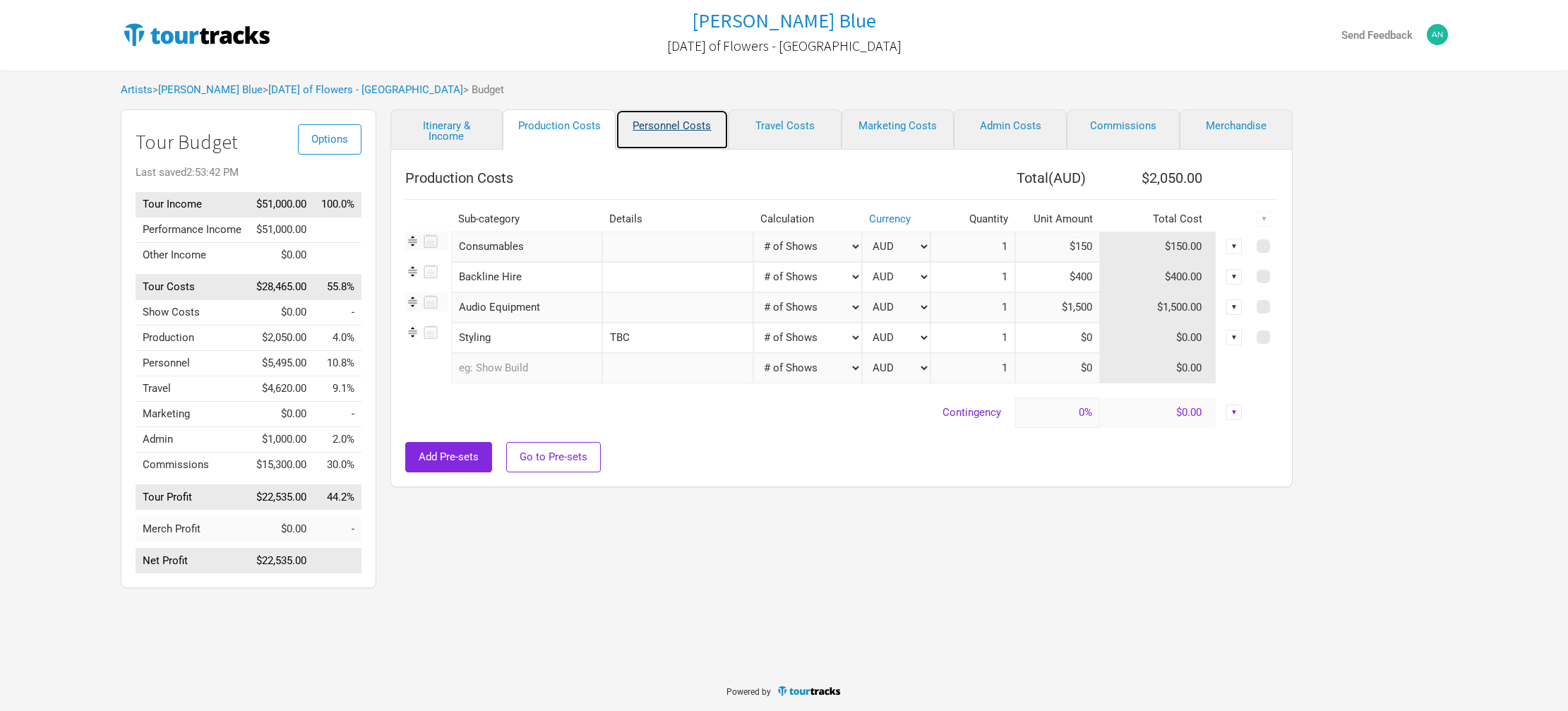
click at [689, 129] on link "Personnel Costs" at bounding box center [671, 129] width 113 height 40
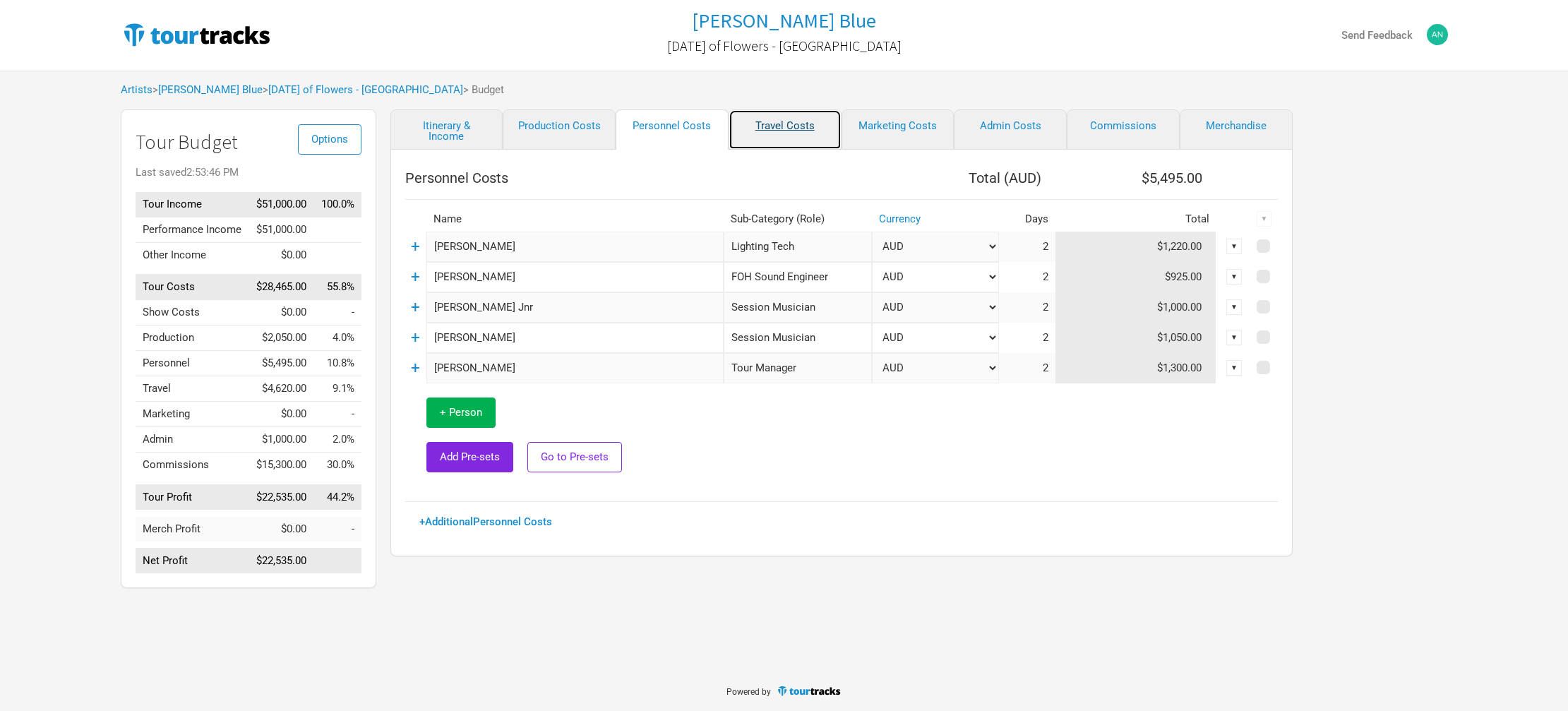
click at [765, 124] on link "Travel Costs" at bounding box center [785, 129] width 113 height 40
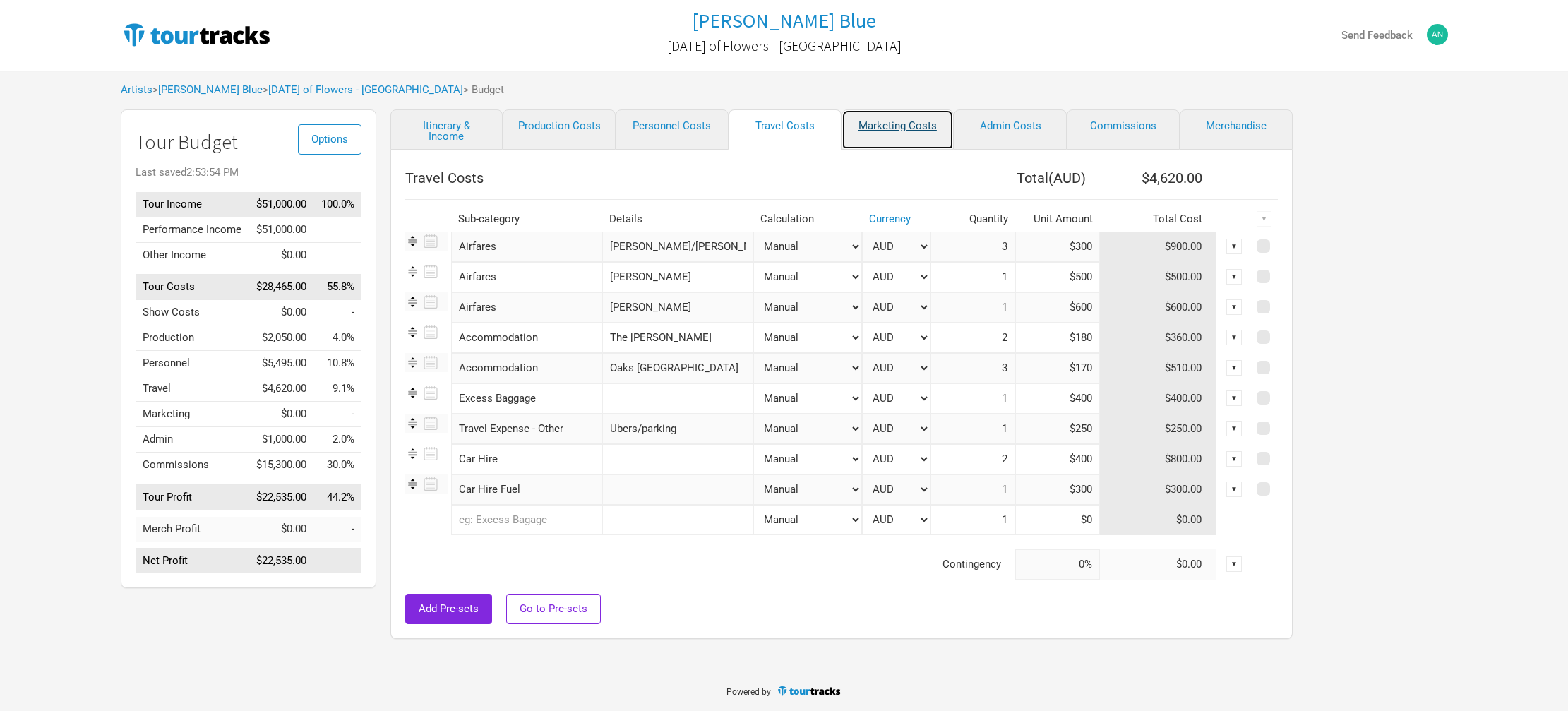
click at [851, 127] on link "Marketing Costs" at bounding box center [898, 129] width 113 height 40
select select "% of Gross"
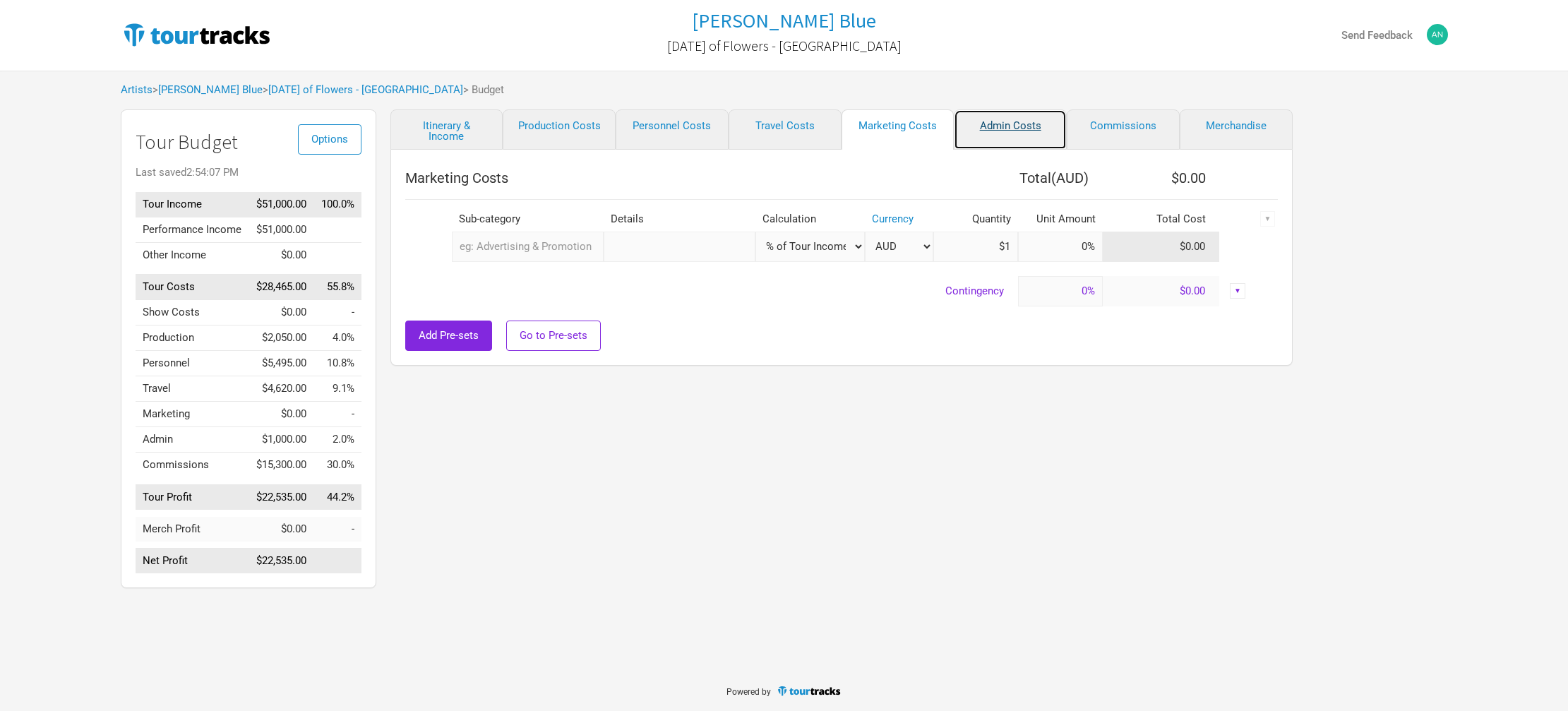
click at [1006, 132] on link "Admin Costs" at bounding box center [1009, 129] width 113 height 40
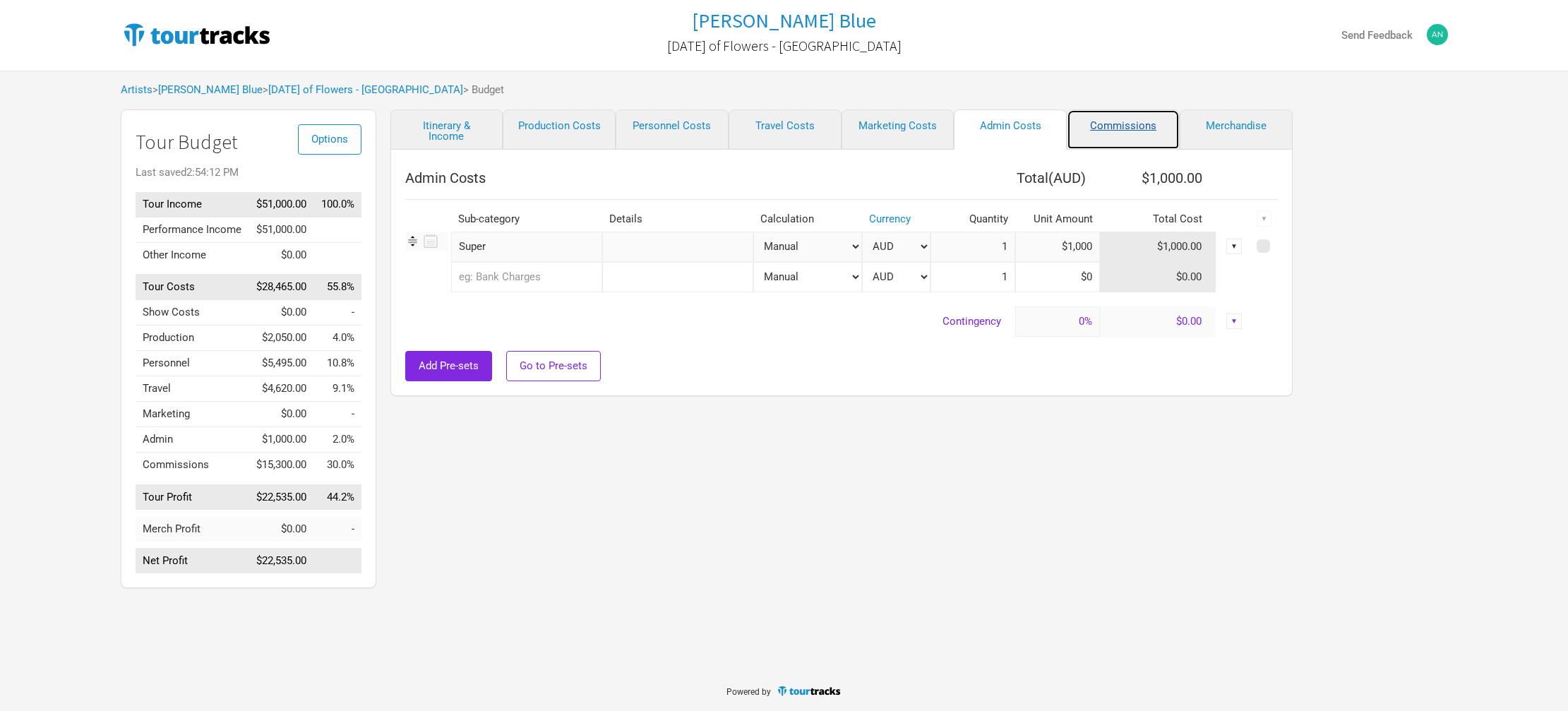
click at [1127, 121] on link "Commissions" at bounding box center [1123, 129] width 113 height 40
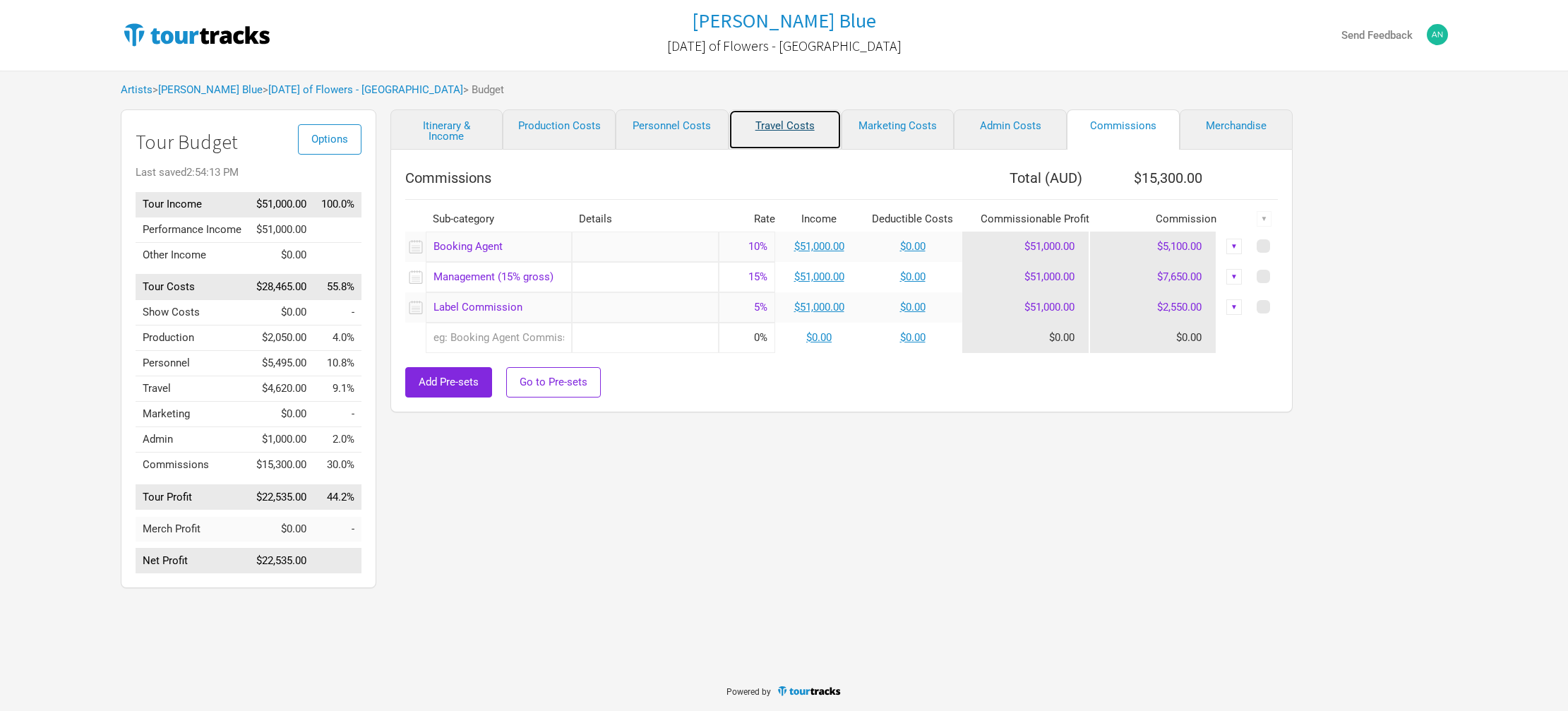
click at [796, 127] on link "Travel Costs" at bounding box center [785, 129] width 113 height 40
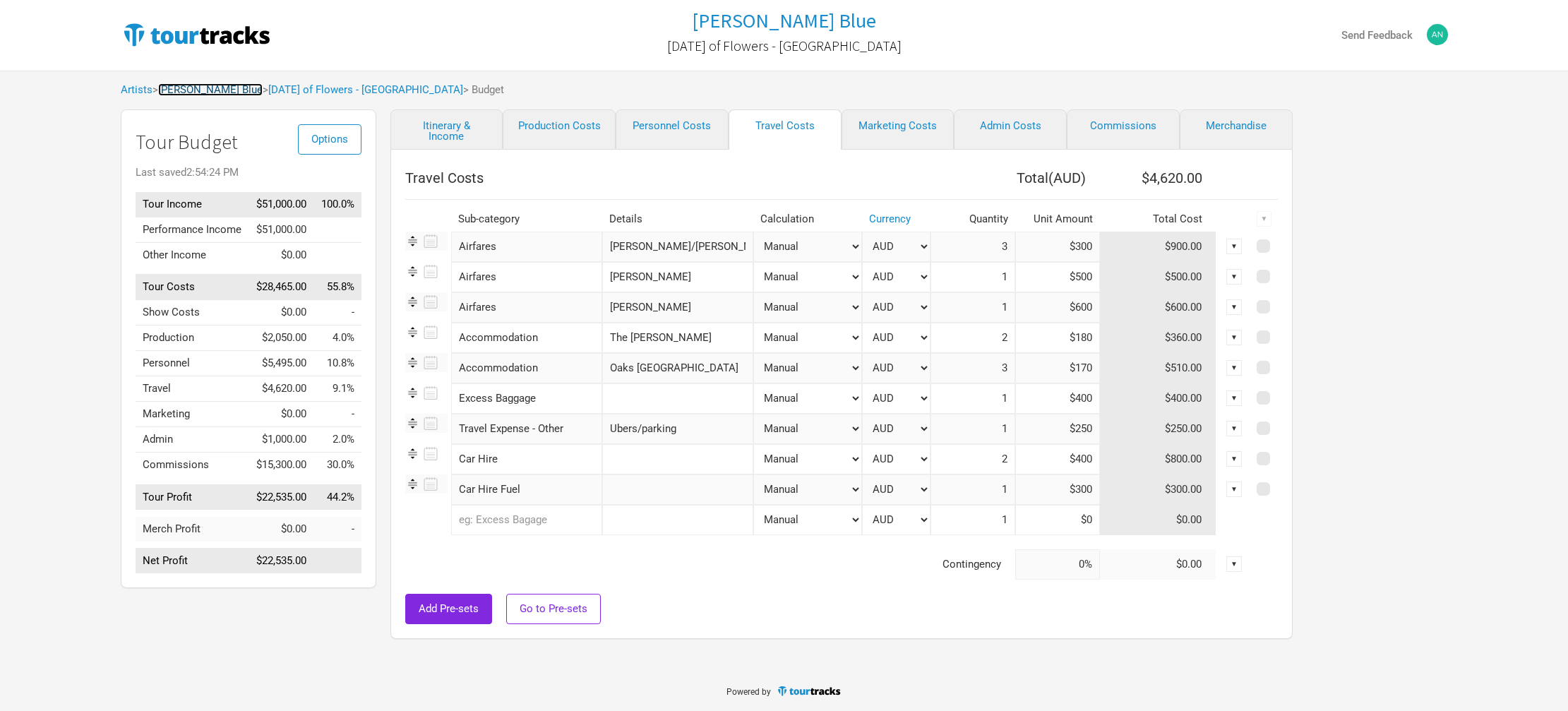
click at [191, 90] on link "[PERSON_NAME] Blue" at bounding box center [210, 89] width 105 height 13
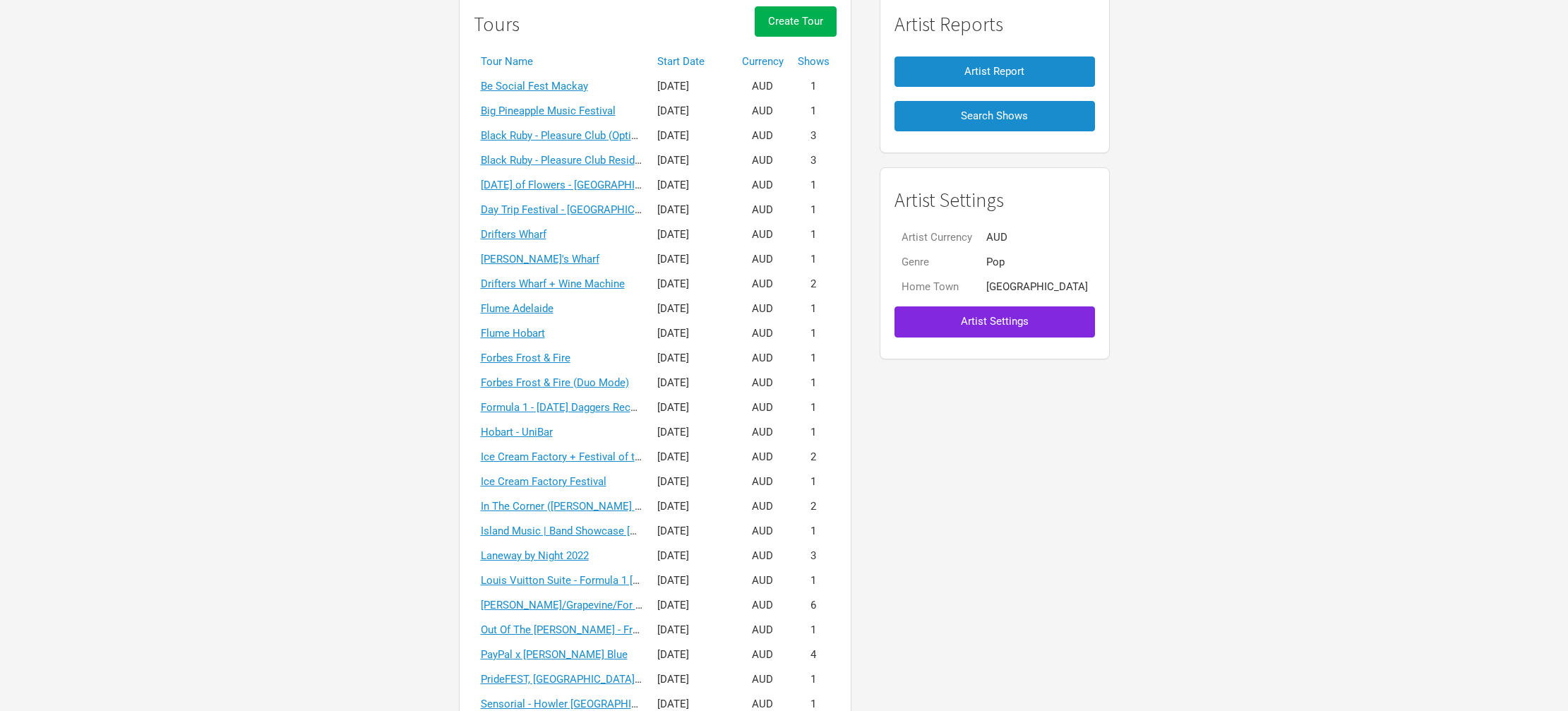
scroll to position [159, 0]
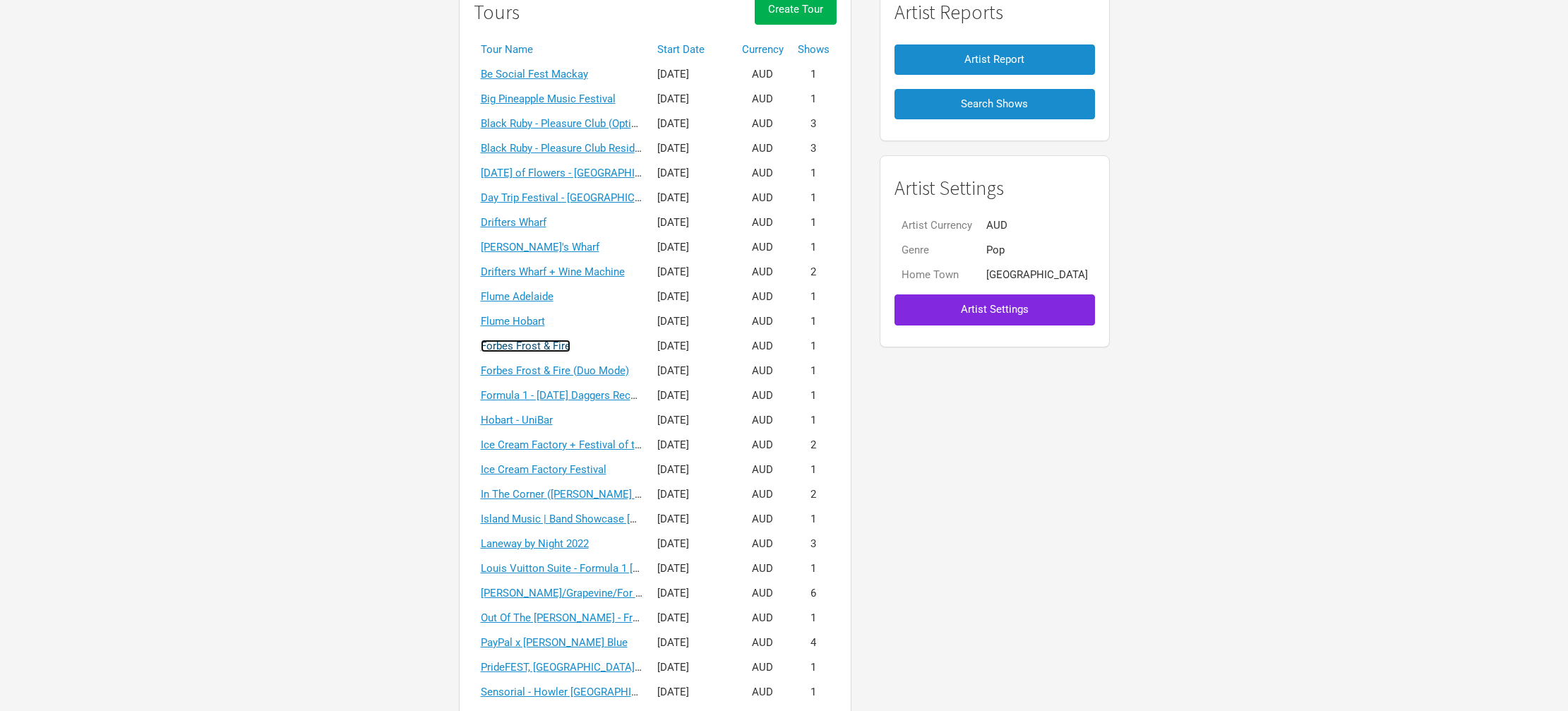
click at [570, 345] on link "Forbes Frost & Fire" at bounding box center [525, 346] width 89 height 13
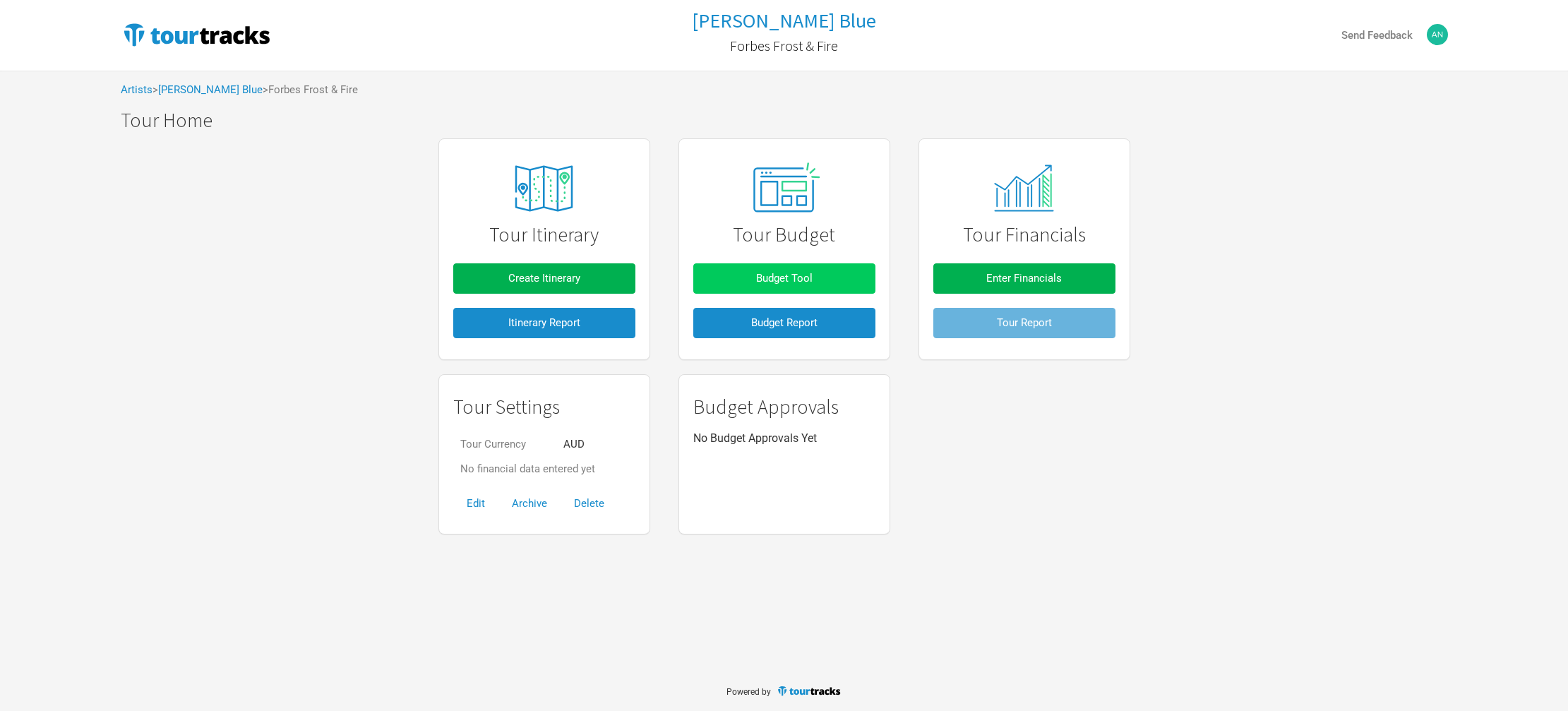
click at [791, 274] on span "Budget Tool" at bounding box center [785, 277] width 57 height 13
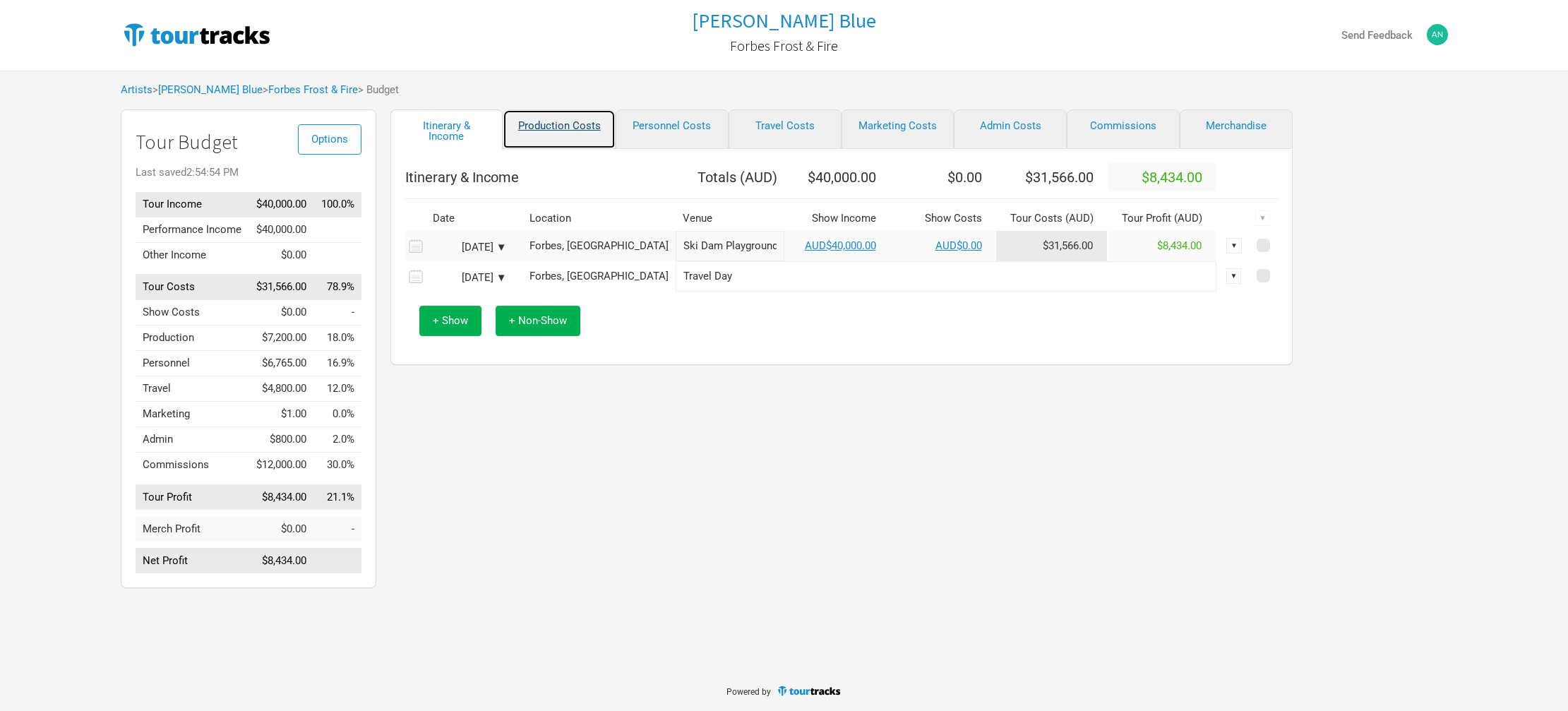
click at [567, 128] on link "Production Costs" at bounding box center [559, 129] width 113 height 39
select select "Shows"
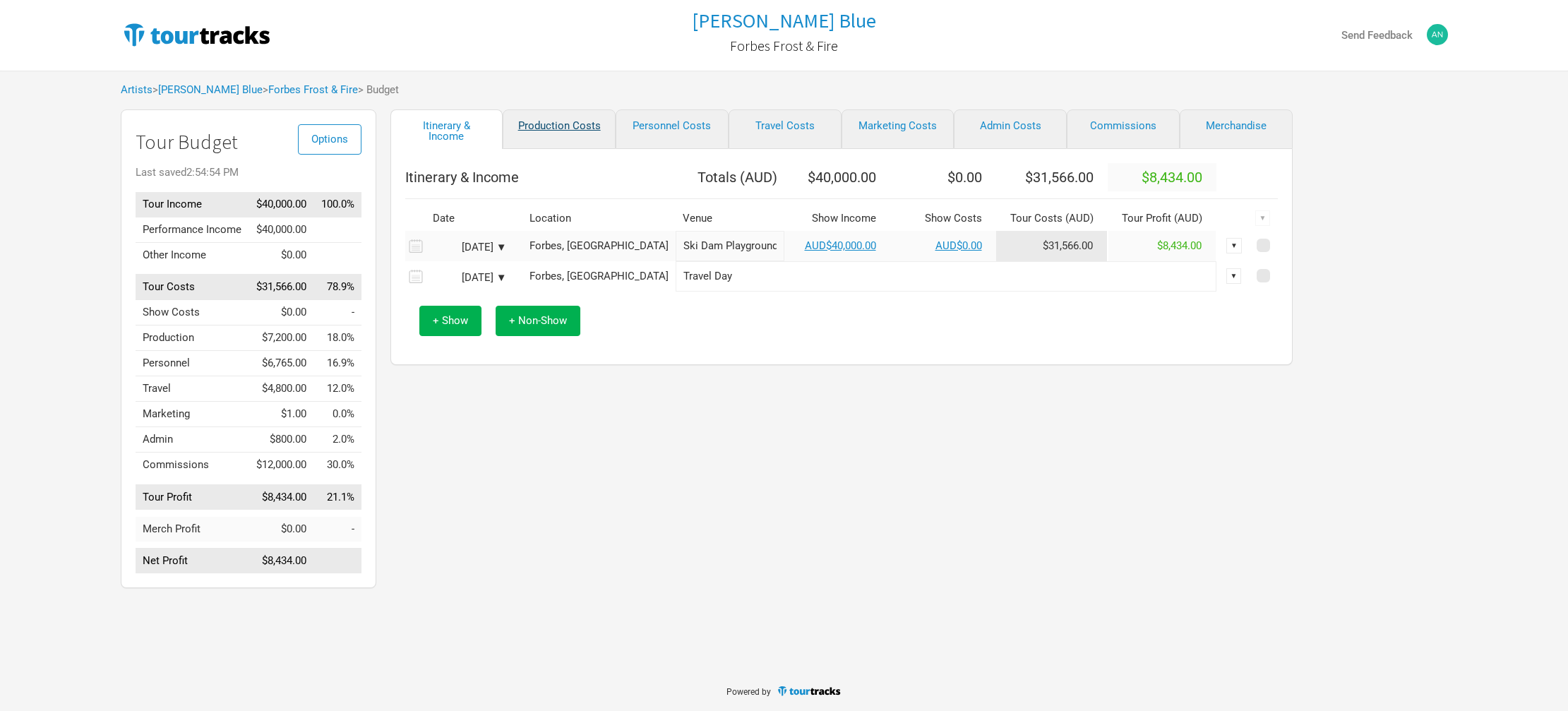
select select "Shows"
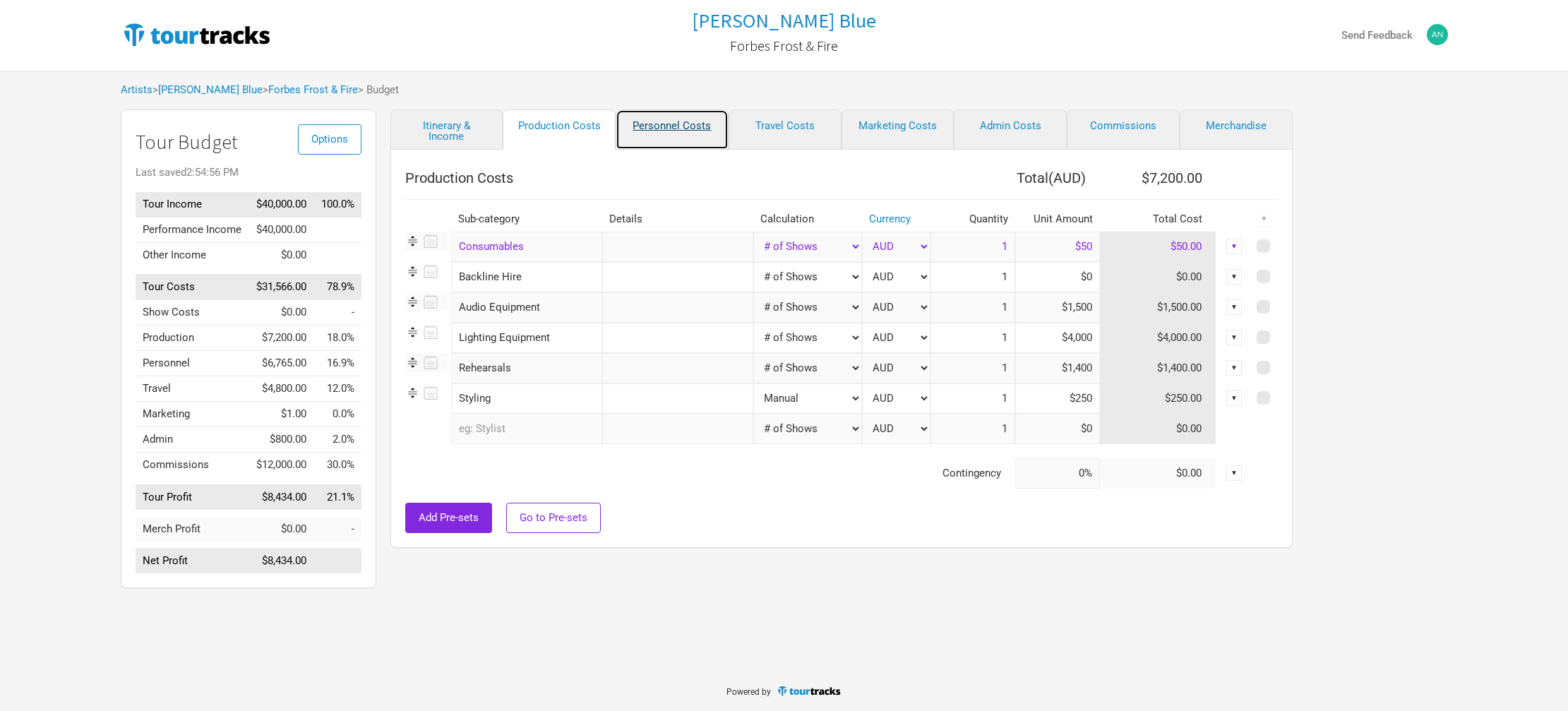
click at [682, 127] on link "Personnel Costs" at bounding box center [671, 129] width 113 height 40
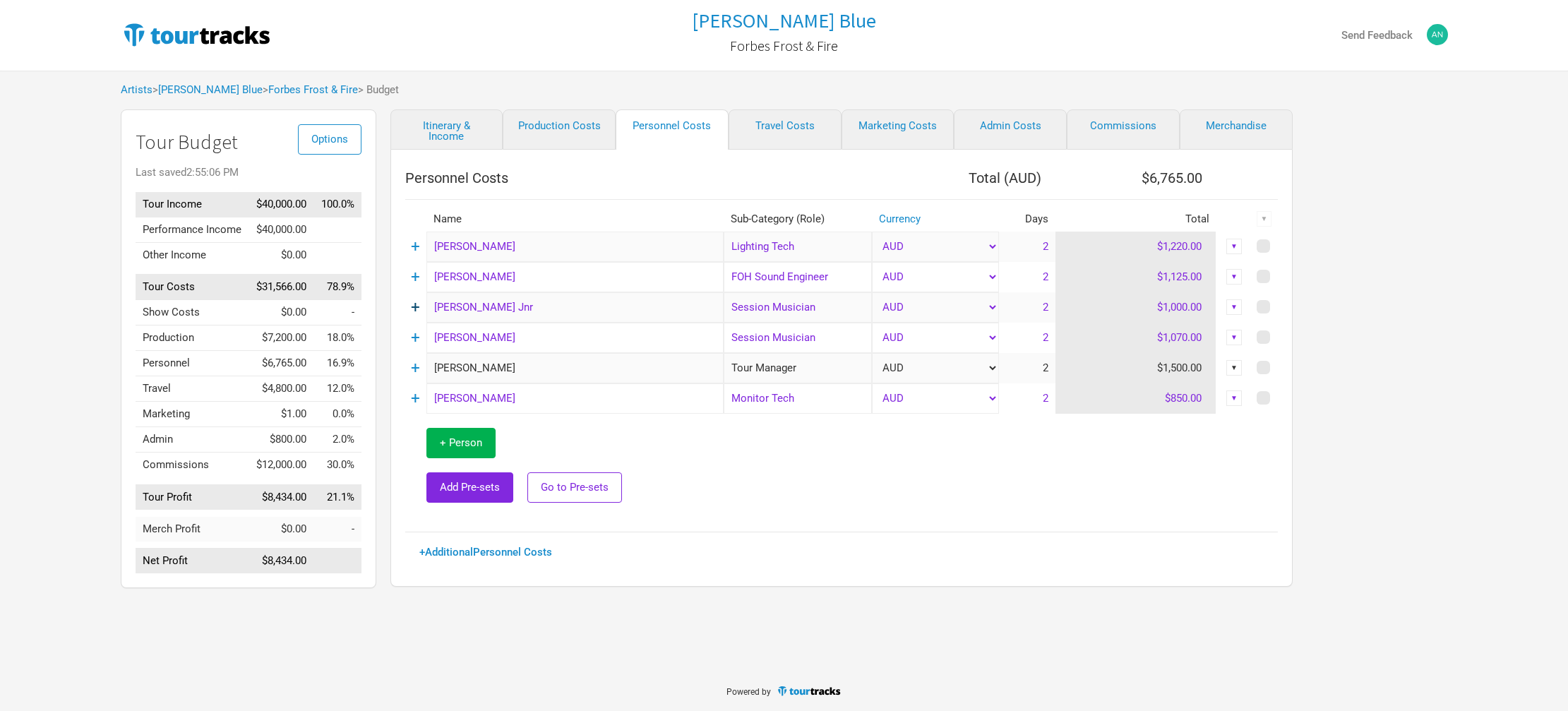
click at [416, 309] on link "+" at bounding box center [415, 307] width 9 height 19
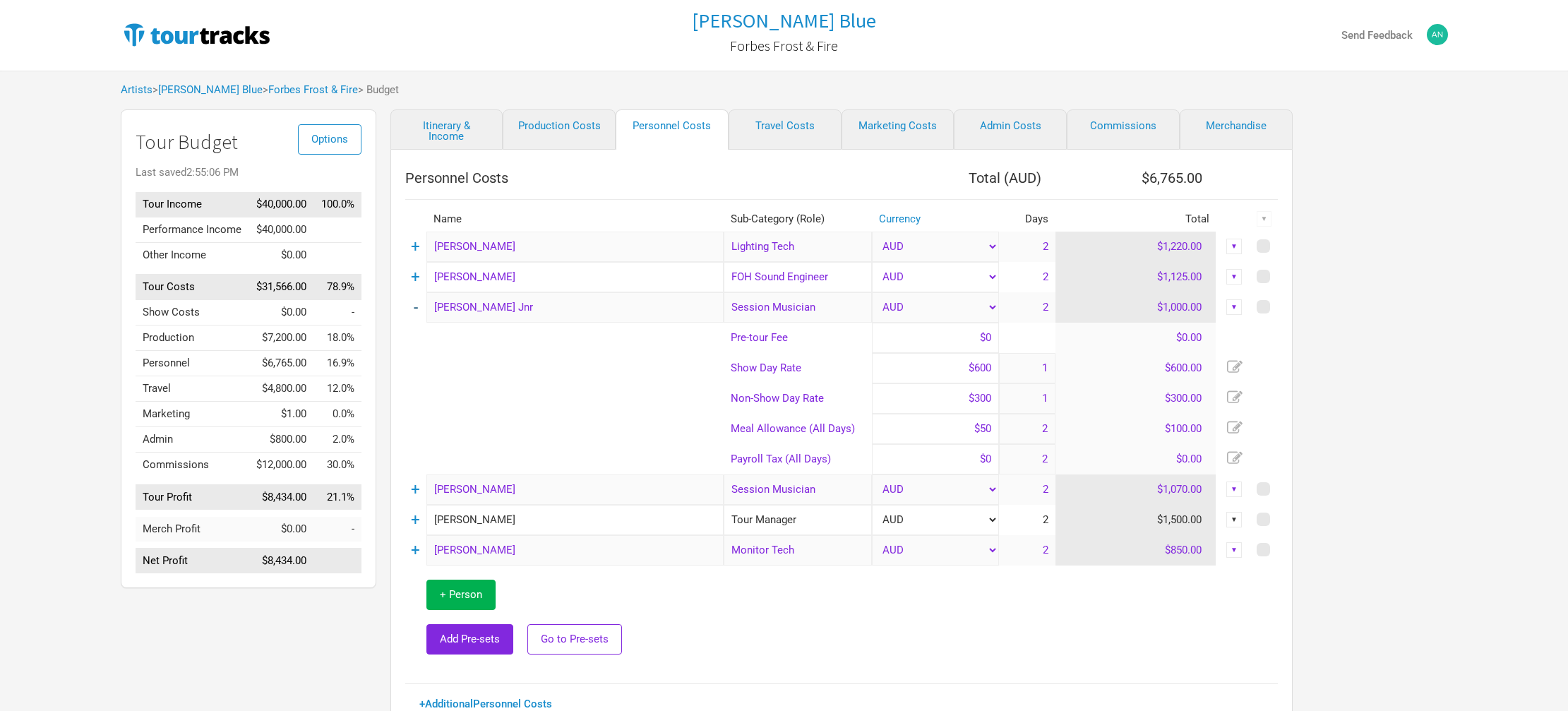
click at [416, 309] on link "-" at bounding box center [416, 307] width 4 height 19
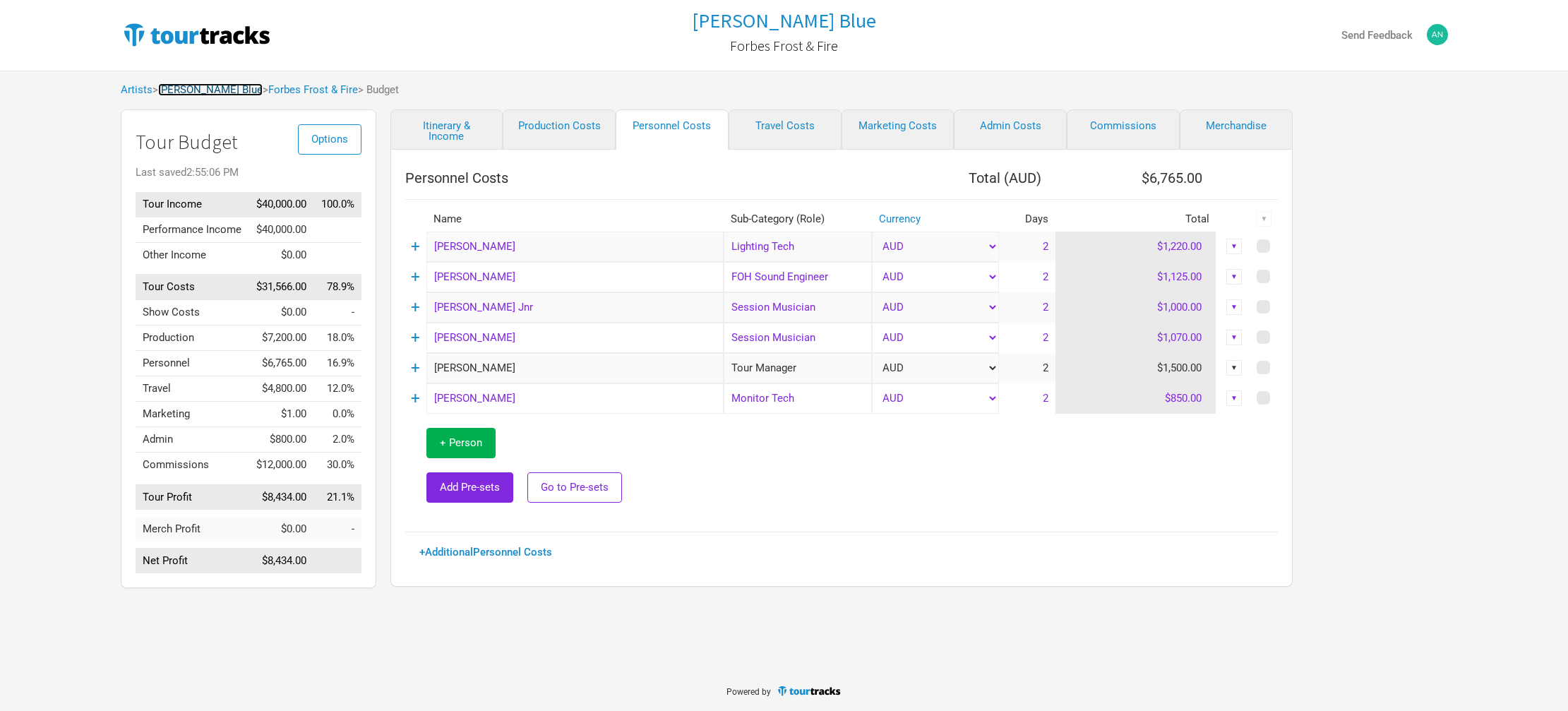
click at [179, 92] on link "[PERSON_NAME] Blue" at bounding box center [210, 89] width 105 height 13
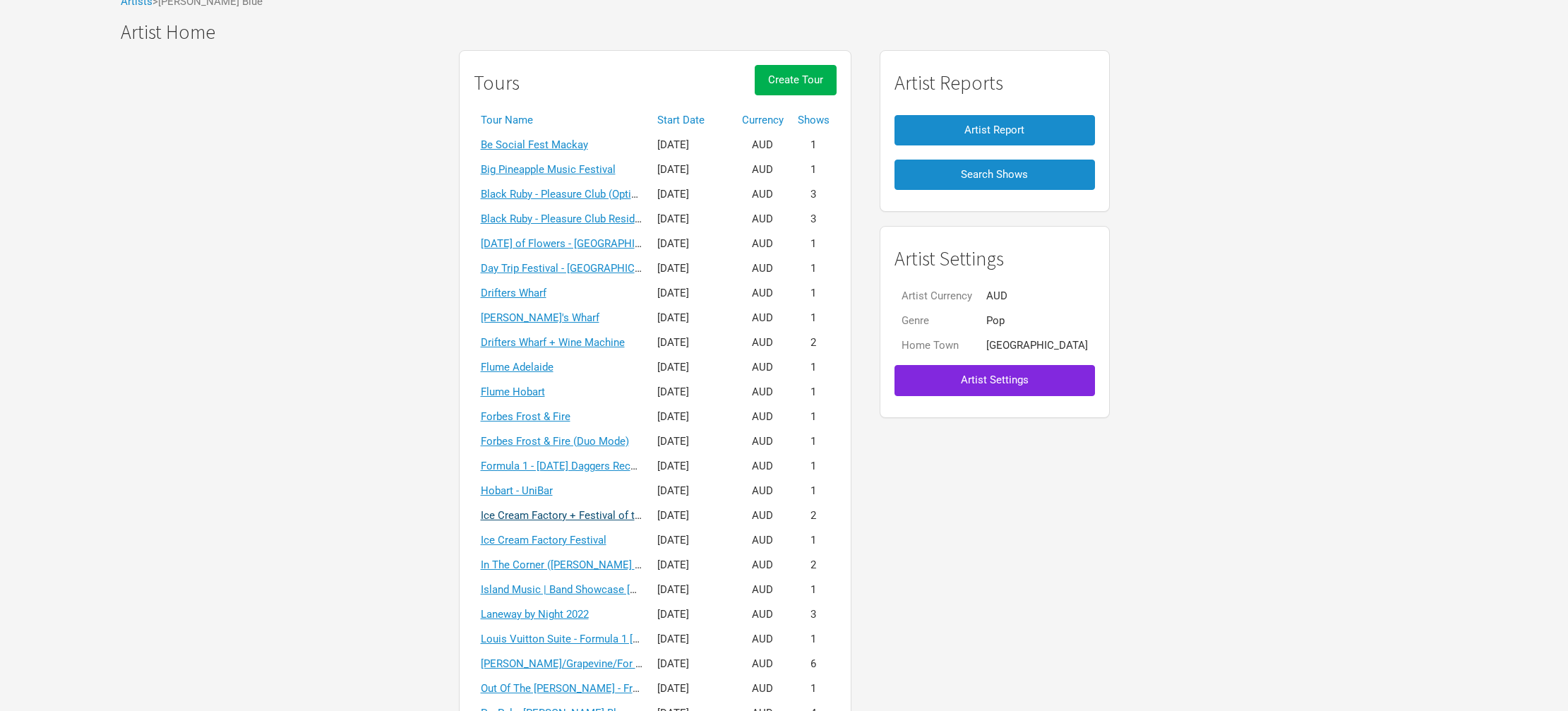
scroll to position [90, 0]
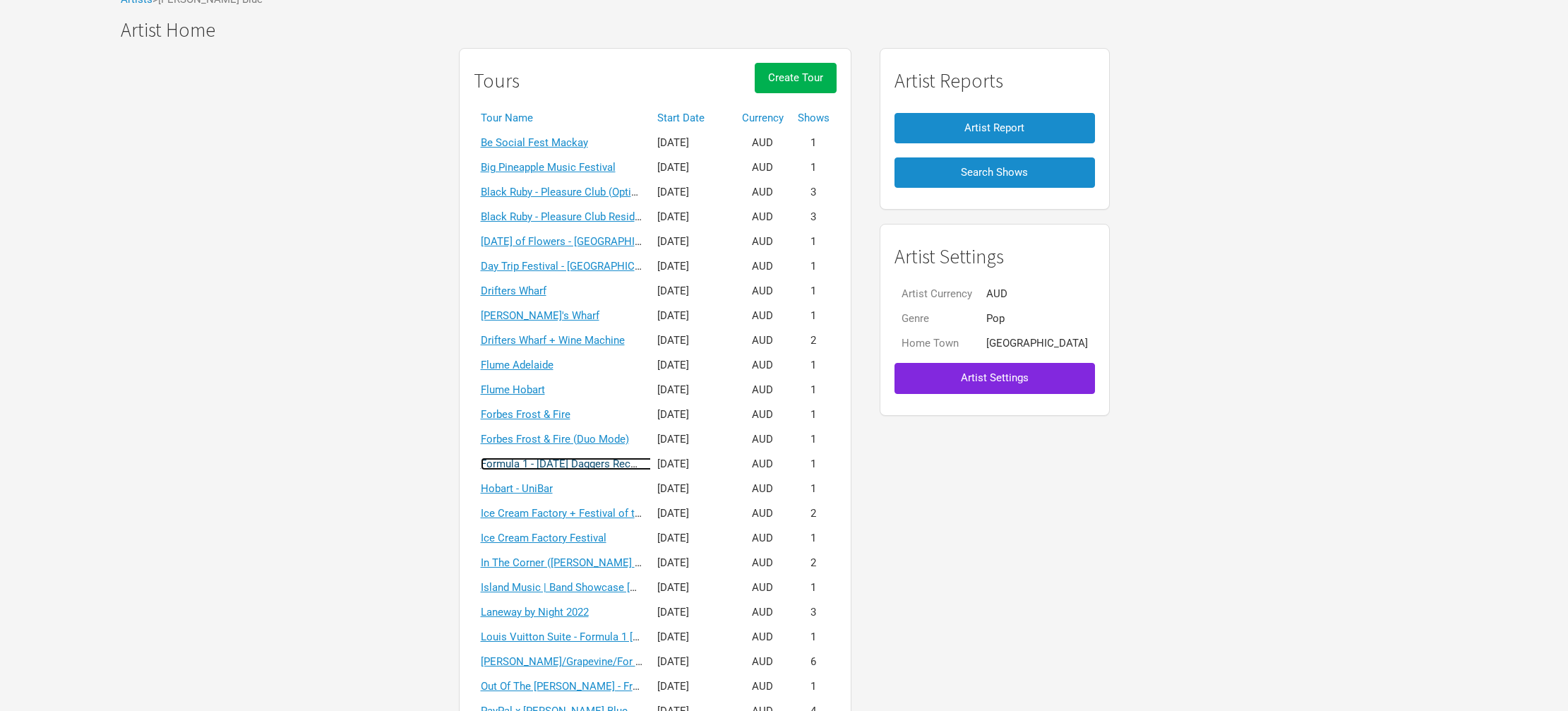
click at [595, 468] on link "Formula 1 - [DATE] Daggers Recommended Scenario" at bounding box center [605, 463] width 247 height 13
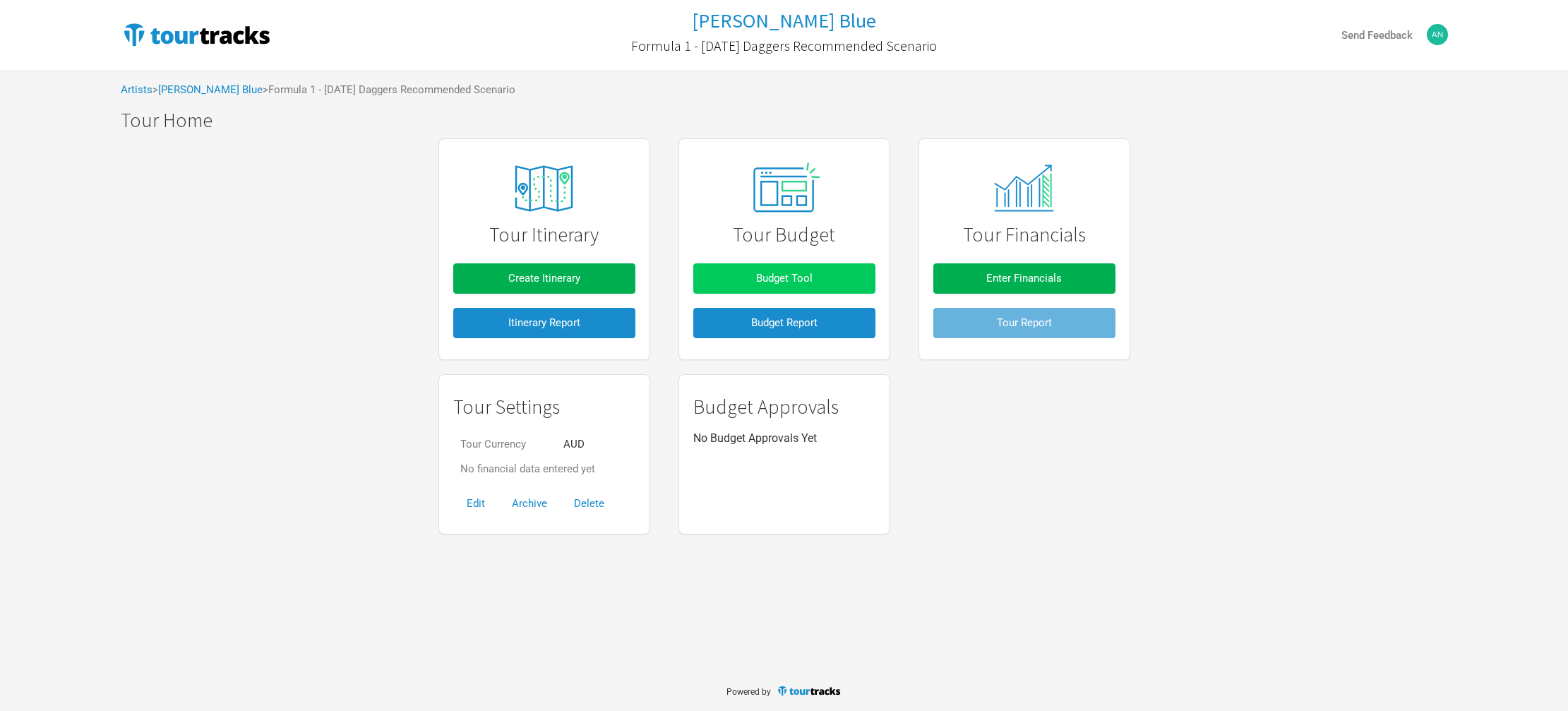
click at [816, 279] on button "Budget Tool" at bounding box center [784, 278] width 182 height 30
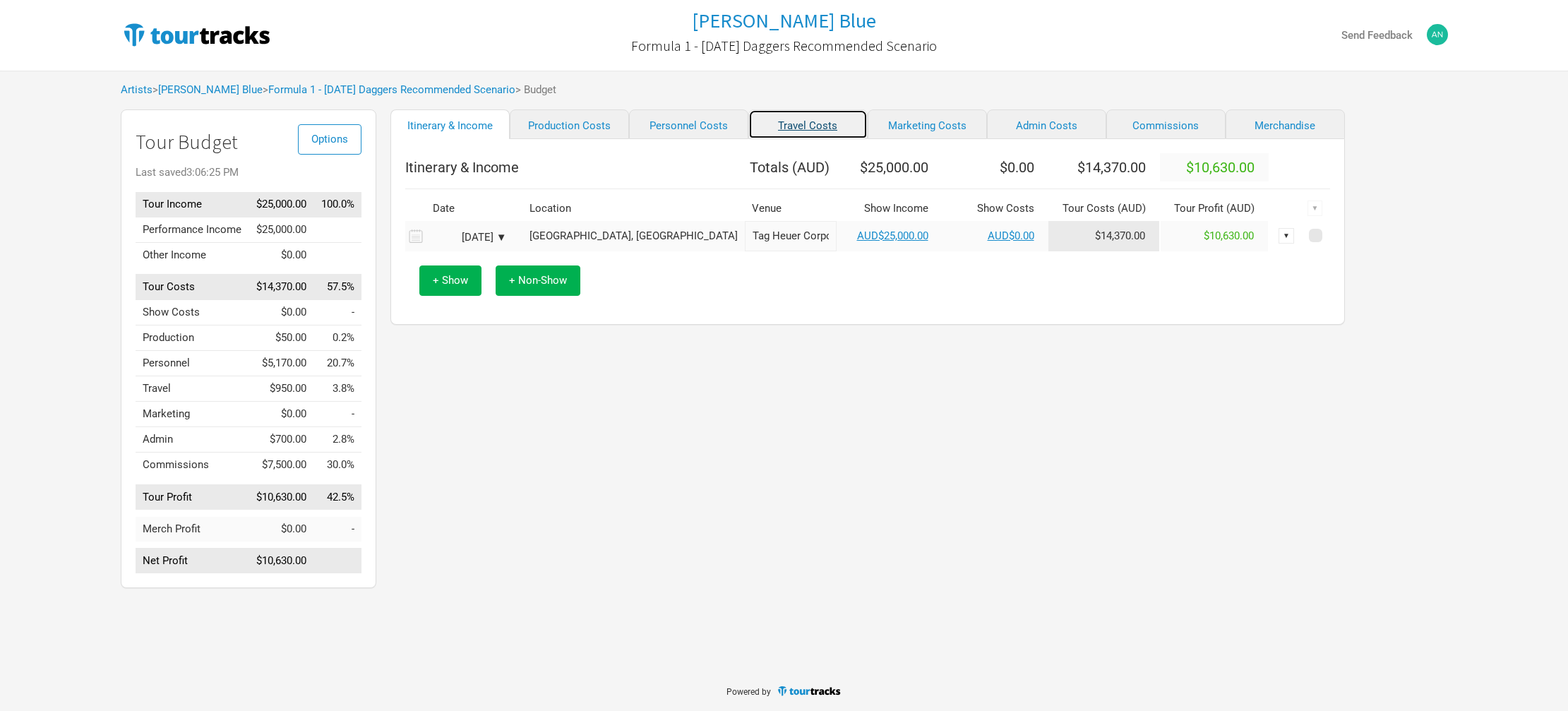
click at [778, 127] on link "Travel Costs" at bounding box center [808, 124] width 120 height 29
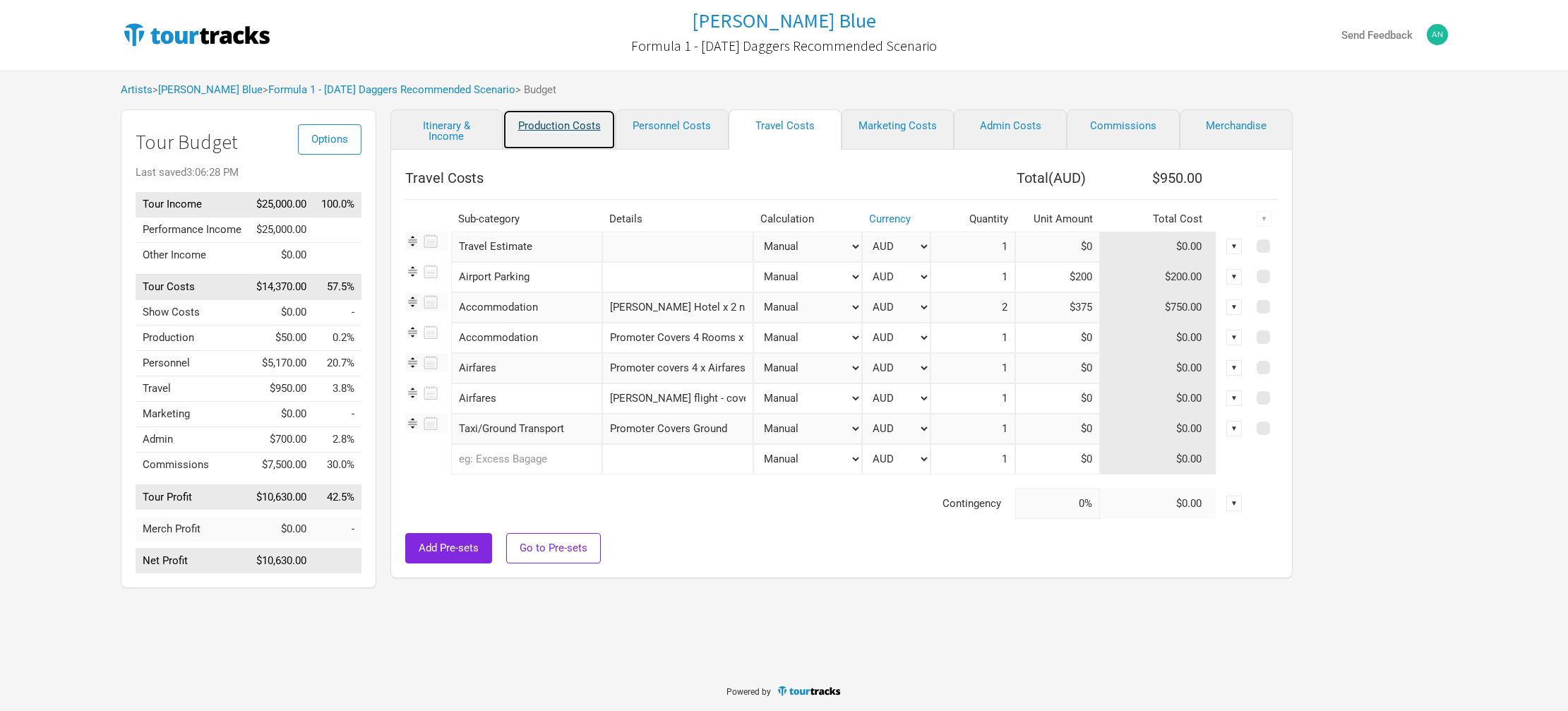
click at [558, 129] on link "Production Costs" at bounding box center [559, 129] width 113 height 40
select select "Shows"
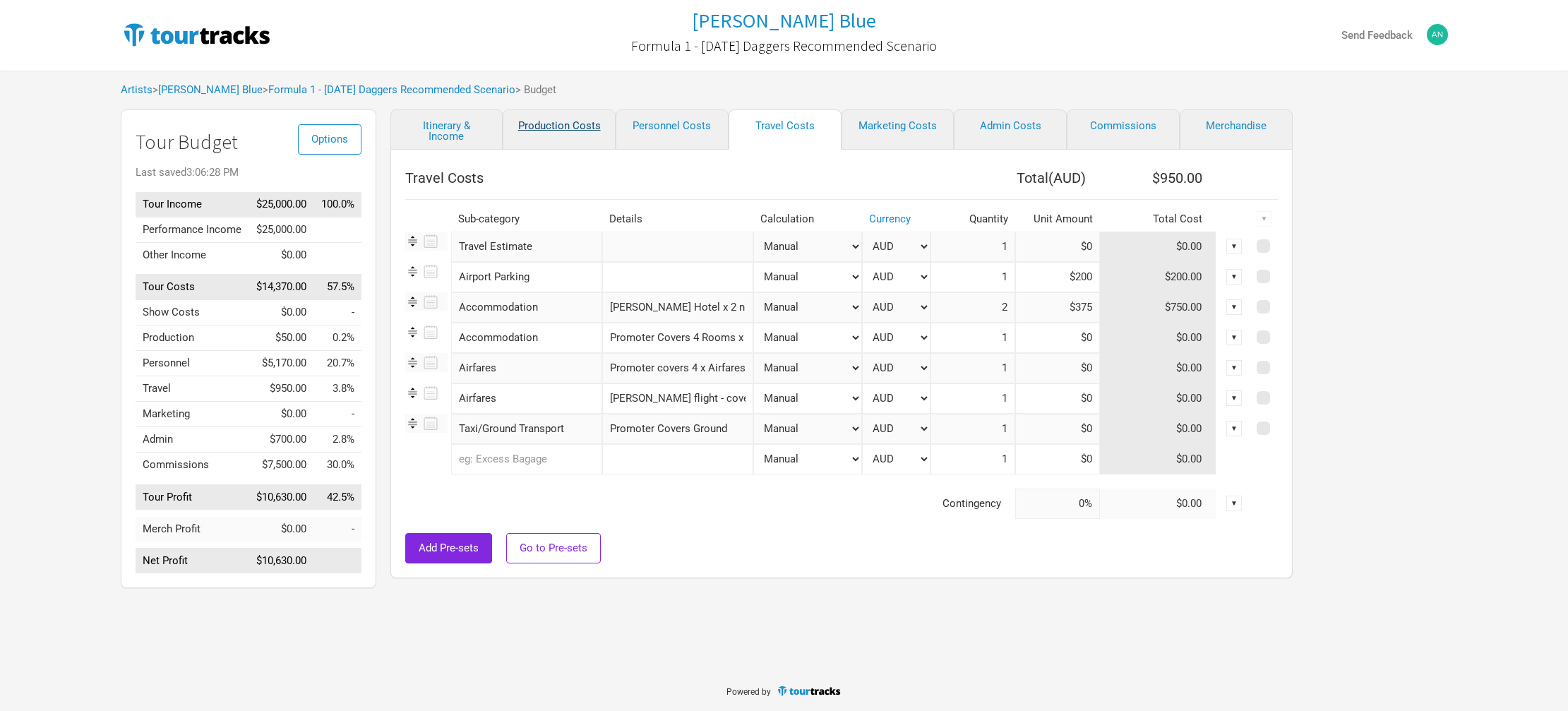
select select "Shows"
